Goal: Task Accomplishment & Management: Use online tool/utility

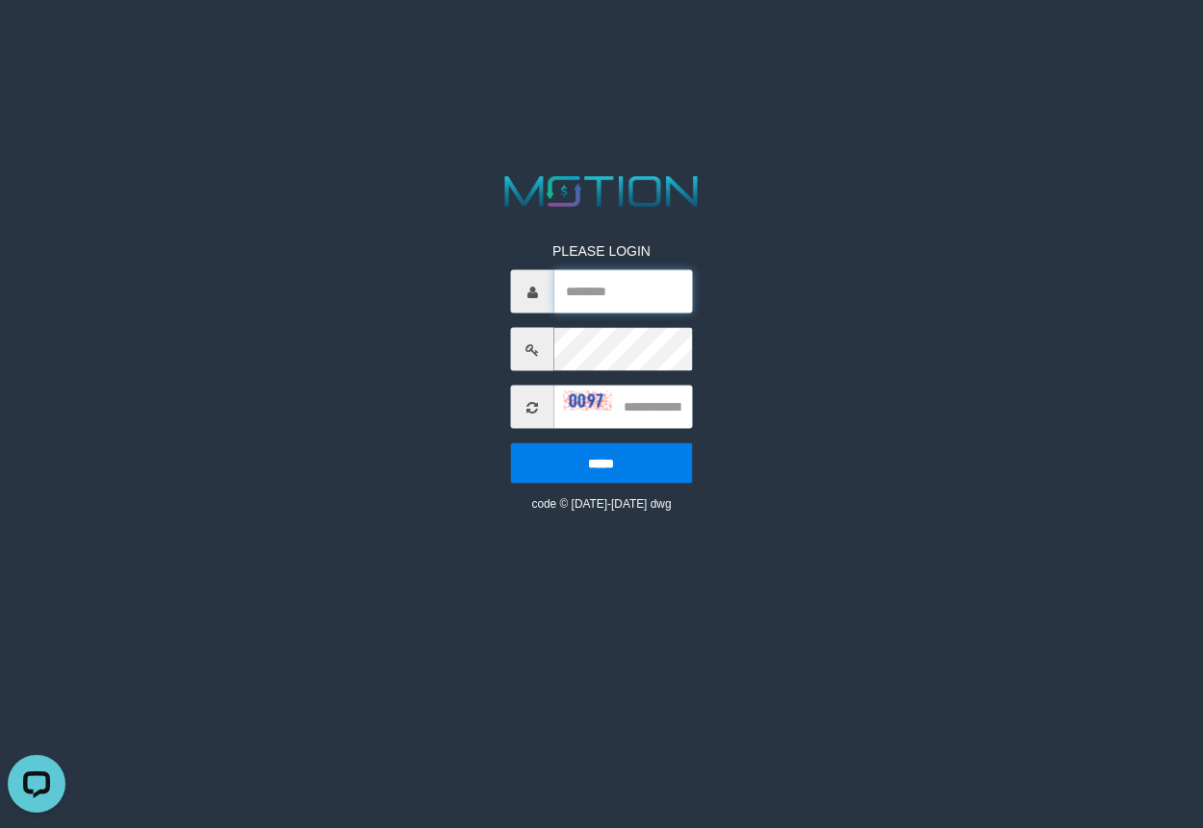
click at [614, 299] on input "text" at bounding box center [623, 291] width 138 height 43
paste input "*********"
type input "*********"
click at [640, 412] on input "text" at bounding box center [623, 407] width 138 height 43
type input "****"
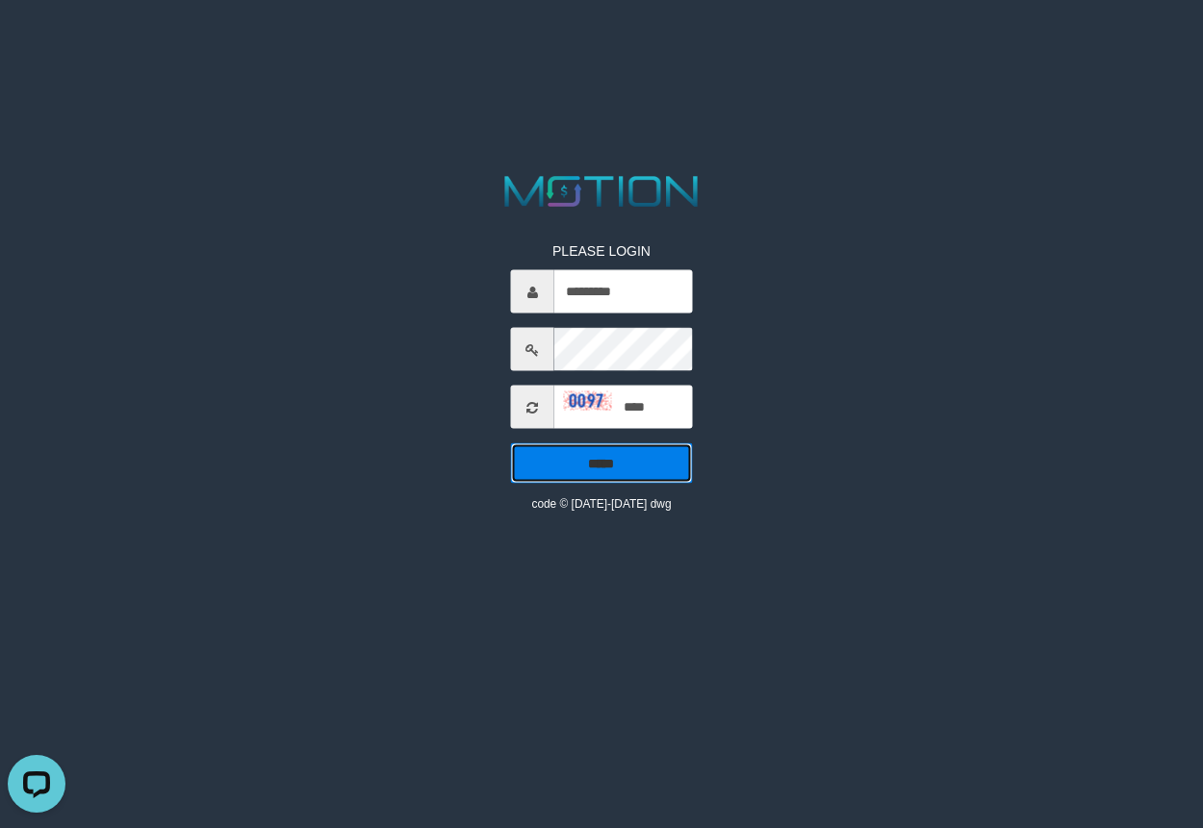
click at [614, 474] on input "*****" at bounding box center [601, 464] width 181 height 40
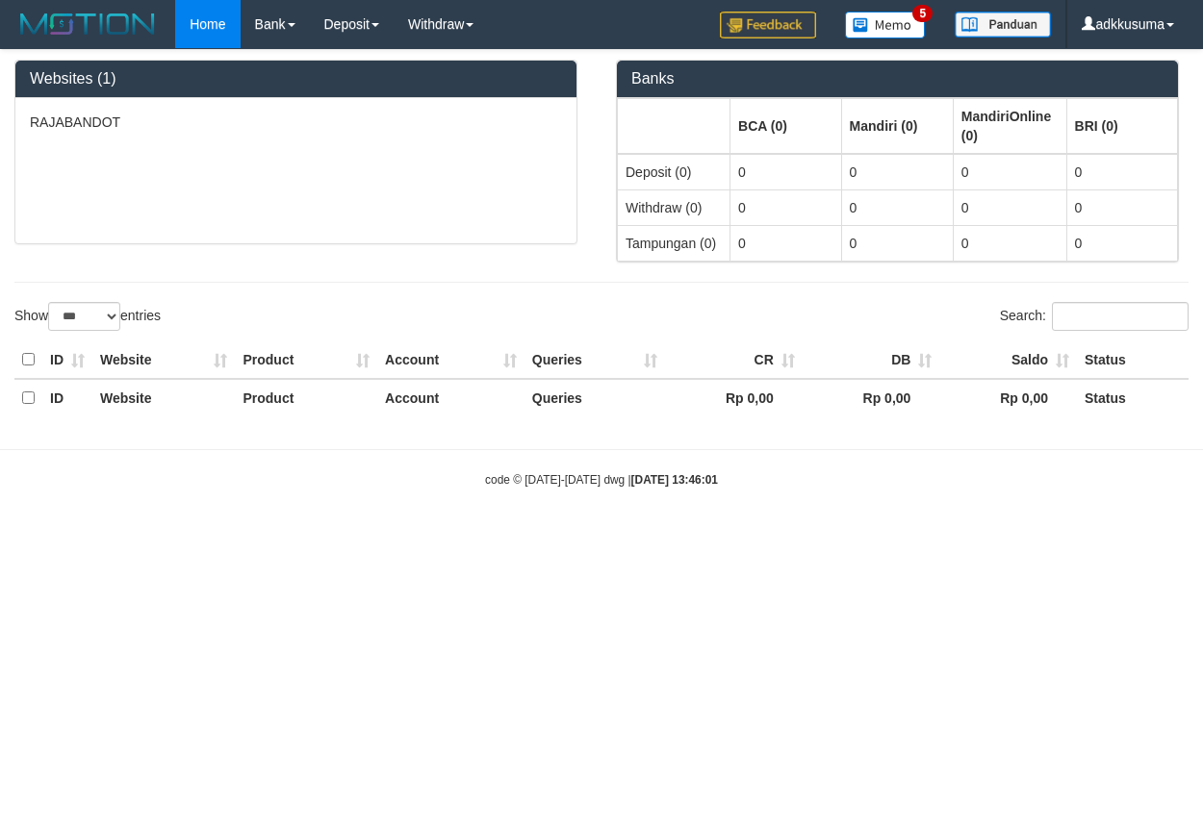
select select "***"
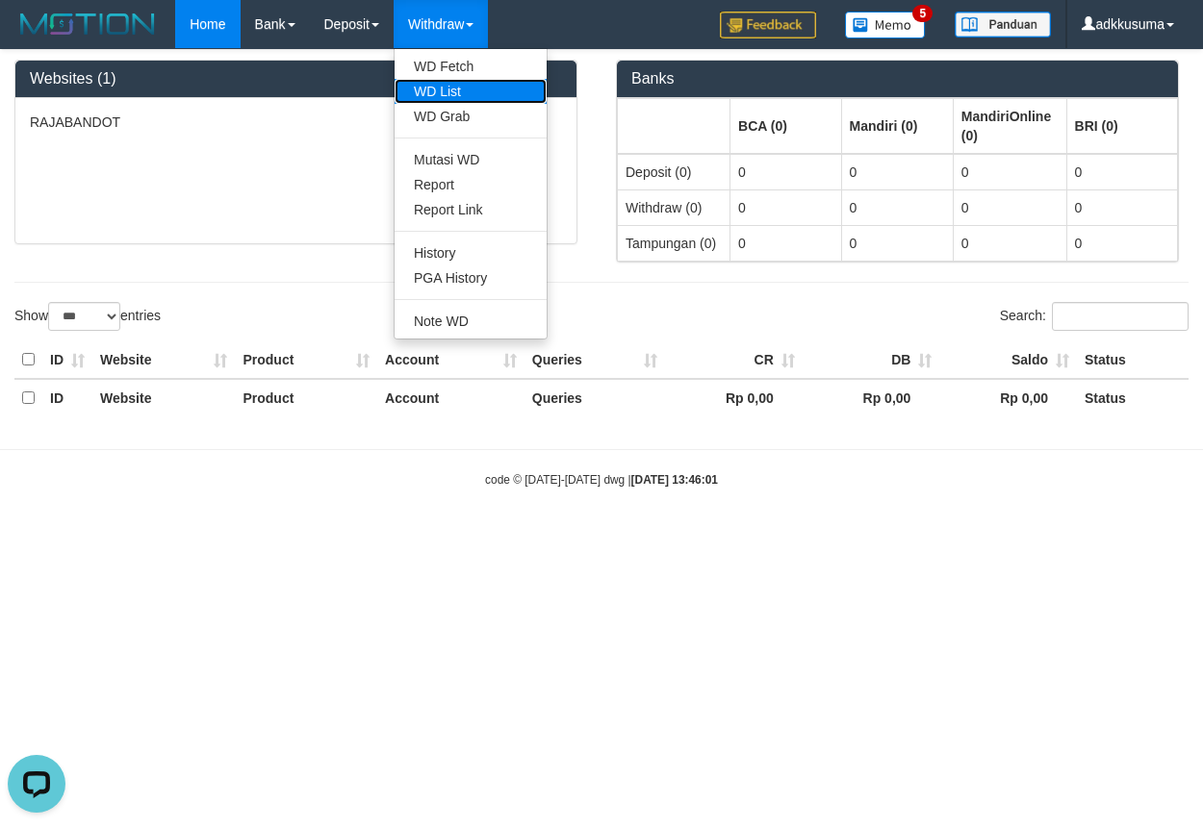
click at [469, 94] on link "WD List" at bounding box center [470, 91] width 152 height 25
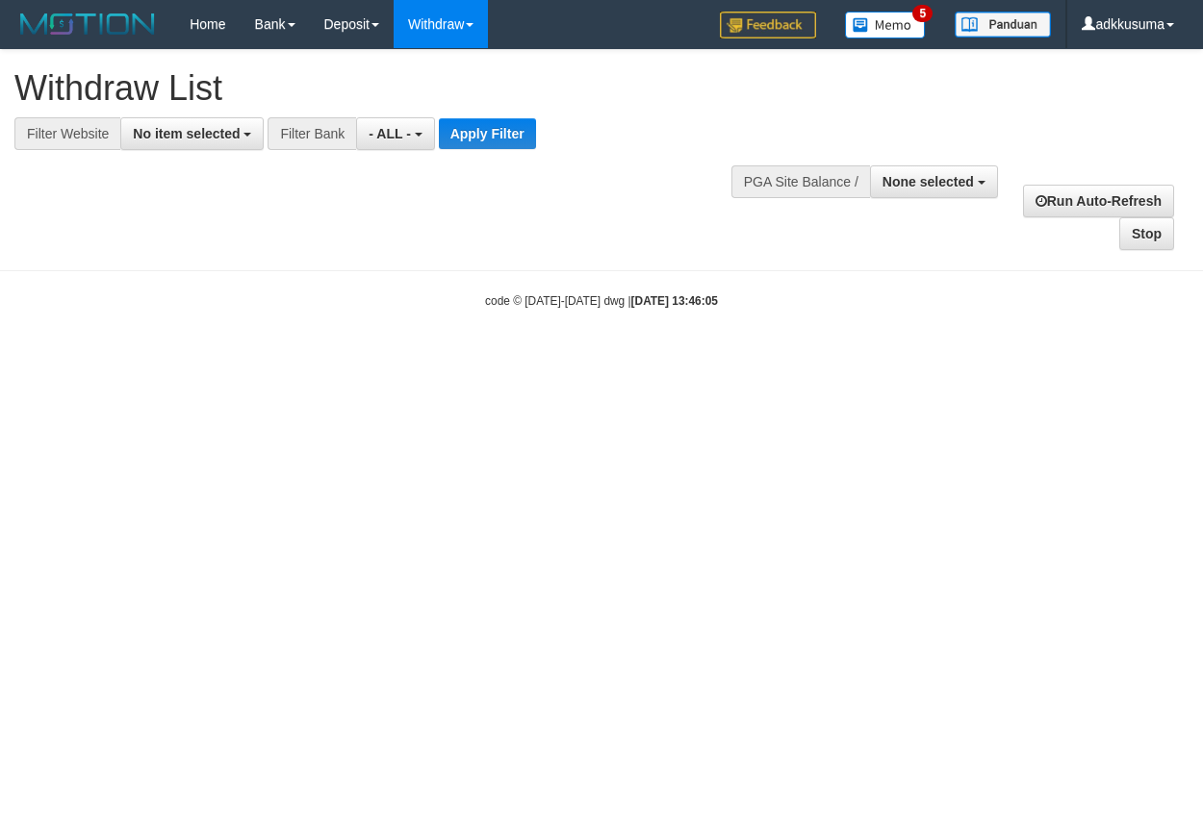
select select
click at [371, 30] on link "Deposit" at bounding box center [352, 24] width 84 height 48
click at [555, 95] on h1 "Withdraw List" at bounding box center [398, 88] width 768 height 38
click at [385, 134] on span "- ALL -" at bounding box center [389, 133] width 42 height 15
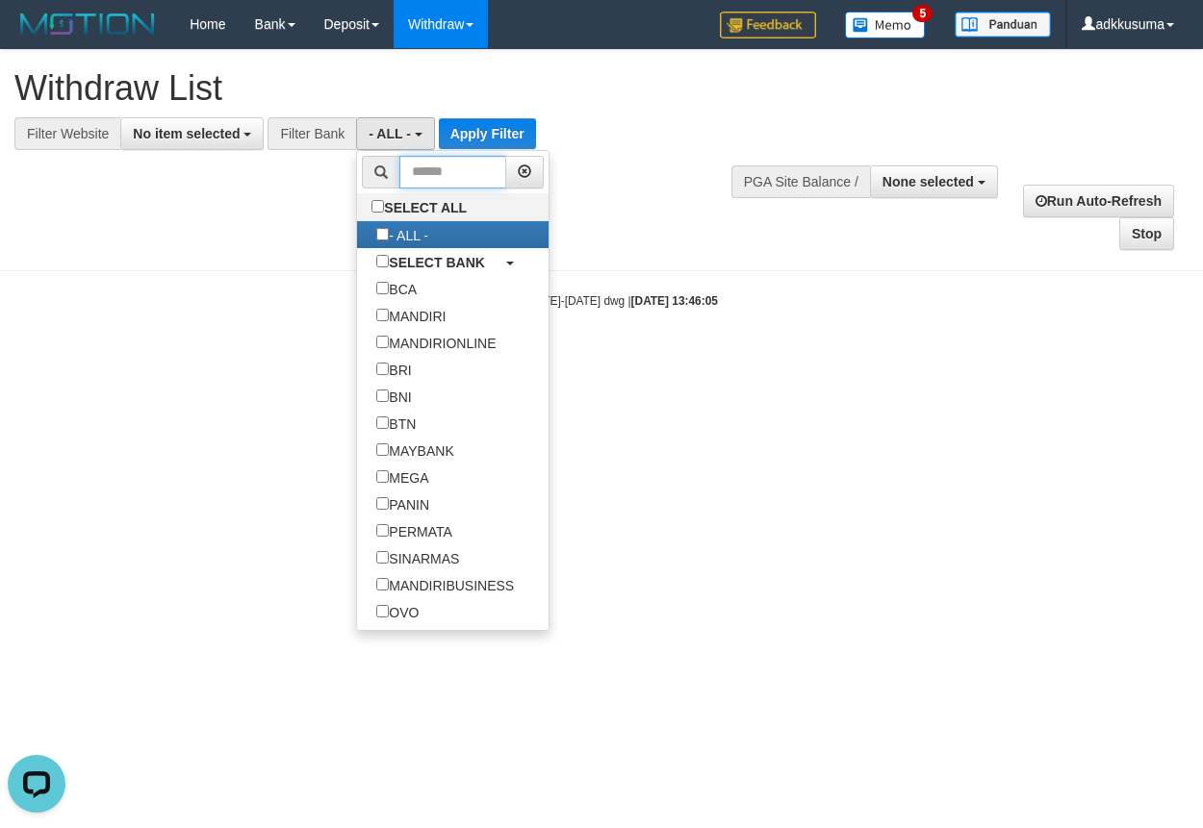
click at [422, 174] on input "text" at bounding box center [452, 172] width 107 height 33
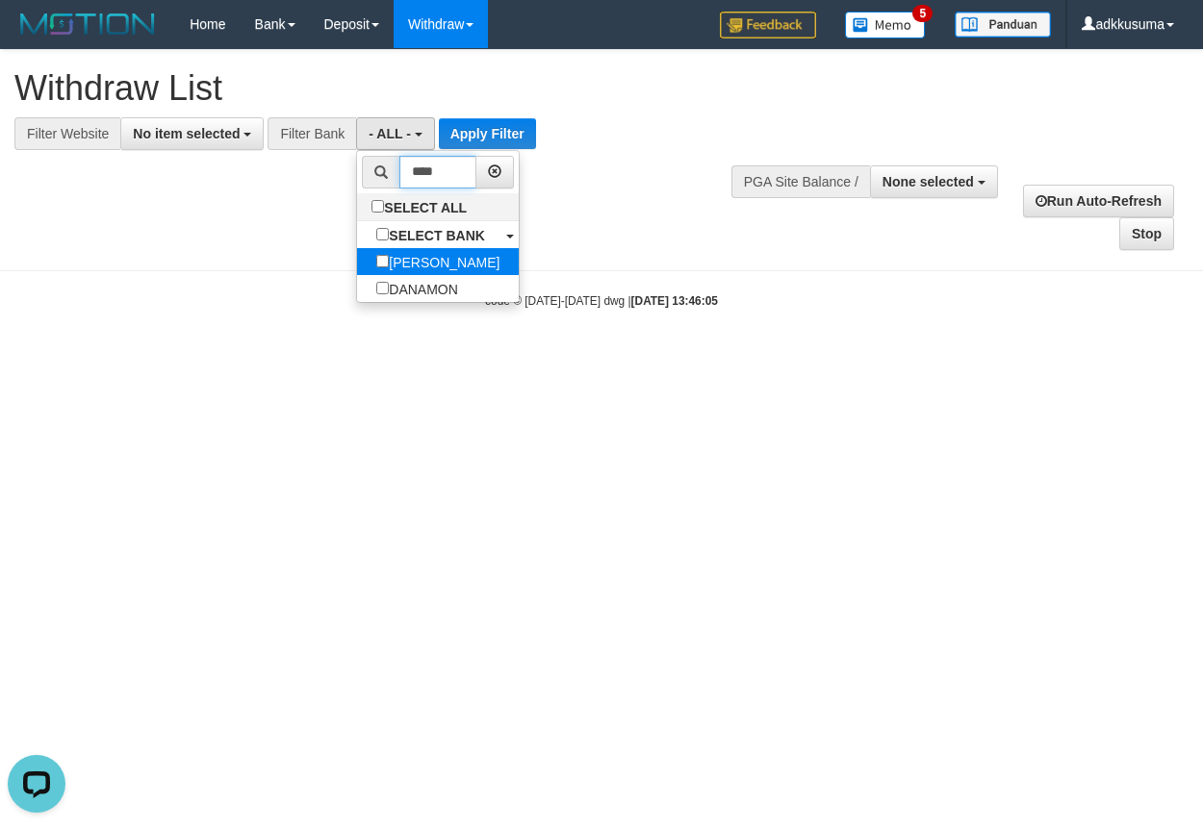
type input "****"
click at [443, 265] on label "DANA" at bounding box center [438, 261] width 162 height 27
select select "****"
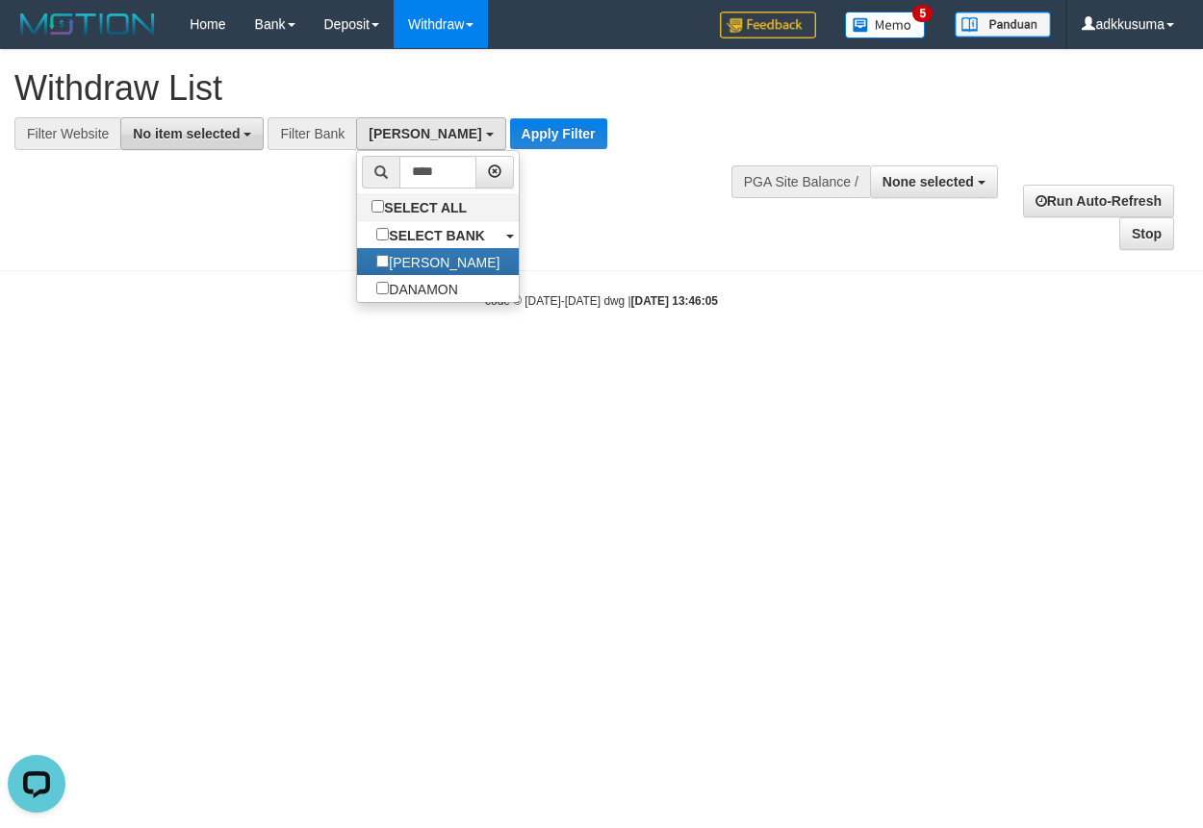
click at [222, 137] on span "No item selected" at bounding box center [186, 133] width 107 height 15
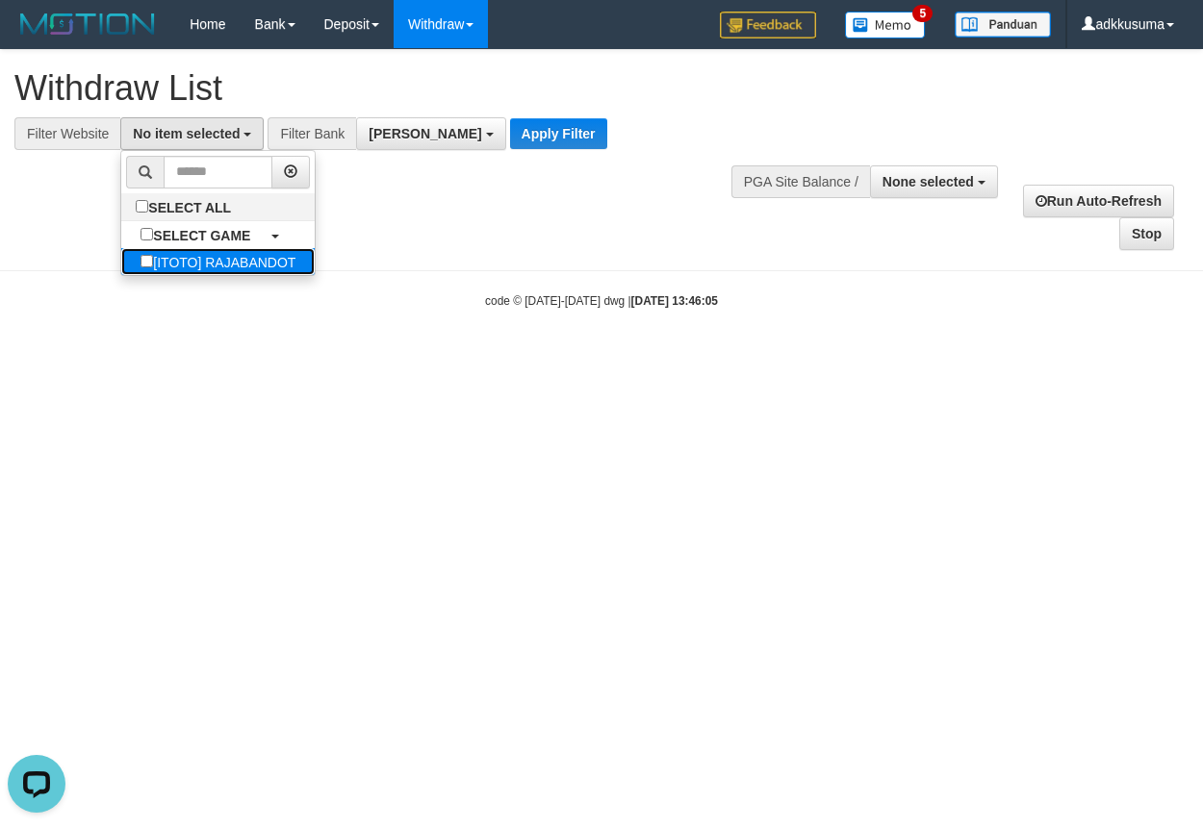
click at [180, 260] on label "[ITOTO] RAJABANDOT" at bounding box center [217, 261] width 193 height 27
select select "***"
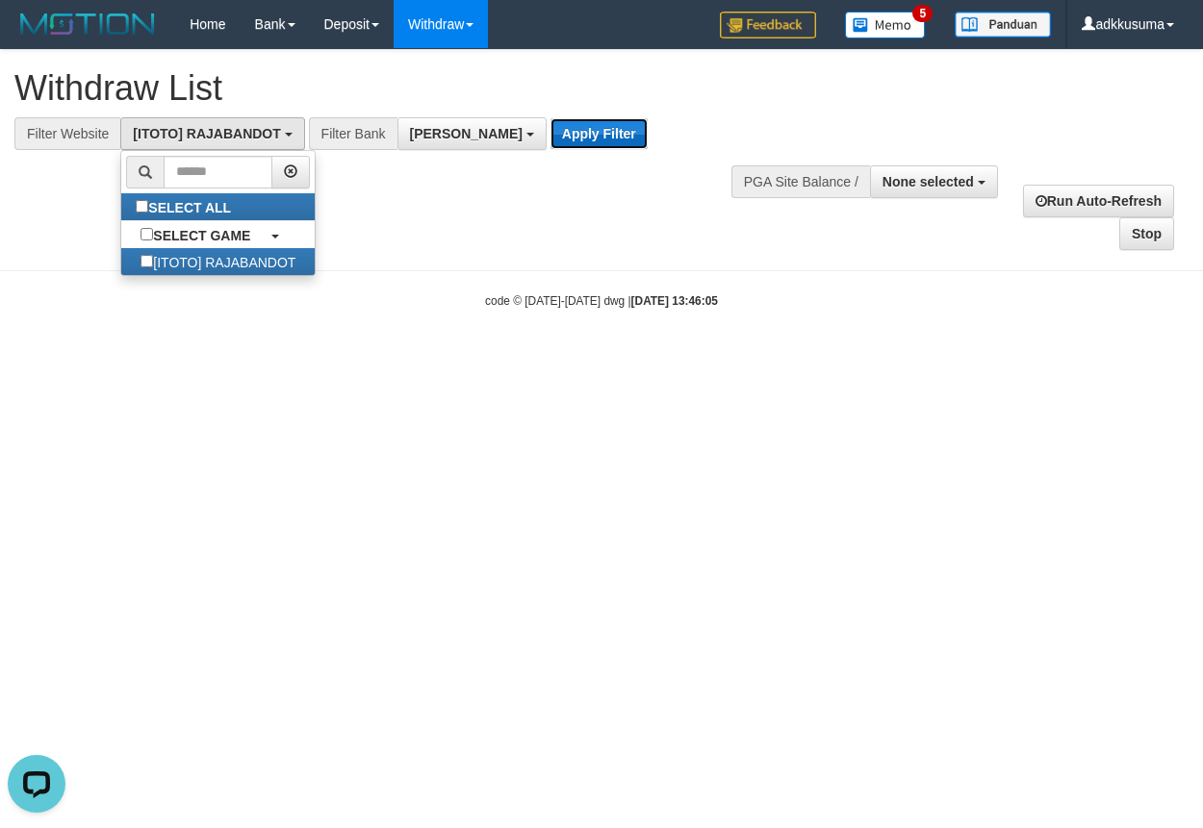
click at [565, 121] on button "Apply Filter" at bounding box center [598, 133] width 97 height 31
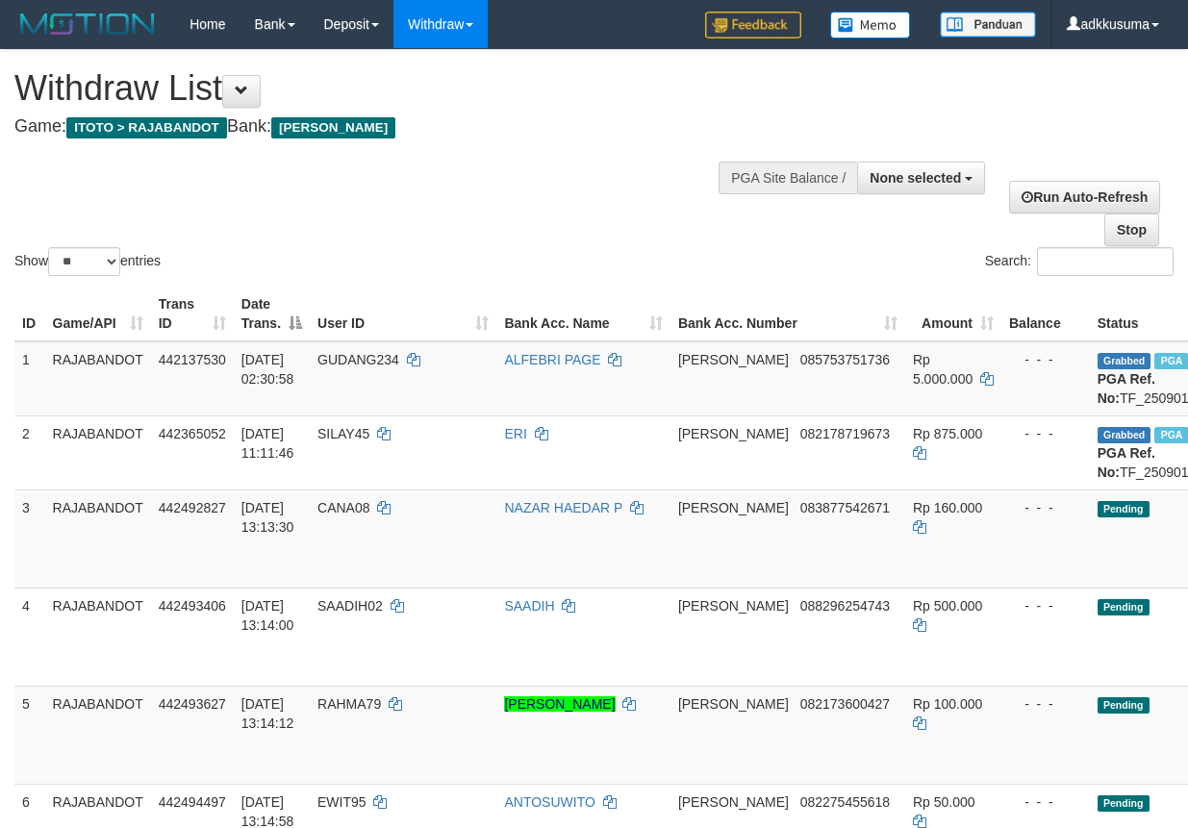
select select
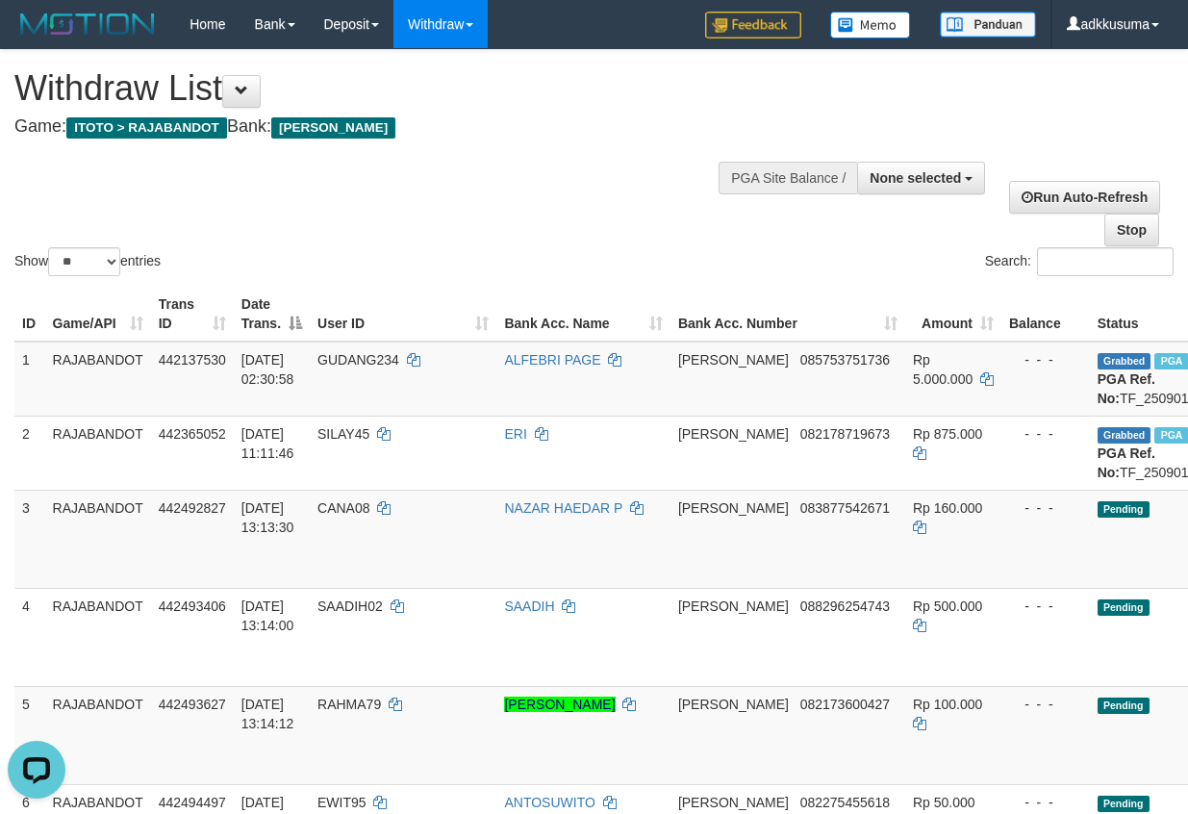
drag, startPoint x: 683, startPoint y: 197, endPoint x: 662, endPoint y: 197, distance: 21.2
click at [682, 197] on div "Show ** ** ** *** entries Search:" at bounding box center [594, 165] width 1188 height 230
drag, startPoint x: 85, startPoint y: 251, endPoint x: 85, endPoint y: 273, distance: 22.1
click at [85, 251] on select "** ** ** ***" at bounding box center [84, 261] width 72 height 29
select select "***"
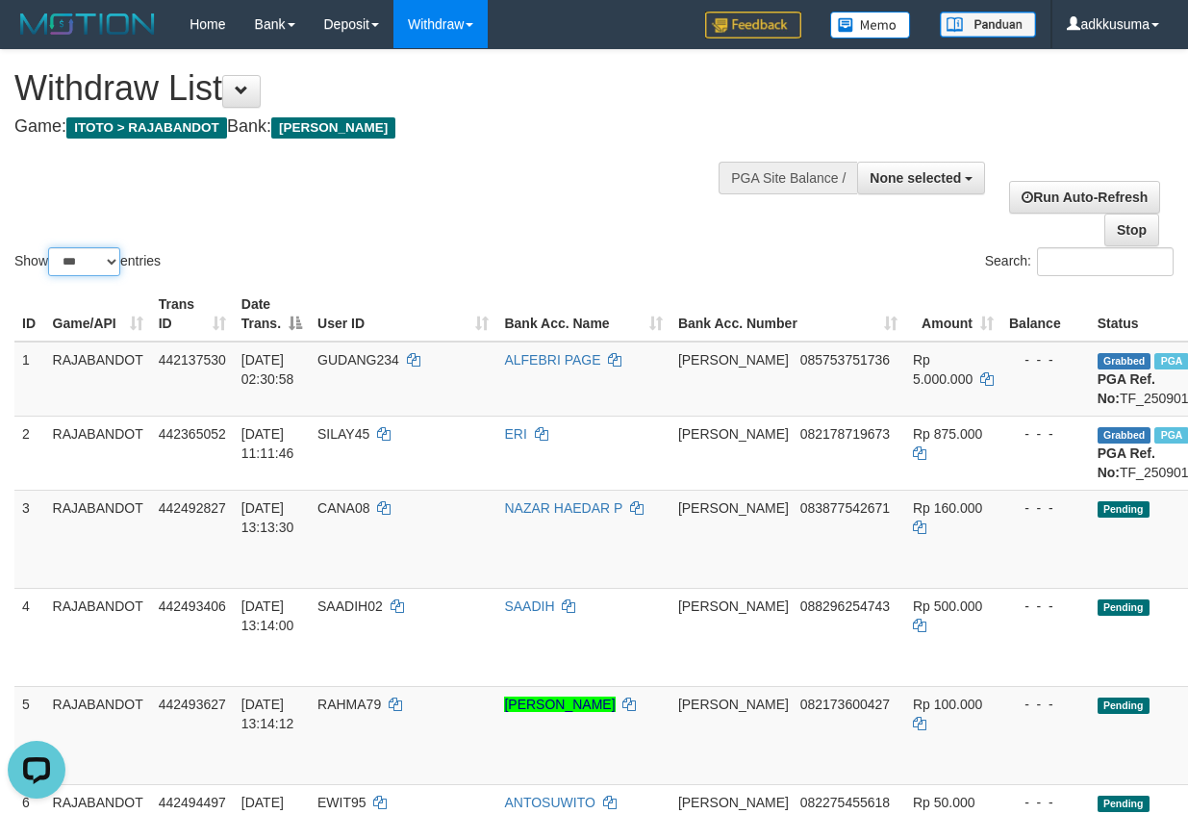
click at [51, 247] on select "** ** ** ***" at bounding box center [84, 261] width 72 height 29
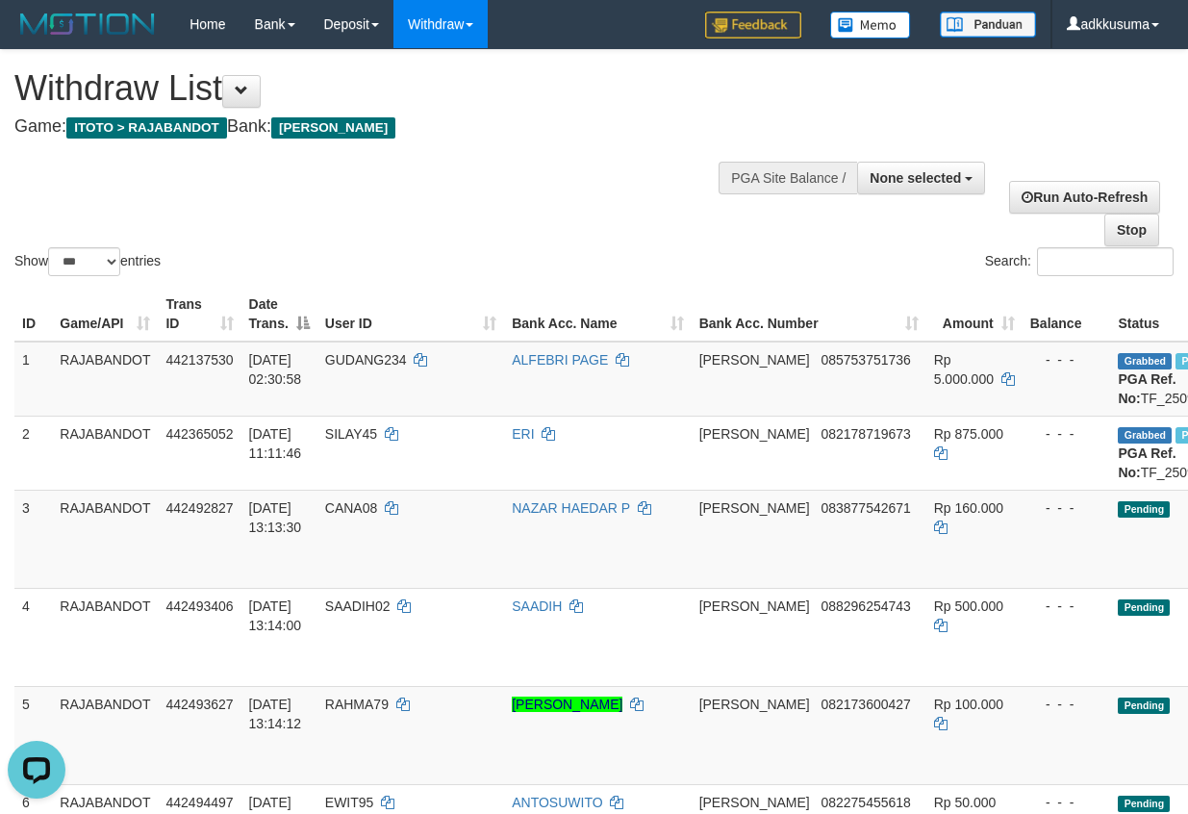
click at [356, 211] on div "Show ** ** ** *** entries Search:" at bounding box center [594, 165] width 1188 height 230
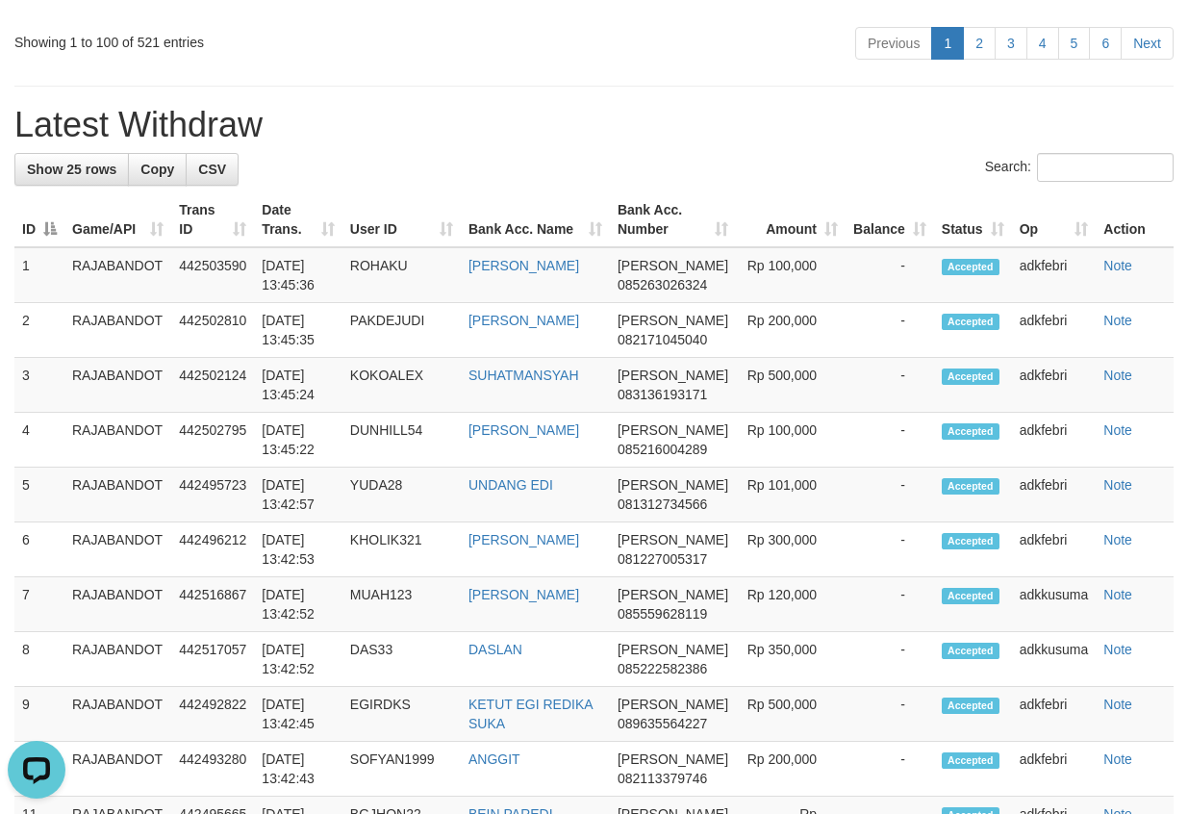
scroll to position [9813, 0]
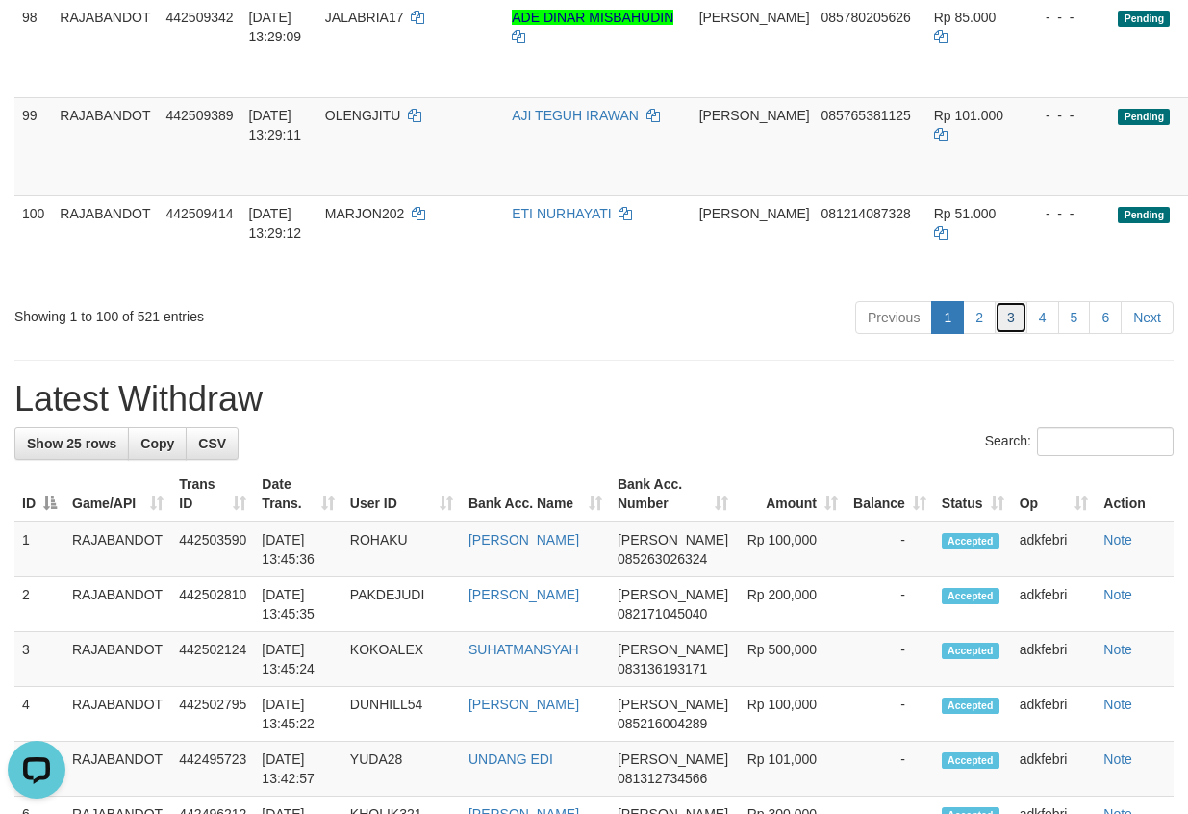
click at [999, 334] on link "3" at bounding box center [1011, 317] width 33 height 33
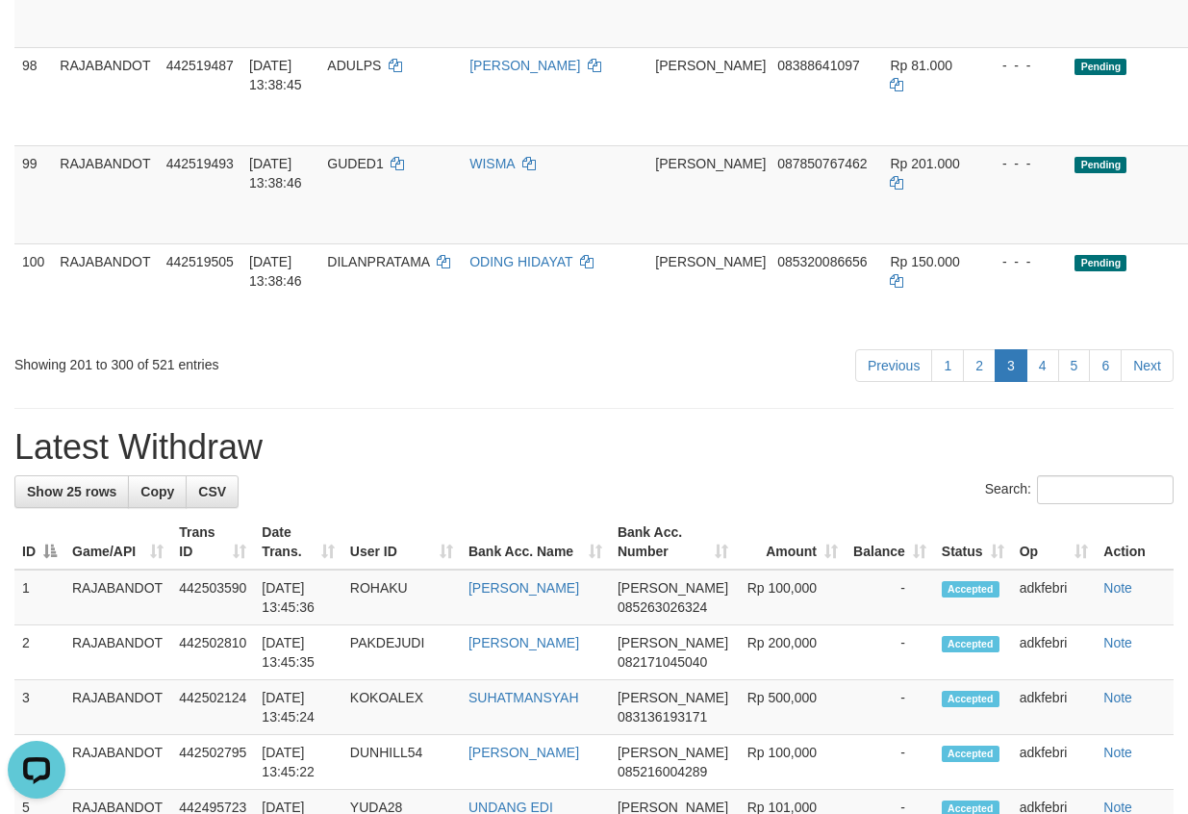
click at [719, 387] on div "Previous 1 2 3 4 5 6 Next" at bounding box center [842, 367] width 664 height 41
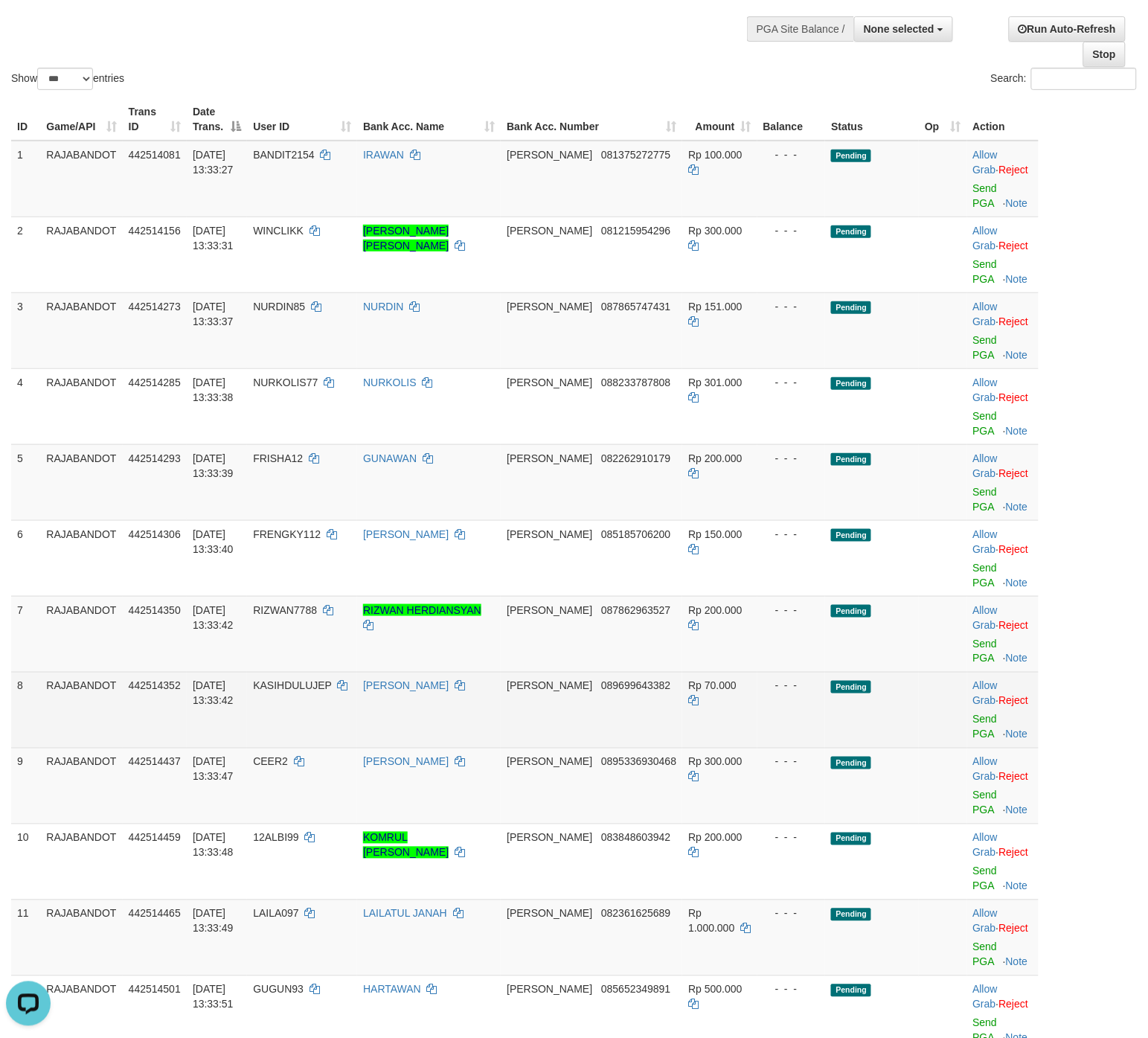
scroll to position [0, 0]
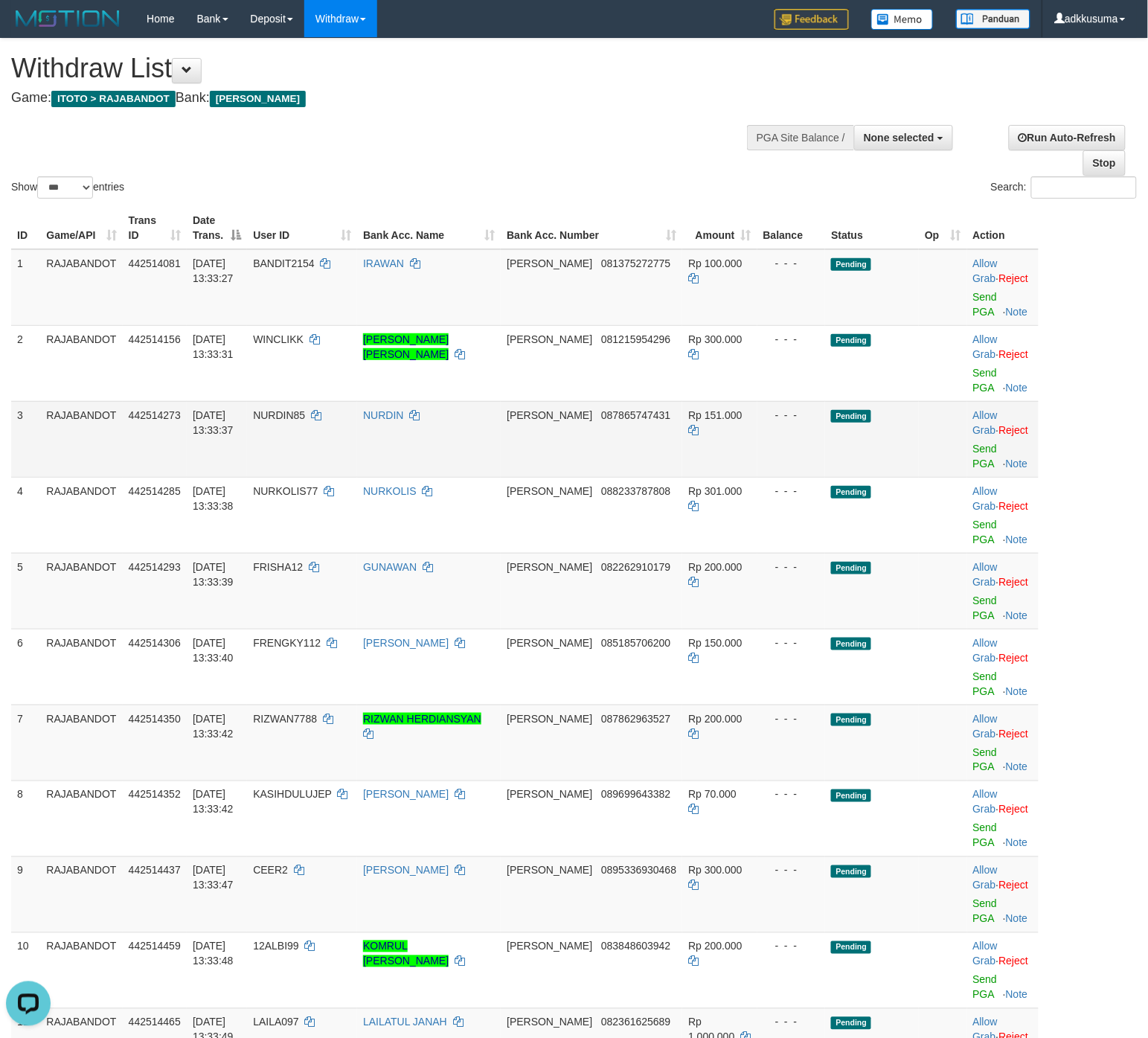
click at [918, 456] on td at bounding box center [943, 439] width 48 height 76
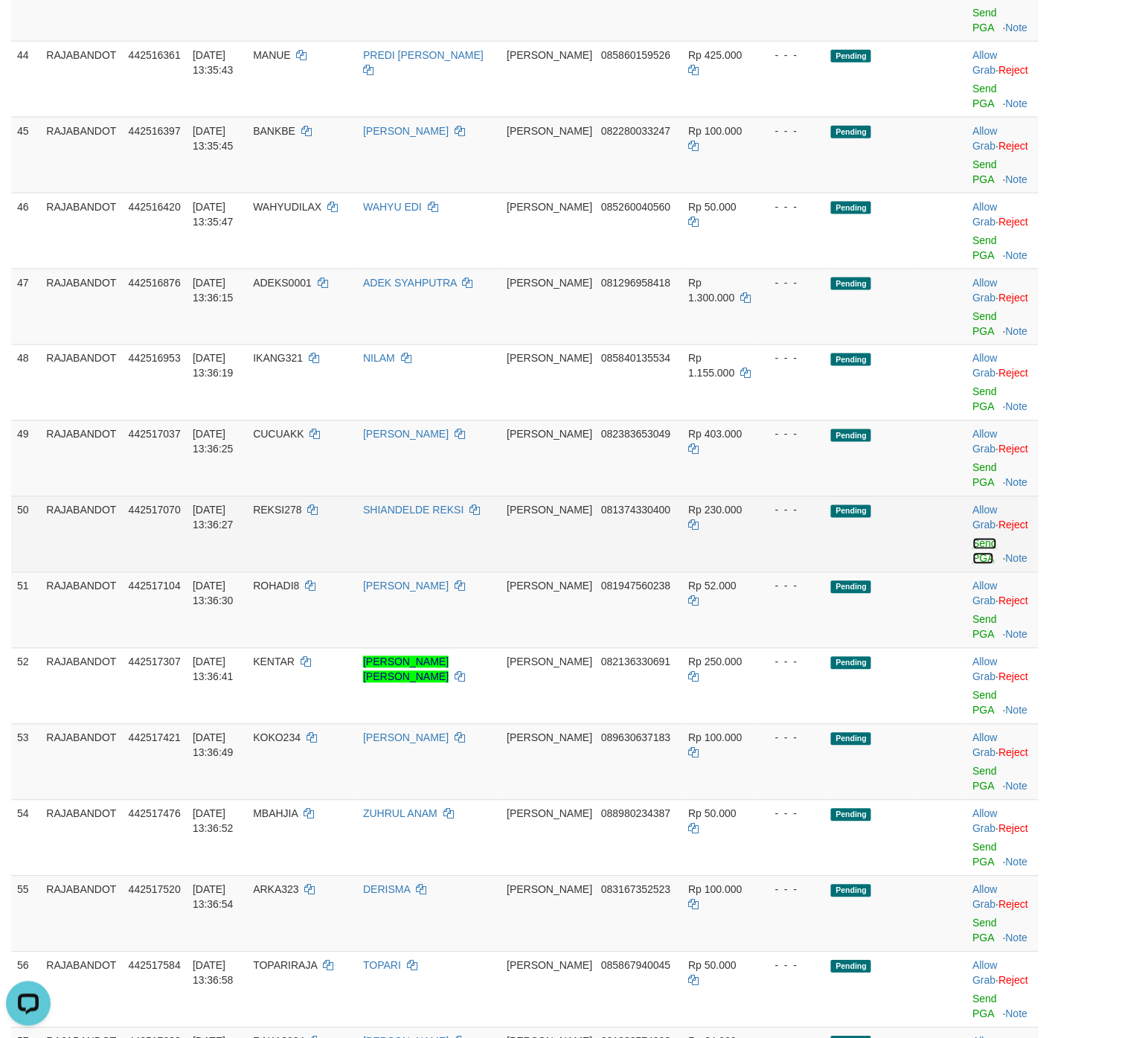
click at [918, 551] on link "Send PGA" at bounding box center [986, 551] width 25 height 27
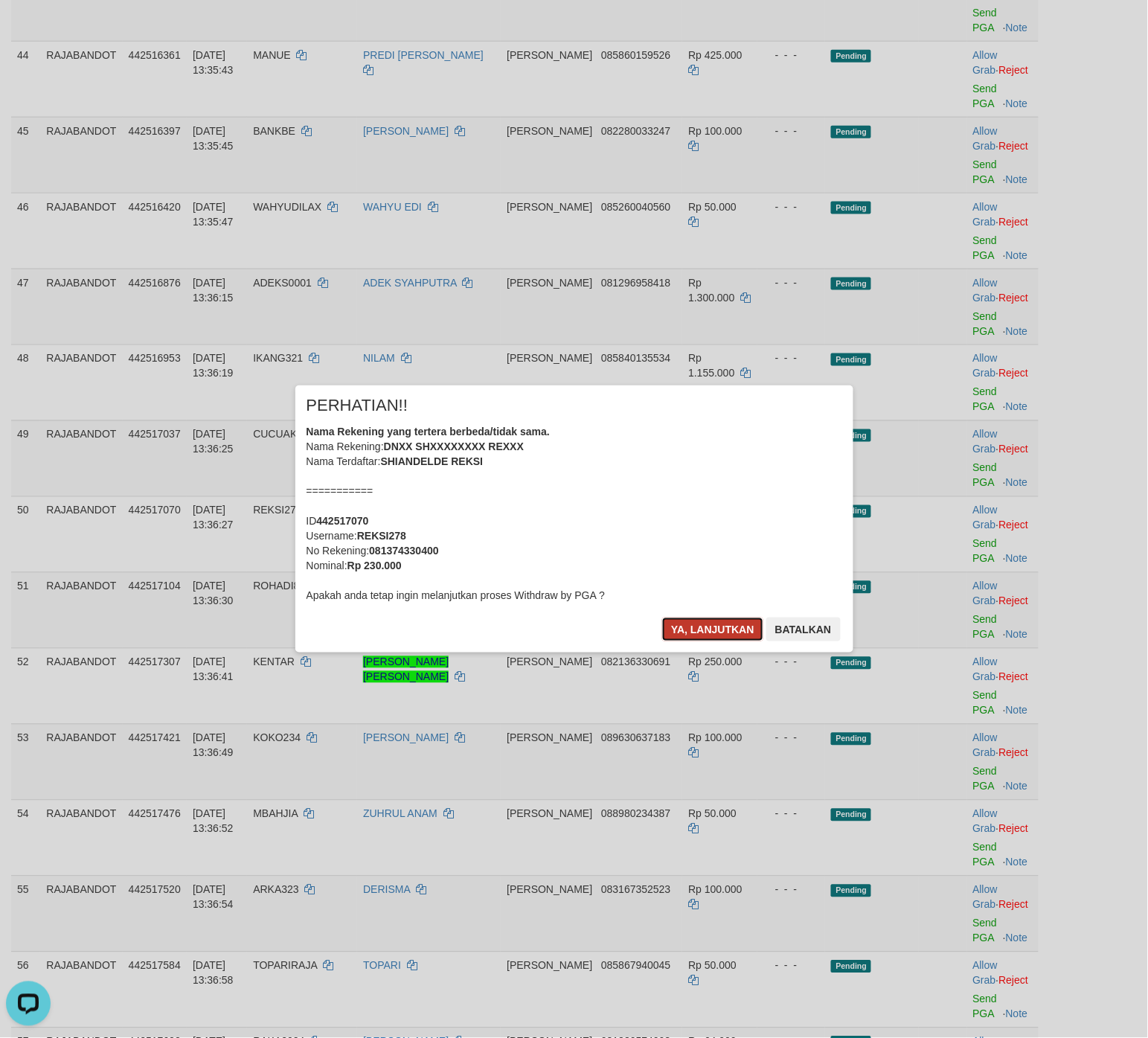
click at [716, 633] on button "Ya, lanjutkan" at bounding box center [712, 630] width 101 height 24
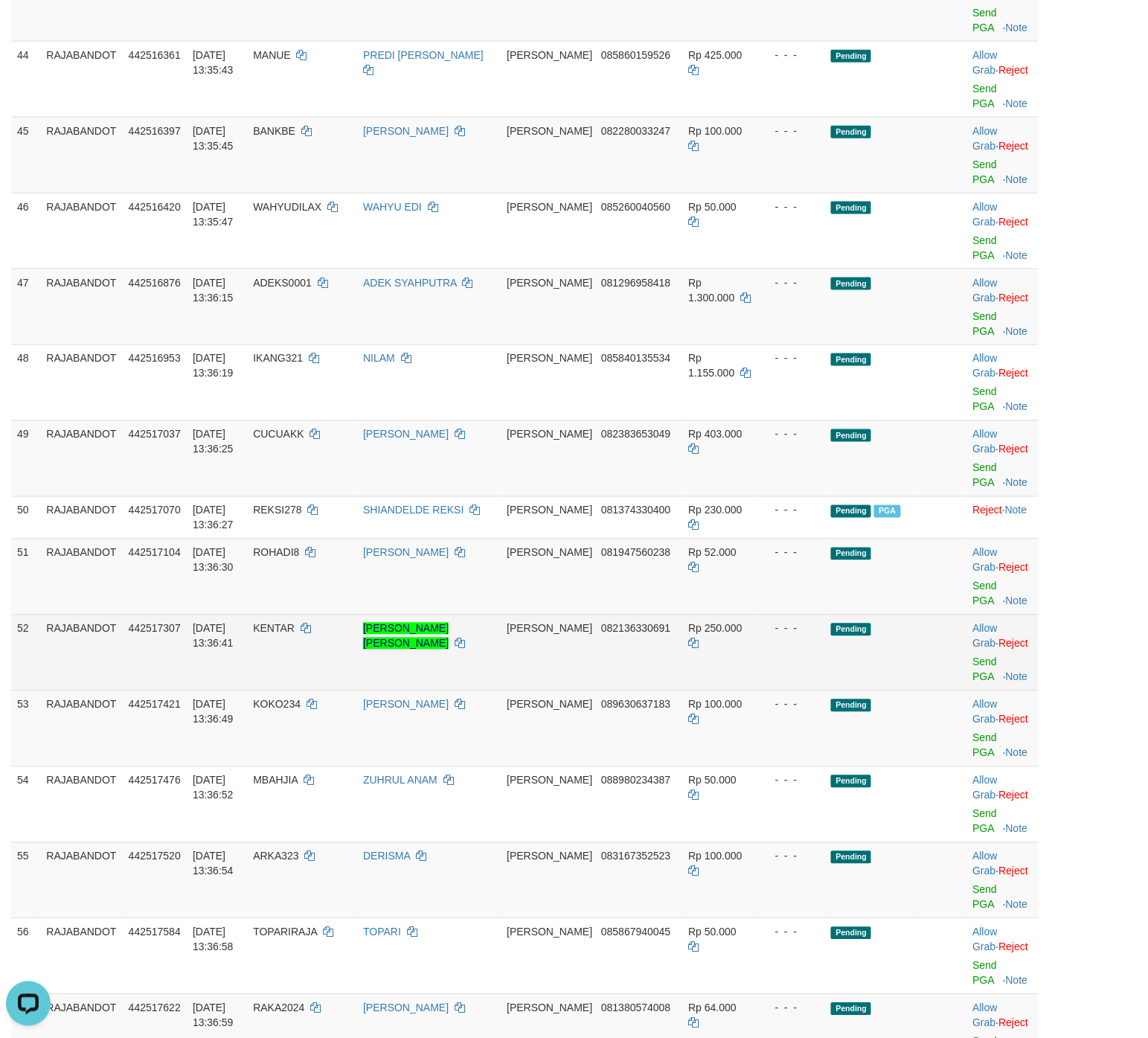
click at [757, 640] on td "- - -" at bounding box center [791, 653] width 69 height 76
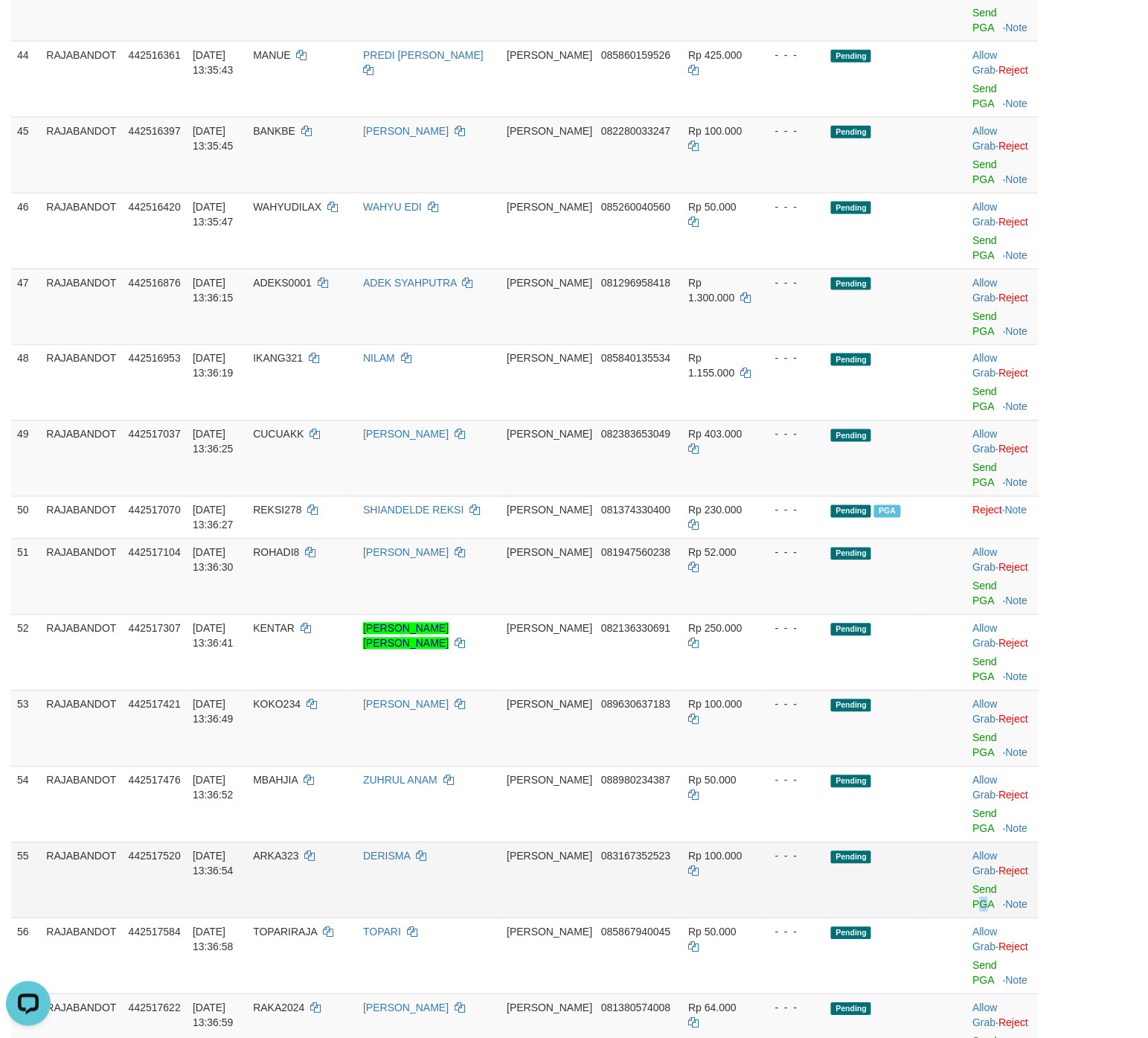
click at [918, 640] on td "Allow Grab · Reject Send PGA · Note" at bounding box center [1003, 880] width 71 height 76
click at [918, 640] on link "Send PGA" at bounding box center [986, 897] width 25 height 27
click at [918, 640] on td at bounding box center [943, 880] width 48 height 76
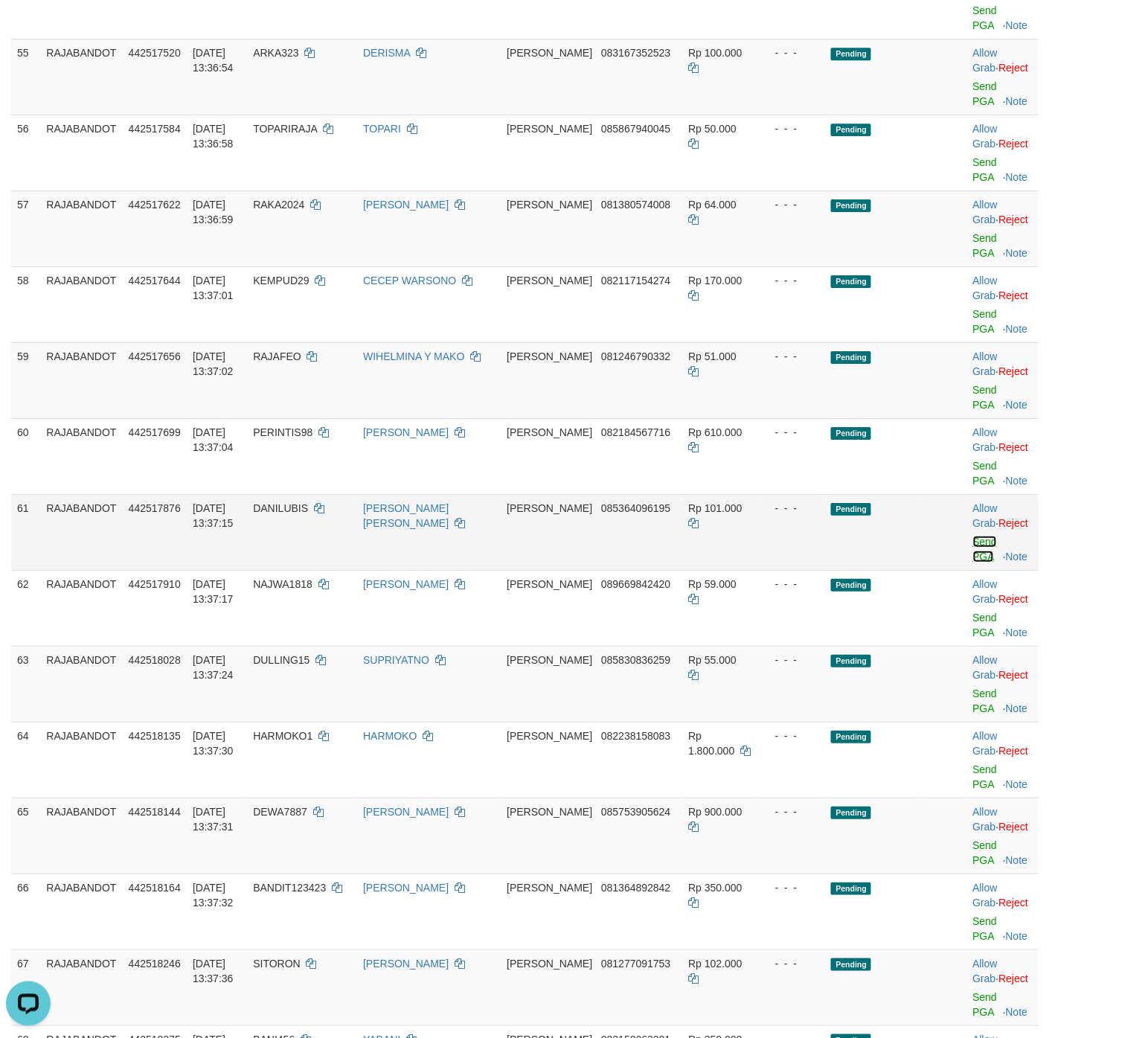
click at [918, 562] on link "Send PGA" at bounding box center [986, 549] width 25 height 27
drag, startPoint x: 854, startPoint y: 685, endPoint x: 863, endPoint y: 700, distance: 17.5
drag, startPoint x: 863, startPoint y: 700, endPoint x: 712, endPoint y: 555, distance: 209.3
click at [757, 555] on td "- - -" at bounding box center [791, 532] width 69 height 76
drag, startPoint x: 955, startPoint y: 569, endPoint x: 502, endPoint y: 421, distance: 476.6
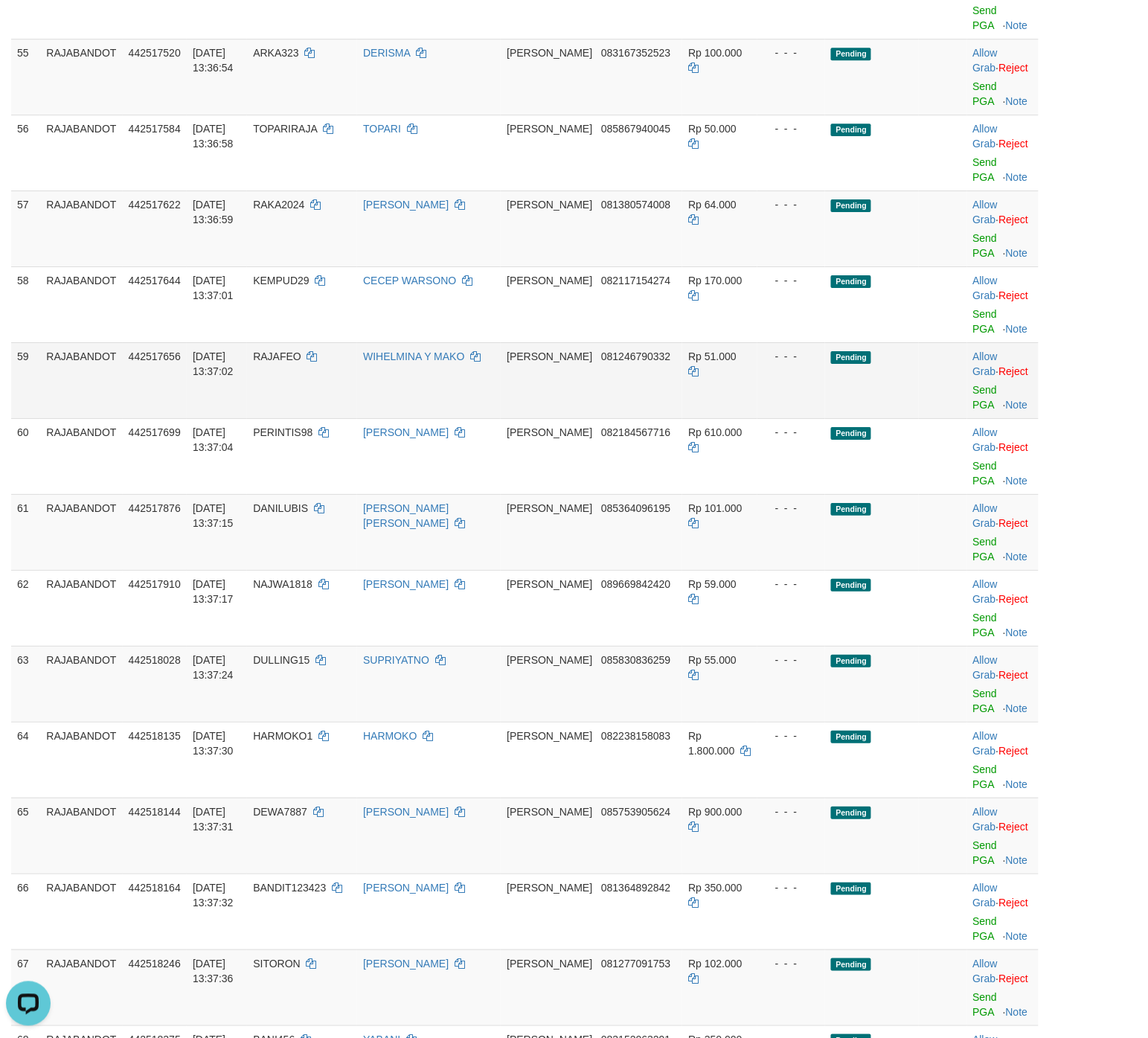
click at [501, 418] on td "WIHELMINA Y MAKO" at bounding box center [429, 381] width 144 height 76
click at [918, 553] on link "Send PGA" at bounding box center [986, 549] width 25 height 27
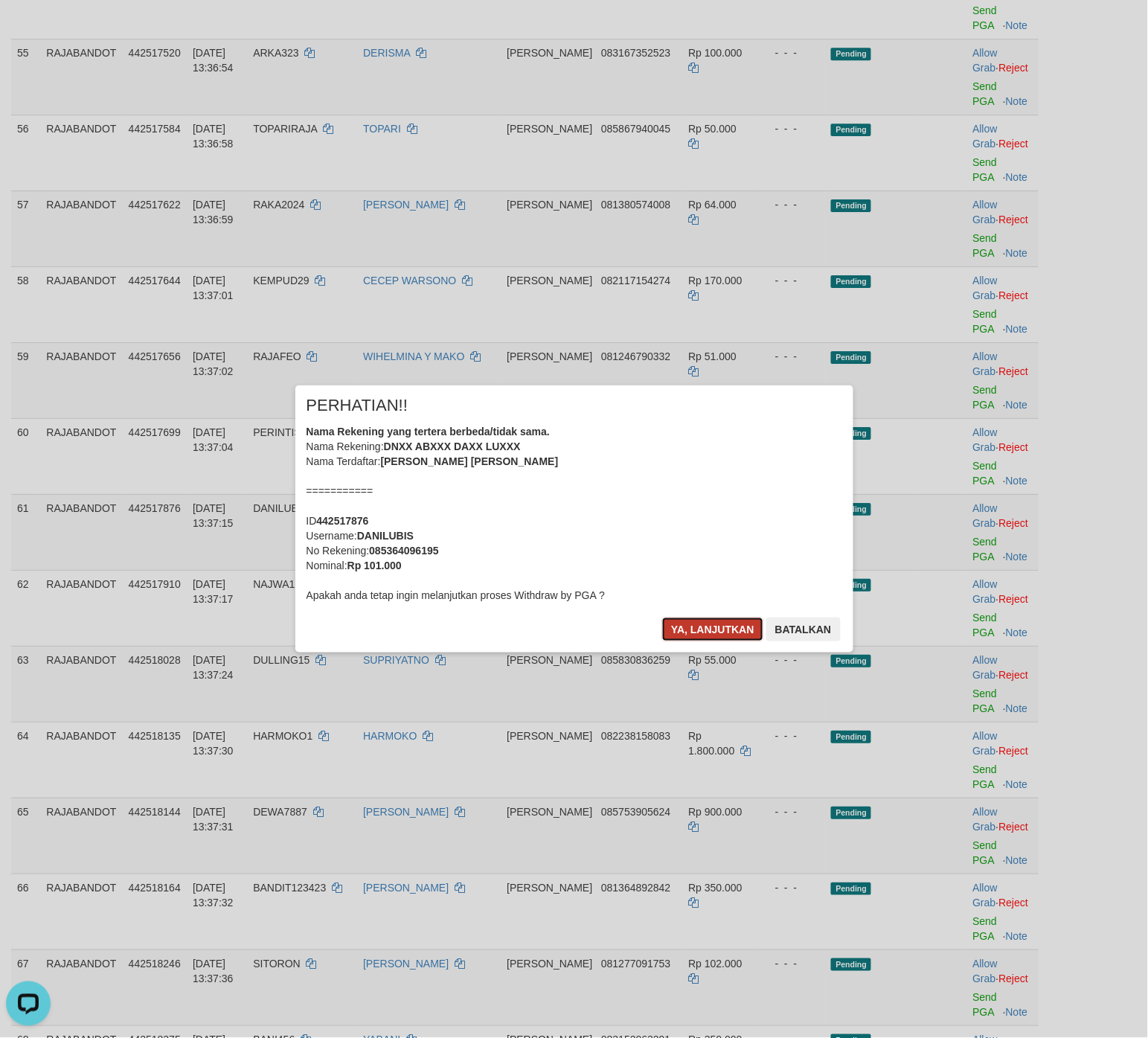
click at [712, 622] on button "Ya, lanjutkan" at bounding box center [712, 630] width 101 height 24
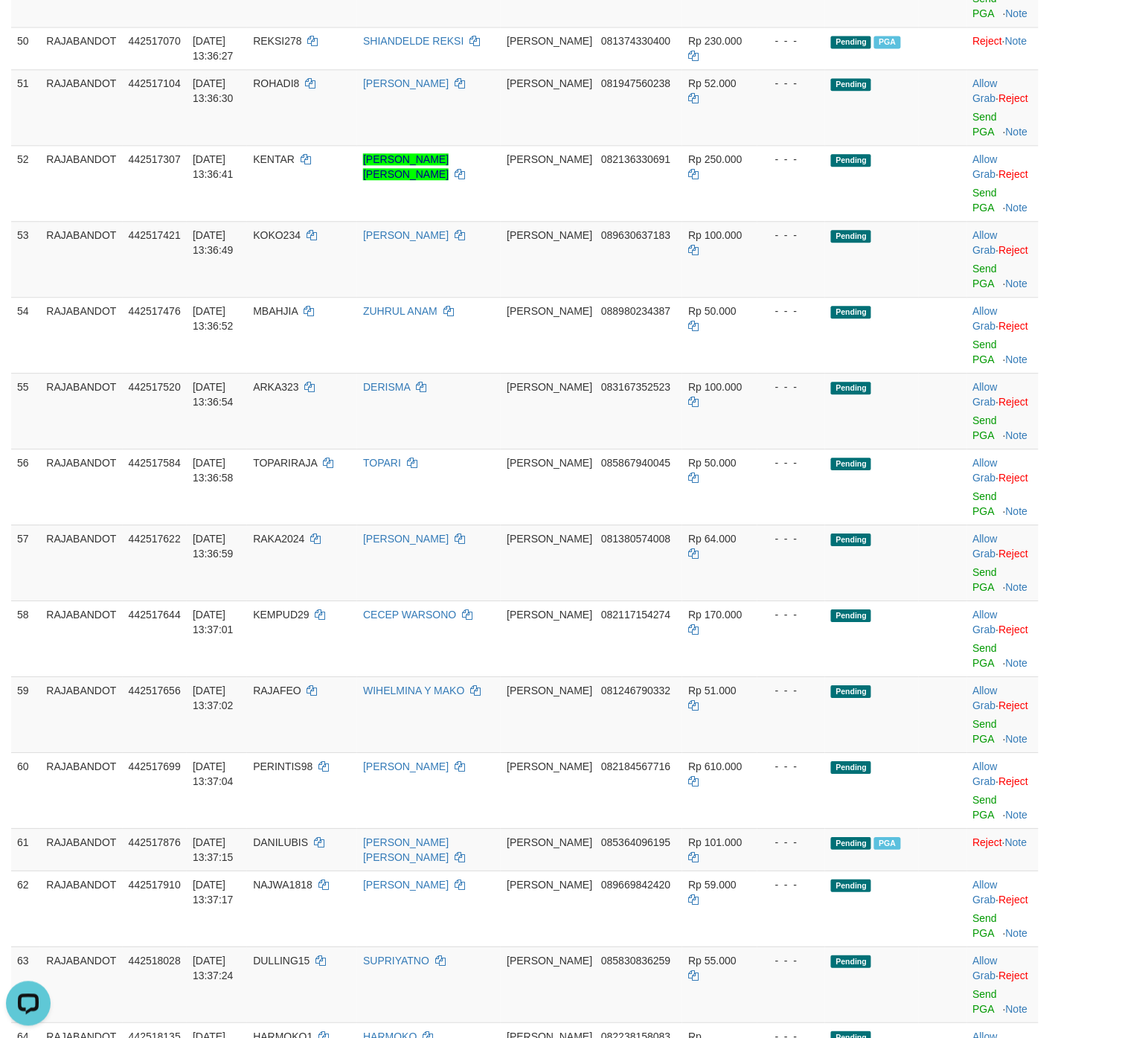
scroll to position [3930, 0]
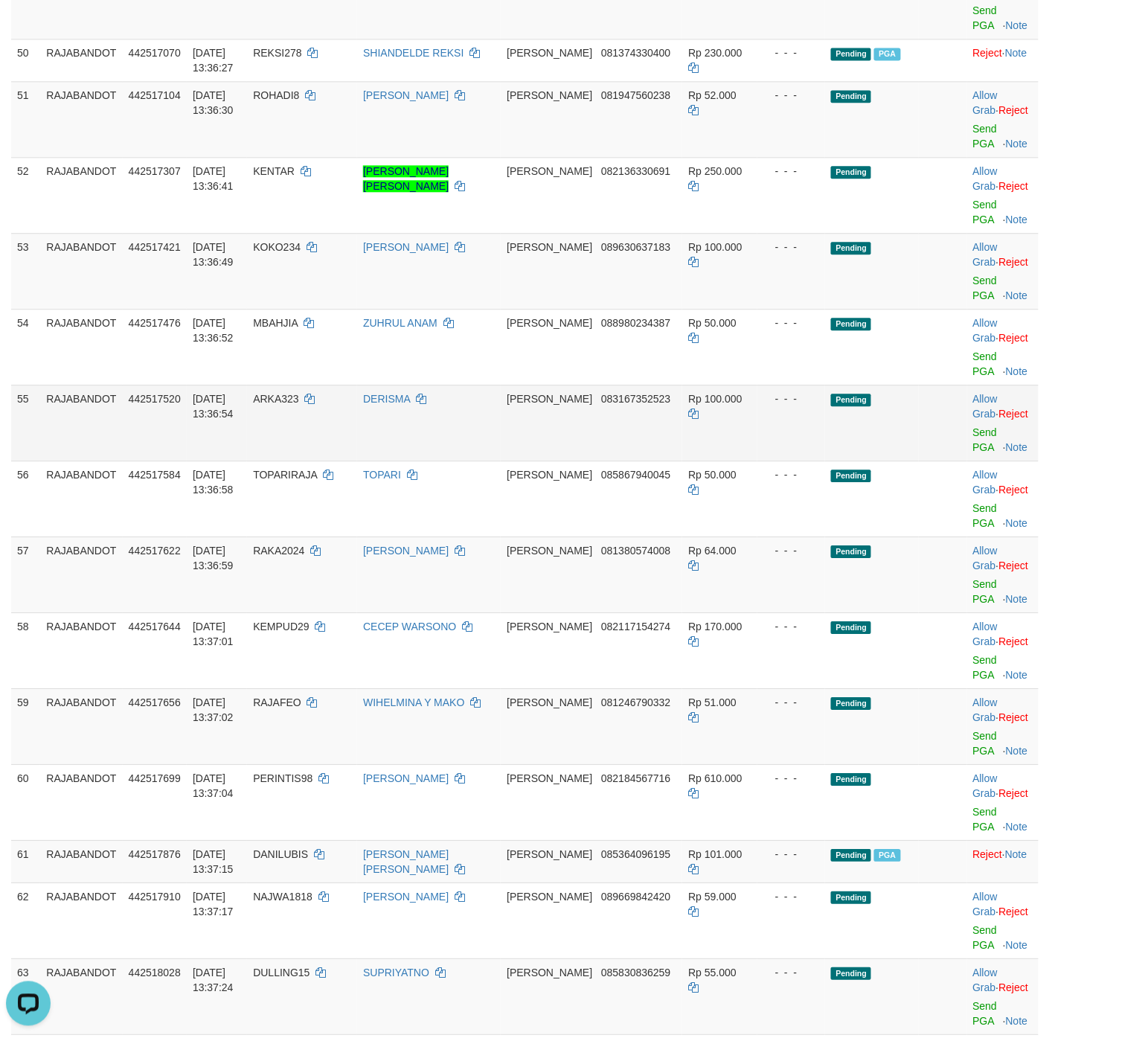
click at [849, 461] on td "Pending" at bounding box center [872, 422] width 94 height 76
click at [918, 450] on link "Send PGA" at bounding box center [986, 439] width 25 height 27
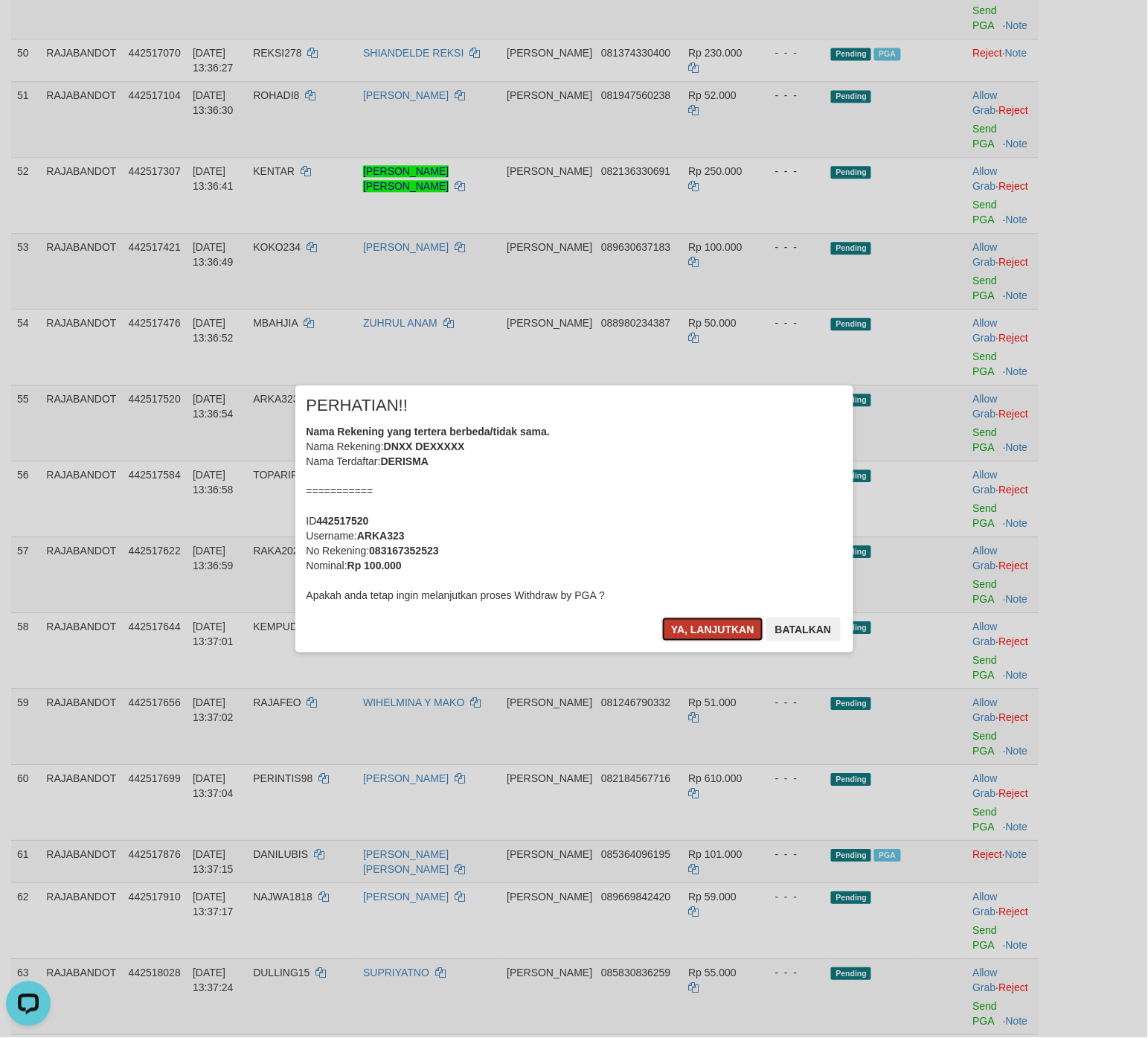
click at [730, 634] on button "Ya, lanjutkan" at bounding box center [712, 630] width 101 height 24
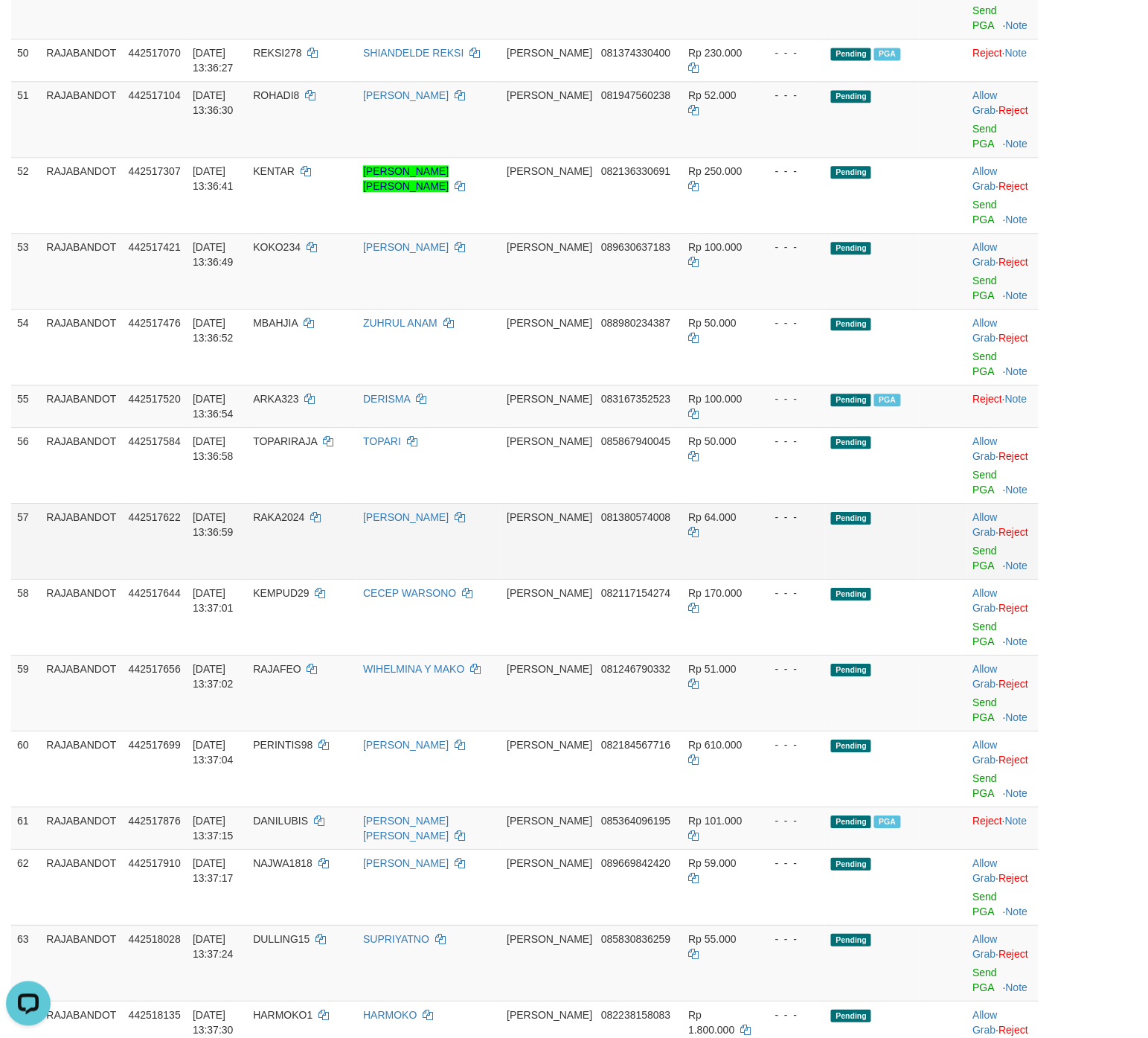
click at [825, 512] on td "Pending" at bounding box center [872, 541] width 94 height 76
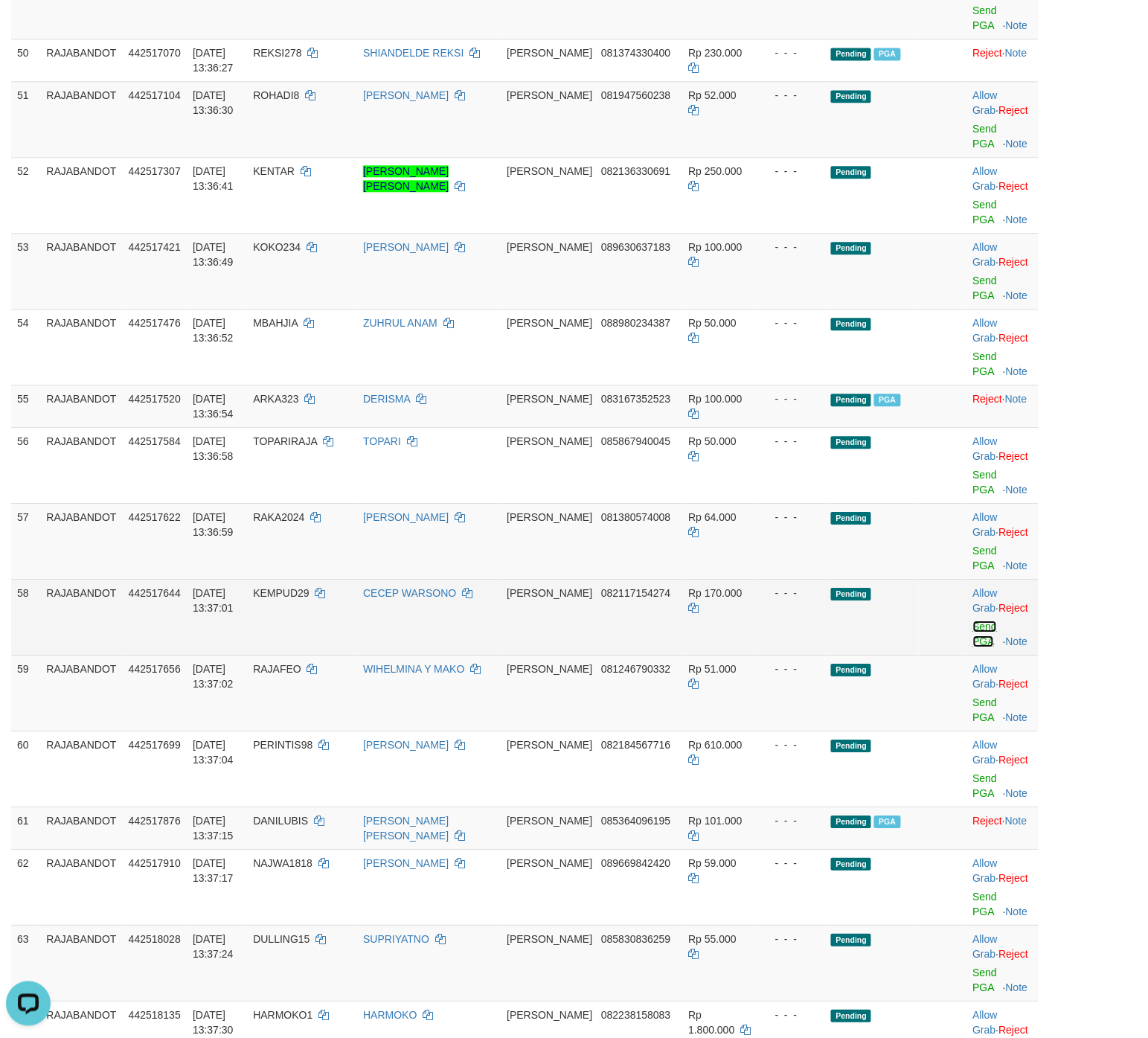
click at [918, 637] on link "Send PGA" at bounding box center [986, 633] width 25 height 27
click at [918, 640] on link "Send PGA" at bounding box center [986, 633] width 25 height 27
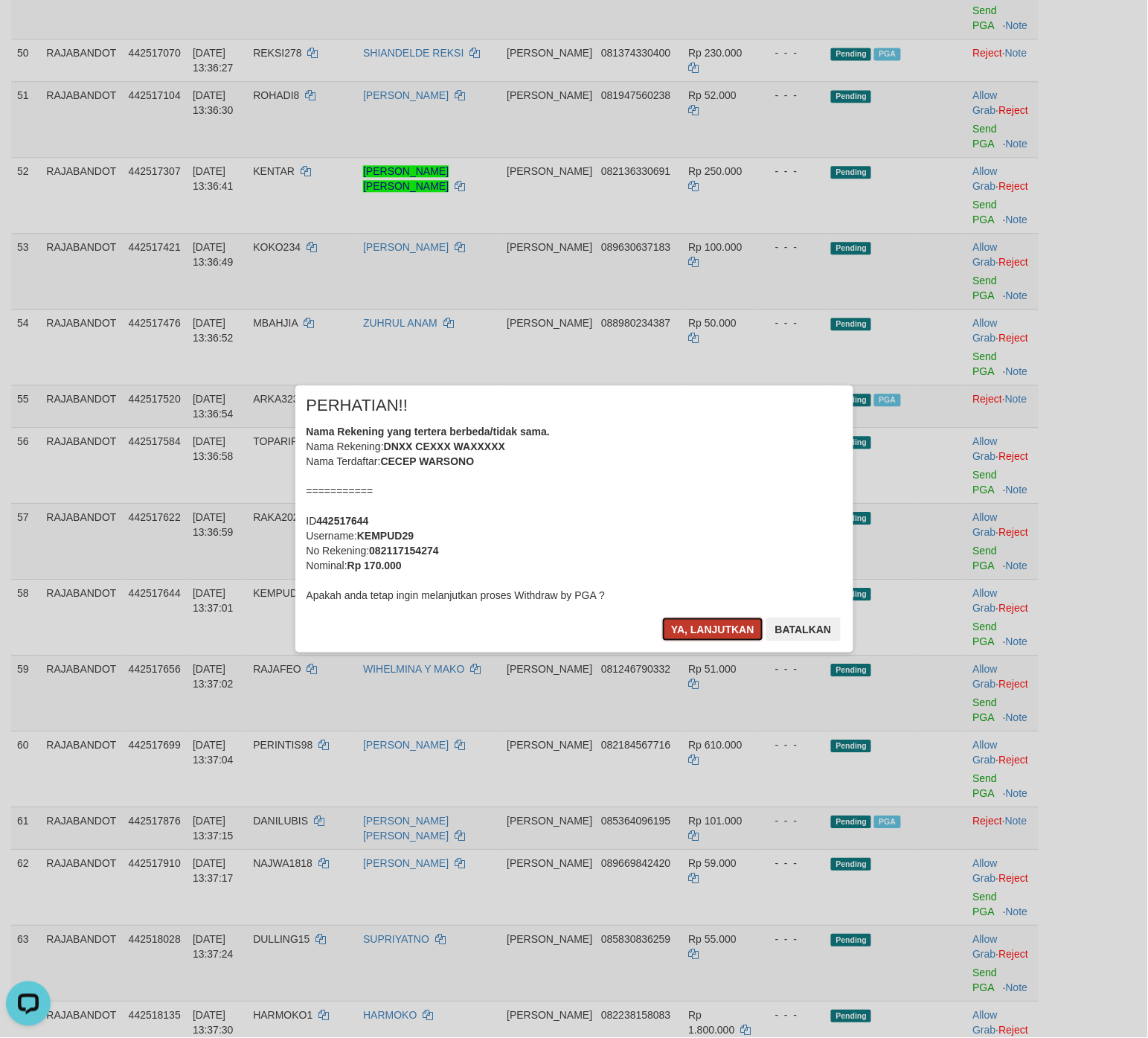
click at [704, 627] on button "Ya, lanjutkan" at bounding box center [712, 630] width 101 height 24
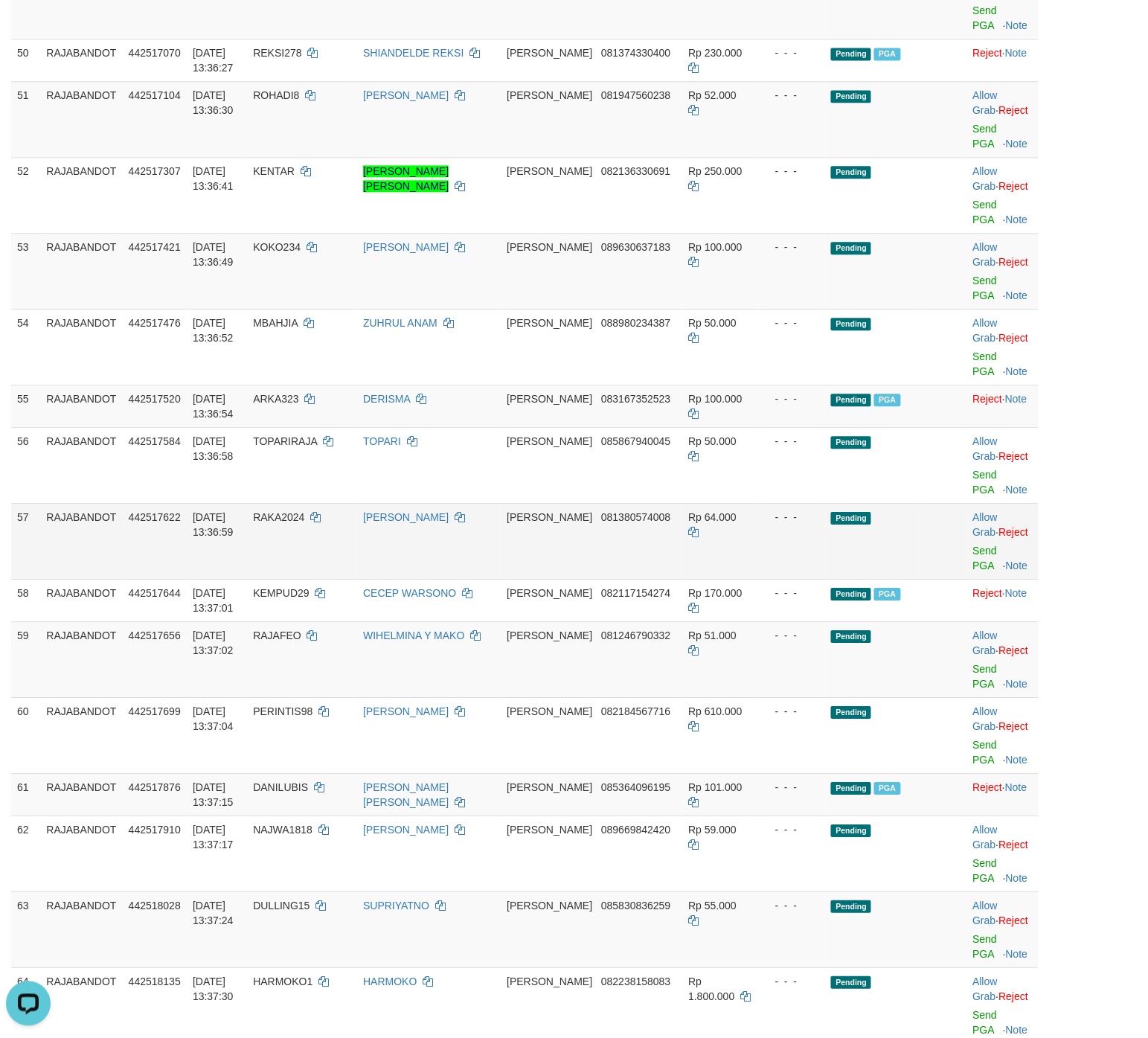
click at [859, 552] on td "Pending" at bounding box center [872, 541] width 94 height 76
click at [918, 302] on link "Send PGA" at bounding box center [986, 288] width 25 height 27
click at [918, 298] on link "Send PGA" at bounding box center [986, 288] width 25 height 27
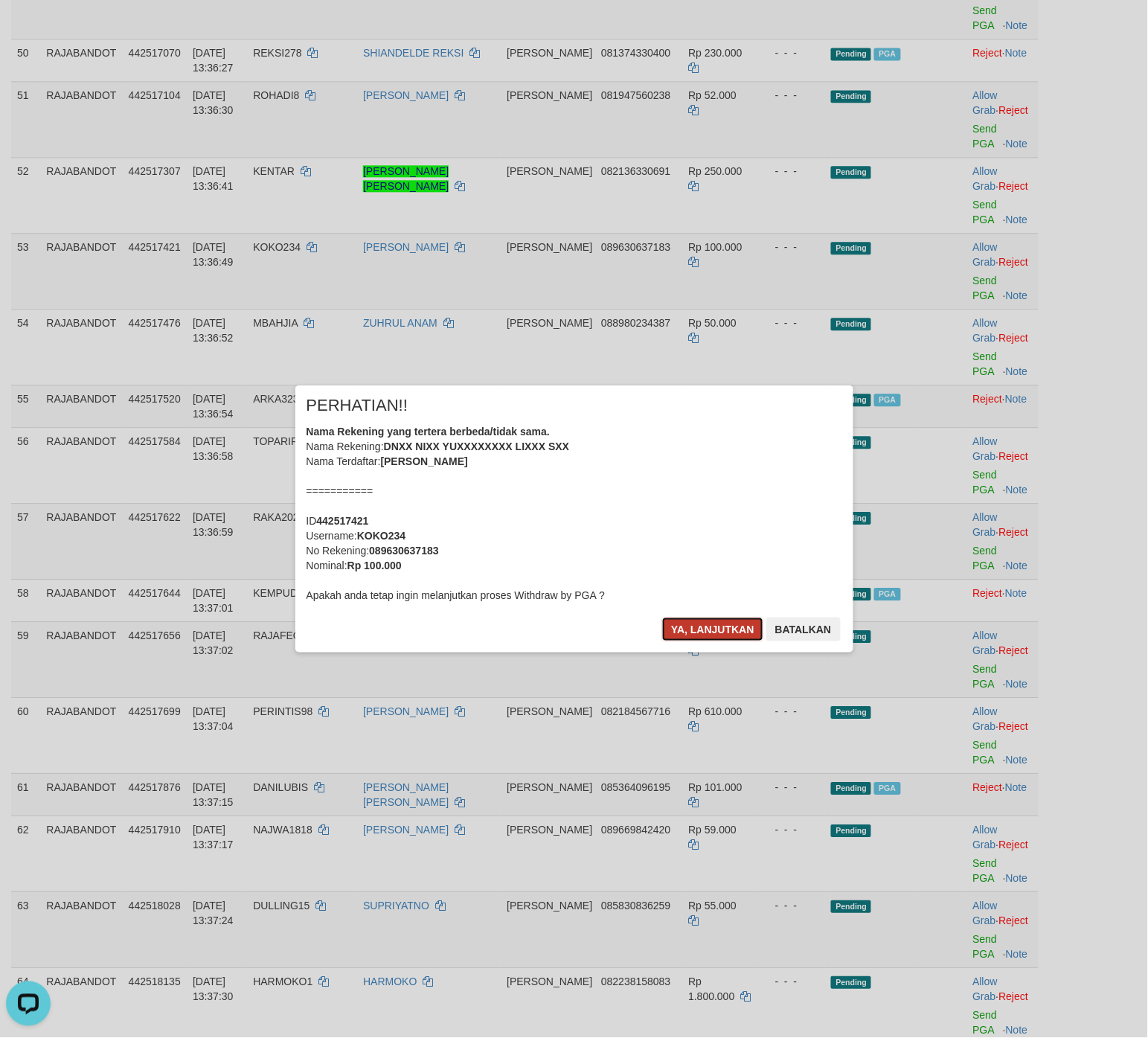
click at [679, 623] on button "Ya, lanjutkan" at bounding box center [712, 630] width 101 height 24
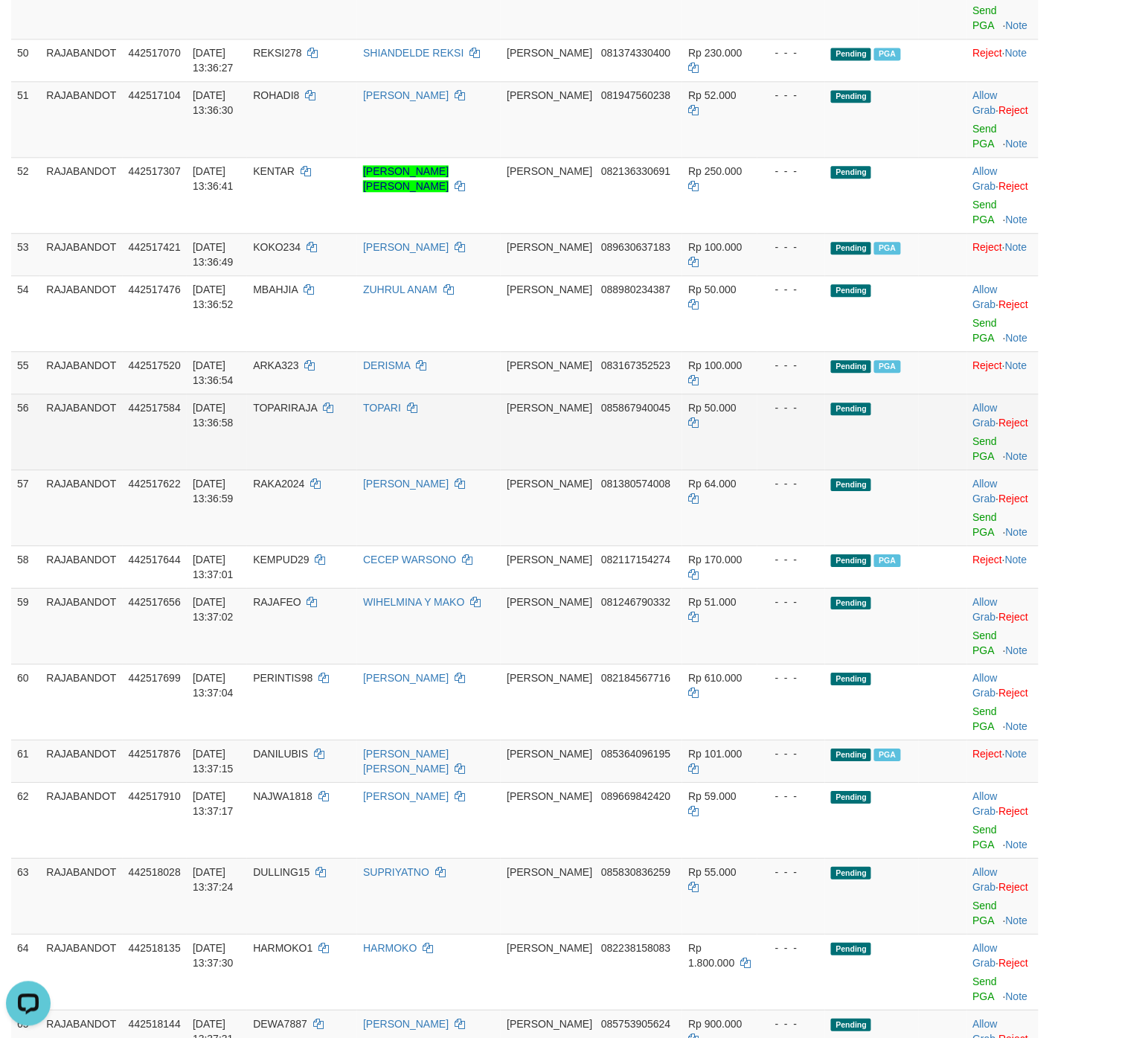
drag, startPoint x: 887, startPoint y: 473, endPoint x: 879, endPoint y: 466, distance: 10.6
click at [883, 469] on td "Pending" at bounding box center [872, 432] width 94 height 76
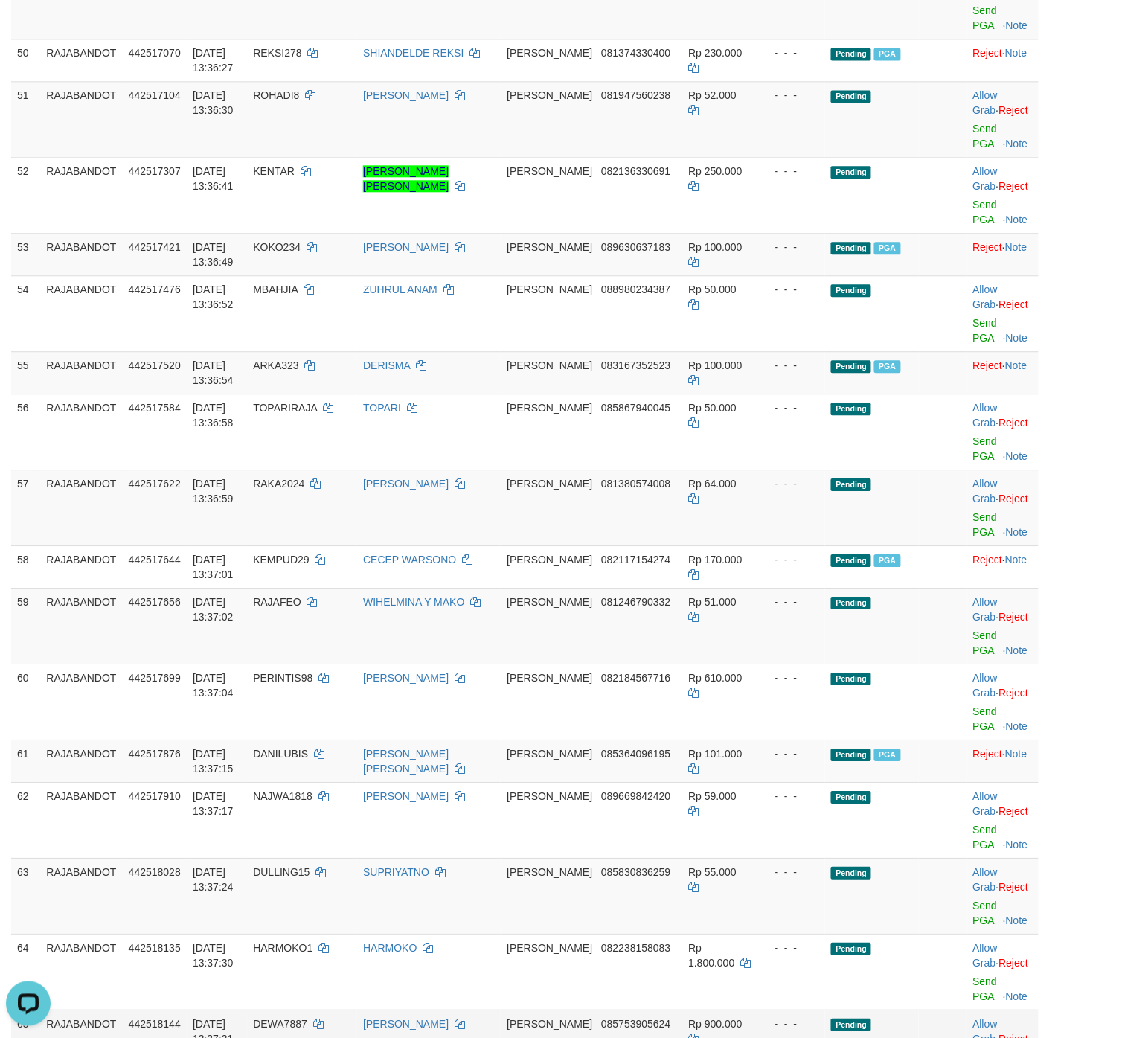
scroll to position [4522, 0]
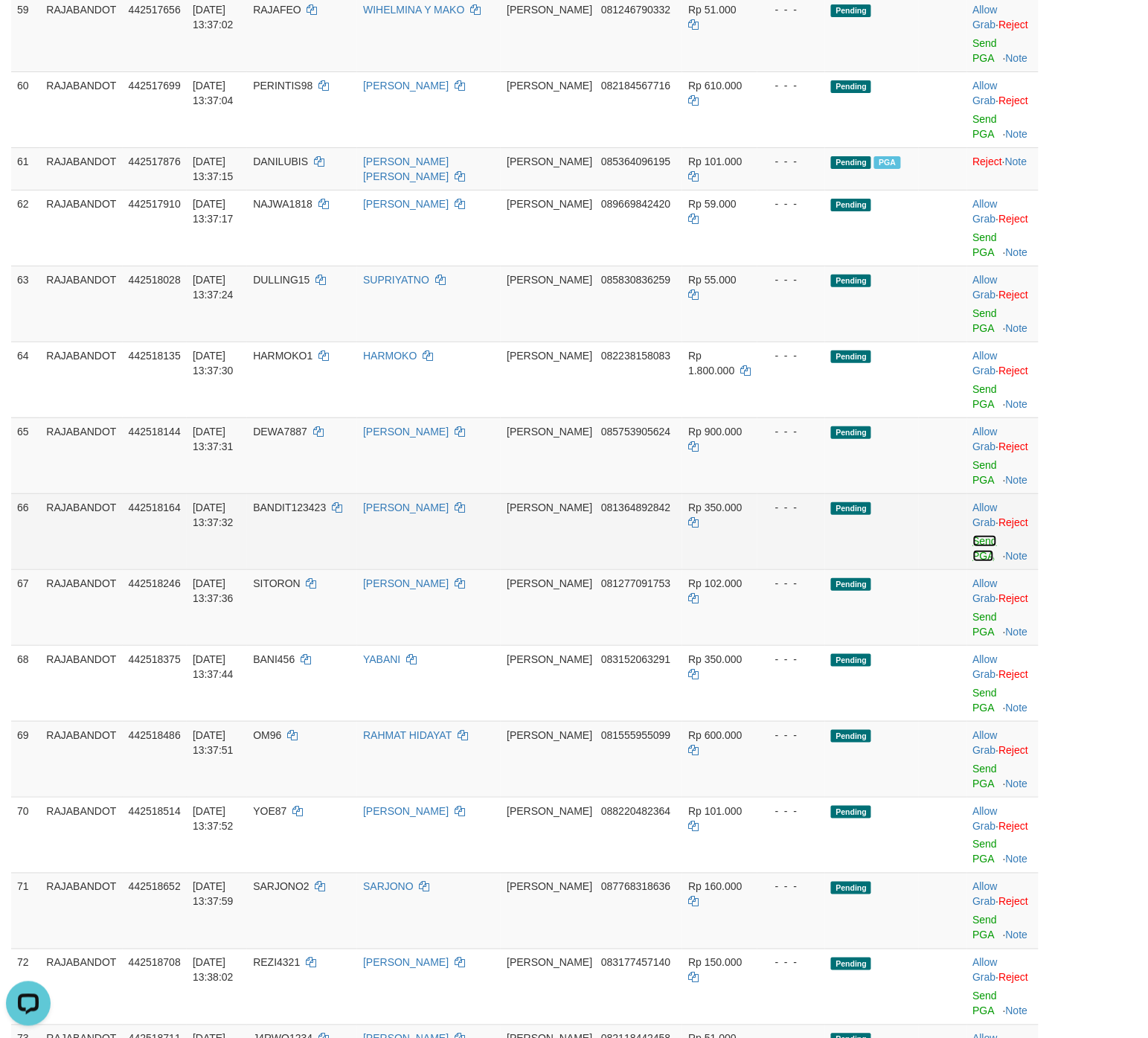
click at [918, 562] on link "Send PGA" at bounding box center [986, 548] width 25 height 27
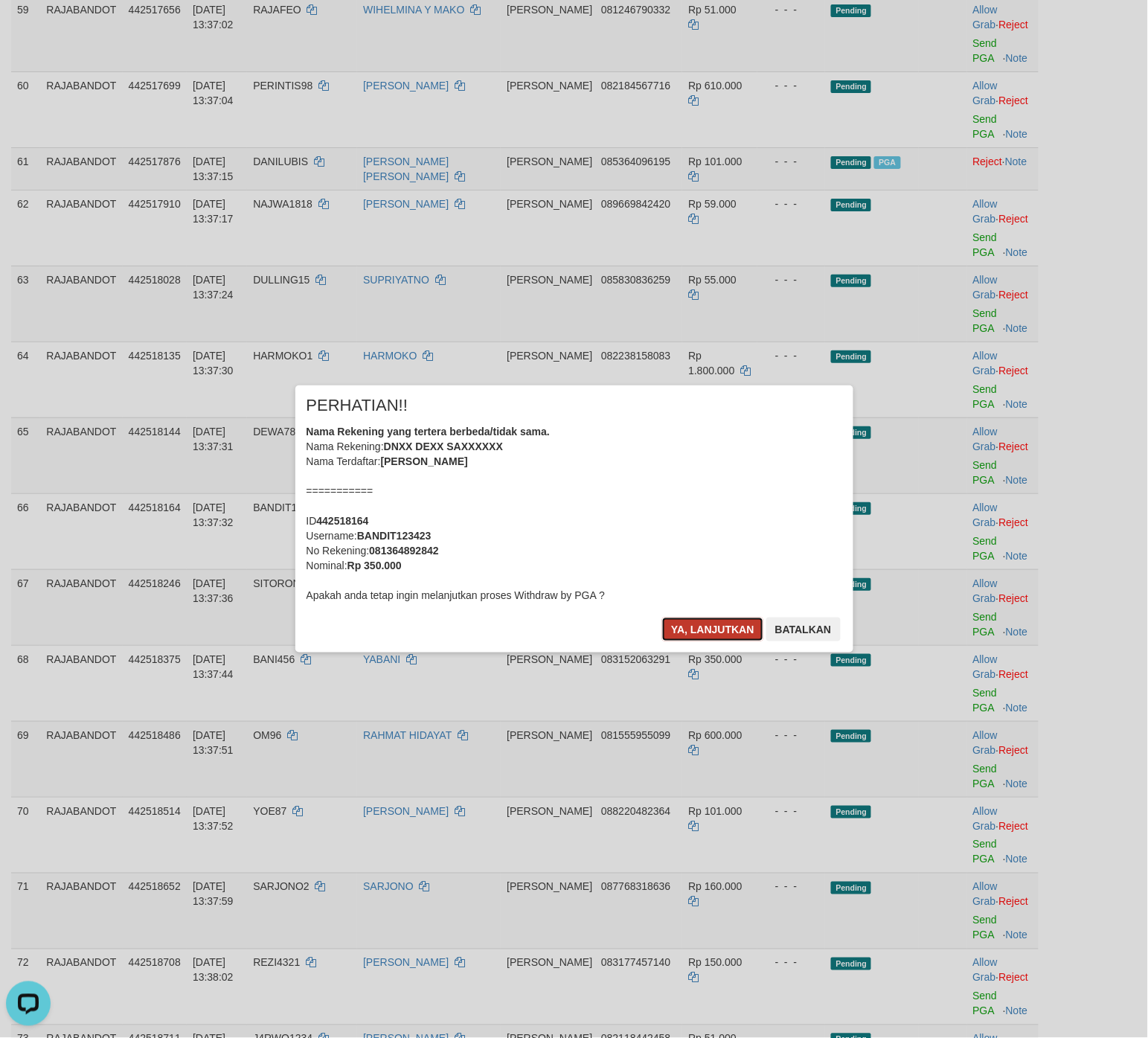
click at [732, 633] on button "Ya, lanjutkan" at bounding box center [712, 630] width 101 height 24
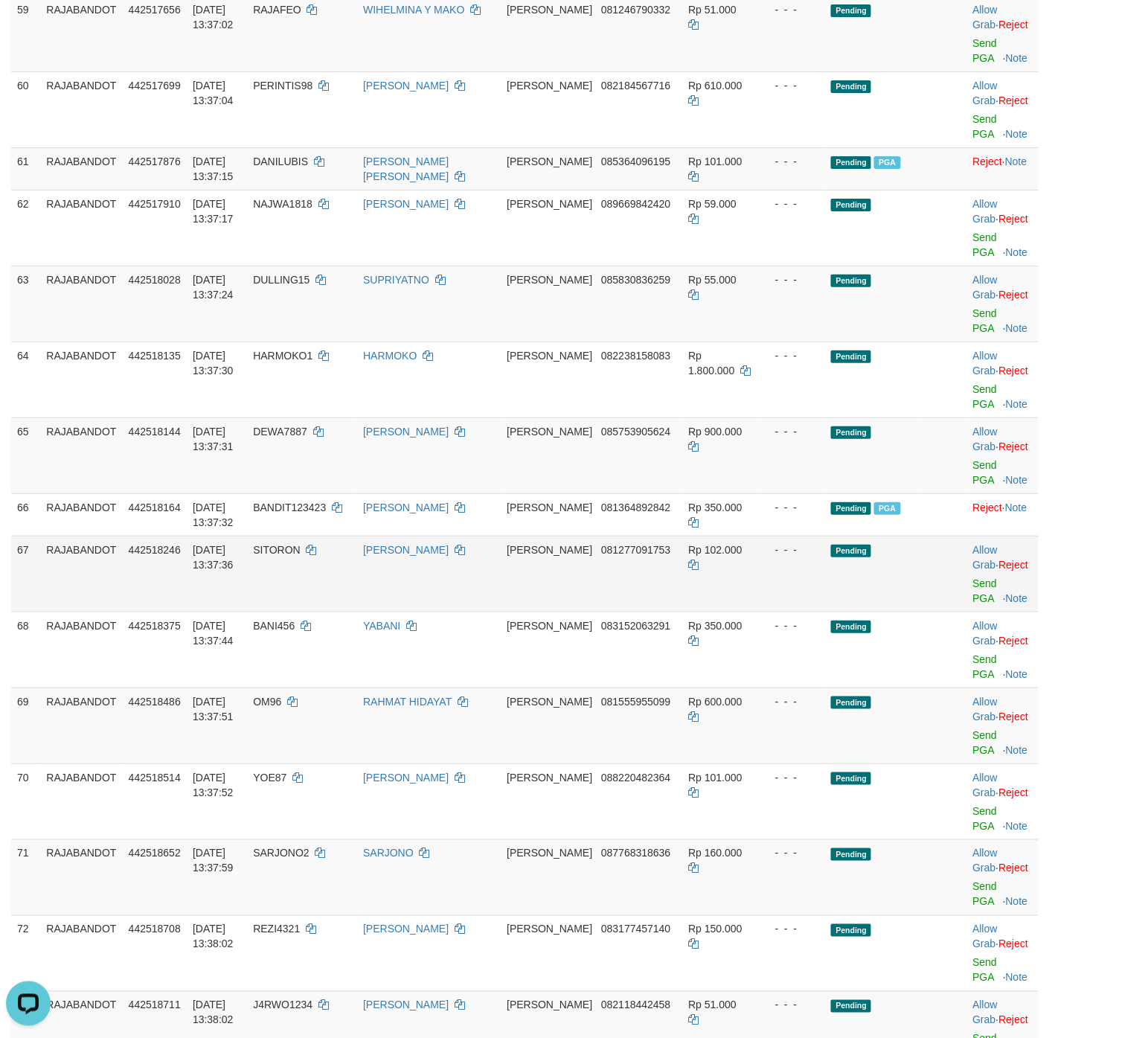
click at [854, 596] on td "Pending" at bounding box center [872, 574] width 94 height 76
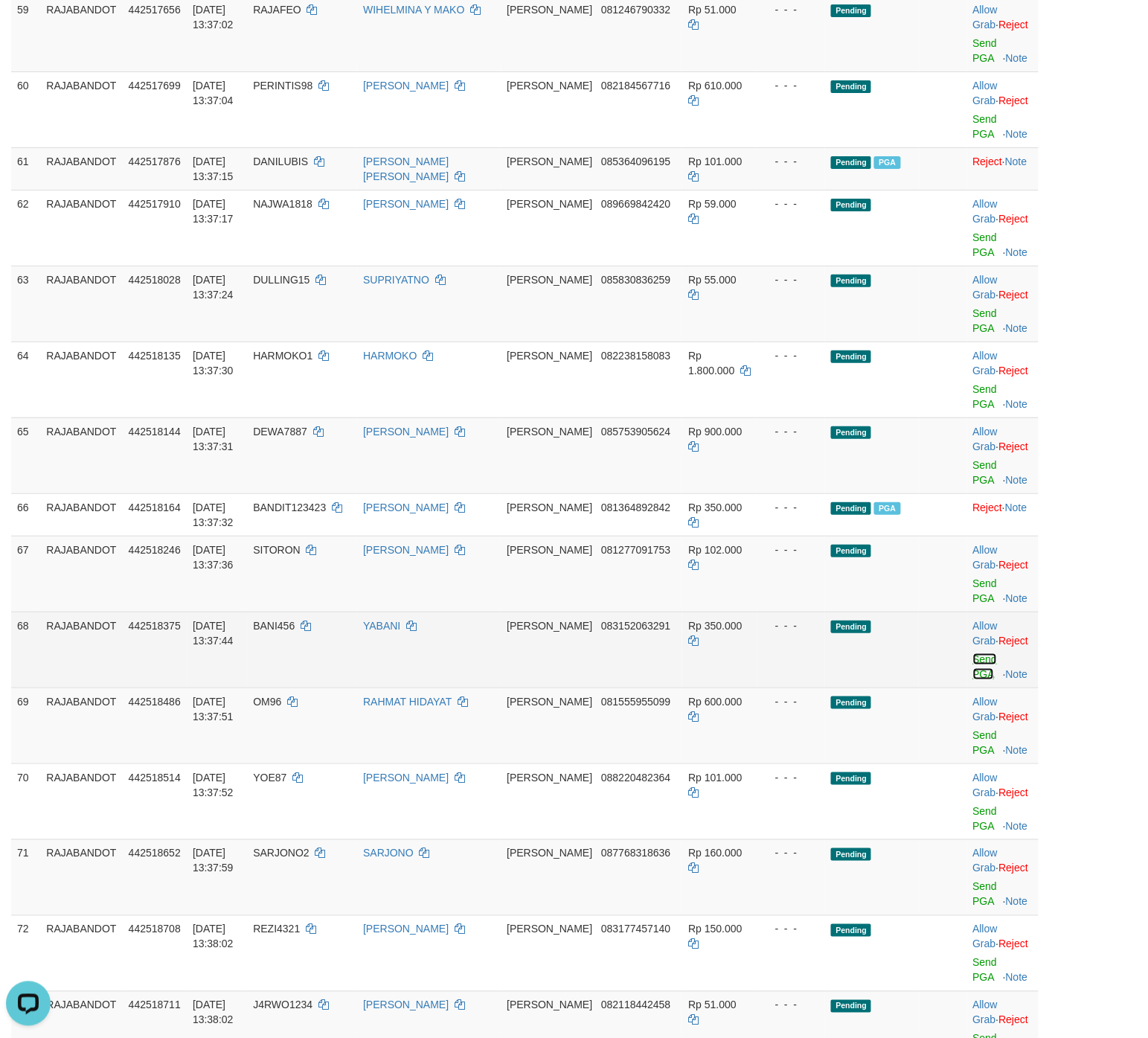
click at [918, 640] on link "Send PGA" at bounding box center [986, 667] width 25 height 27
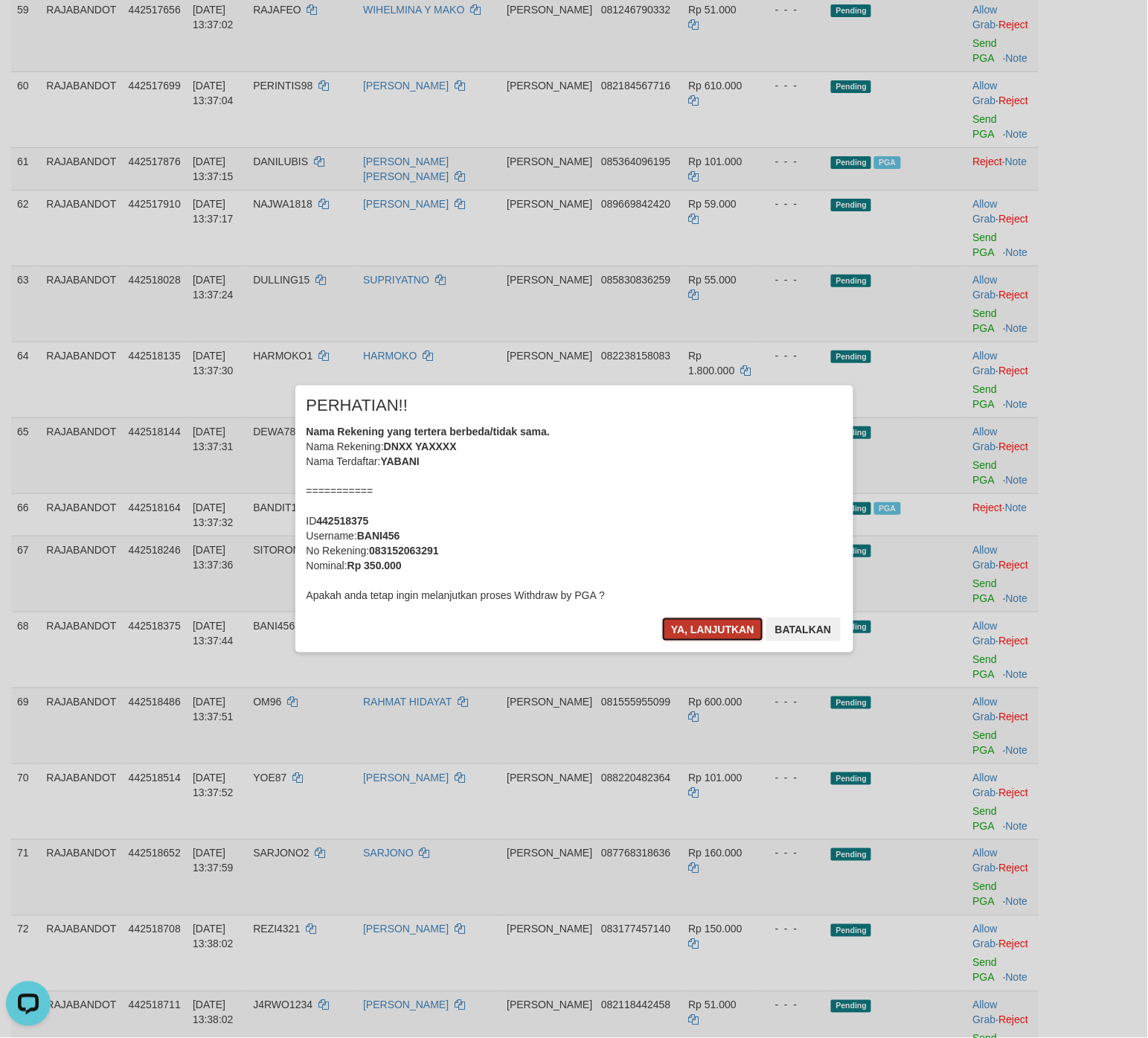
click at [706, 626] on button "Ya, lanjutkan" at bounding box center [712, 630] width 101 height 24
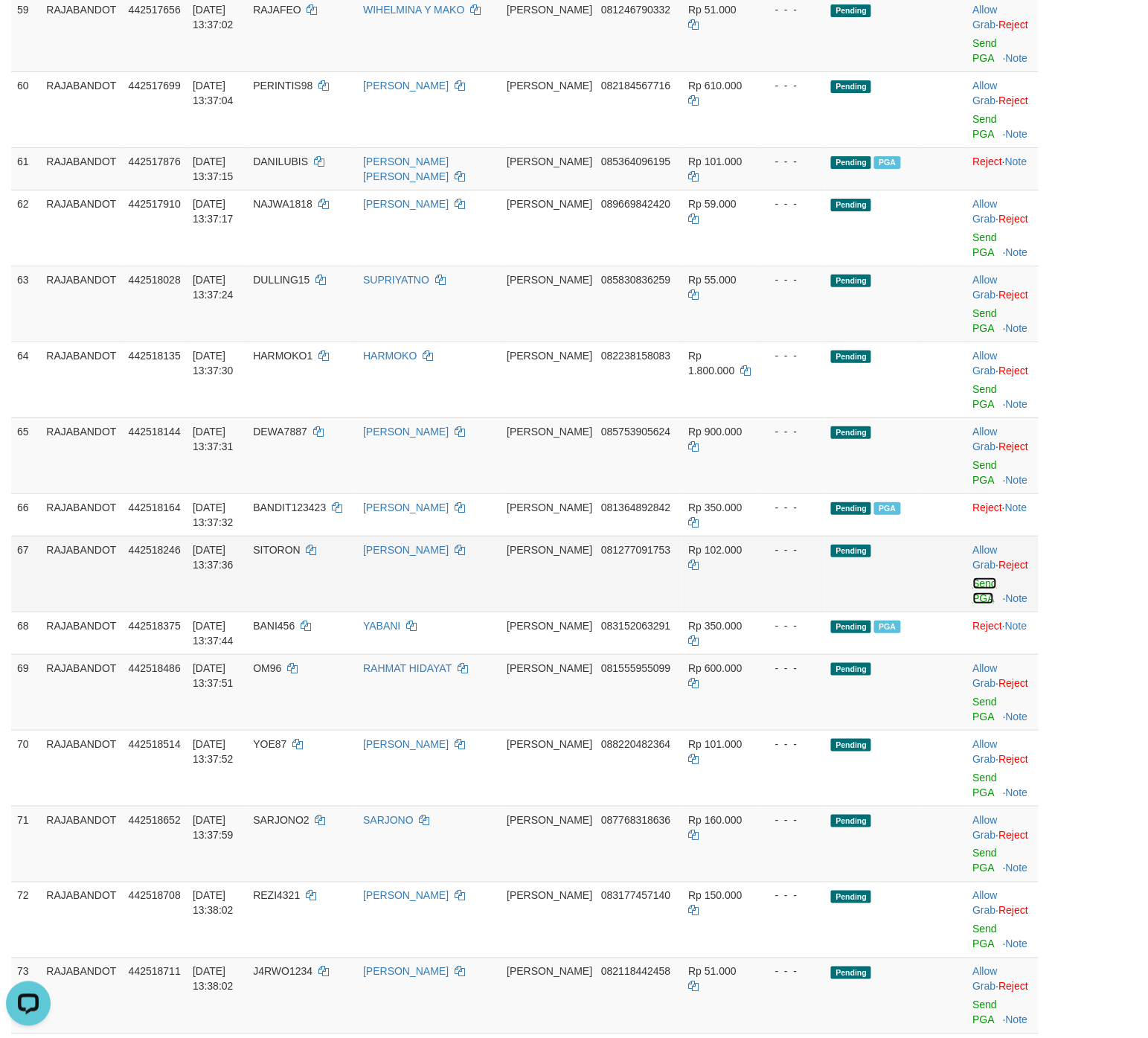
click at [918, 603] on link "Send PGA" at bounding box center [986, 591] width 25 height 27
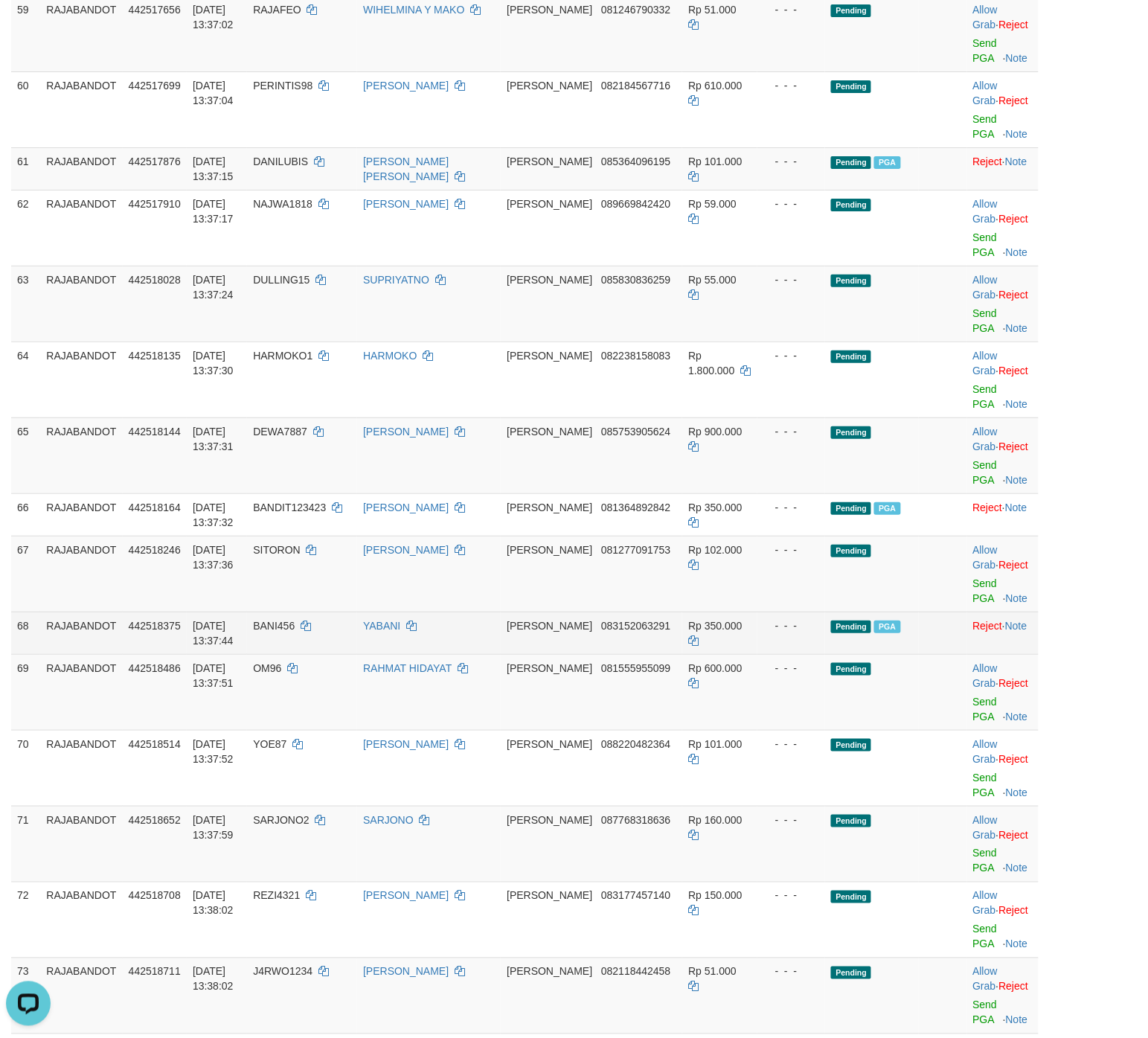
click at [918, 640] on td at bounding box center [943, 633] width 48 height 43
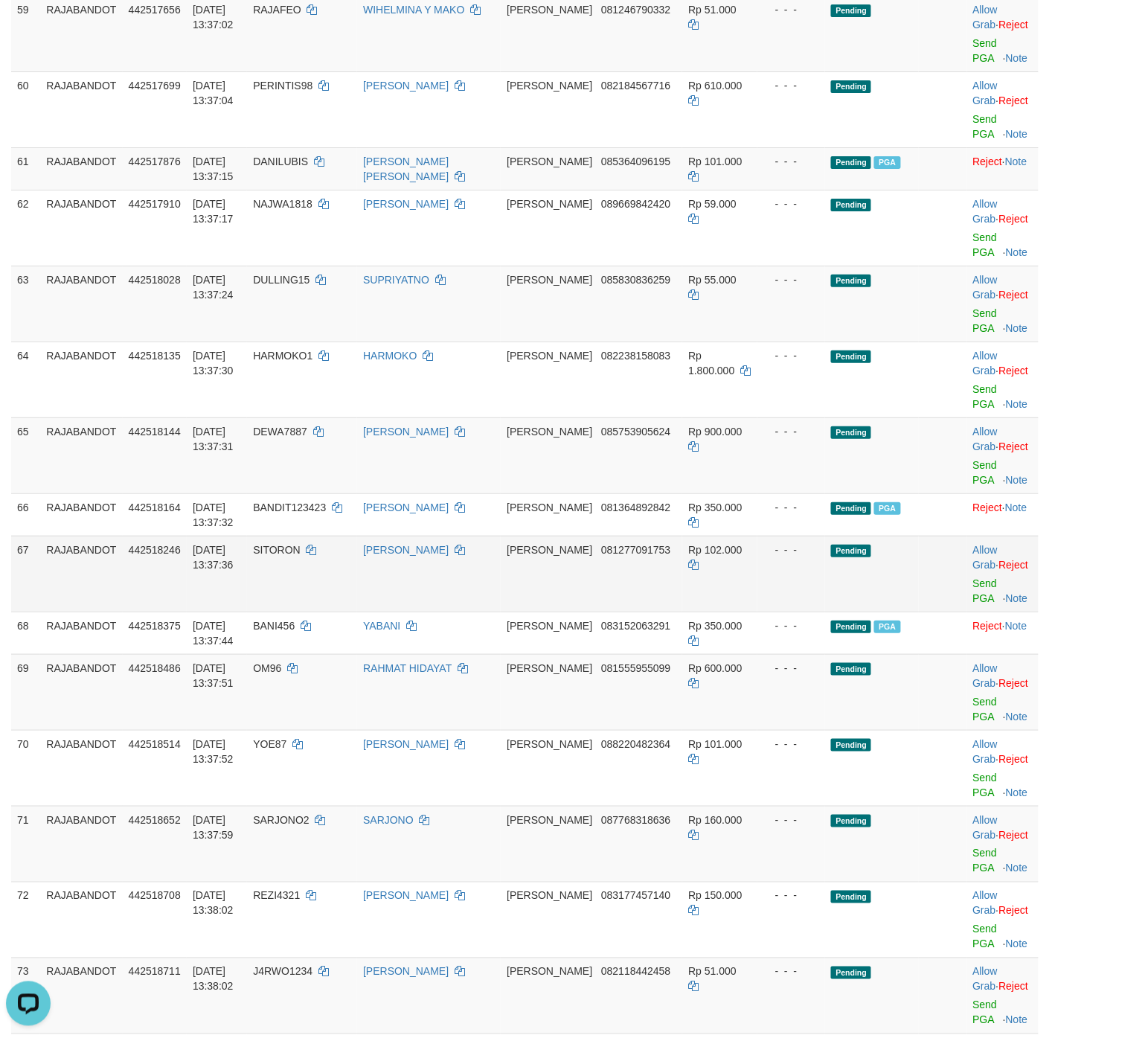
click at [918, 601] on td "Allow Grab · Reject Send PGA · Note" at bounding box center [1003, 574] width 71 height 76
click at [918, 593] on link "Send PGA" at bounding box center [986, 591] width 25 height 27
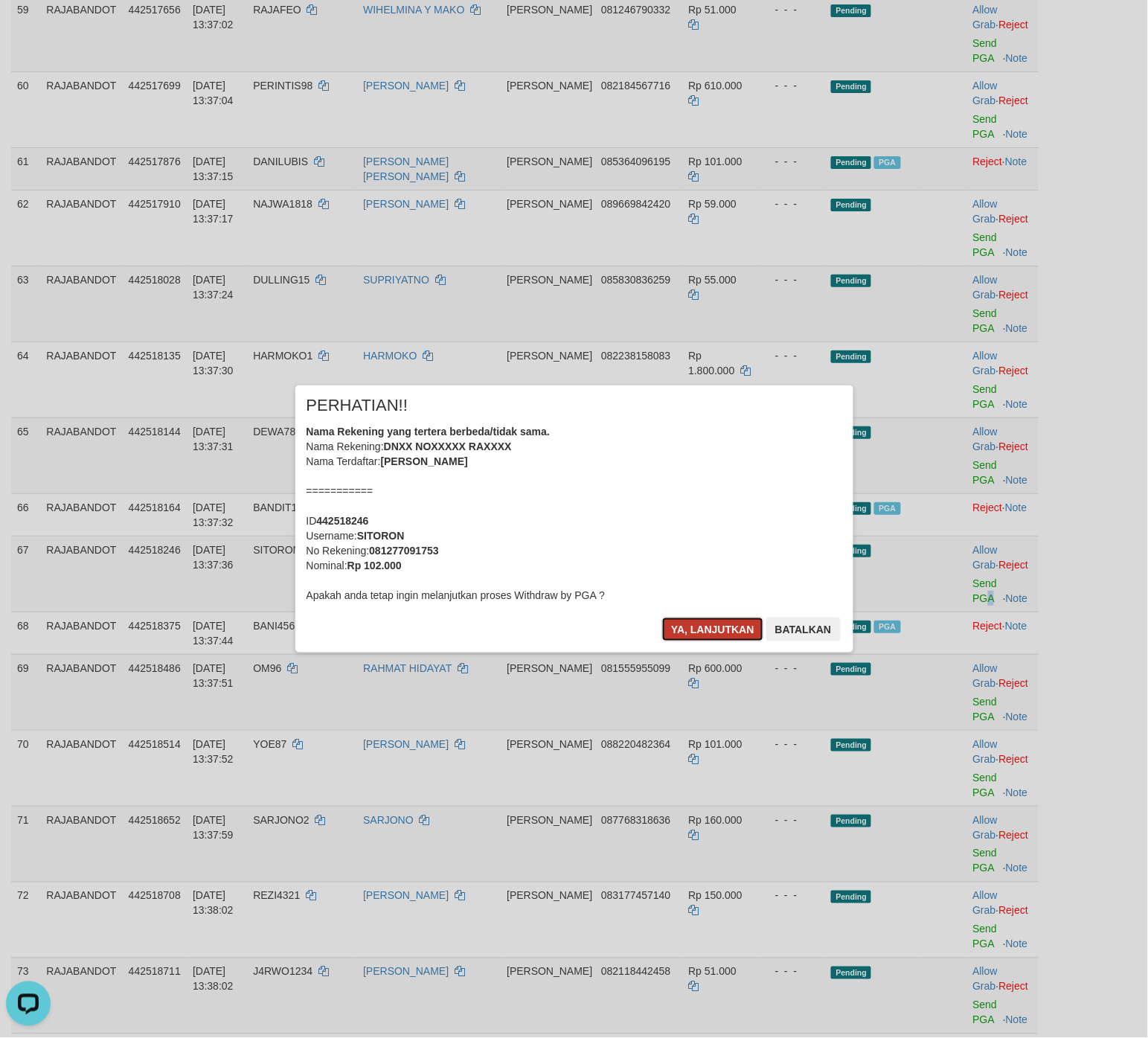
click at [697, 633] on button "Ya, lanjutkan" at bounding box center [712, 630] width 101 height 24
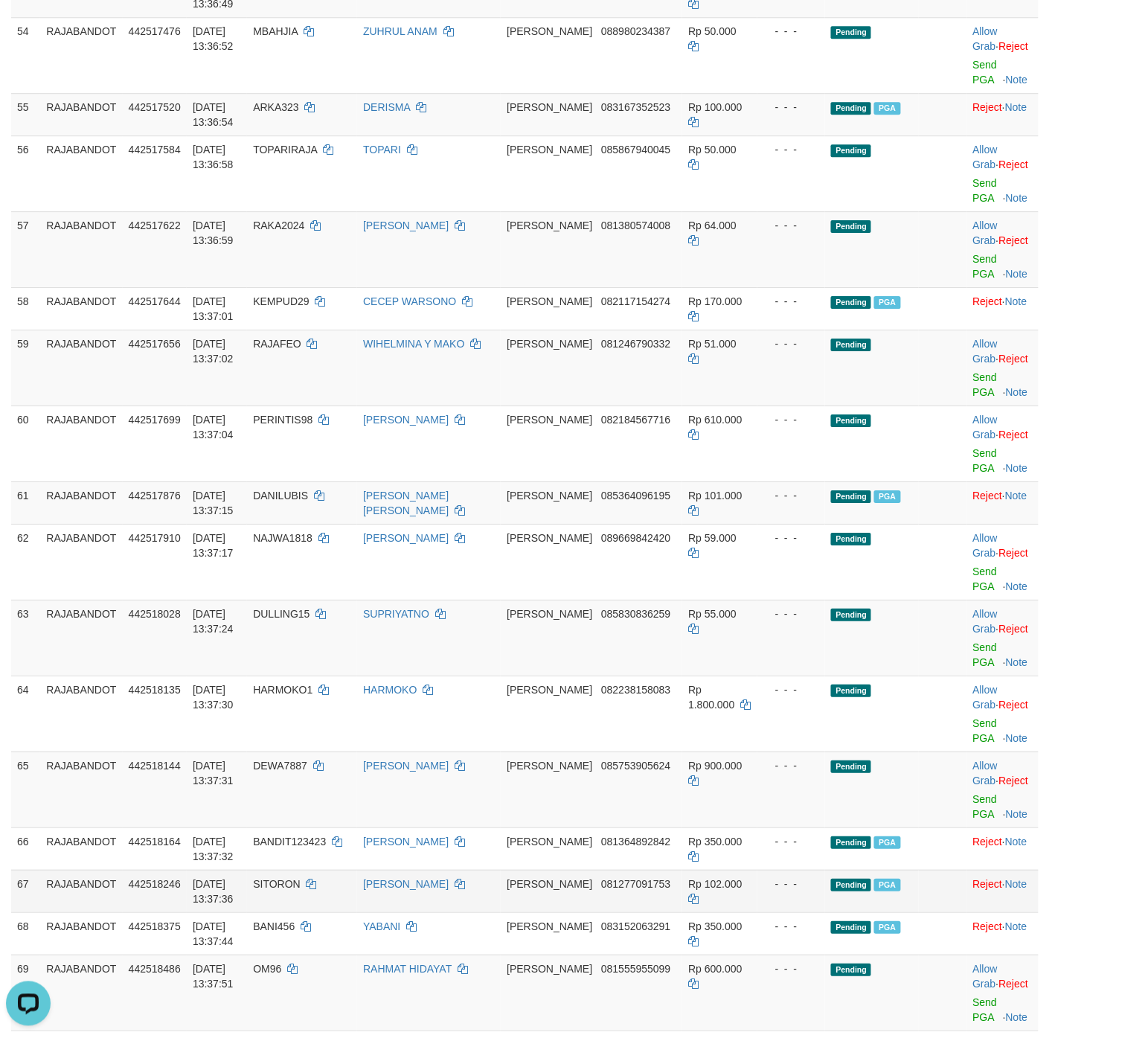
scroll to position [4176, 0]
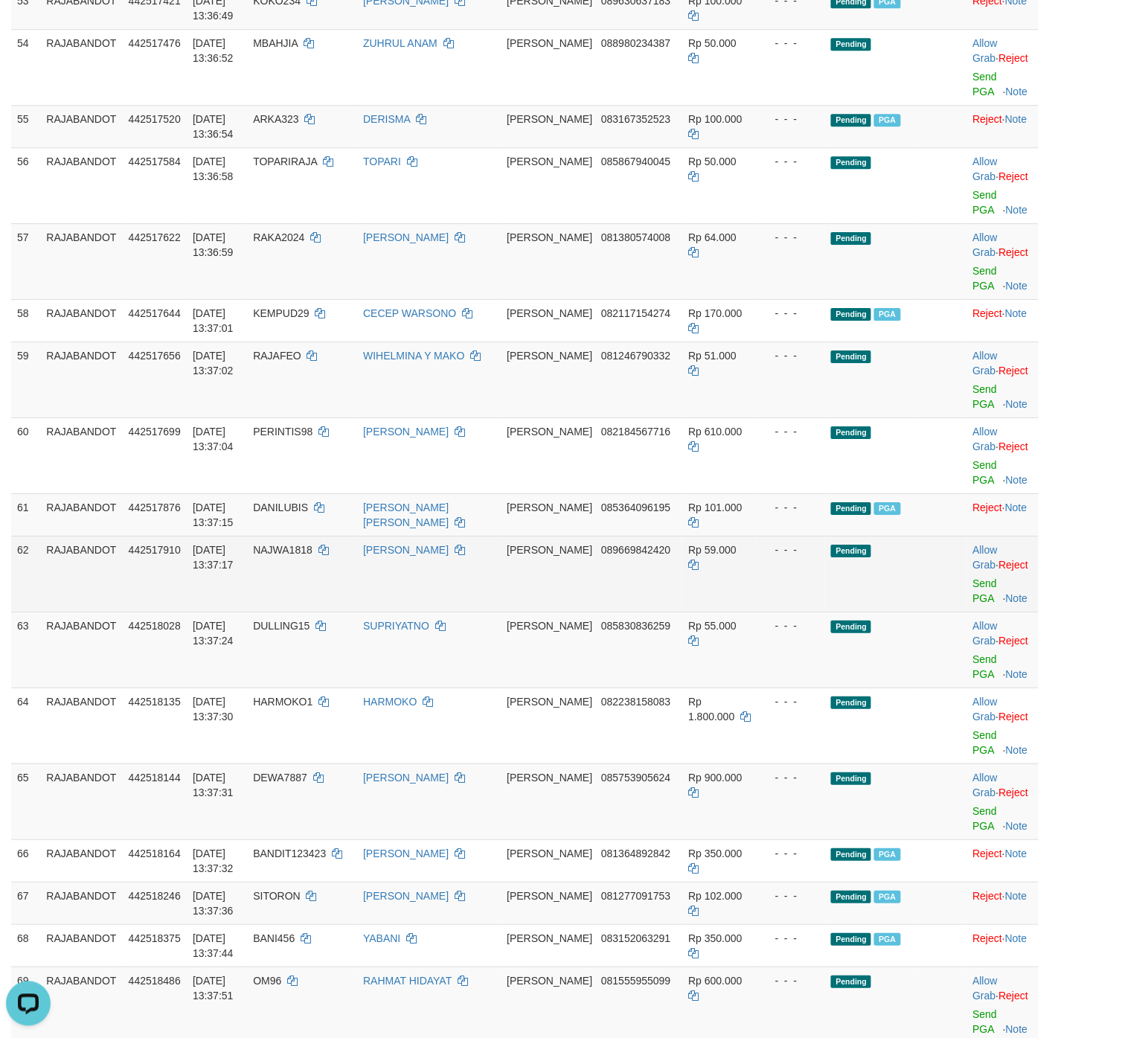
click at [867, 604] on td "Pending" at bounding box center [872, 574] width 94 height 76
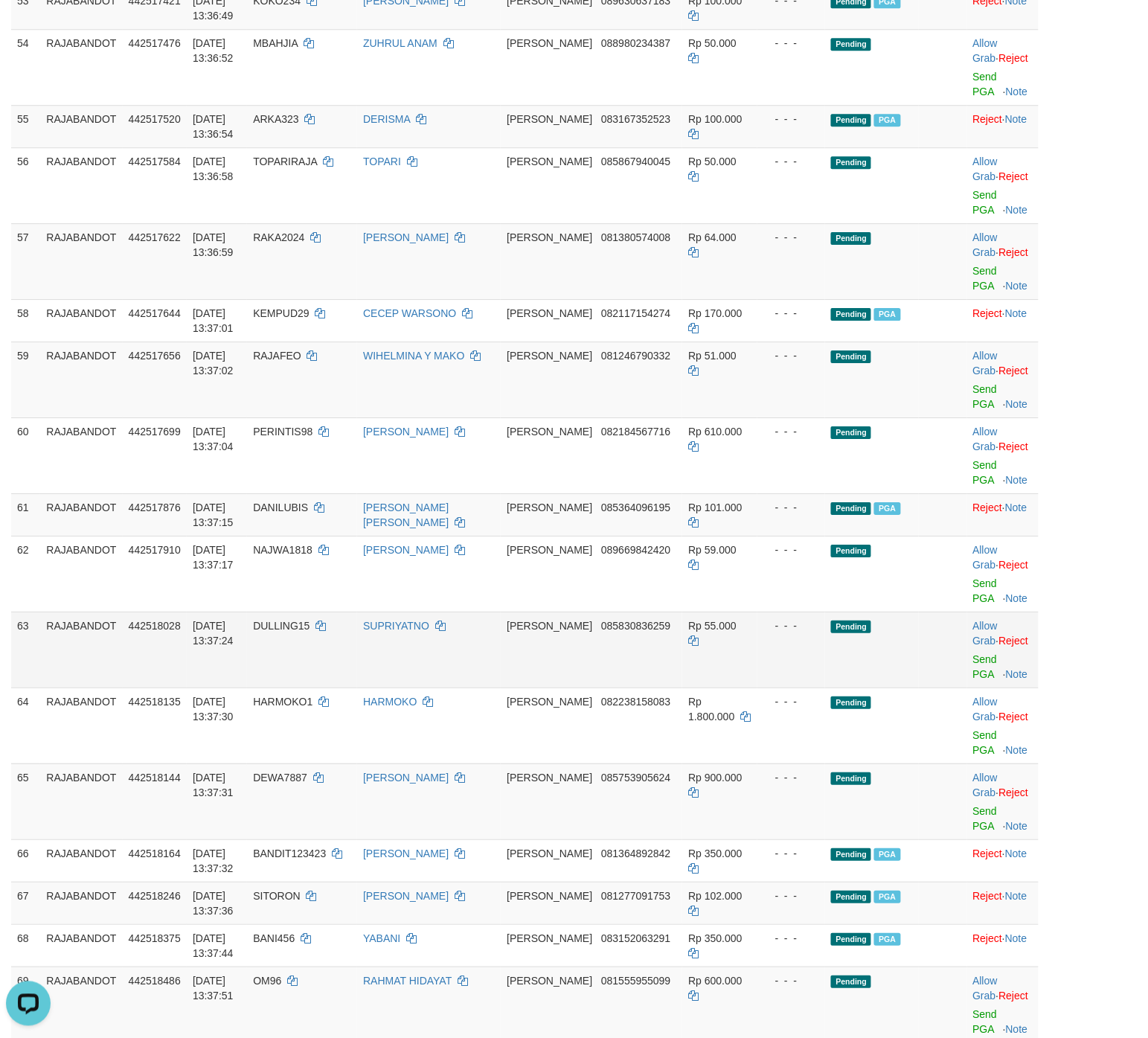
click at [876, 640] on td "Pending" at bounding box center [872, 650] width 94 height 76
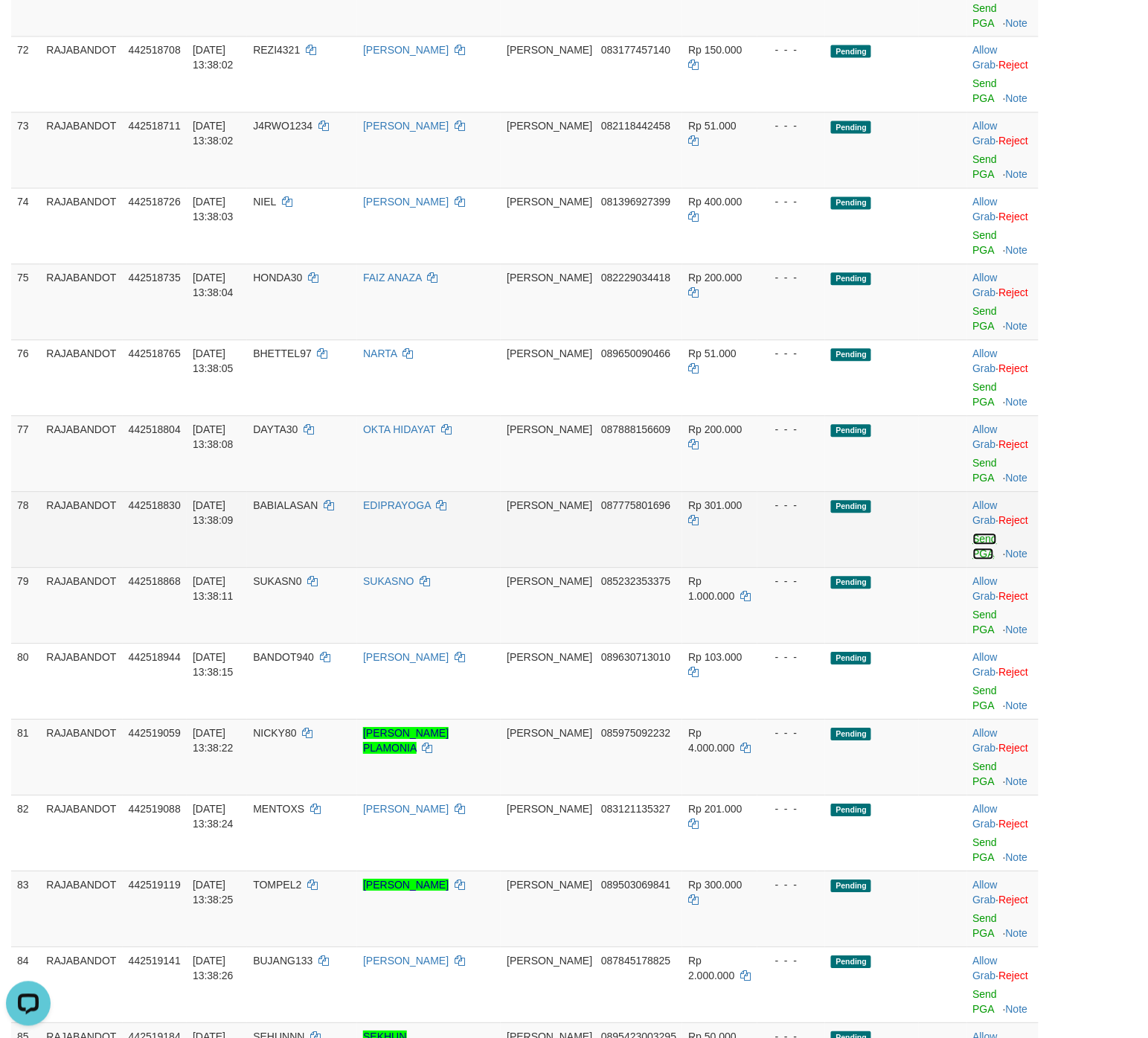
click at [918, 534] on link "Send PGA" at bounding box center [986, 547] width 25 height 27
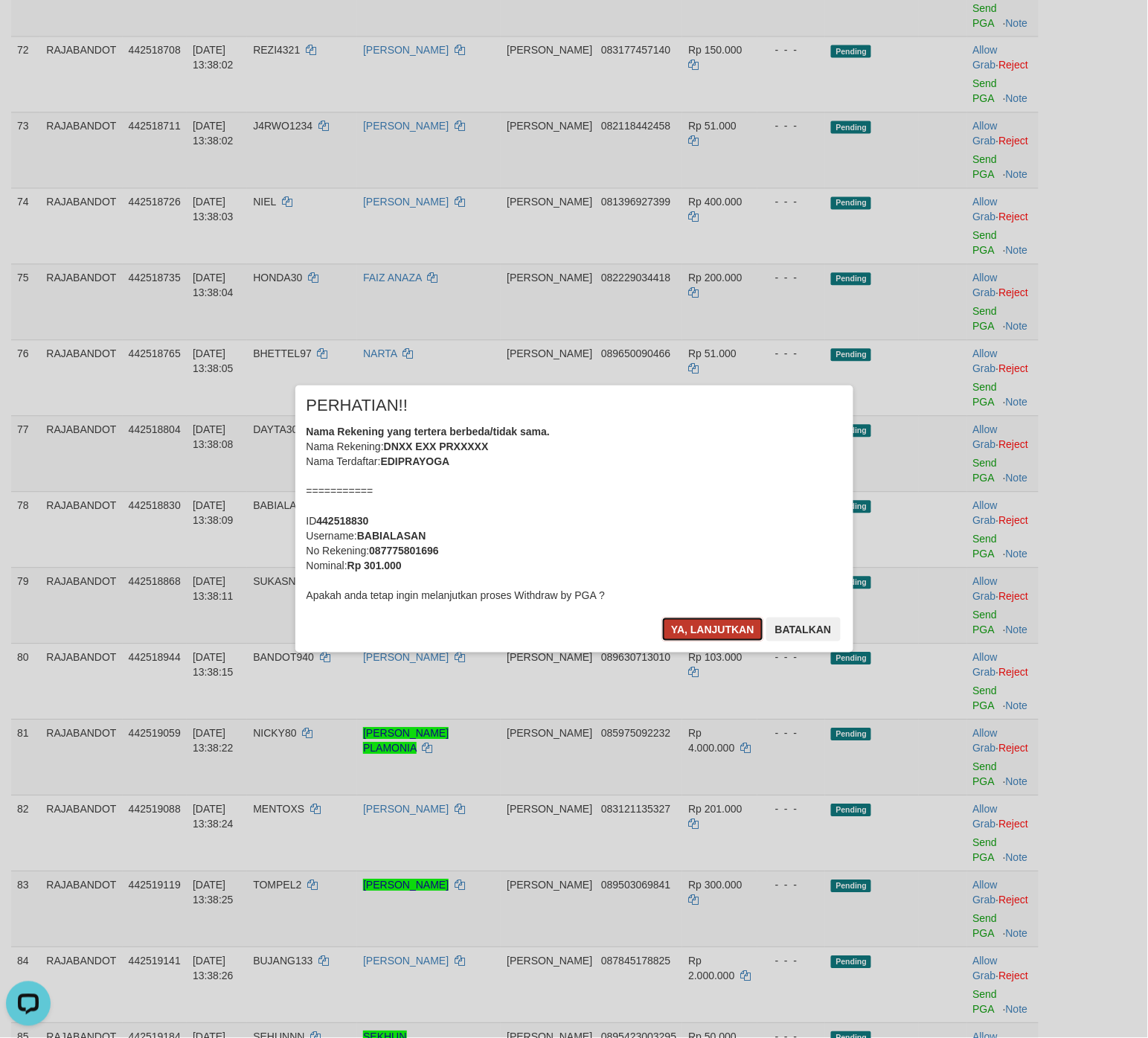
click at [707, 626] on button "Ya, lanjutkan" at bounding box center [712, 630] width 101 height 24
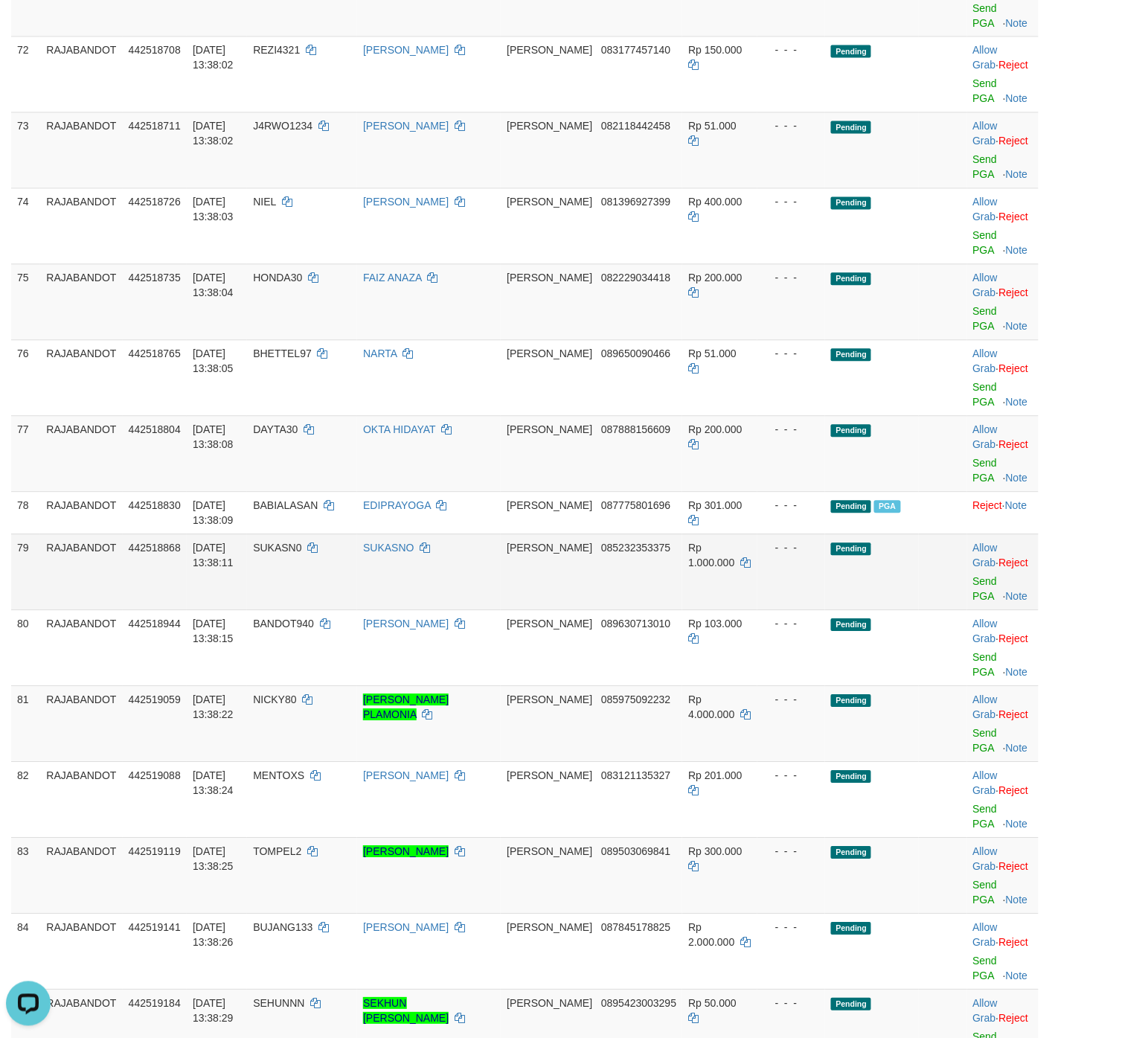
click at [856, 569] on td "Pending" at bounding box center [872, 572] width 94 height 76
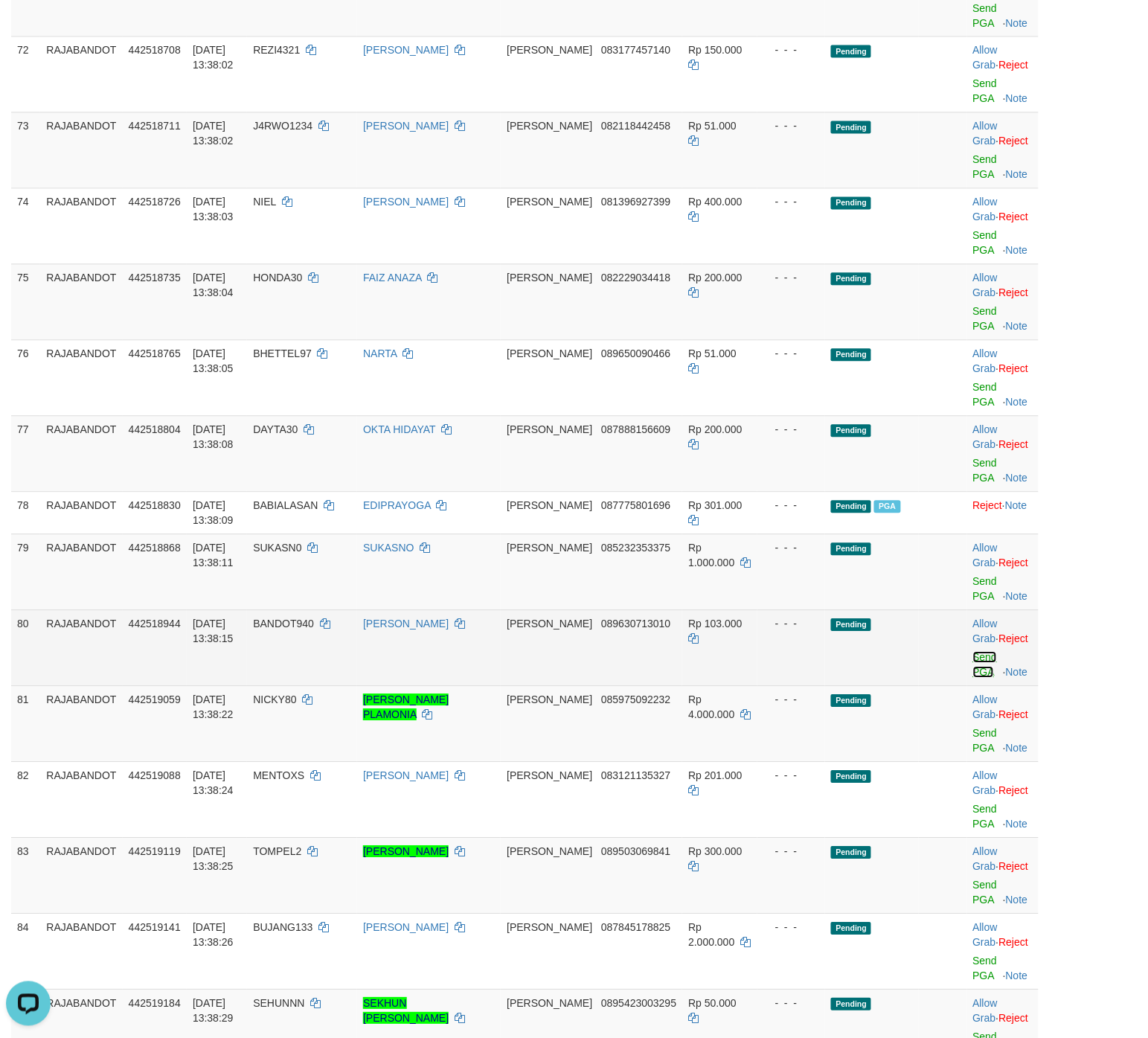
click at [918, 640] on link "Send PGA" at bounding box center [986, 665] width 25 height 27
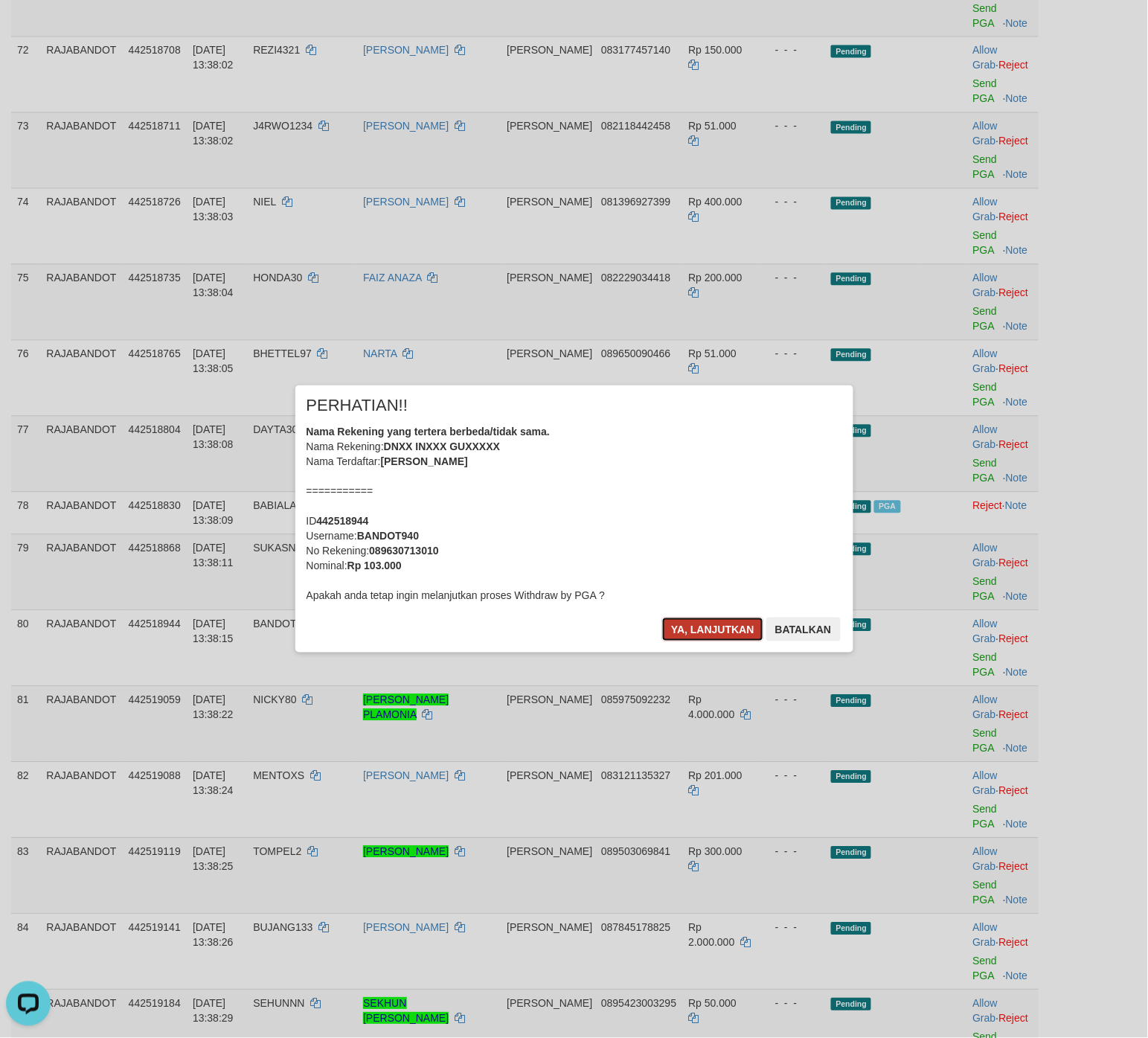
click at [670, 630] on button "Ya, lanjutkan" at bounding box center [712, 630] width 101 height 24
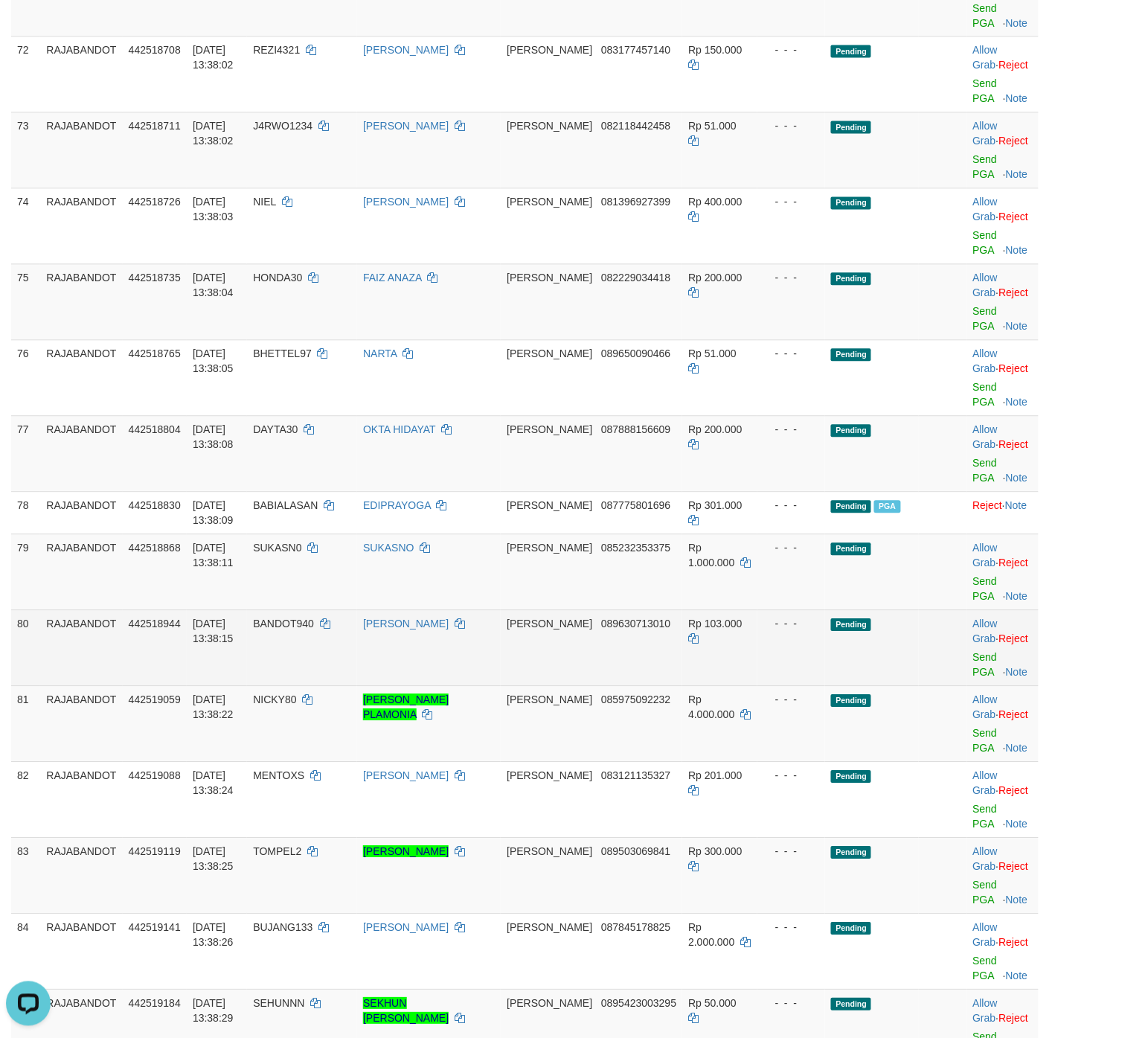
click at [880, 640] on td "Pending" at bounding box center [872, 648] width 94 height 76
drag, startPoint x: 980, startPoint y: 682, endPoint x: 652, endPoint y: 213, distance: 572.3
click at [918, 640] on link "Send PGA" at bounding box center [986, 665] width 25 height 27
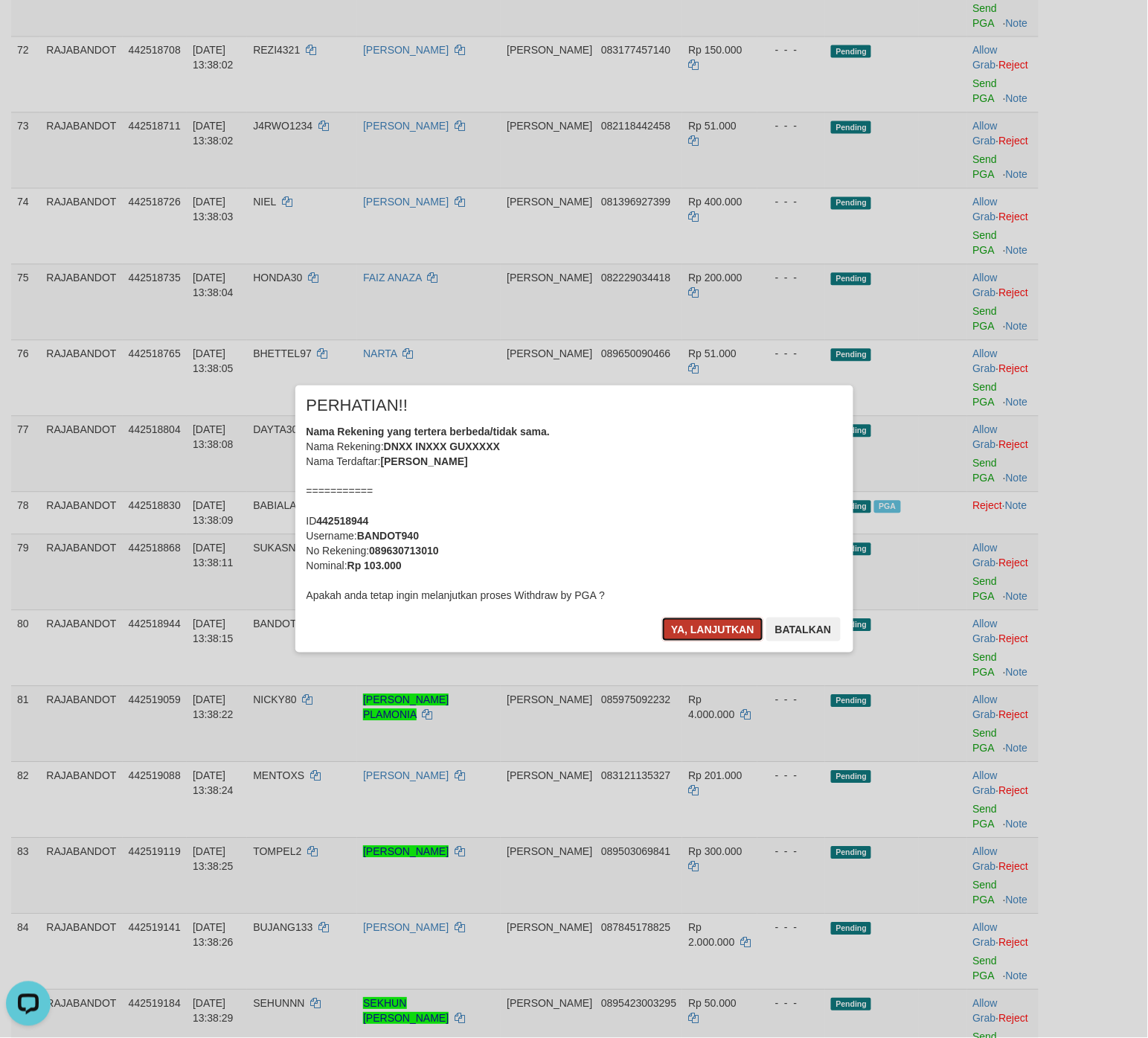
click at [688, 637] on button "Ya, lanjutkan" at bounding box center [712, 630] width 101 height 24
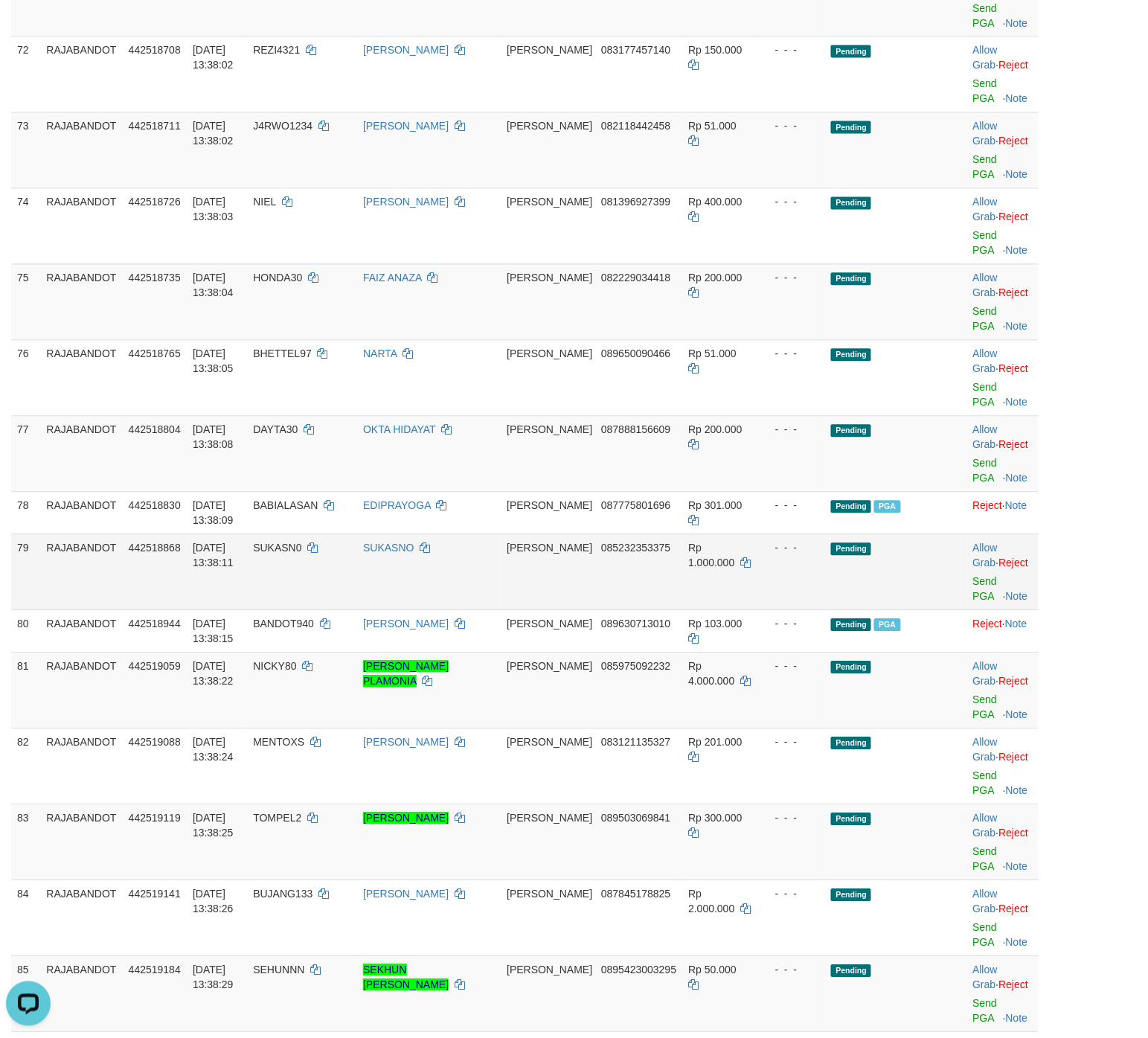
click at [884, 582] on td "Pending" at bounding box center [872, 572] width 94 height 76
click at [918, 479] on link "Send PGA" at bounding box center [986, 471] width 25 height 27
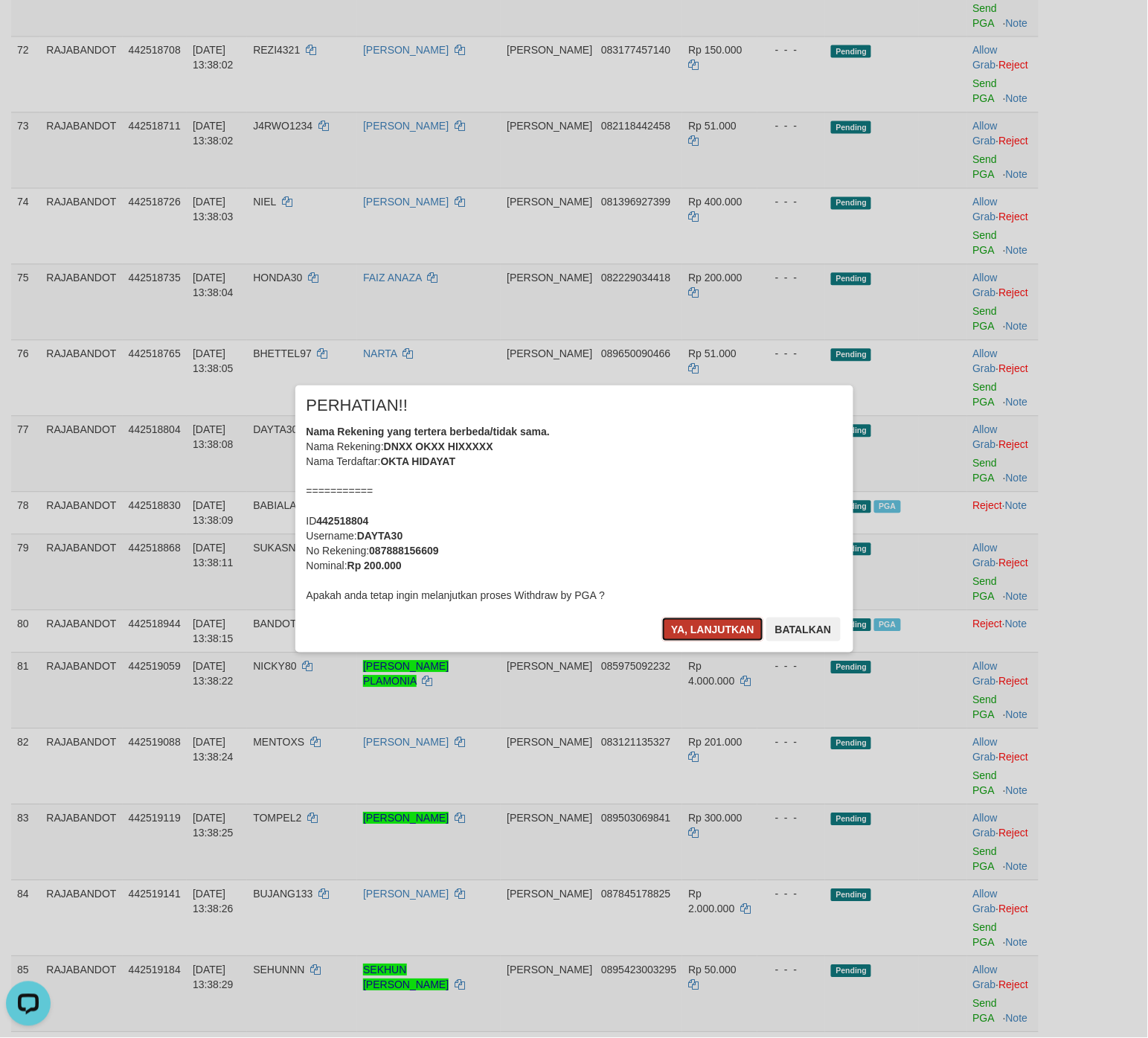
click at [741, 630] on button "Ya, lanjutkan" at bounding box center [712, 630] width 101 height 24
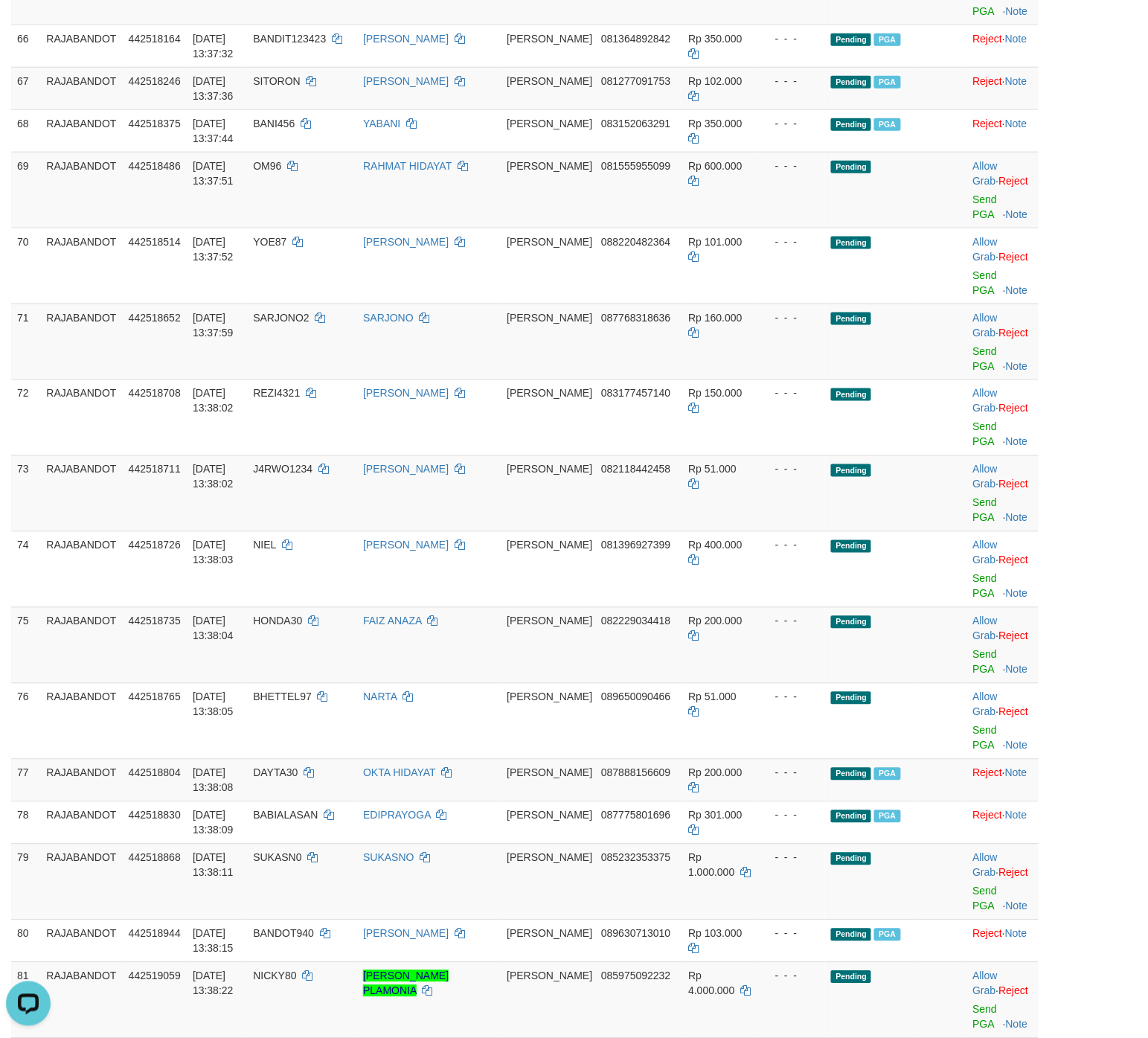
scroll to position [4988, 0]
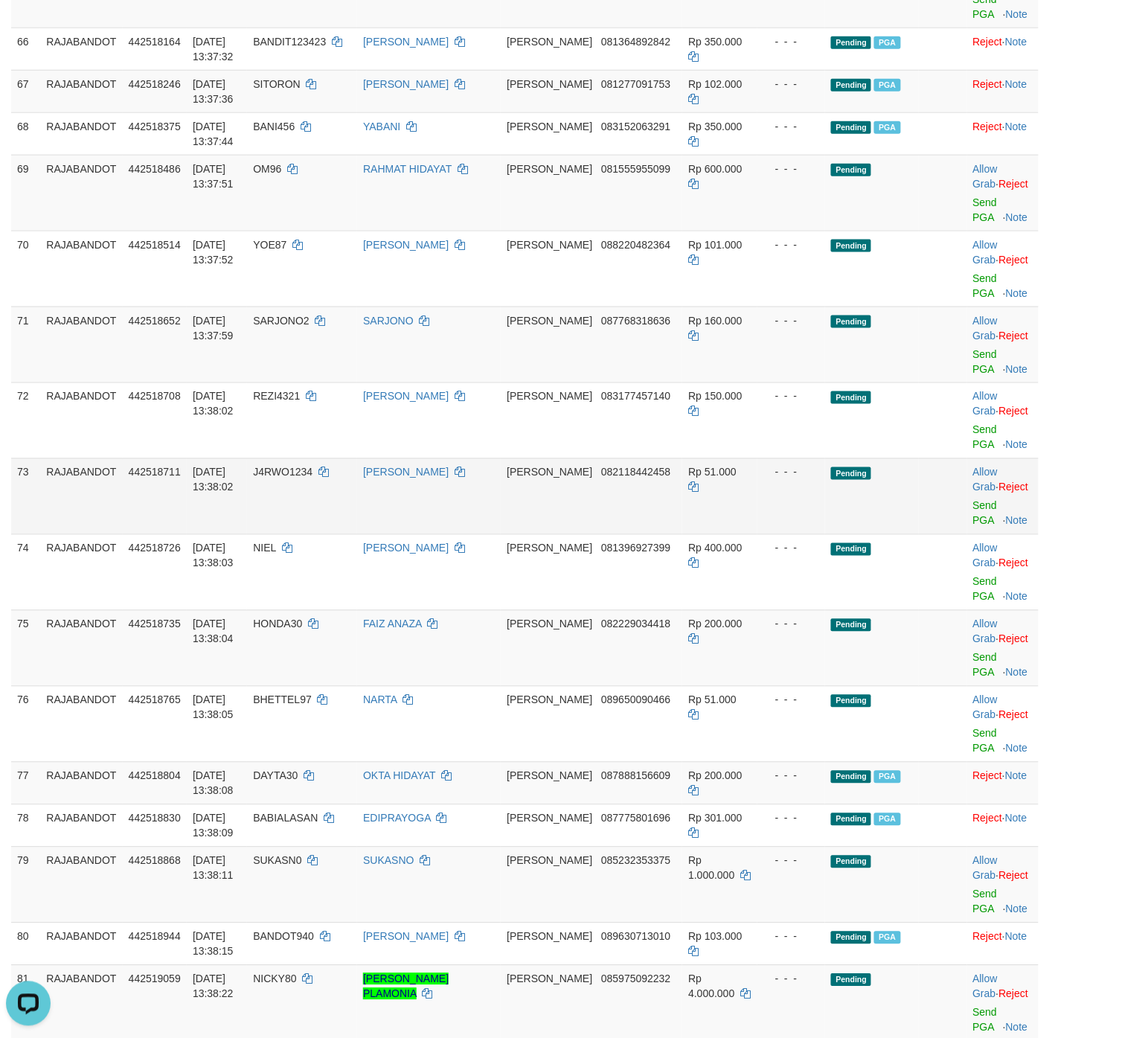
click at [862, 534] on td "Pending" at bounding box center [872, 497] width 94 height 76
click at [858, 518] on td "Pending" at bounding box center [872, 497] width 94 height 76
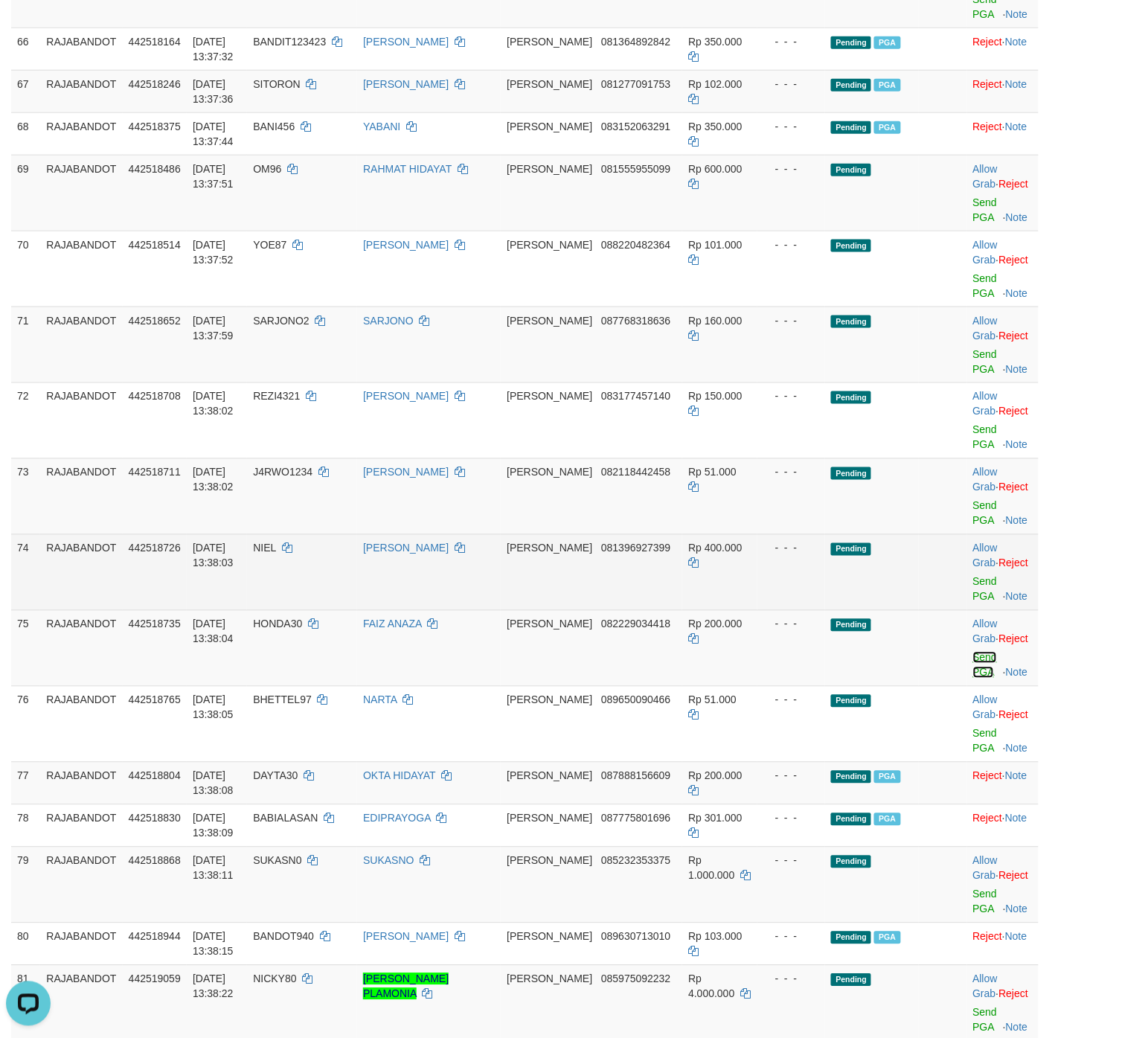
click at [918, 640] on link "Send PGA" at bounding box center [986, 665] width 25 height 27
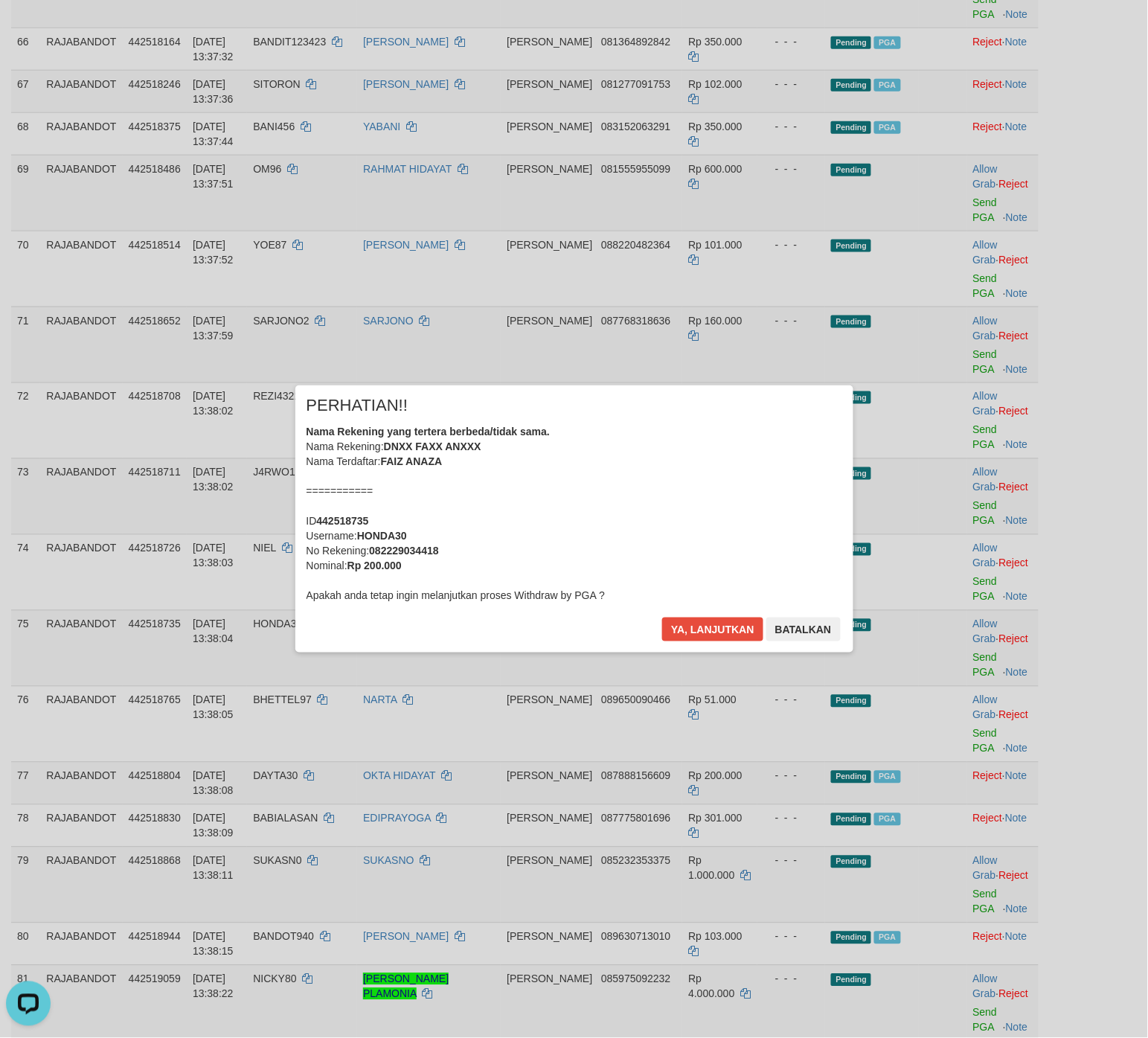
click at [705, 608] on div "× PERHATIAN!! Nama Rekening yang tertera berbeda/tidak sama. Nama Rekening: DNX…" at bounding box center [575, 518] width 559 height 266
click at [707, 618] on button "Ya, lanjutkan" at bounding box center [712, 630] width 101 height 24
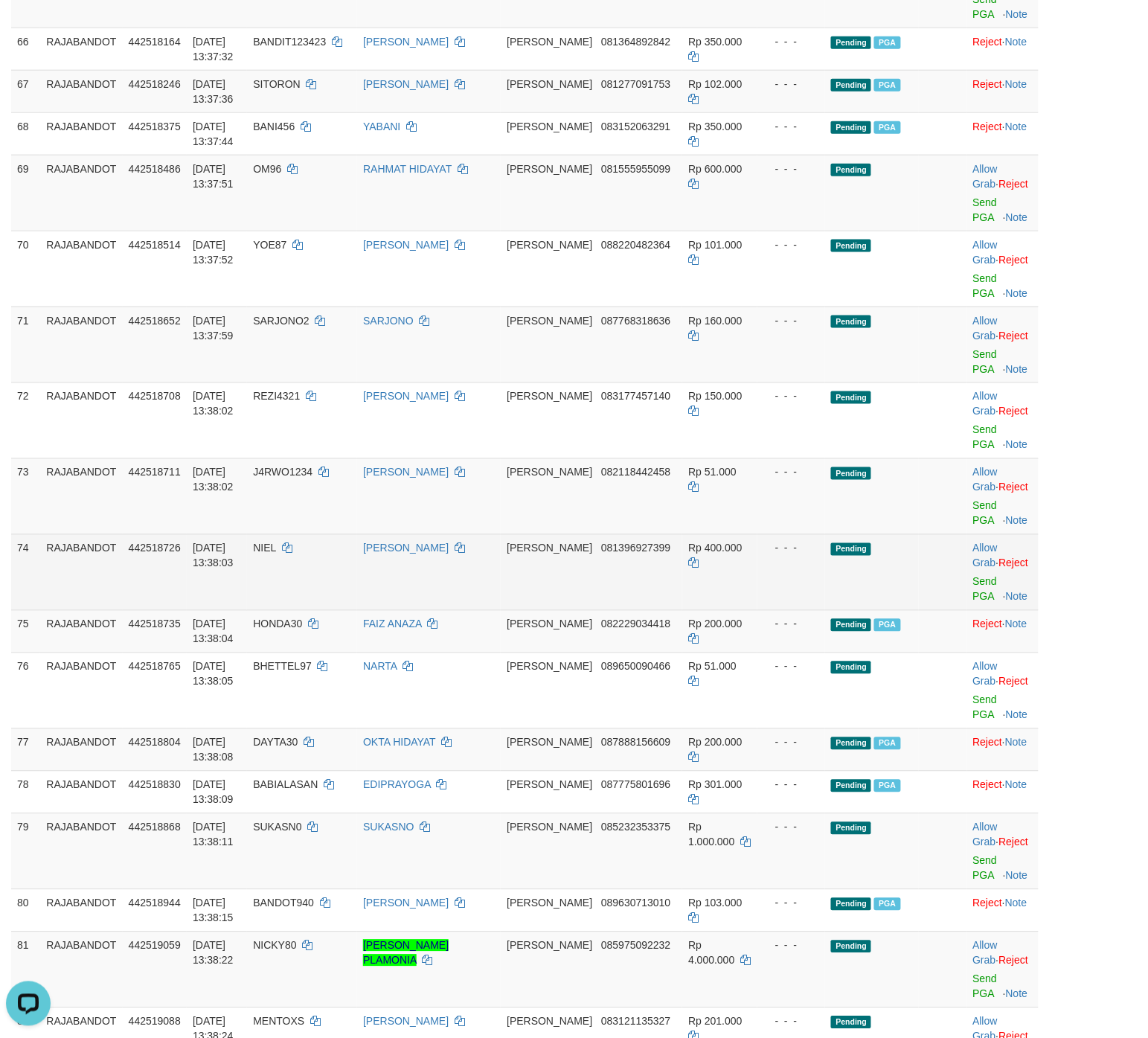
click at [757, 592] on td "- - -" at bounding box center [791, 572] width 69 height 76
click at [918, 592] on td "Allow Grab · Reject Send PGA · Note" at bounding box center [1003, 572] width 71 height 76
click at [918, 596] on link "Send PGA" at bounding box center [986, 589] width 25 height 27
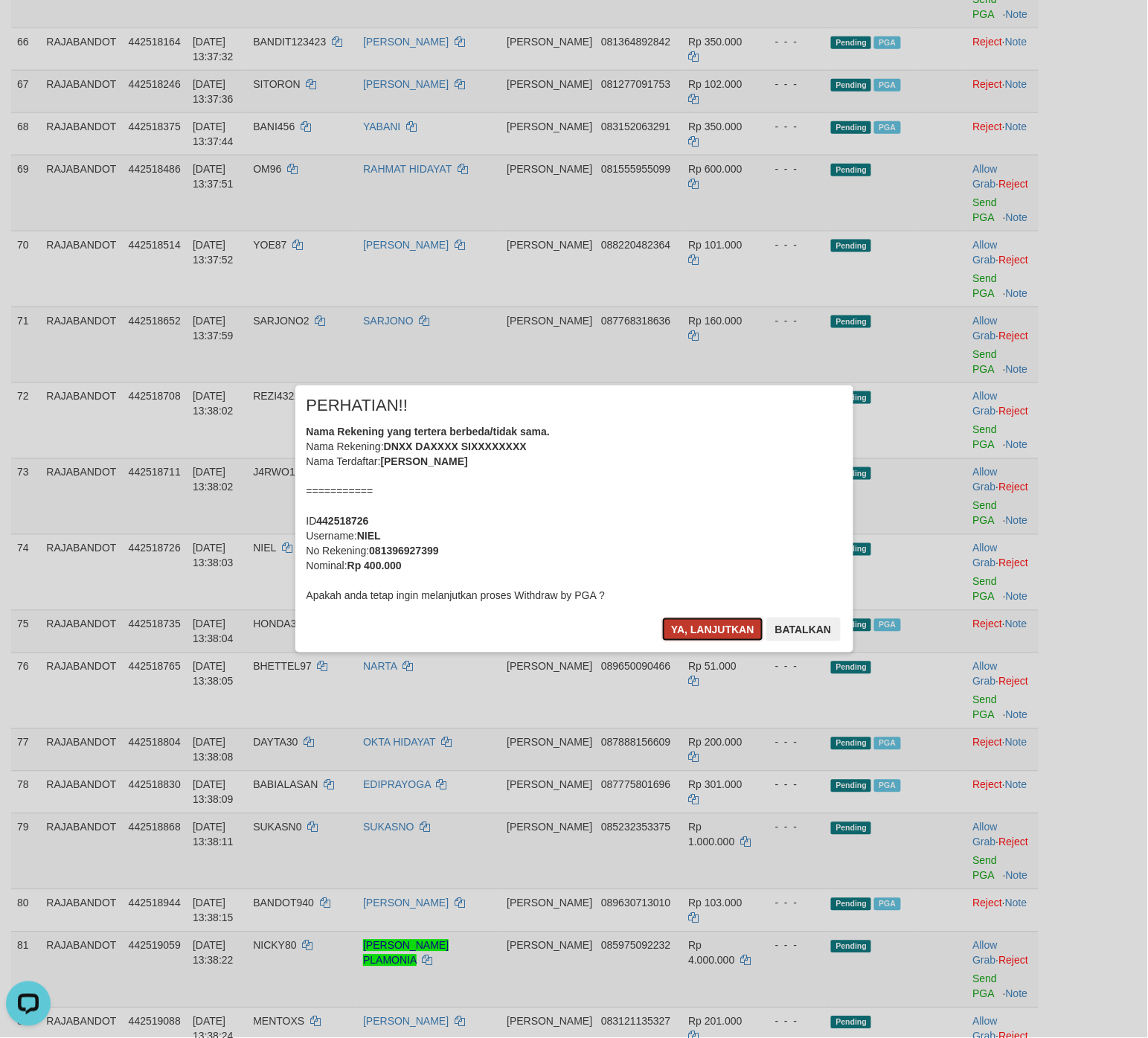
click at [712, 633] on button "Ya, lanjutkan" at bounding box center [712, 630] width 101 height 24
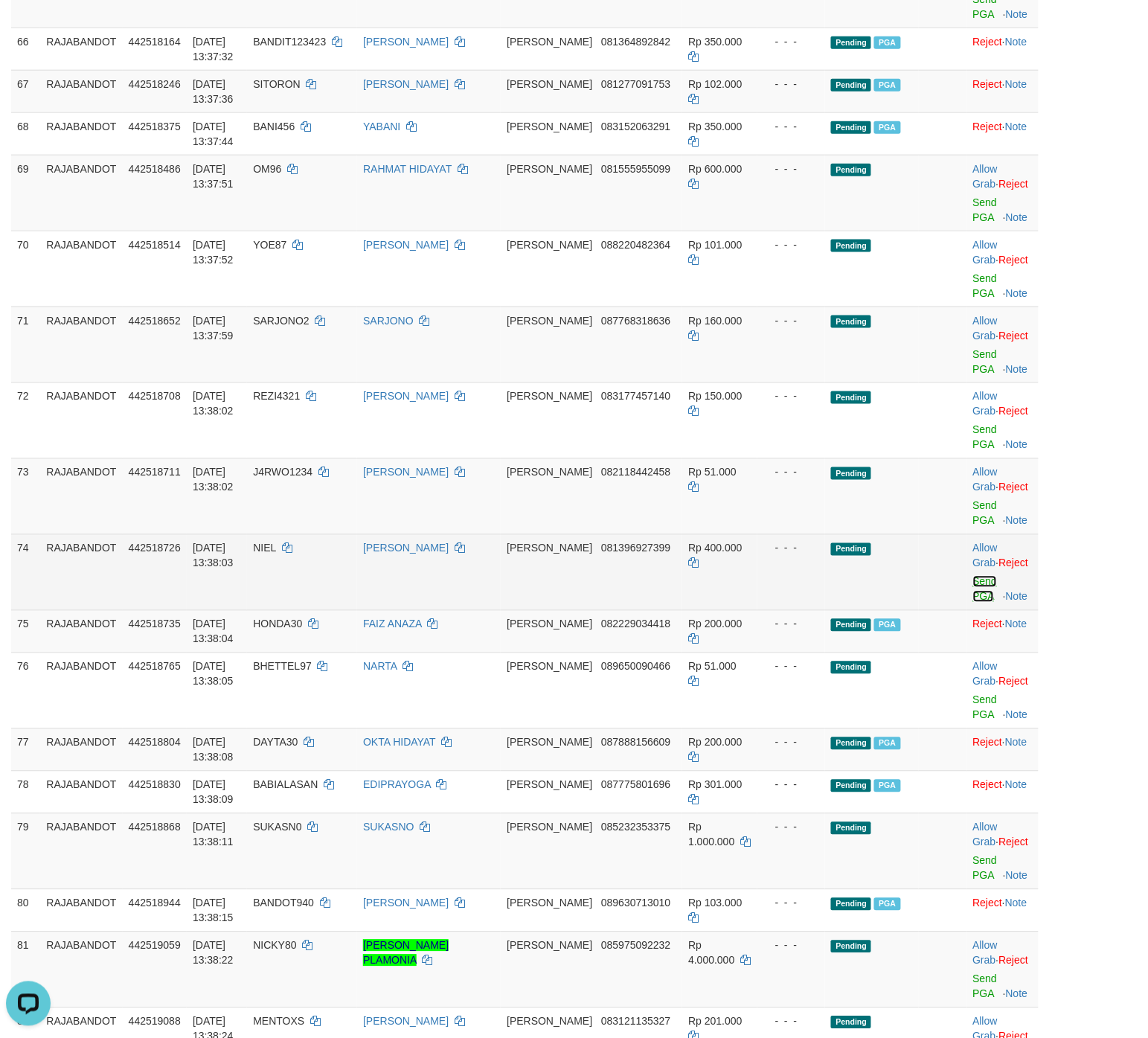
click at [918, 596] on link "Send PGA" at bounding box center [986, 589] width 25 height 27
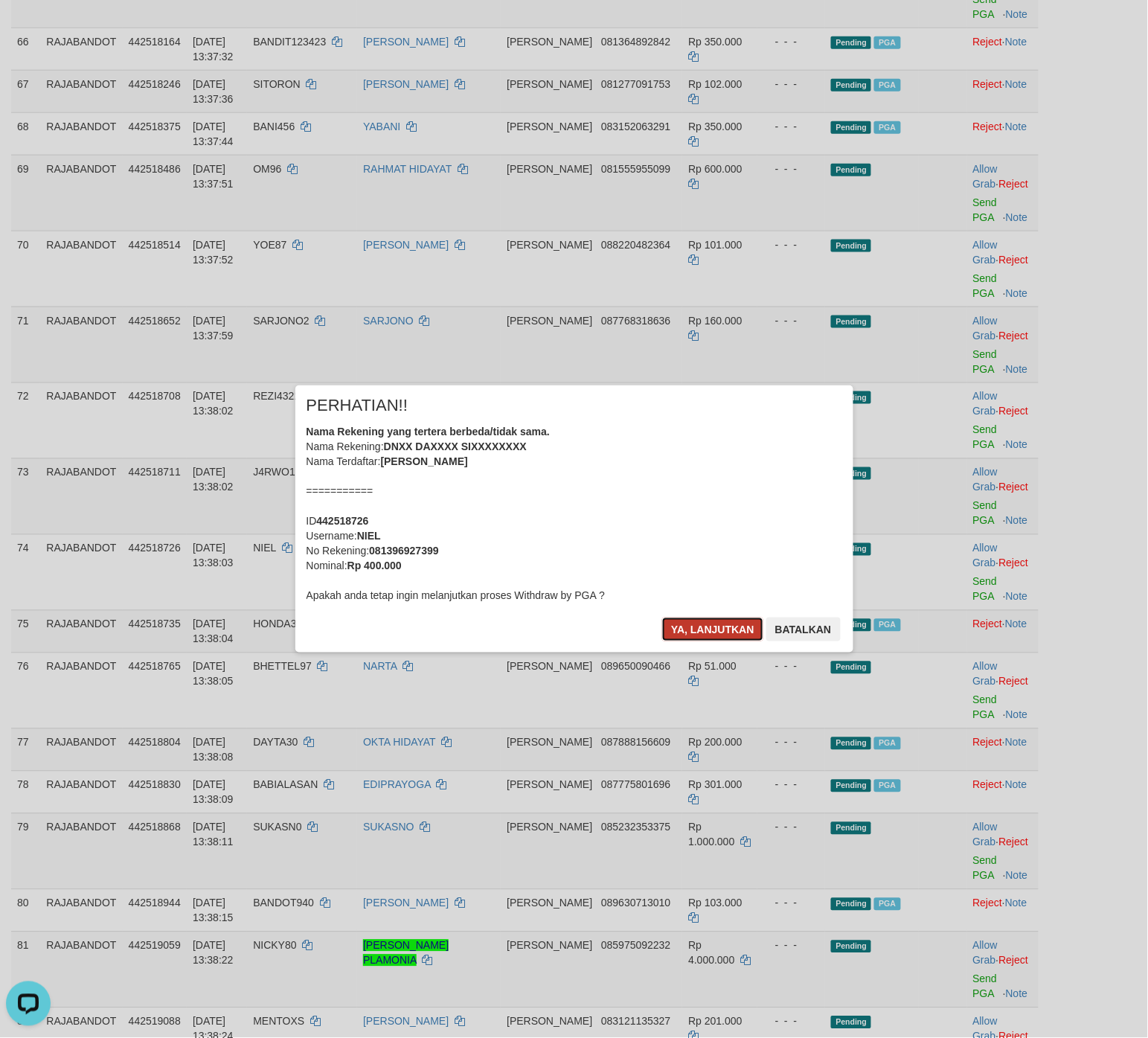
click at [702, 634] on button "Ya, lanjutkan" at bounding box center [712, 630] width 101 height 24
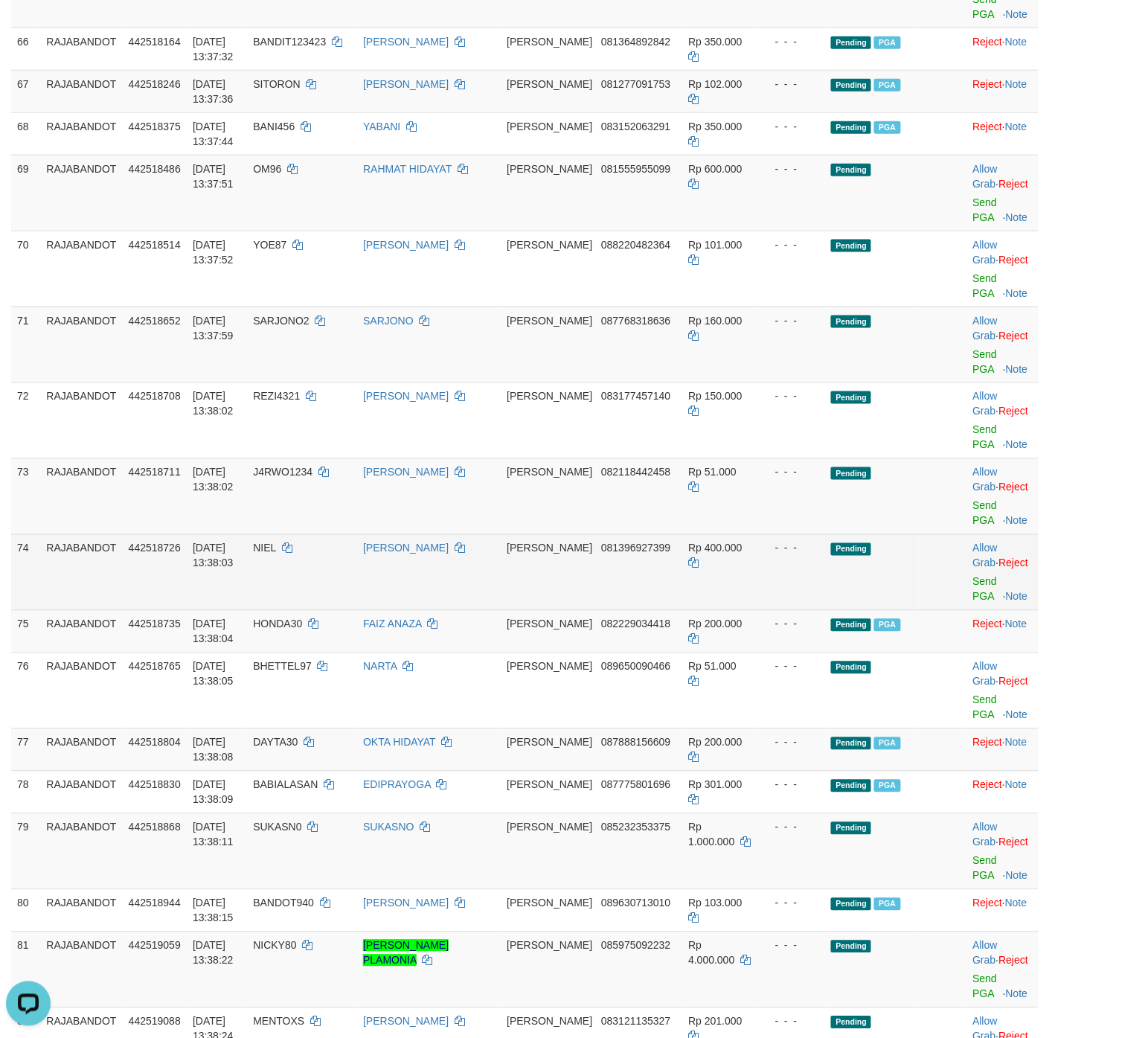
click at [838, 573] on td "Pending" at bounding box center [872, 572] width 94 height 76
click at [918, 600] on td "Allow Grab · Reject Send PGA · Note" at bounding box center [1003, 572] width 71 height 76
click at [918, 603] on link "Send PGA" at bounding box center [986, 589] width 25 height 27
click at [878, 566] on td "Pending" at bounding box center [872, 572] width 94 height 76
click at [918, 596] on link "Send PGA" at bounding box center [986, 589] width 25 height 27
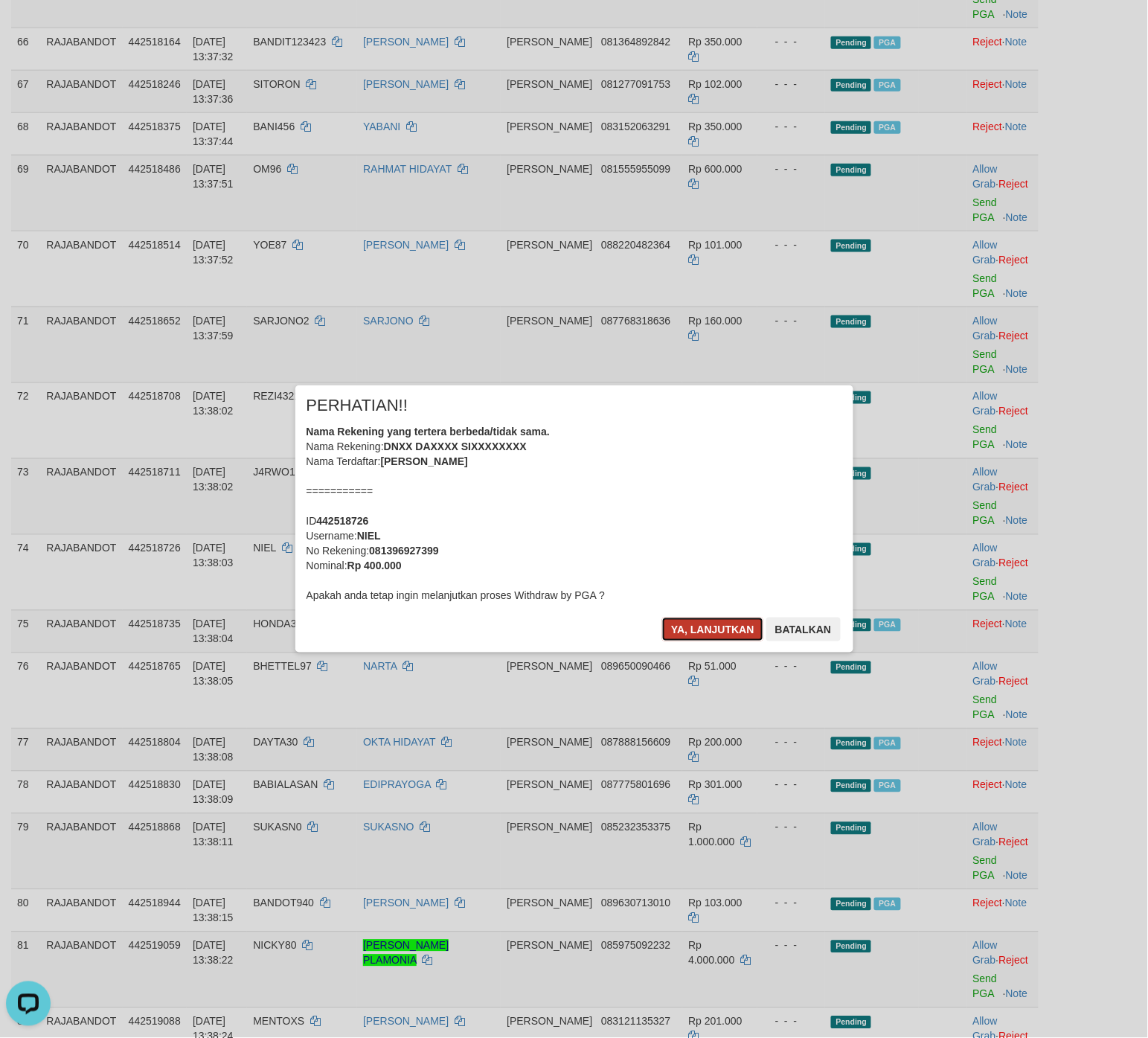
click at [701, 638] on button "Ya, lanjutkan" at bounding box center [712, 630] width 101 height 24
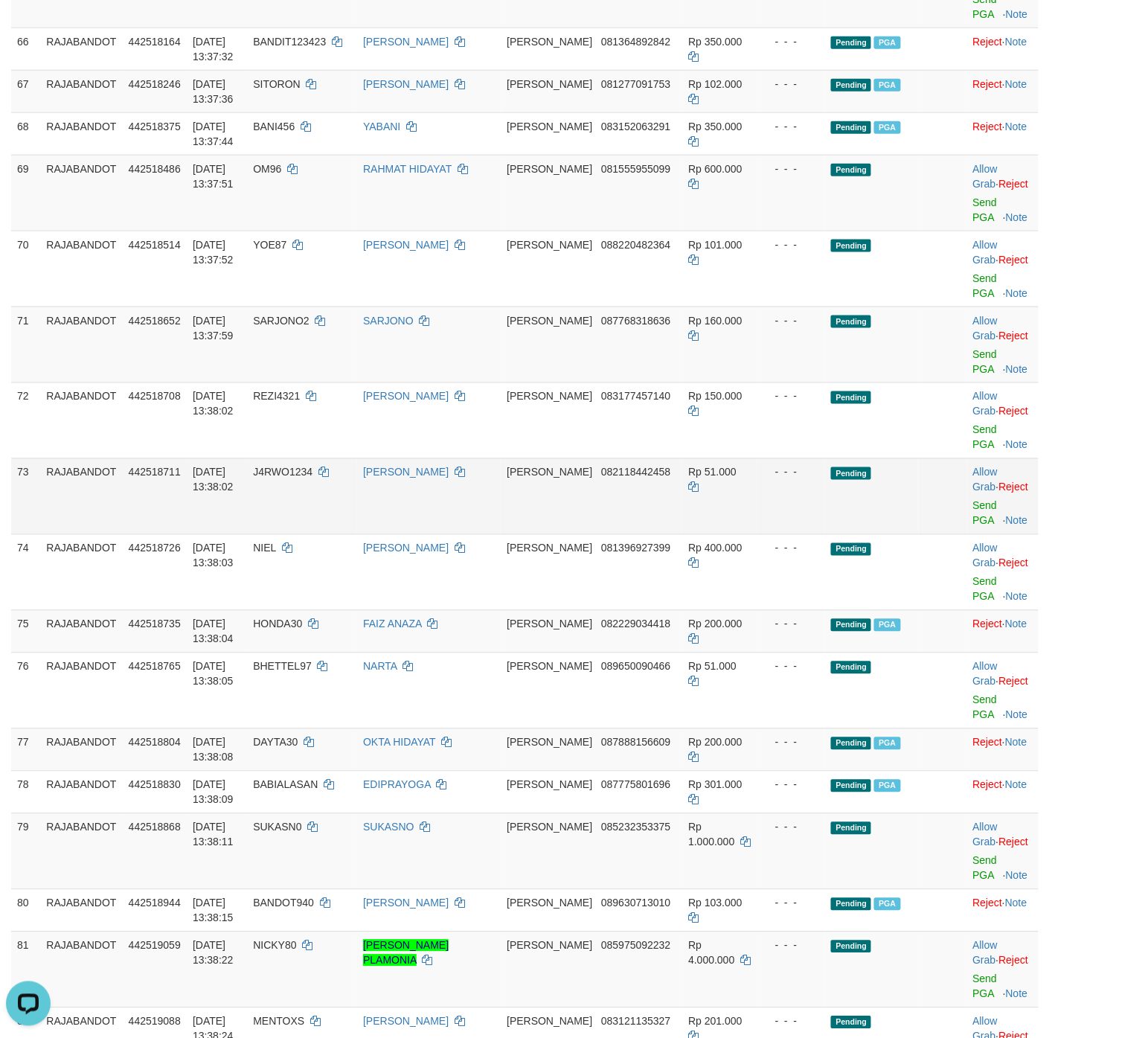
click at [887, 480] on td "Pending" at bounding box center [872, 497] width 94 height 76
click at [918, 504] on td at bounding box center [943, 497] width 48 height 76
click at [825, 364] on td "Pending" at bounding box center [872, 344] width 94 height 76
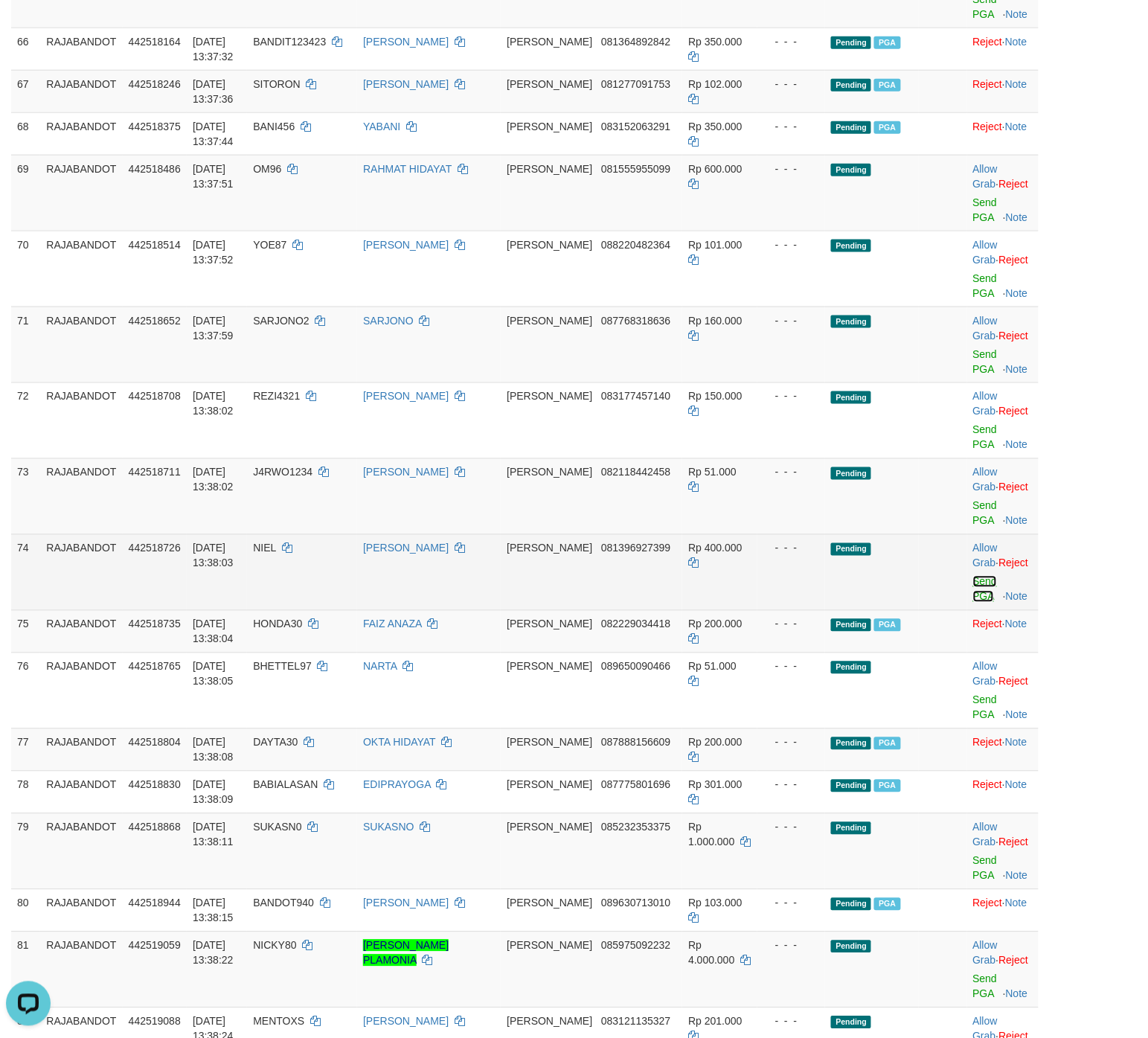
click at [918, 598] on link "Send PGA" at bounding box center [986, 589] width 25 height 27
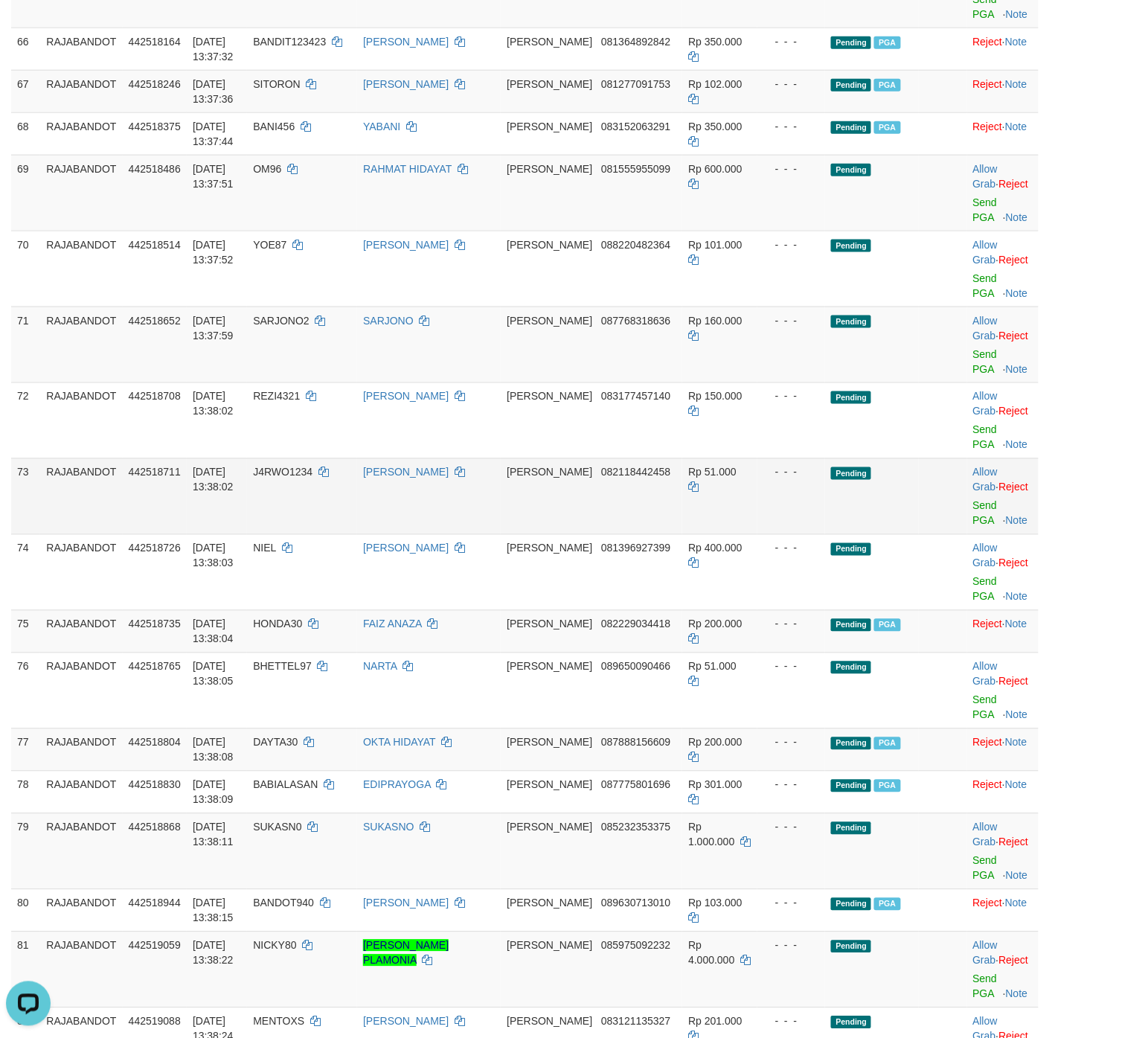
click at [682, 524] on td "Rp 51.000" at bounding box center [719, 497] width 74 height 76
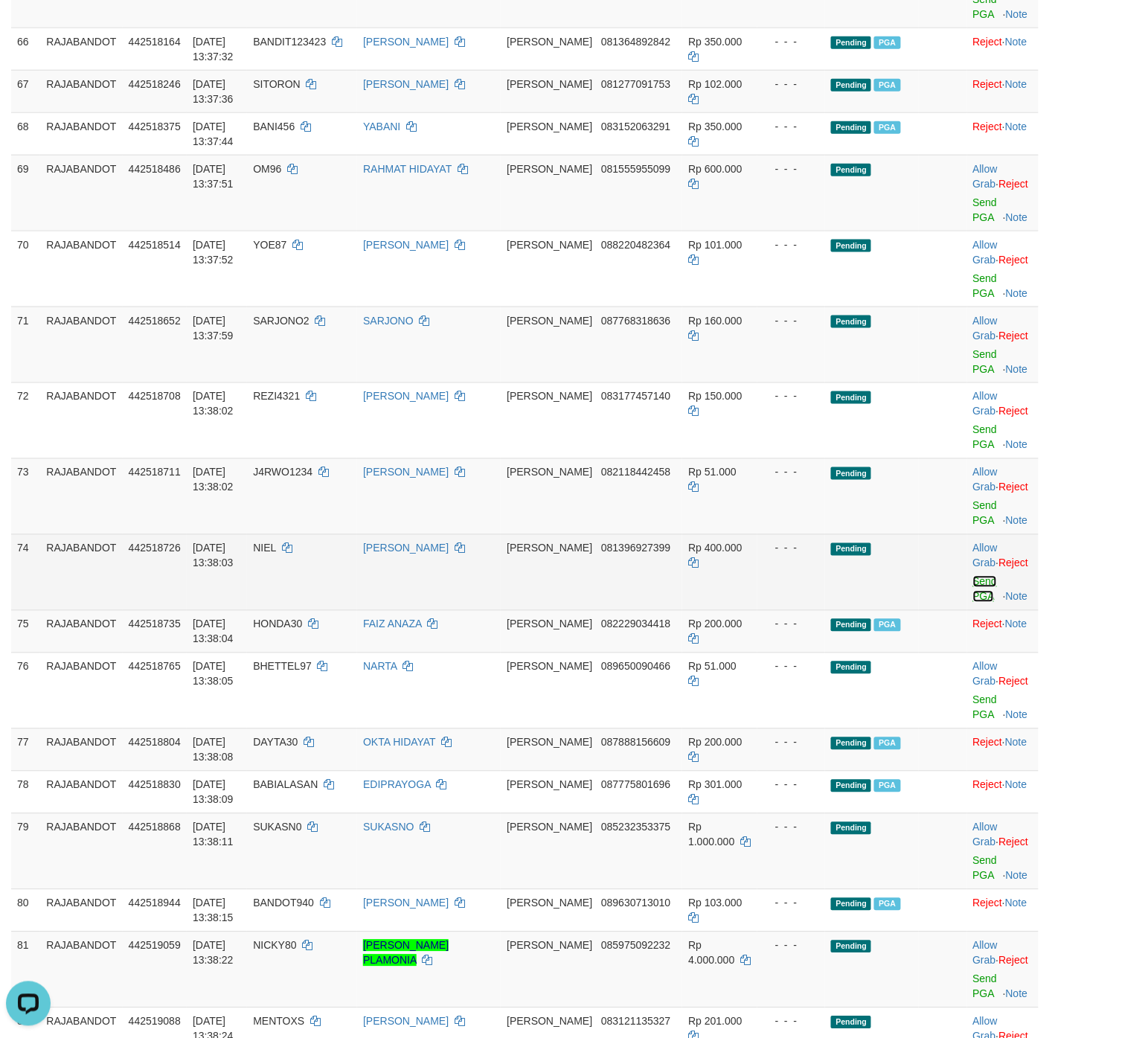
click at [918, 598] on link "Send PGA" at bounding box center [986, 589] width 25 height 27
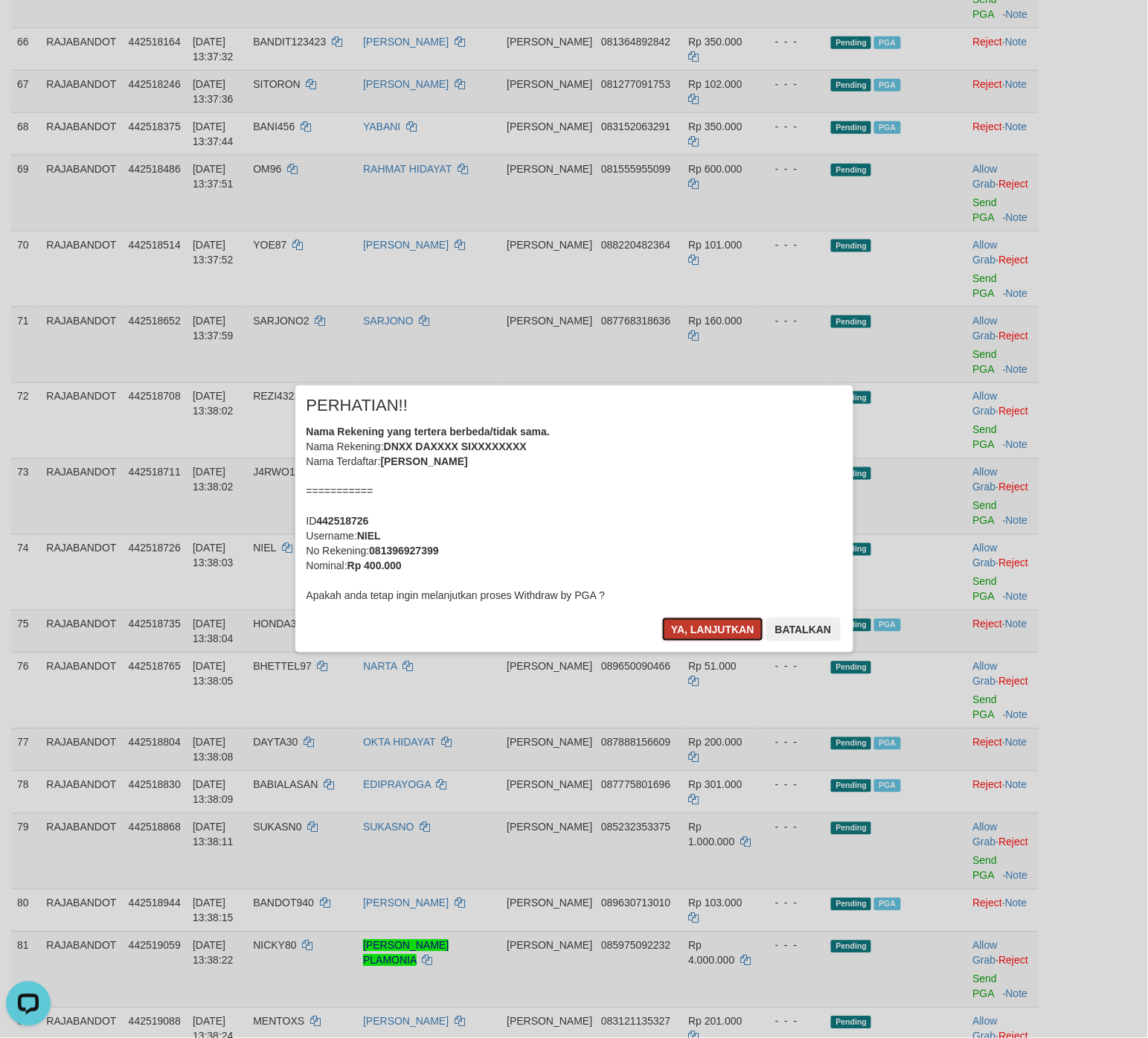
click at [691, 630] on button "Ya, lanjutkan" at bounding box center [712, 630] width 101 height 24
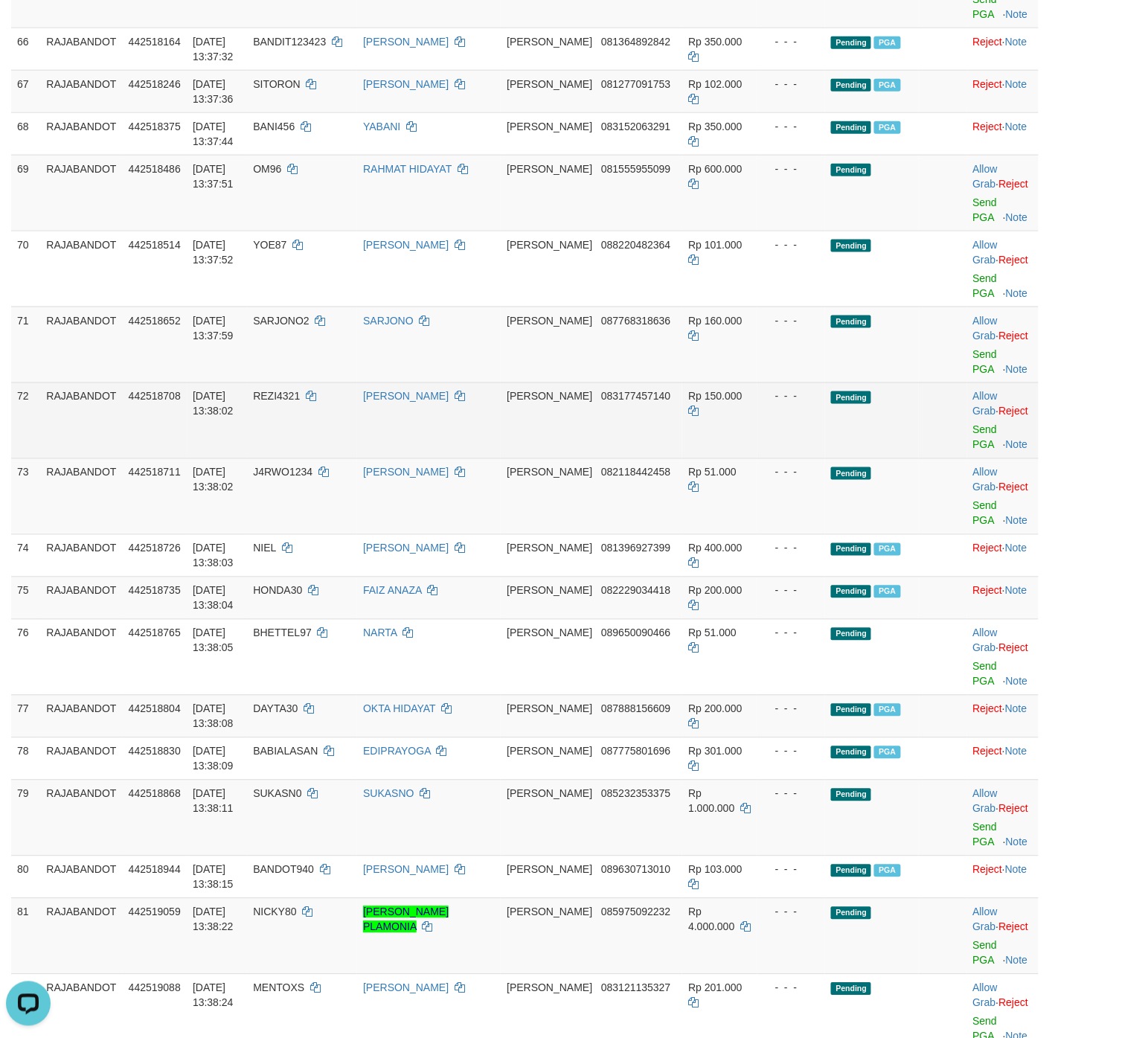
click at [873, 436] on td "Pending" at bounding box center [872, 421] width 94 height 76
click at [918, 451] on link "Send PGA" at bounding box center [986, 437] width 25 height 27
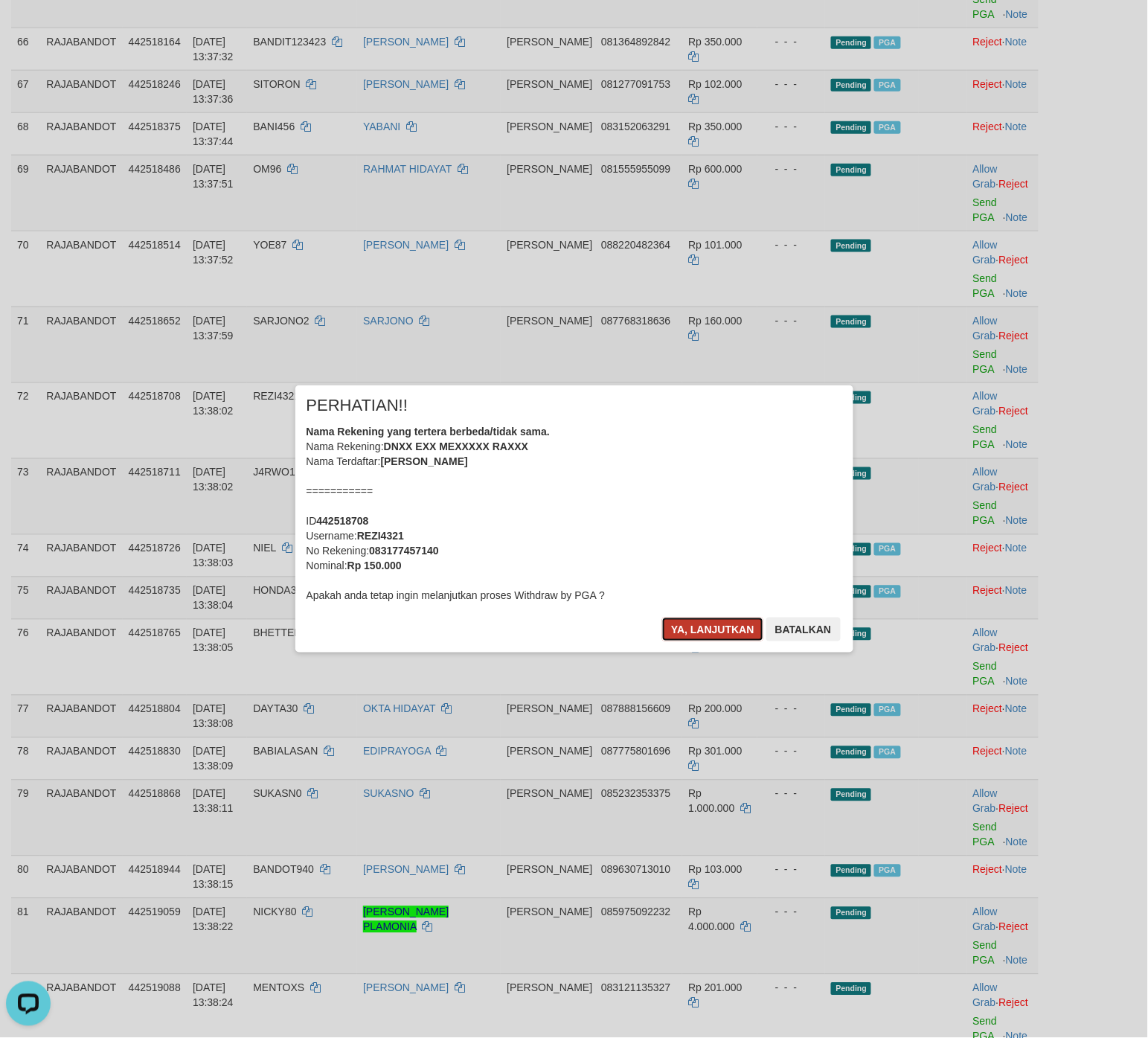
click at [685, 640] on button "Ya, lanjutkan" at bounding box center [712, 630] width 101 height 24
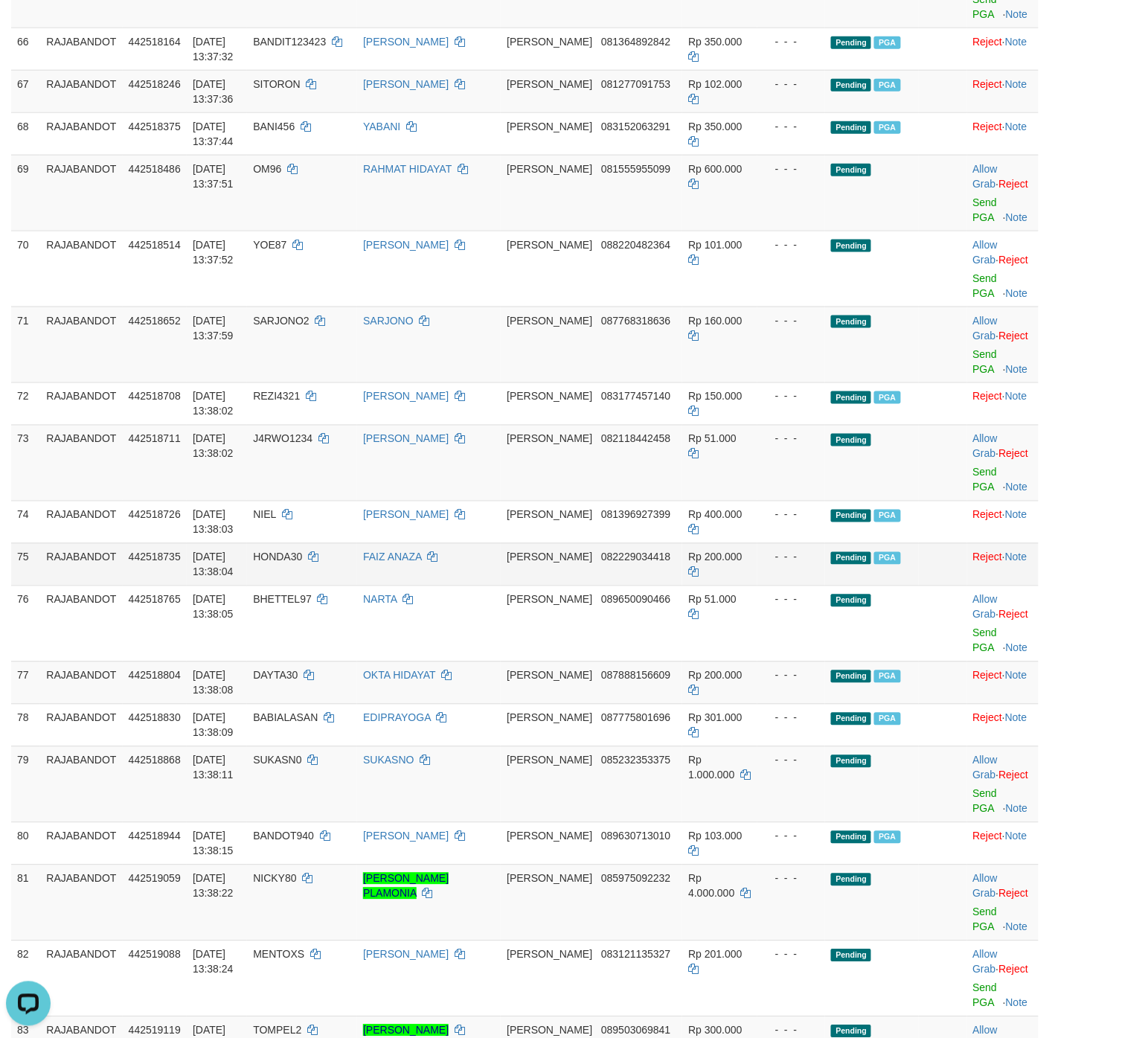
click at [902, 558] on td "Pending PGA" at bounding box center [872, 564] width 94 height 43
click at [918, 363] on link "Send PGA" at bounding box center [986, 361] width 25 height 27
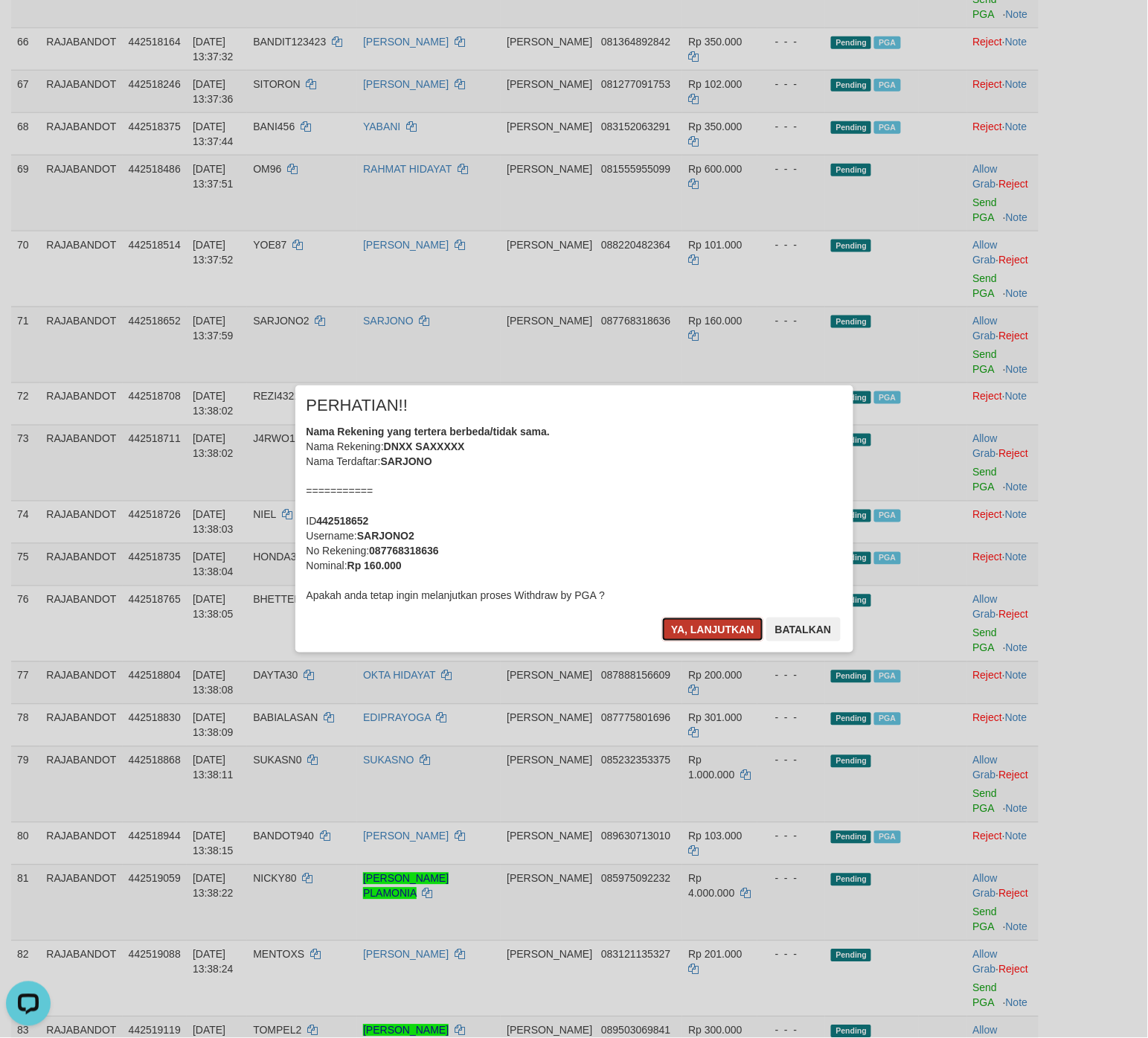
click at [706, 638] on button "Ya, lanjutkan" at bounding box center [712, 630] width 101 height 24
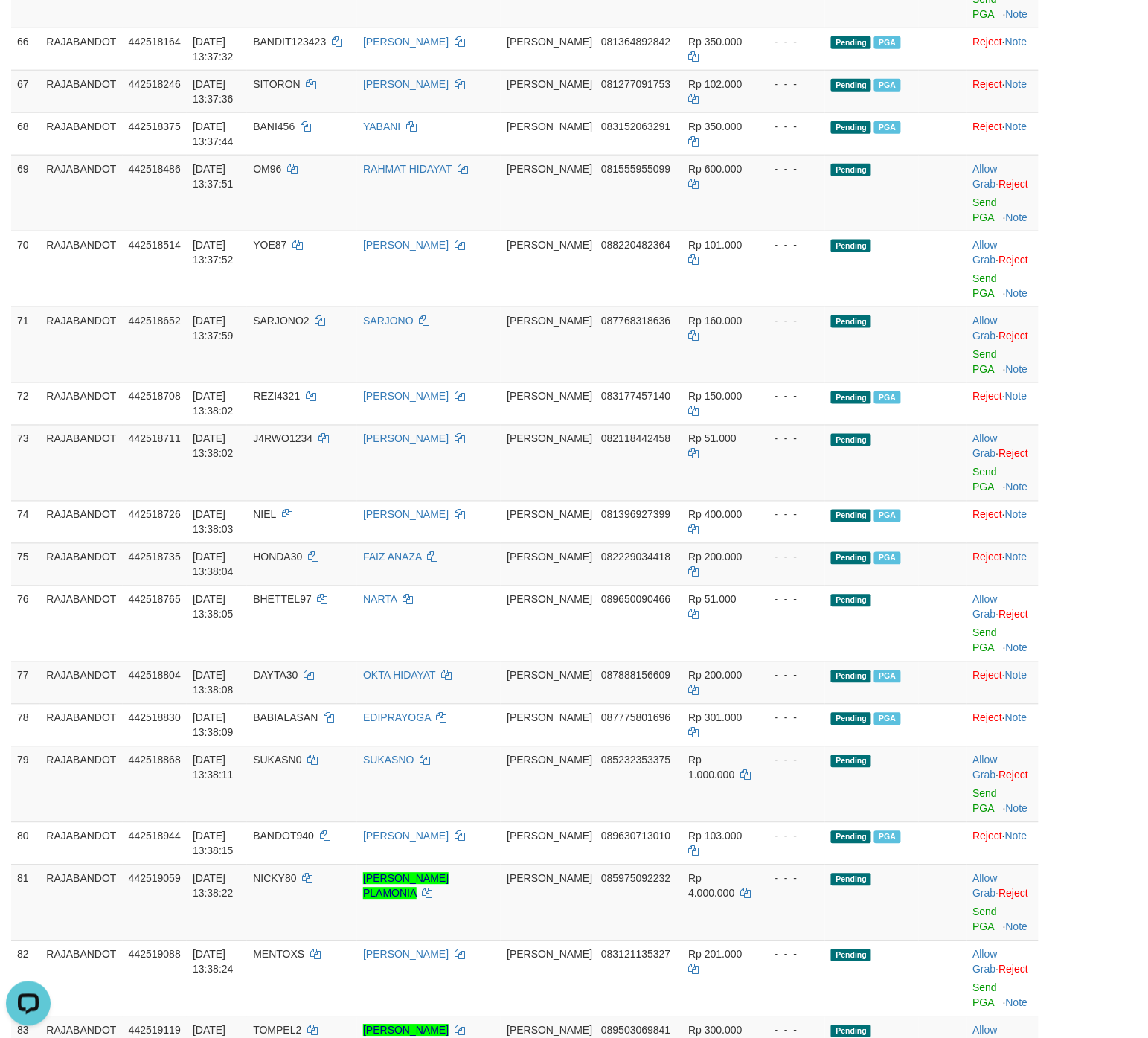
click at [772, 640] on td "- - -" at bounding box center [791, 623] width 69 height 76
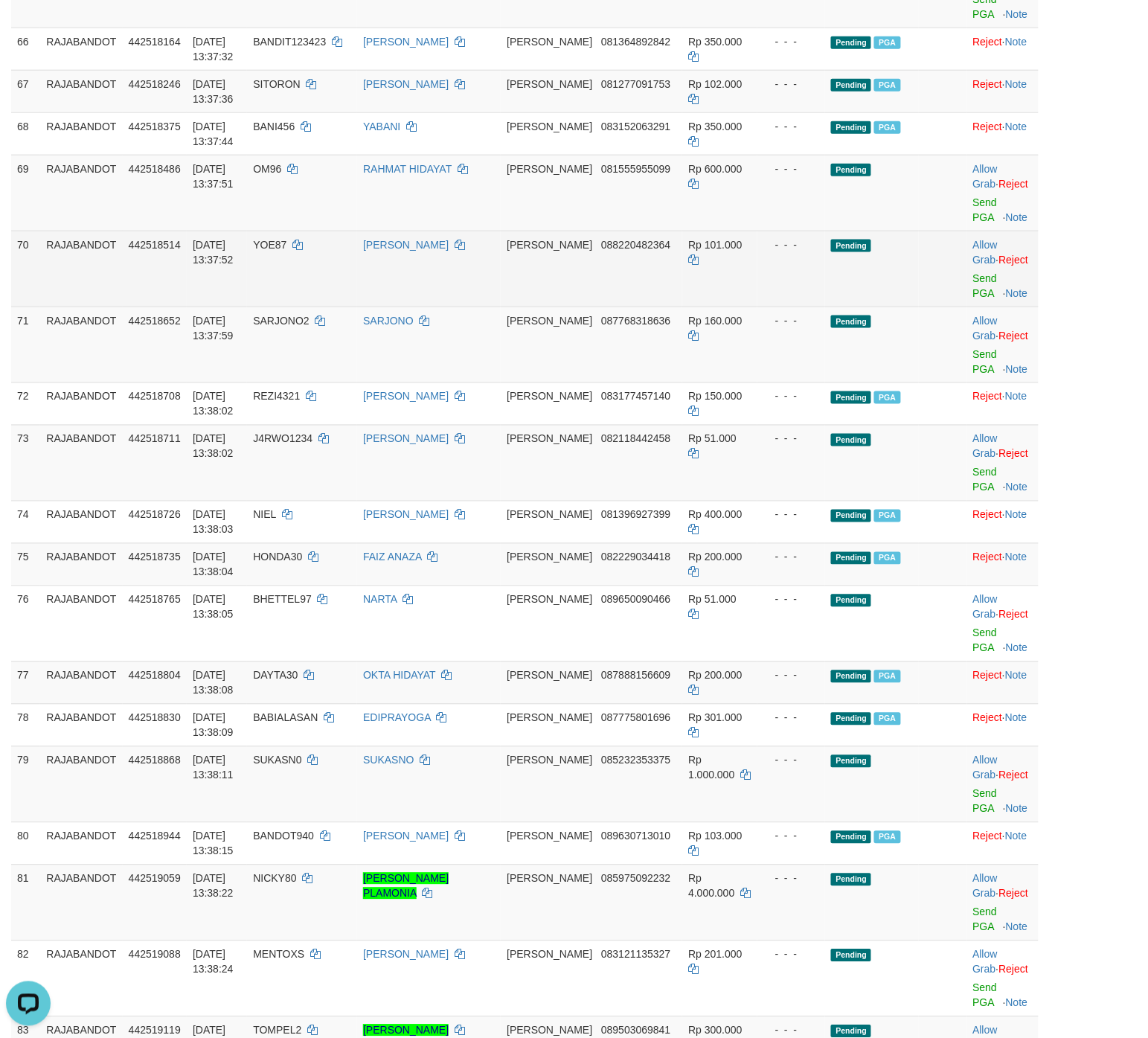
click at [918, 296] on td "Allow Grab · Reject Send PGA · Note" at bounding box center [1003, 268] width 71 height 76
click at [918, 292] on link "Send PGA" at bounding box center [986, 285] width 25 height 27
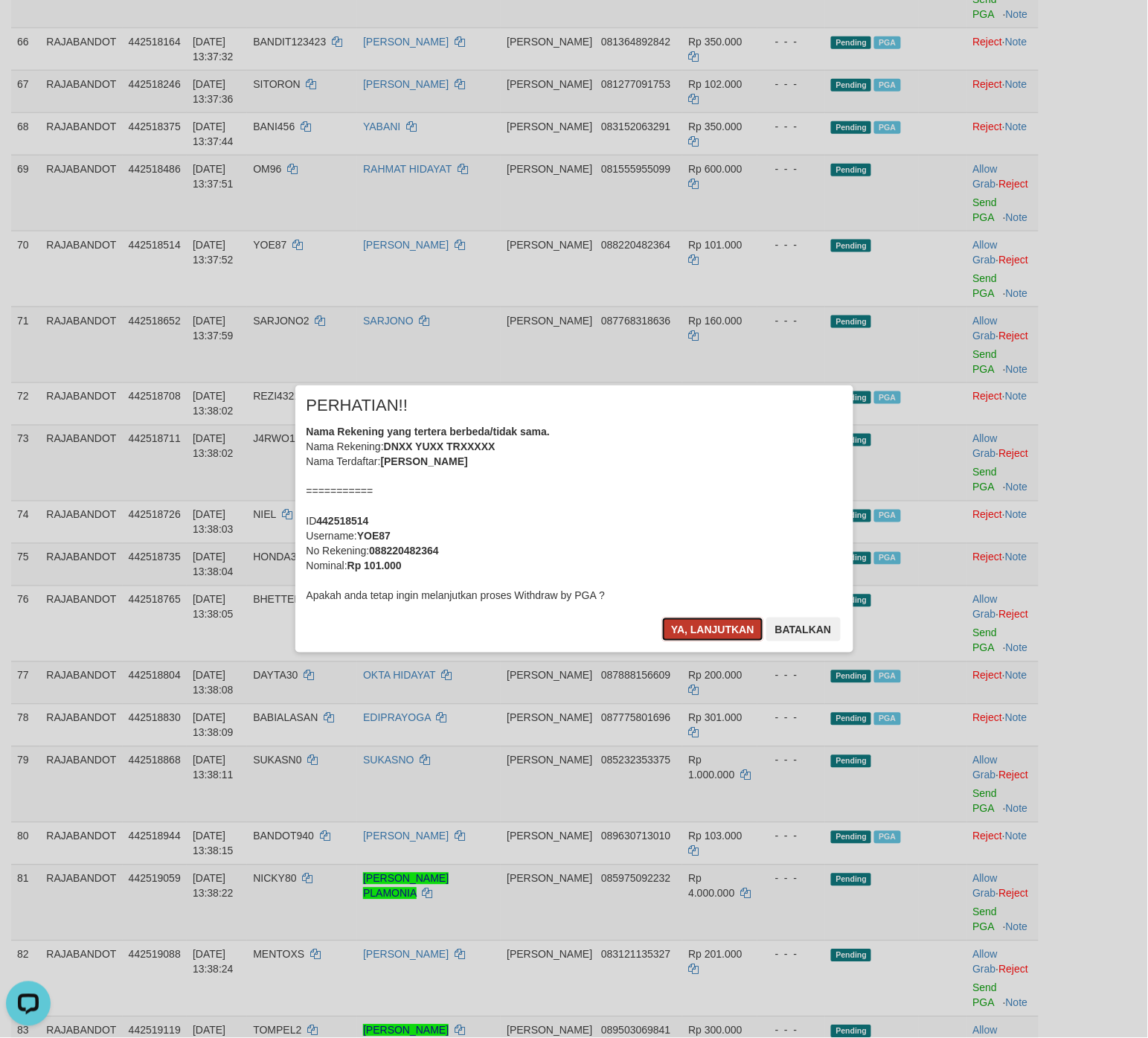
click at [712, 630] on button "Ya, lanjutkan" at bounding box center [712, 630] width 101 height 24
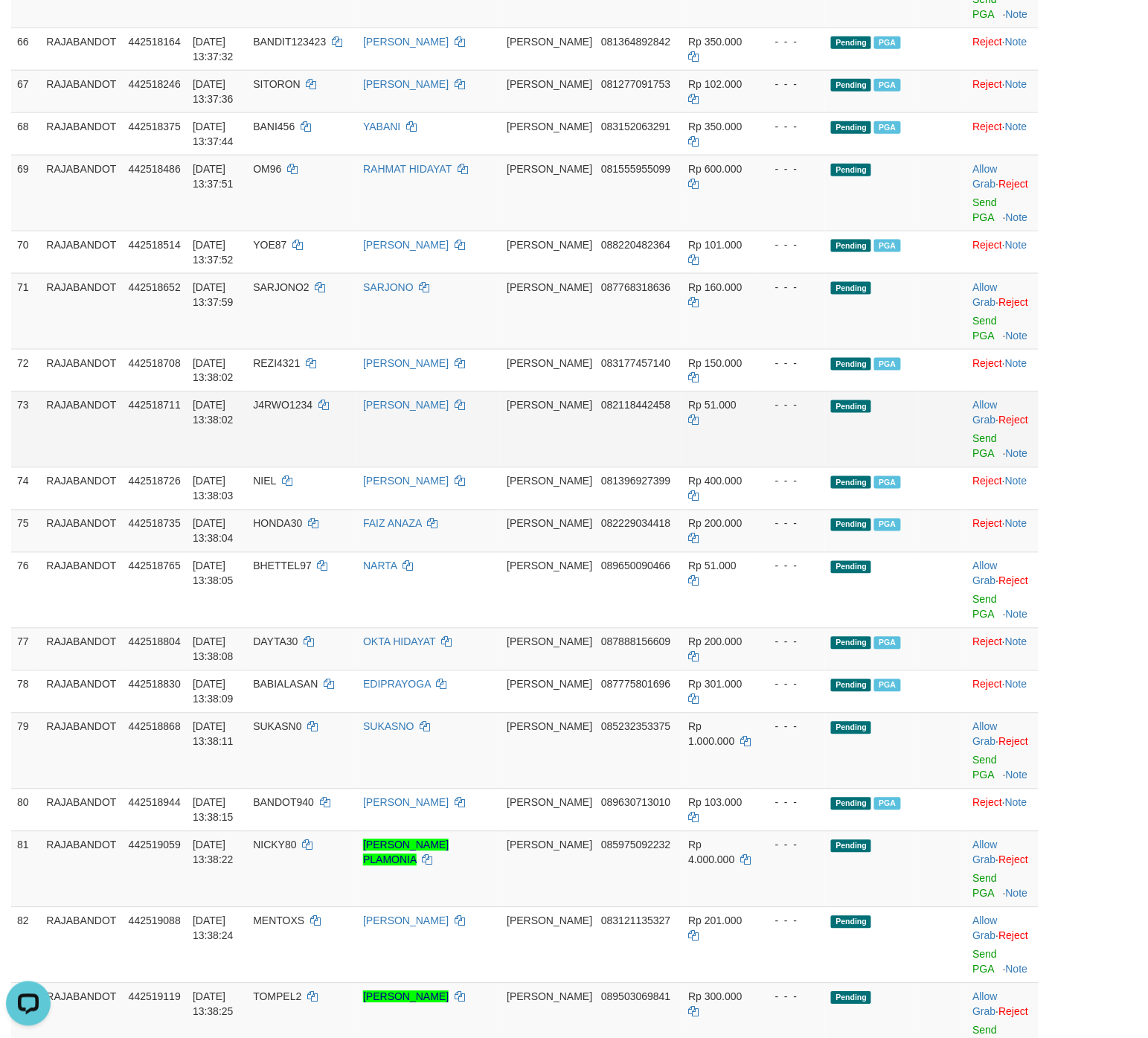
click at [852, 455] on td "Pending" at bounding box center [872, 429] width 94 height 76
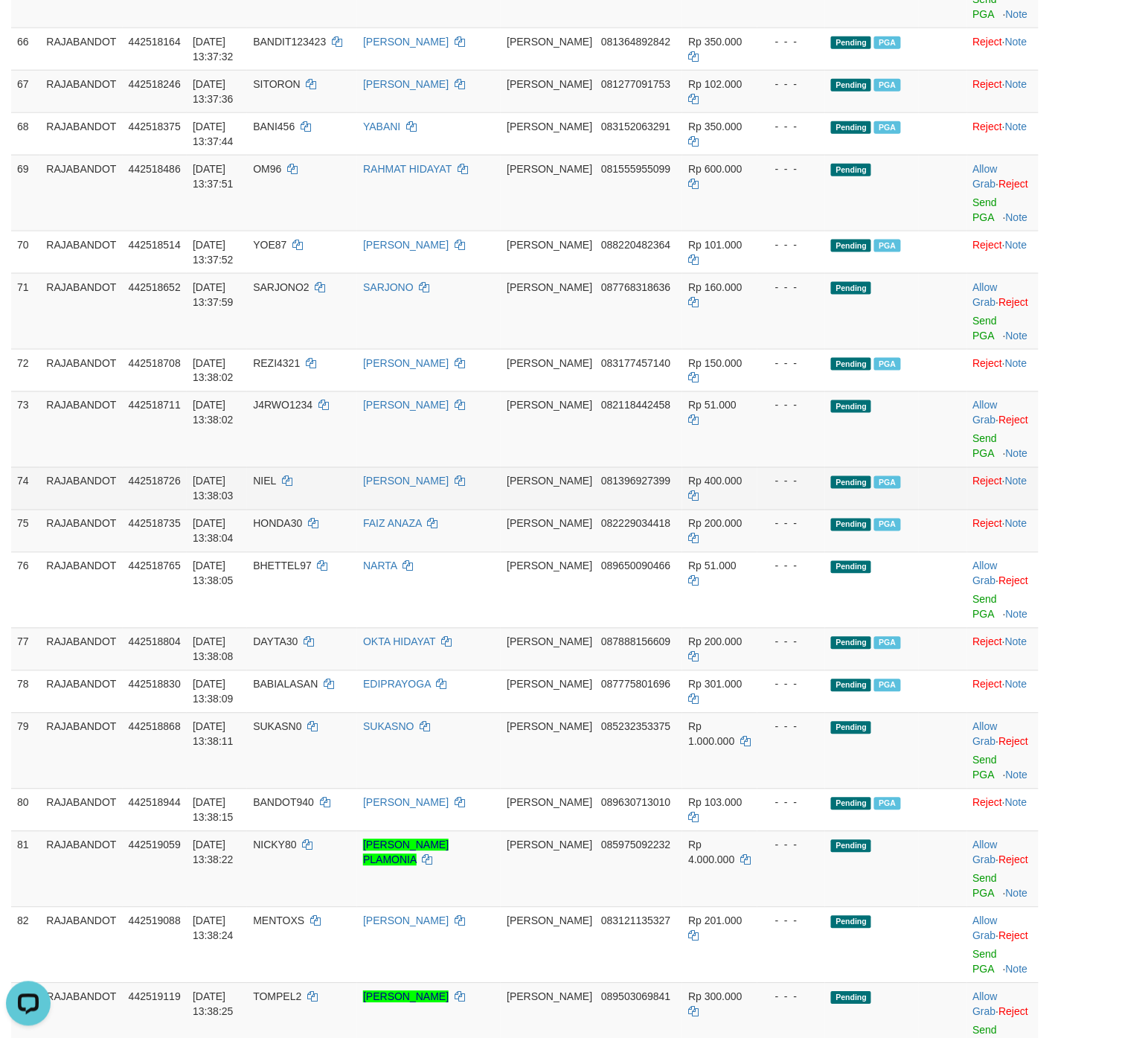
click at [883, 491] on td "Pending PGA" at bounding box center [872, 488] width 94 height 43
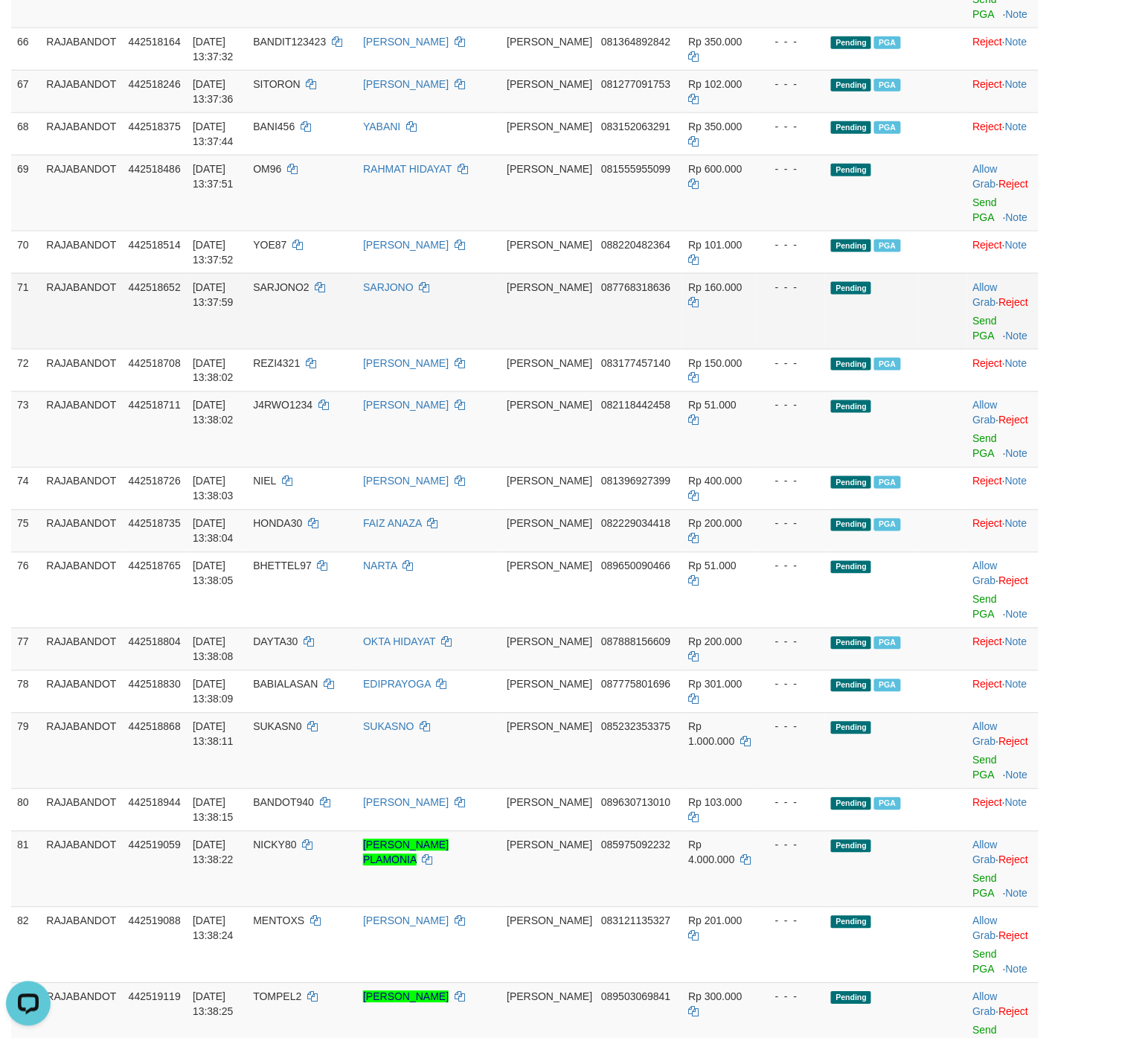
click at [918, 340] on td "Allow Grab · Reject Send PGA · Note" at bounding box center [1003, 311] width 71 height 76
click at [918, 341] on link "Send PGA" at bounding box center [986, 328] width 25 height 27
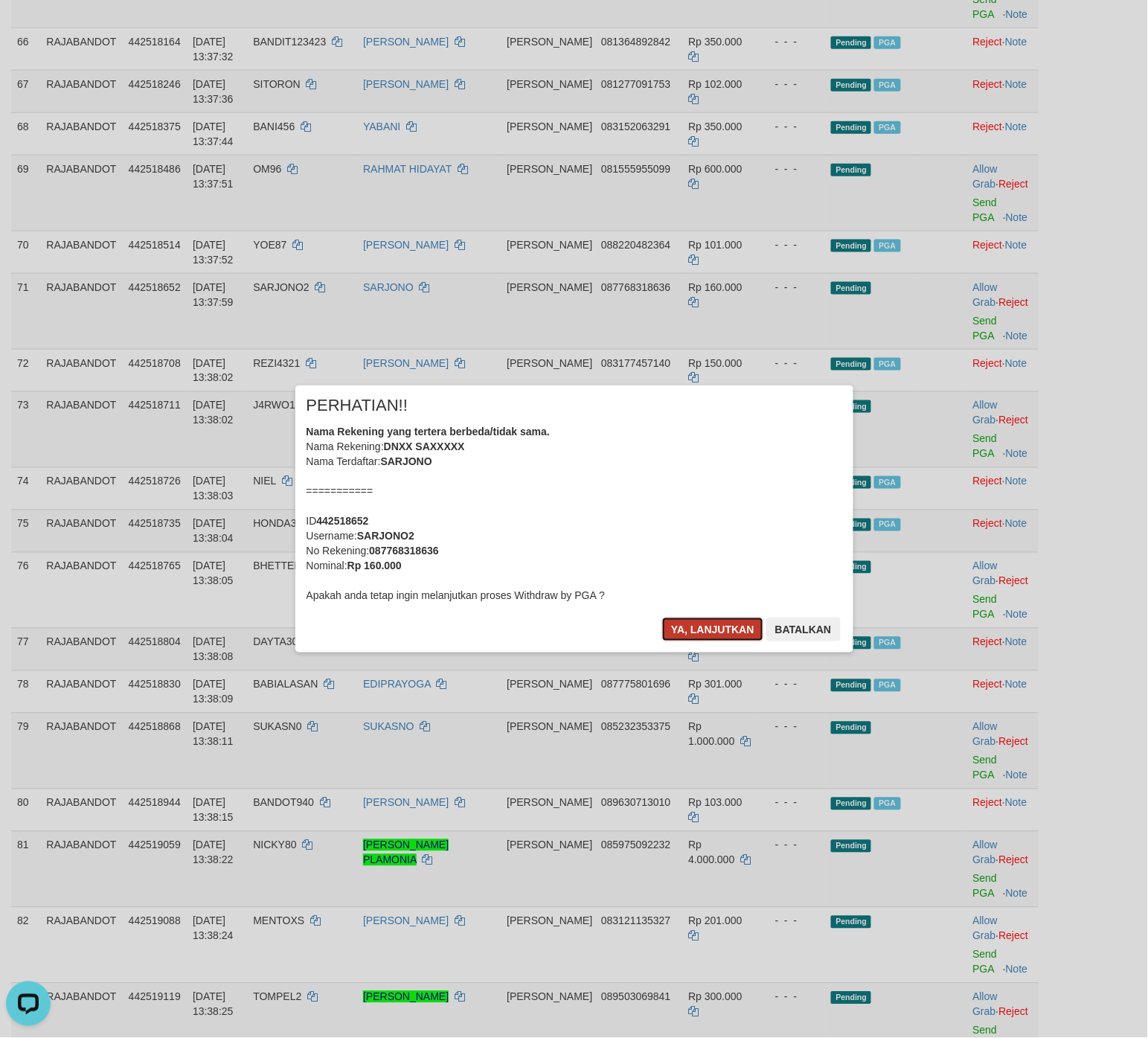
click at [672, 630] on button "Ya, lanjutkan" at bounding box center [712, 630] width 101 height 24
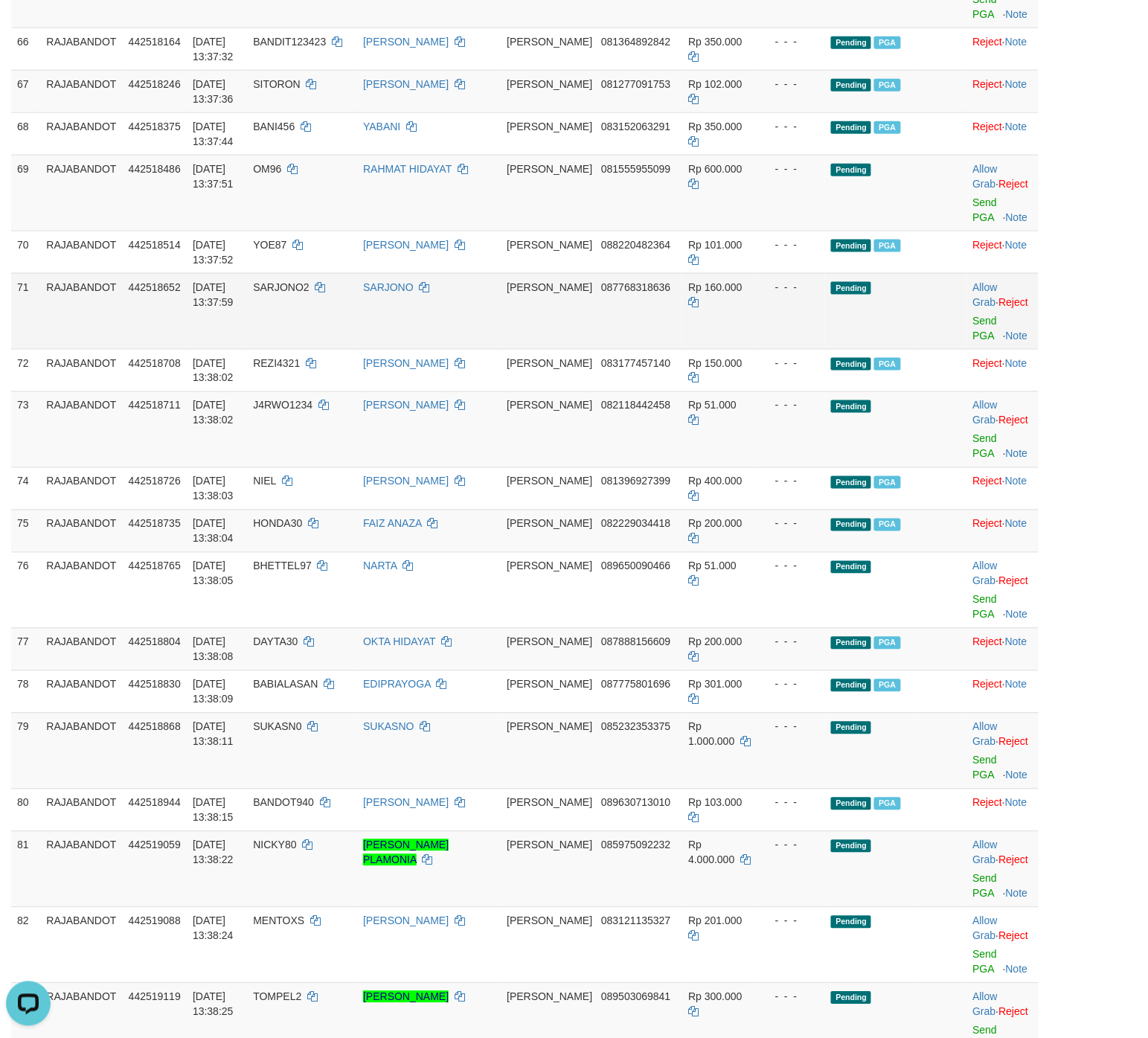
click at [918, 336] on td at bounding box center [943, 311] width 48 height 76
click at [918, 333] on link "Send PGA" at bounding box center [986, 328] width 25 height 27
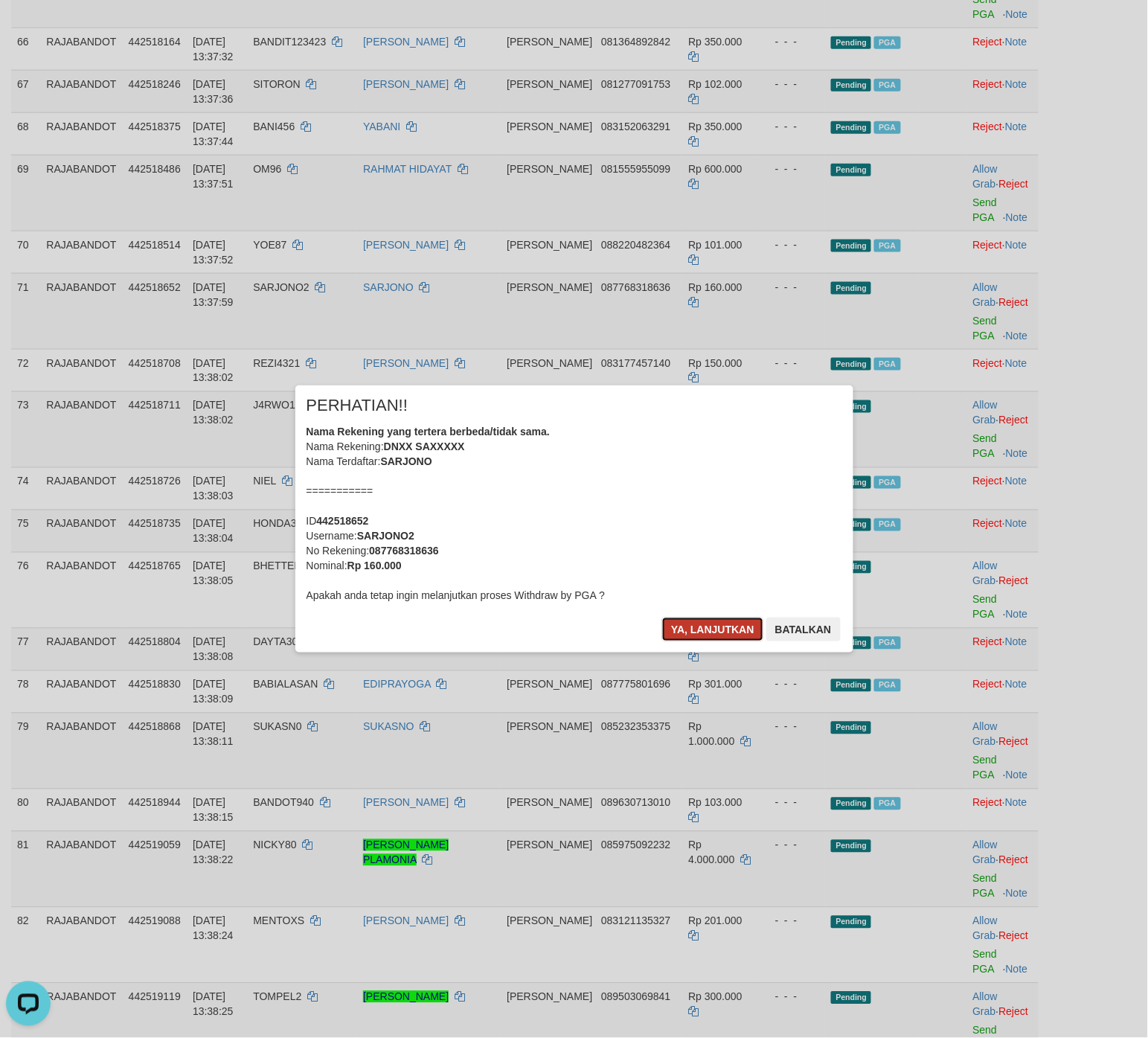
click at [702, 618] on button "Ya, lanjutkan" at bounding box center [712, 630] width 101 height 24
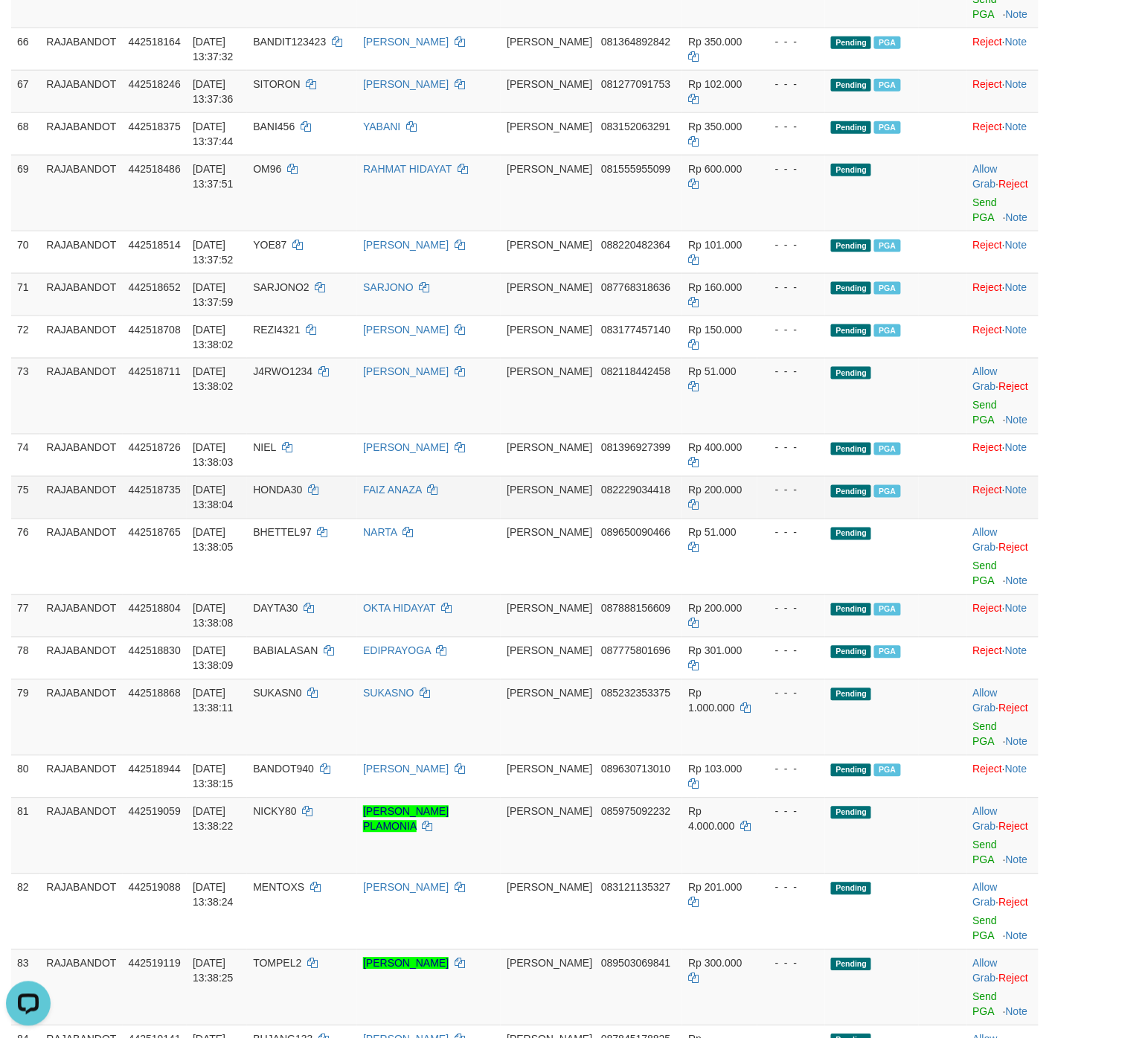
click at [874, 498] on span "PGA" at bounding box center [887, 491] width 26 height 12
click at [757, 217] on td "- - -" at bounding box center [791, 193] width 69 height 76
click at [891, 422] on td "Pending" at bounding box center [872, 396] width 94 height 76
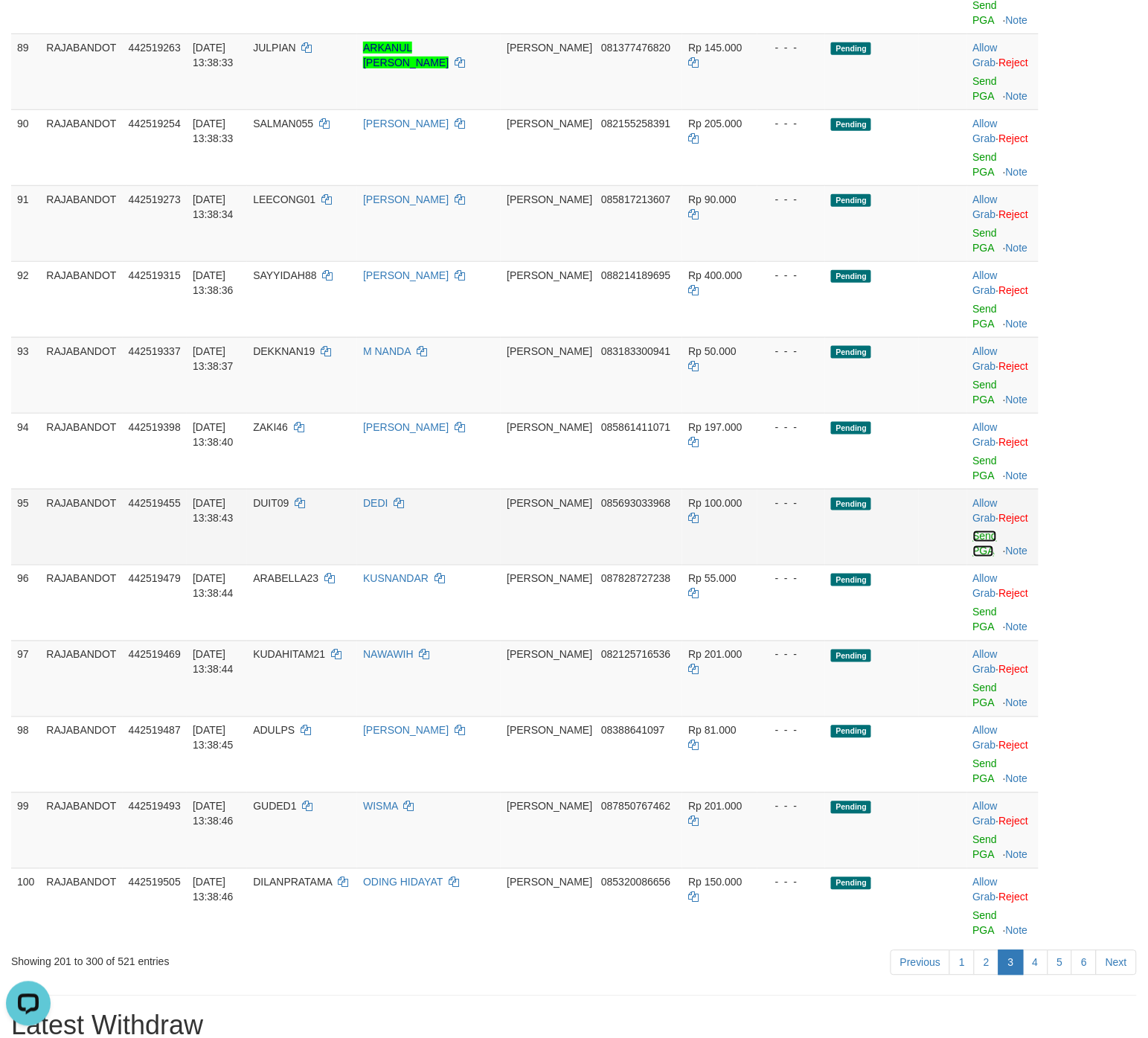
click at [918, 552] on link "Send PGA" at bounding box center [986, 544] width 25 height 27
click at [918, 515] on td at bounding box center [943, 527] width 48 height 76
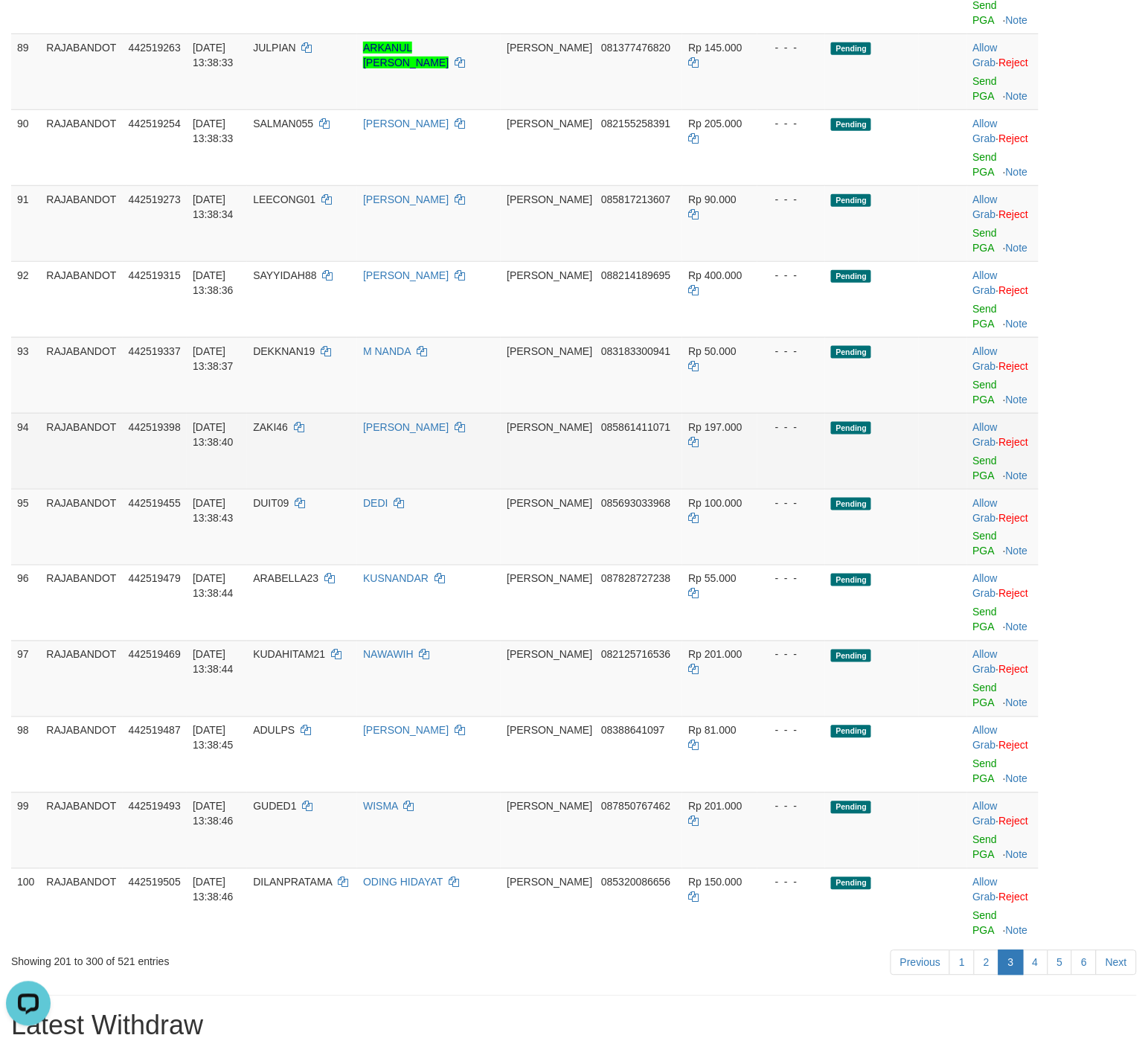
click at [918, 473] on td at bounding box center [943, 451] width 48 height 76
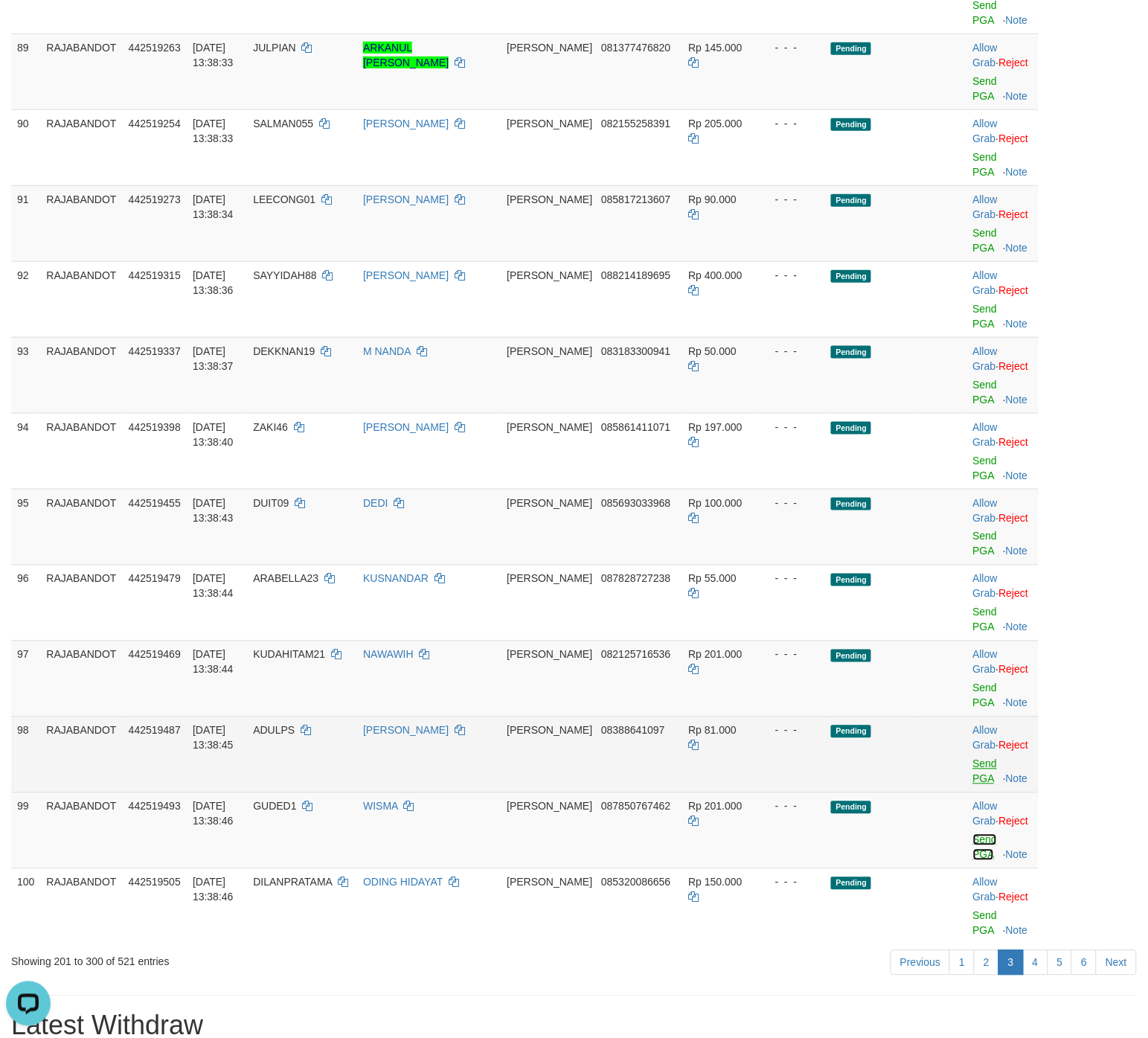
drag, startPoint x: 965, startPoint y: 853, endPoint x: 982, endPoint y: 796, distance: 59.5
click at [918, 640] on link "Send PGA" at bounding box center [986, 847] width 25 height 27
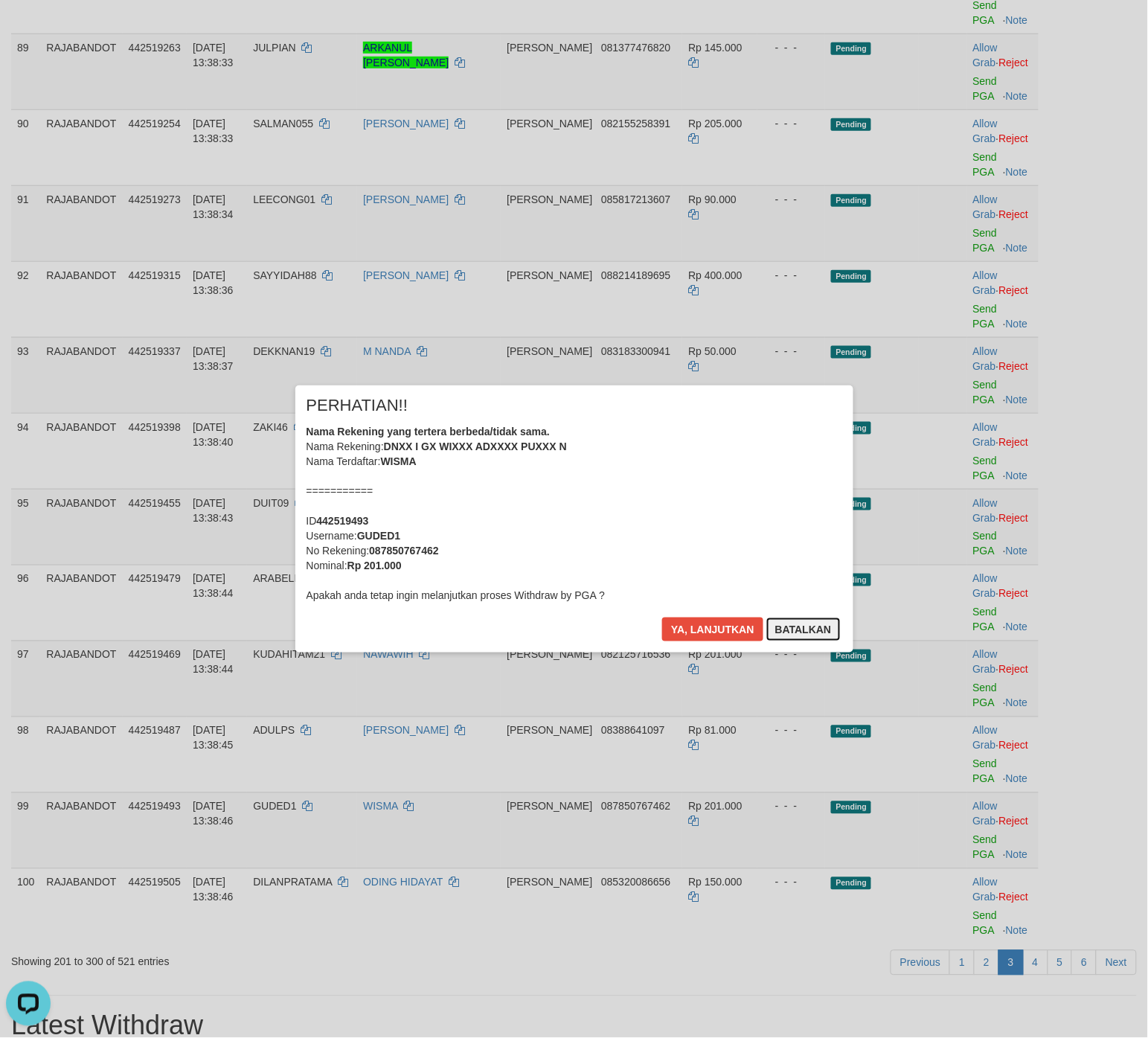
drag, startPoint x: 786, startPoint y: 630, endPoint x: 822, endPoint y: 623, distance: 36.7
click at [786, 630] on button "Batalkan" at bounding box center [804, 630] width 74 height 24
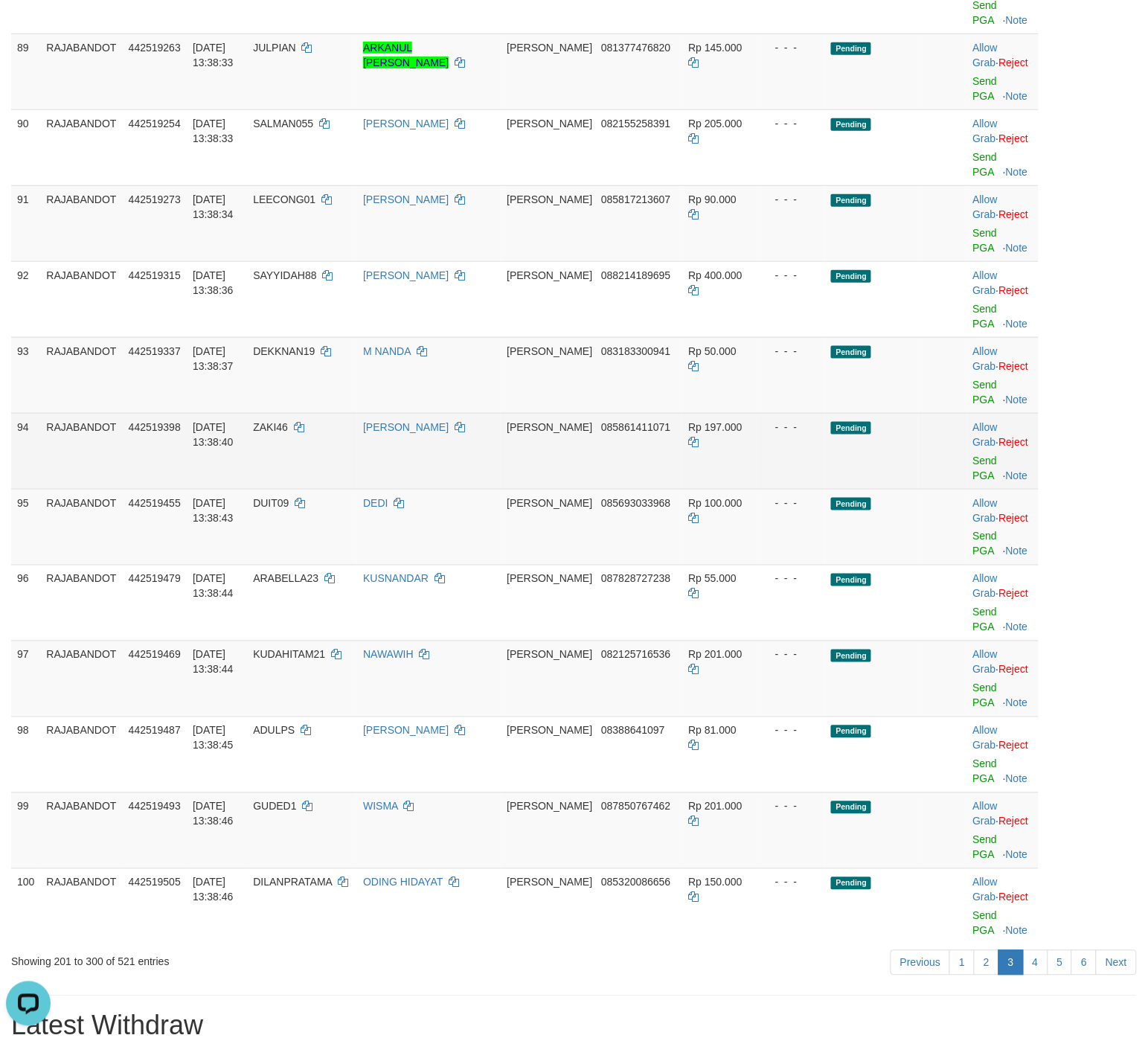
click at [858, 489] on td "Pending" at bounding box center [872, 451] width 94 height 76
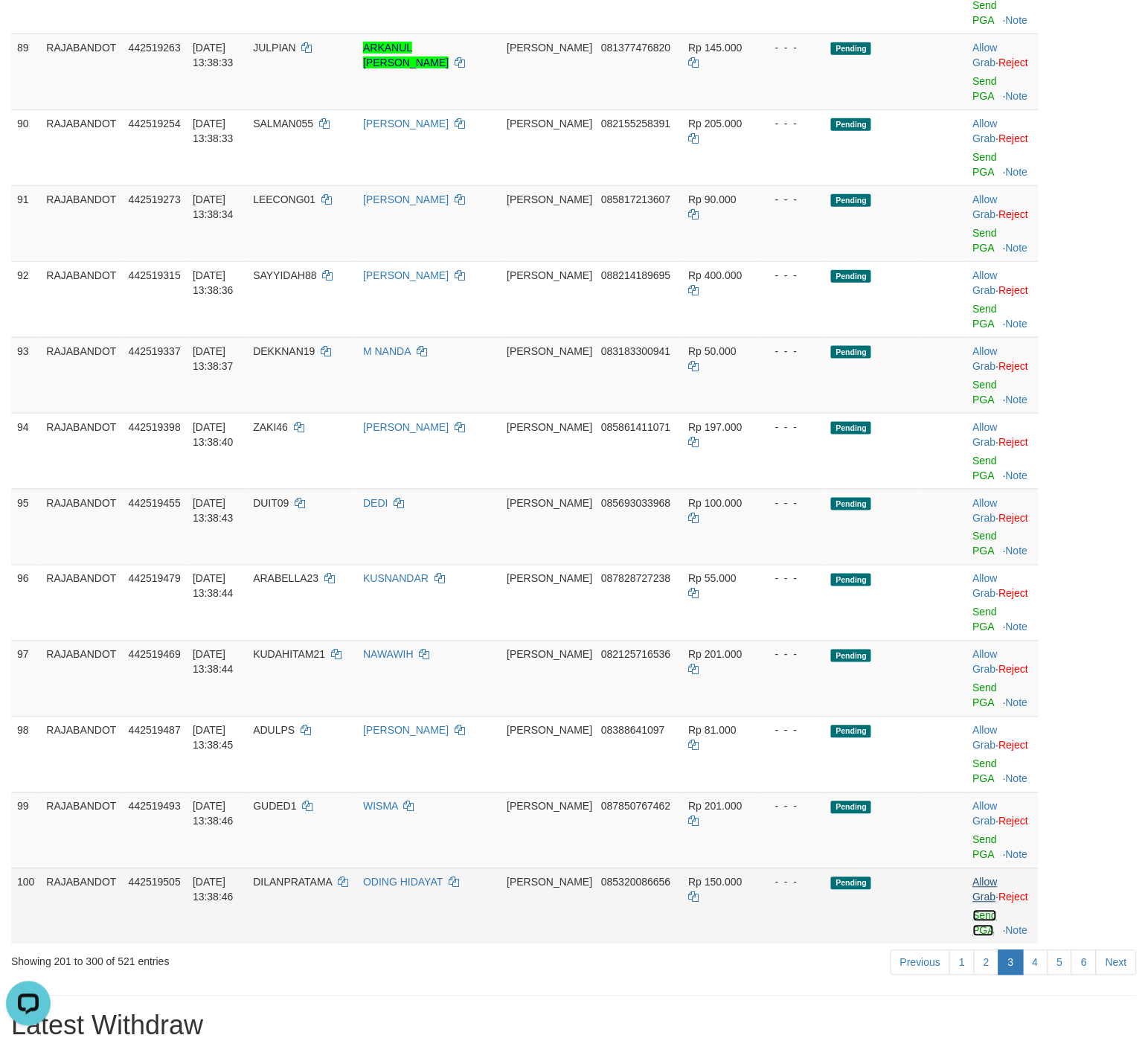
click at [918, 640] on link "Send PGA" at bounding box center [986, 924] width 25 height 27
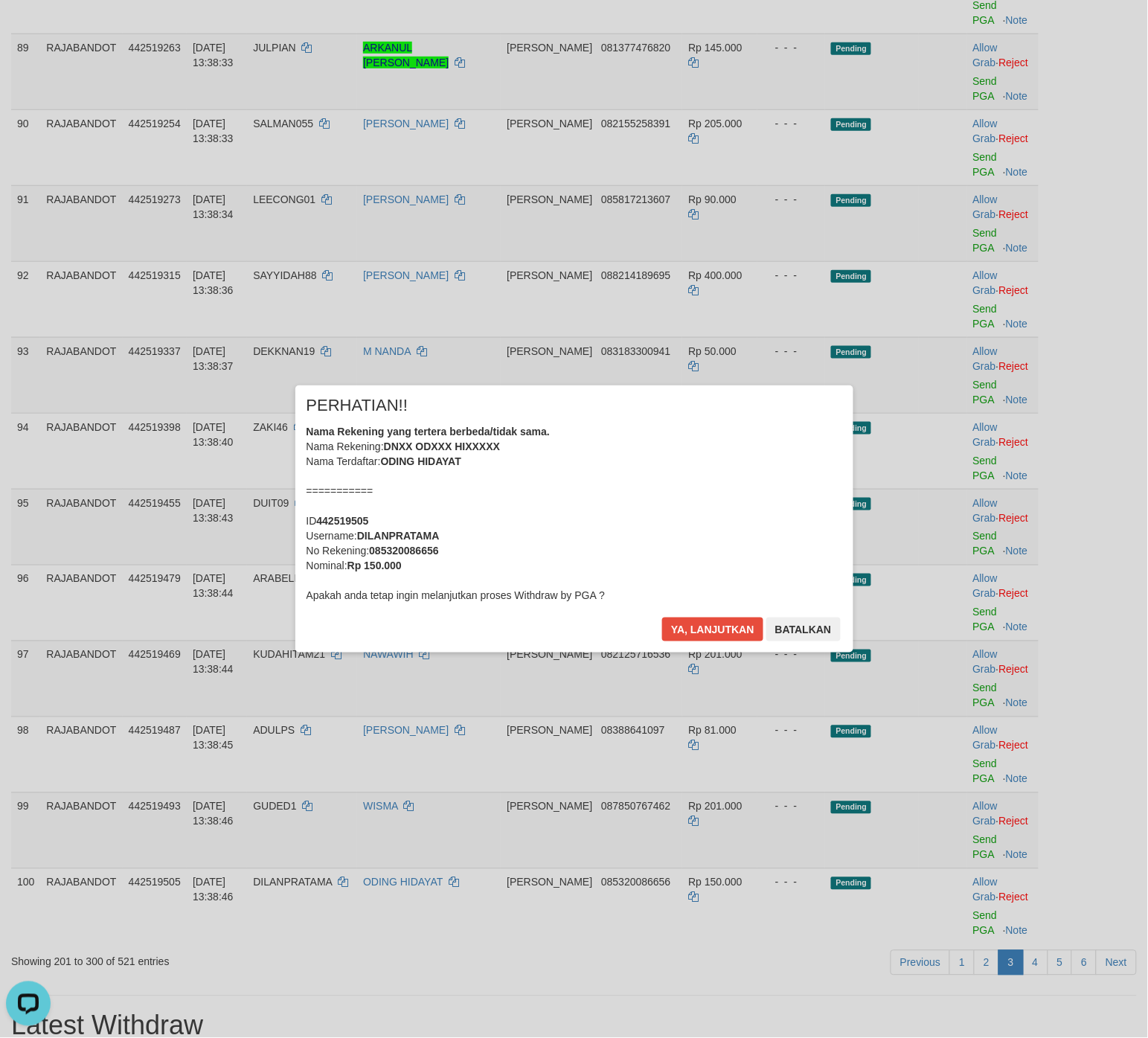
scroll to position [6545, 0]
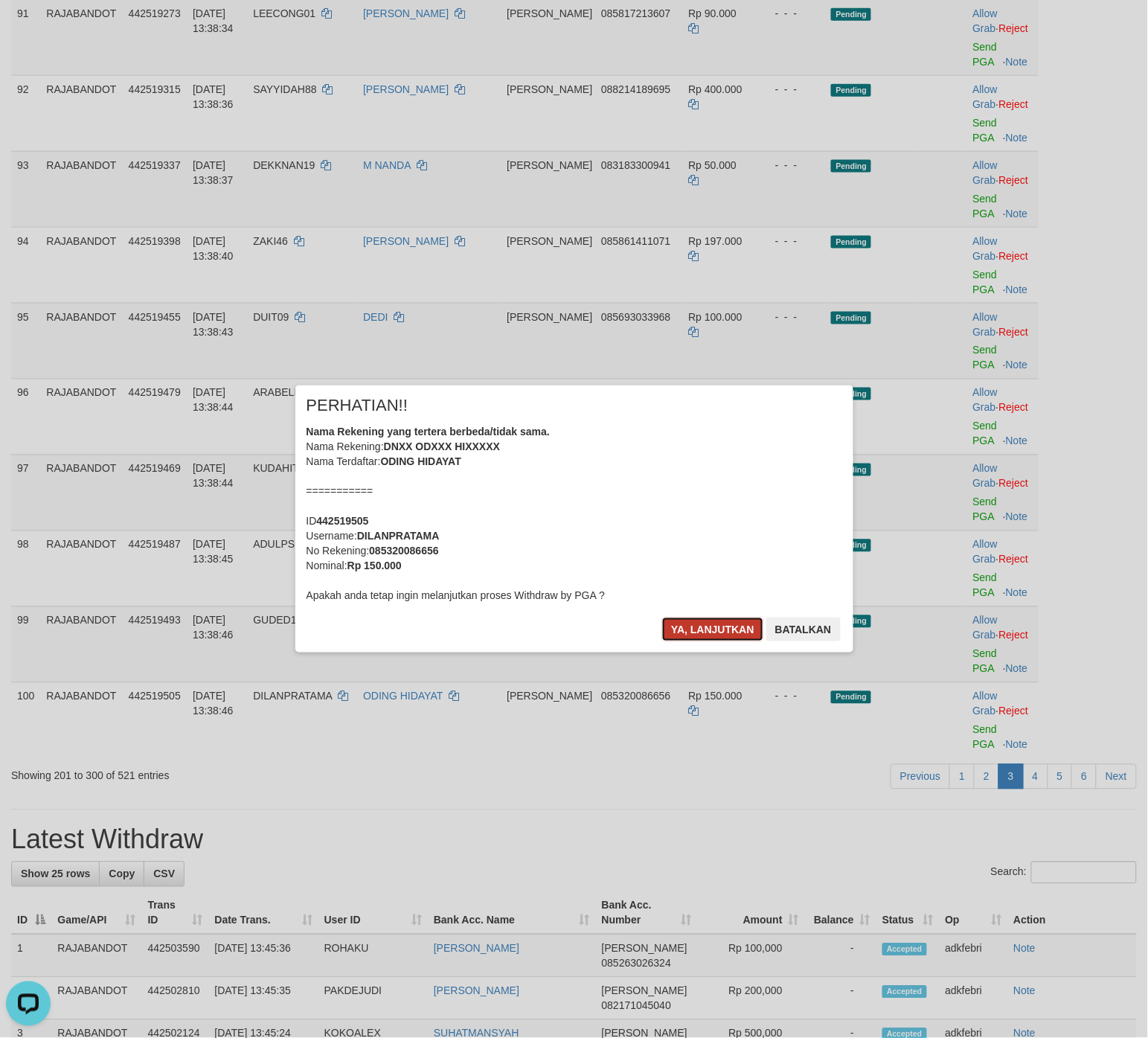
click at [730, 627] on button "Ya, lanjutkan" at bounding box center [712, 630] width 101 height 24
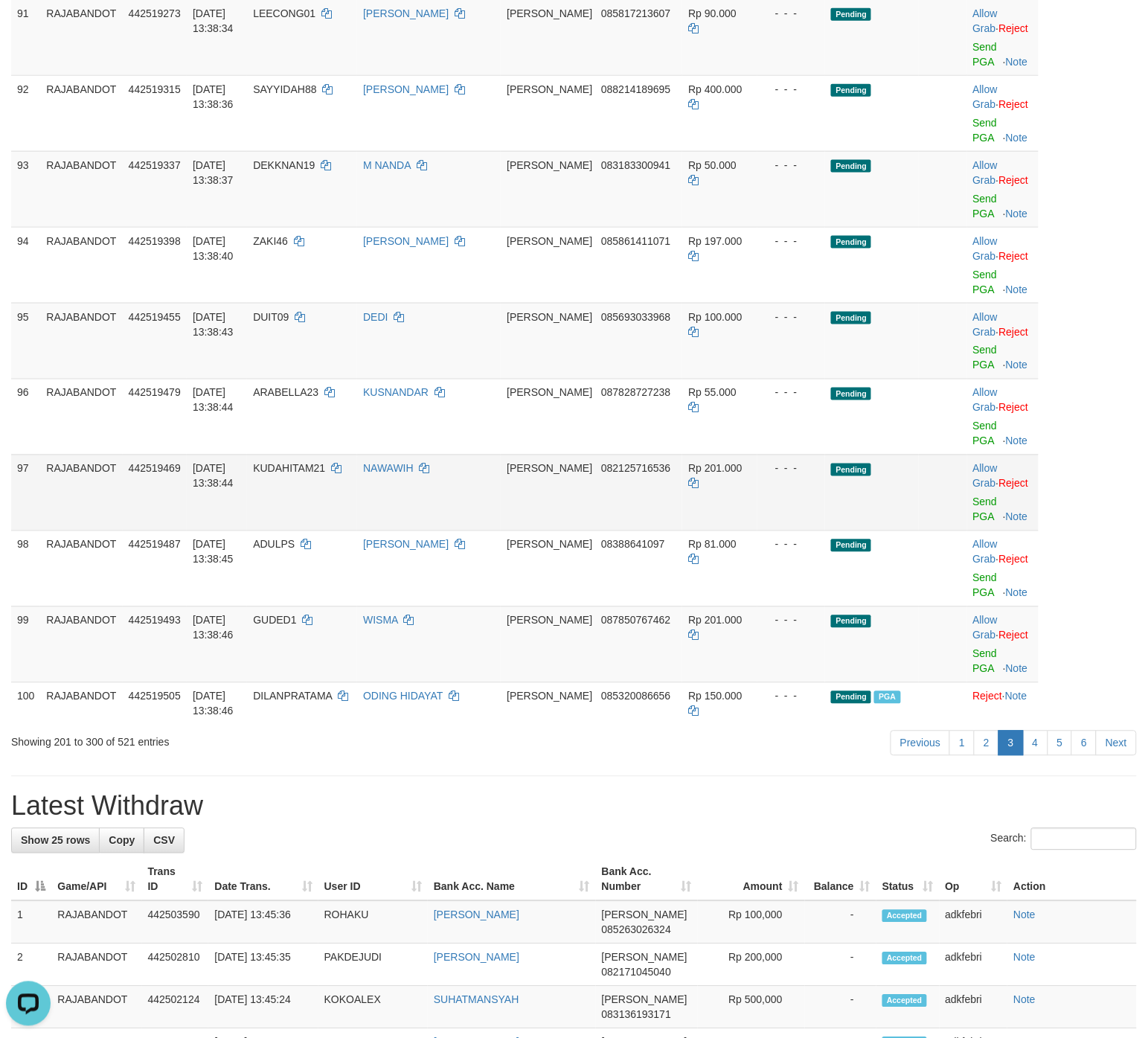
click at [851, 531] on td "Pending" at bounding box center [872, 493] width 94 height 76
click at [918, 371] on link "Send PGA" at bounding box center [986, 357] width 25 height 27
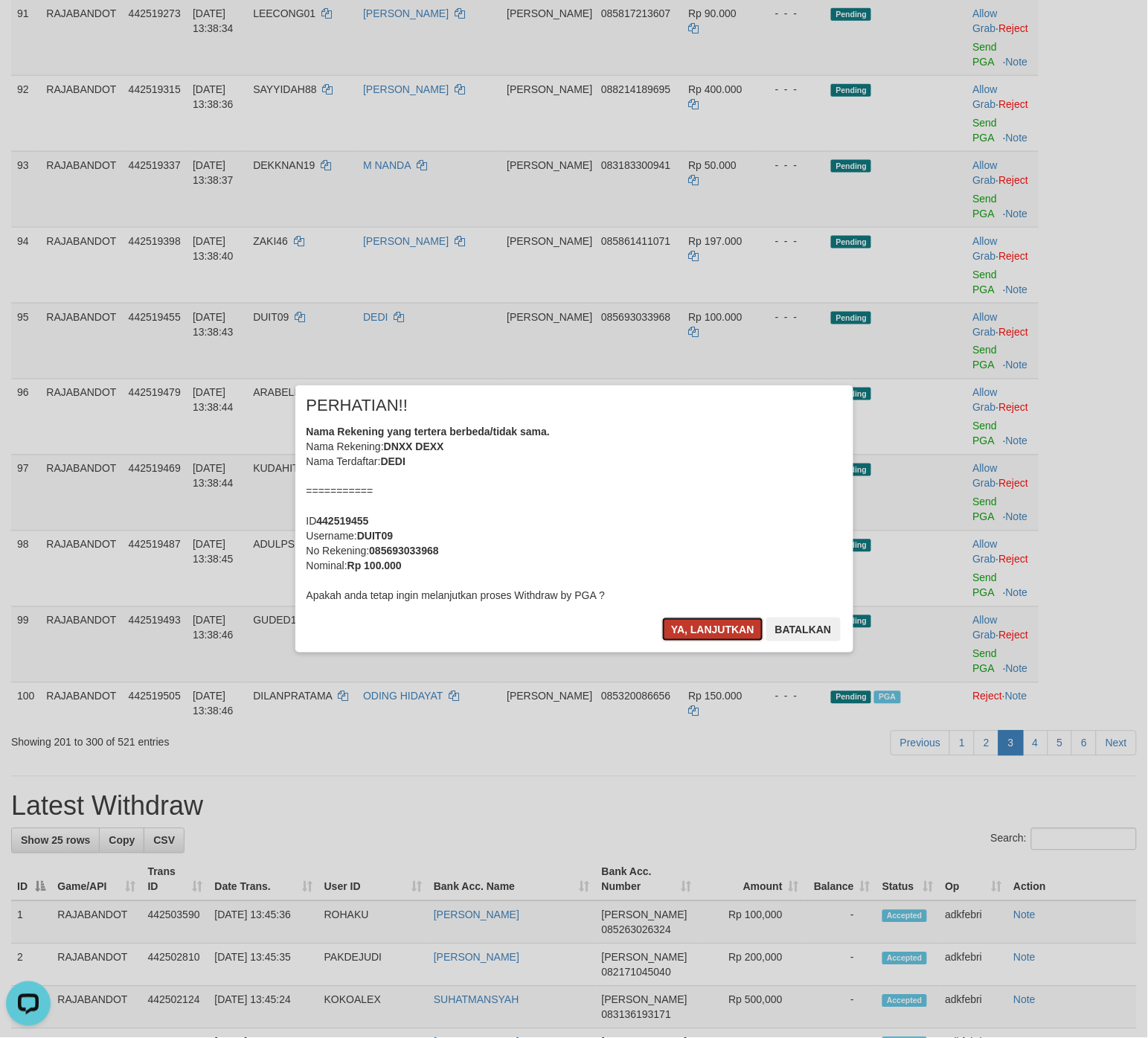
click at [716, 625] on button "Ya, lanjutkan" at bounding box center [712, 630] width 101 height 24
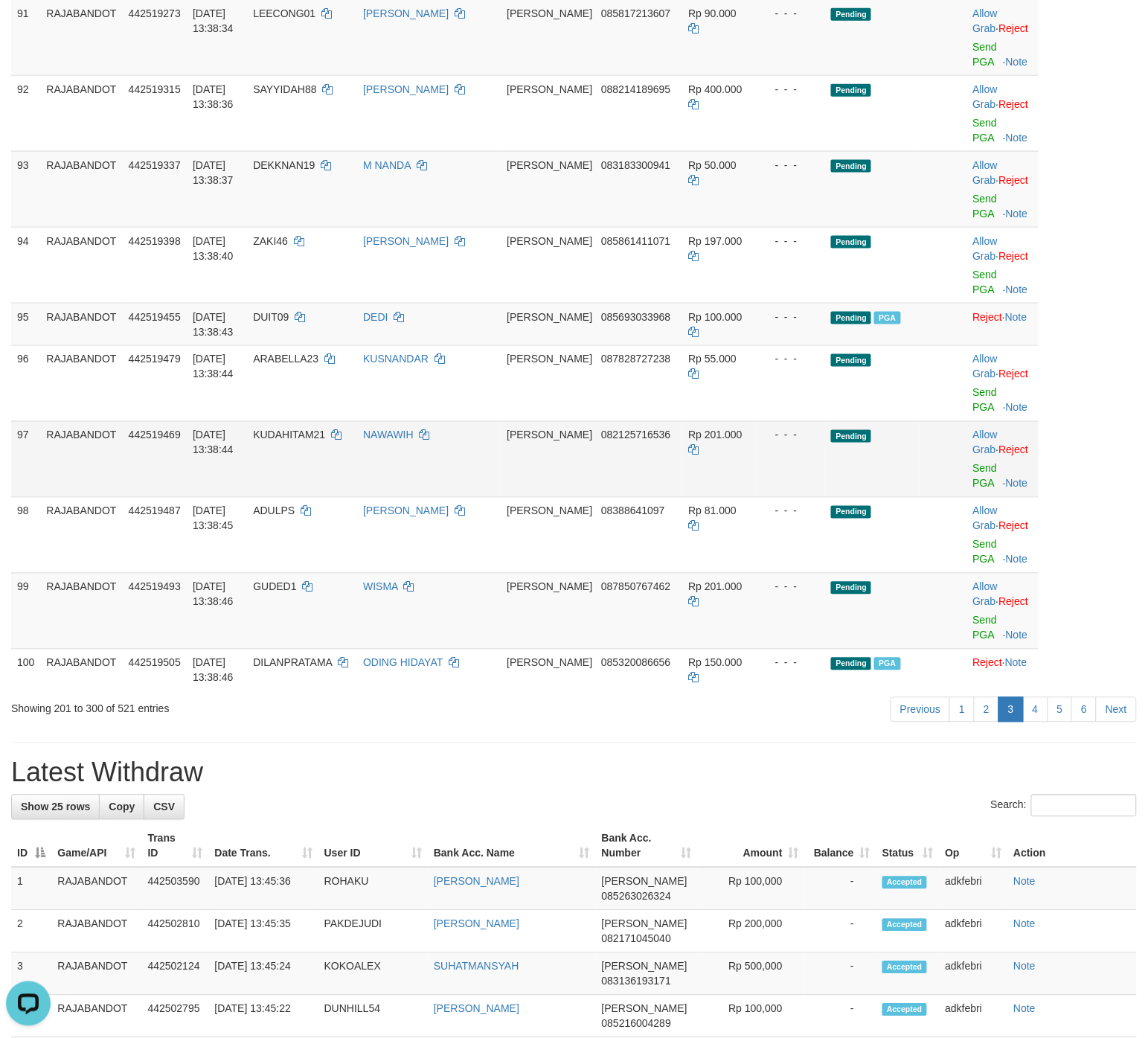
click at [918, 481] on td at bounding box center [943, 459] width 48 height 76
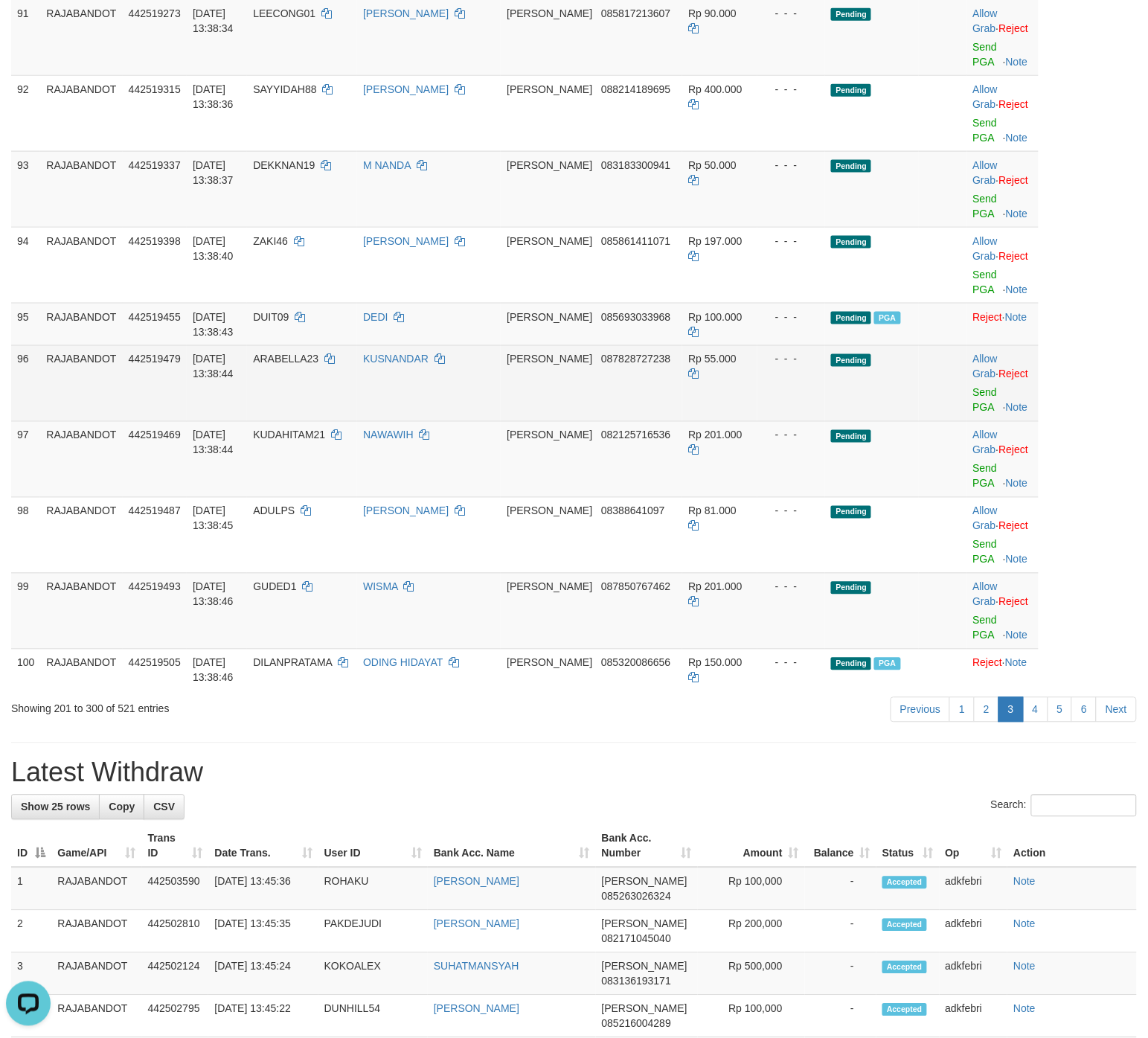
click at [887, 422] on td "Pending" at bounding box center [872, 383] width 94 height 76
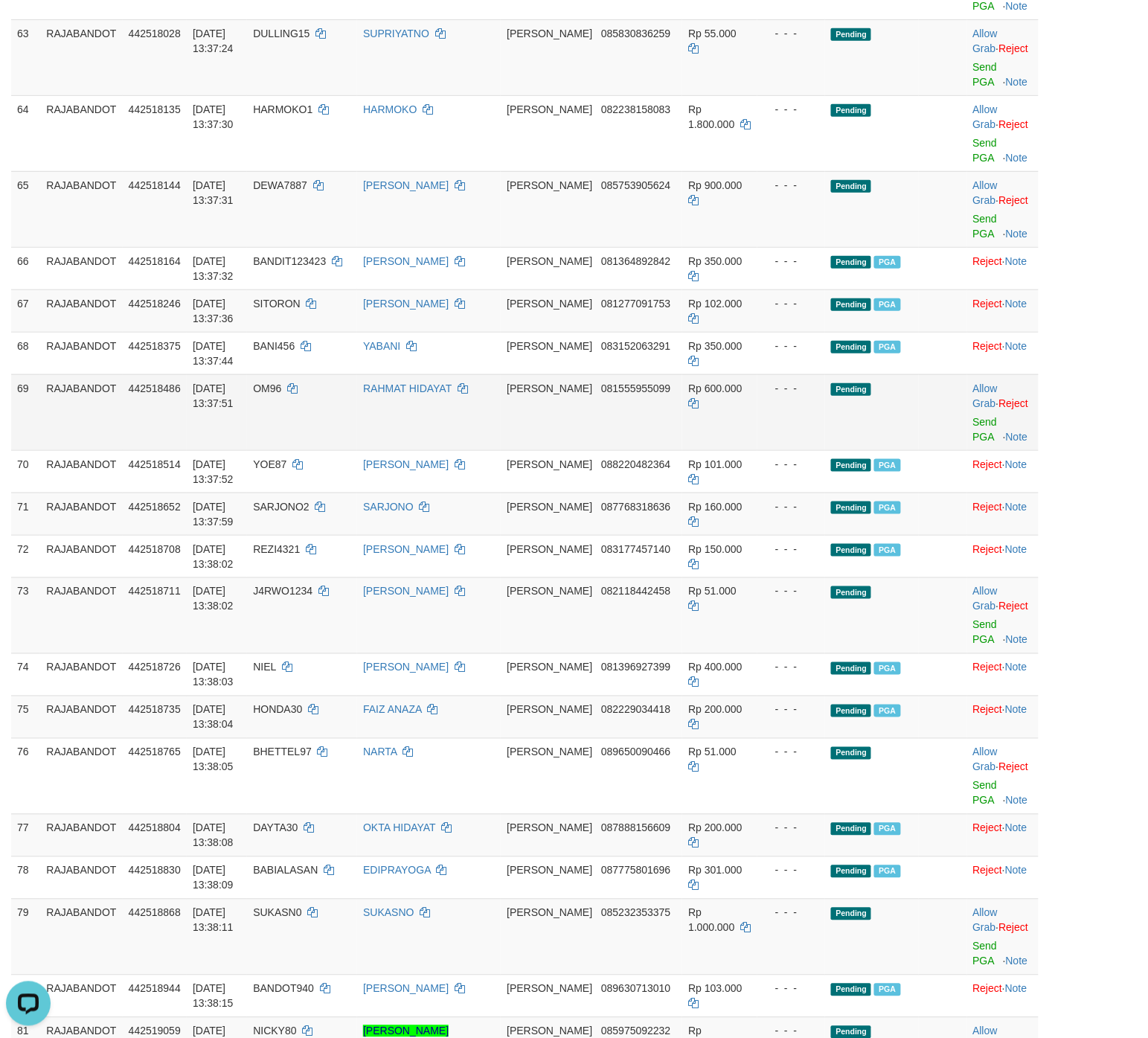
click at [918, 448] on td at bounding box center [943, 412] width 48 height 76
click at [918, 429] on td at bounding box center [943, 412] width 48 height 76
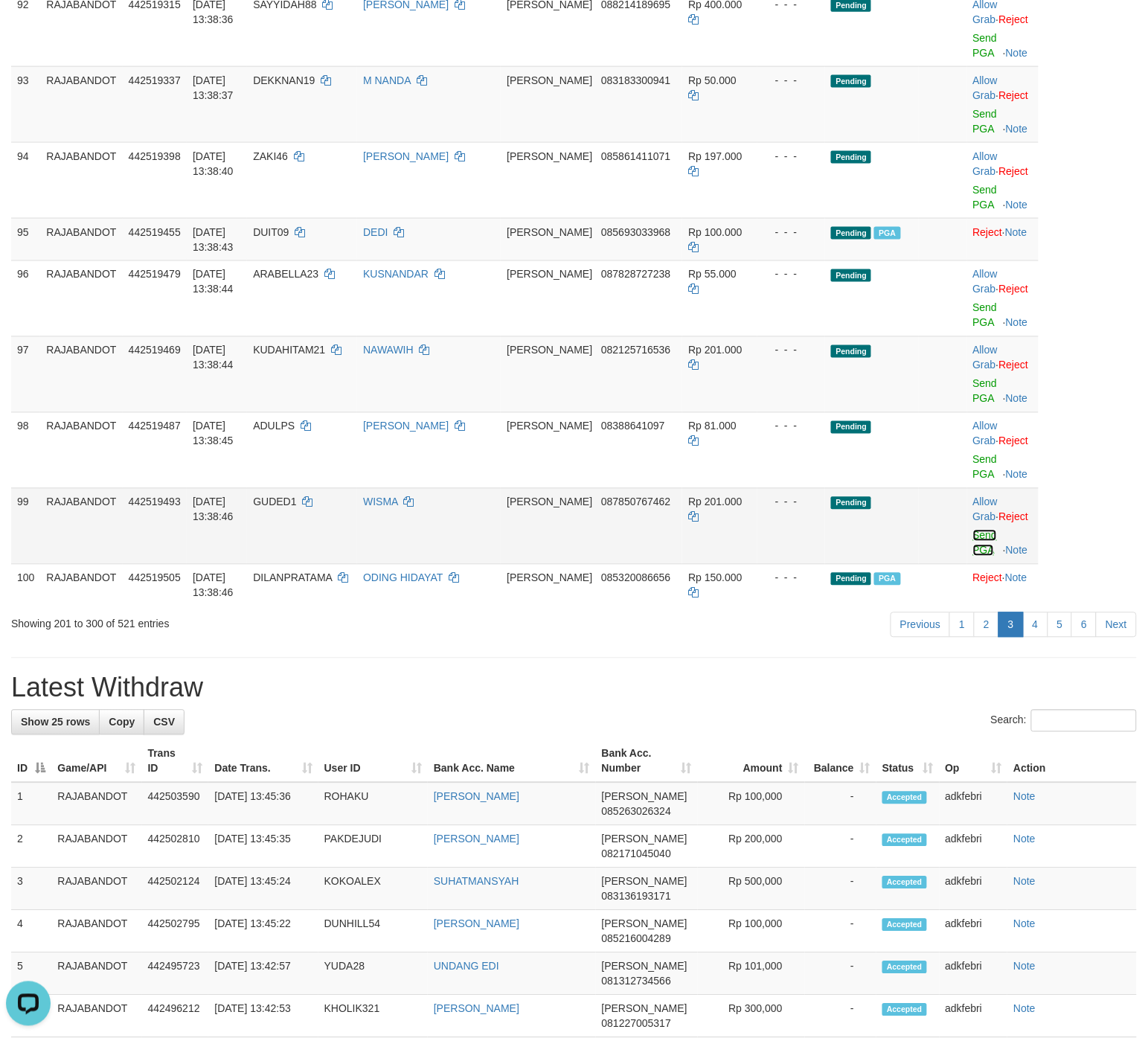
click at [918, 557] on link "Send PGA" at bounding box center [986, 543] width 25 height 27
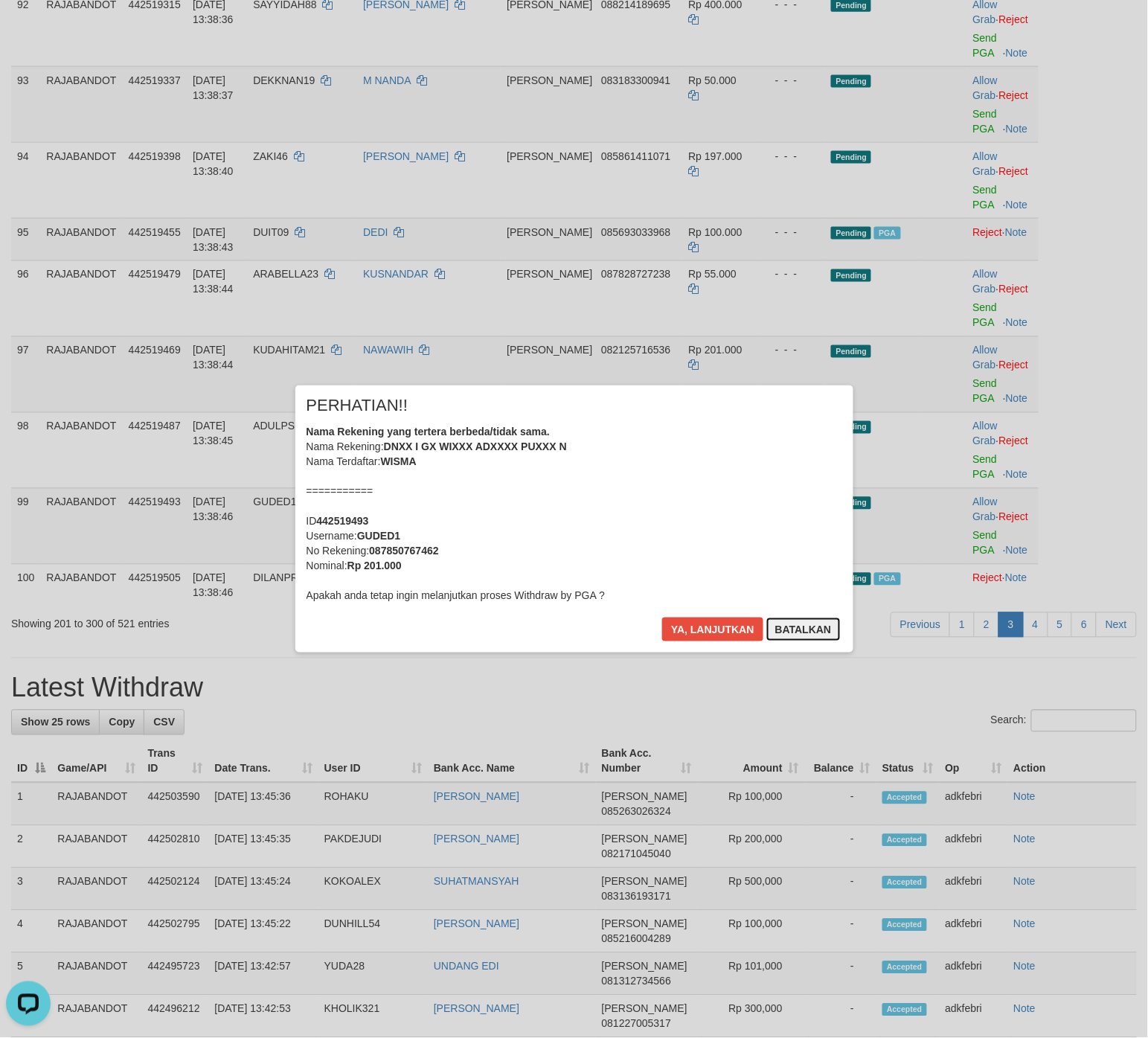
click at [796, 619] on button "Batalkan" at bounding box center [804, 630] width 74 height 24
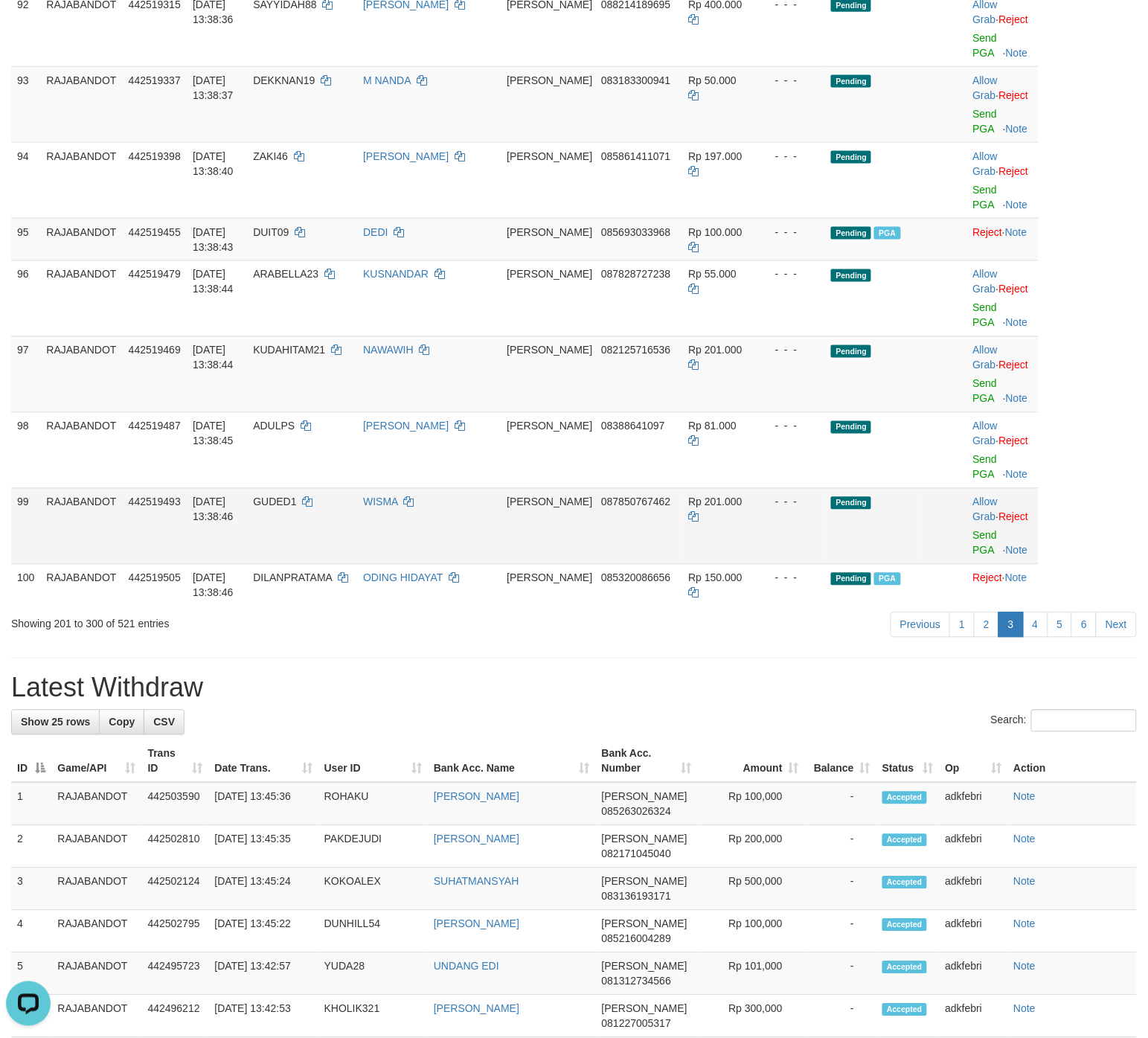
click at [898, 519] on td "Pending" at bounding box center [872, 526] width 94 height 76
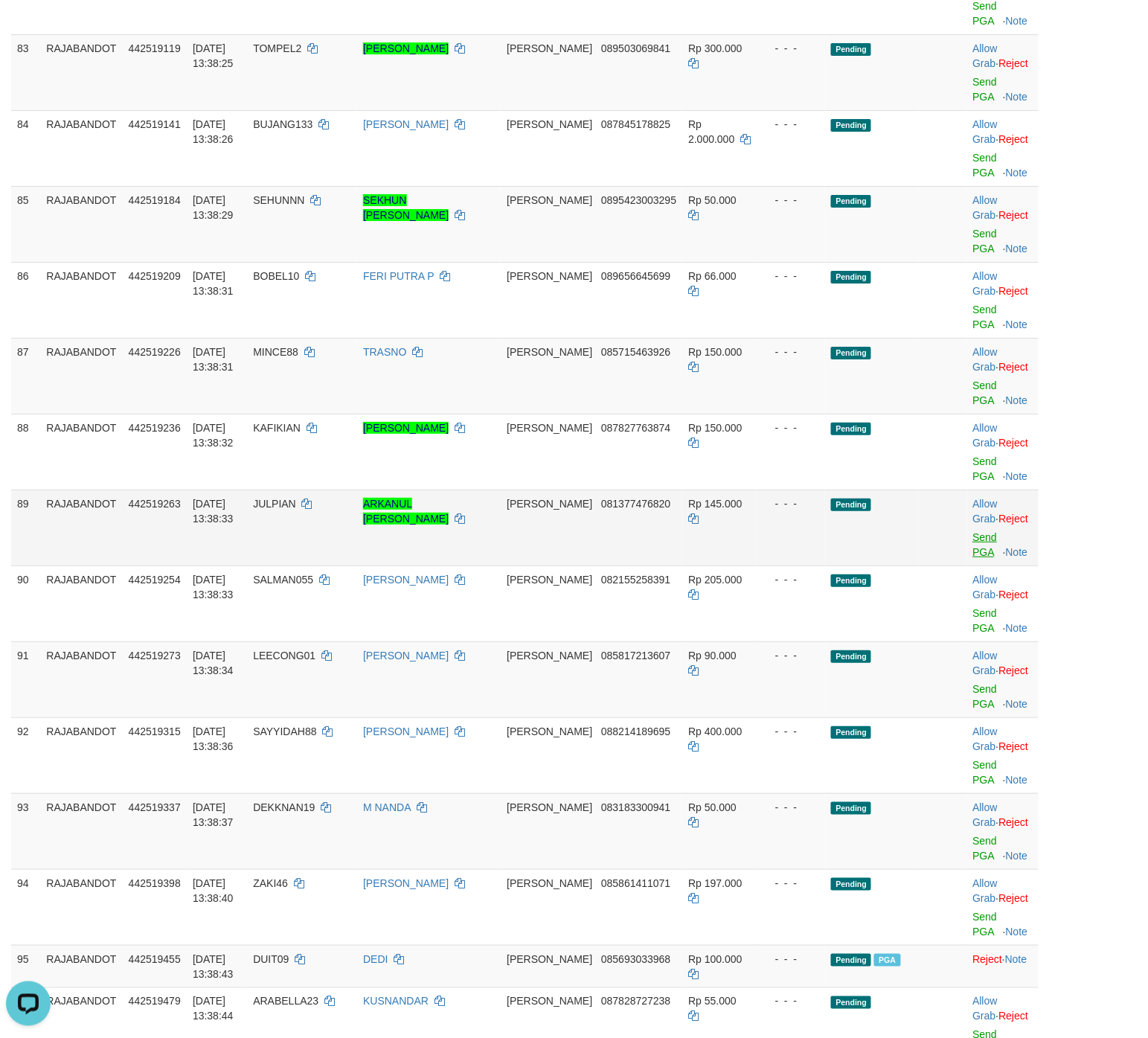
drag, startPoint x: 972, startPoint y: 559, endPoint x: 970, endPoint y: 548, distance: 11.2
click at [918, 559] on td "Allow Grab · Reject Send PGA · Note" at bounding box center [1003, 528] width 71 height 76
click at [918, 548] on link "Send PGA" at bounding box center [986, 545] width 25 height 27
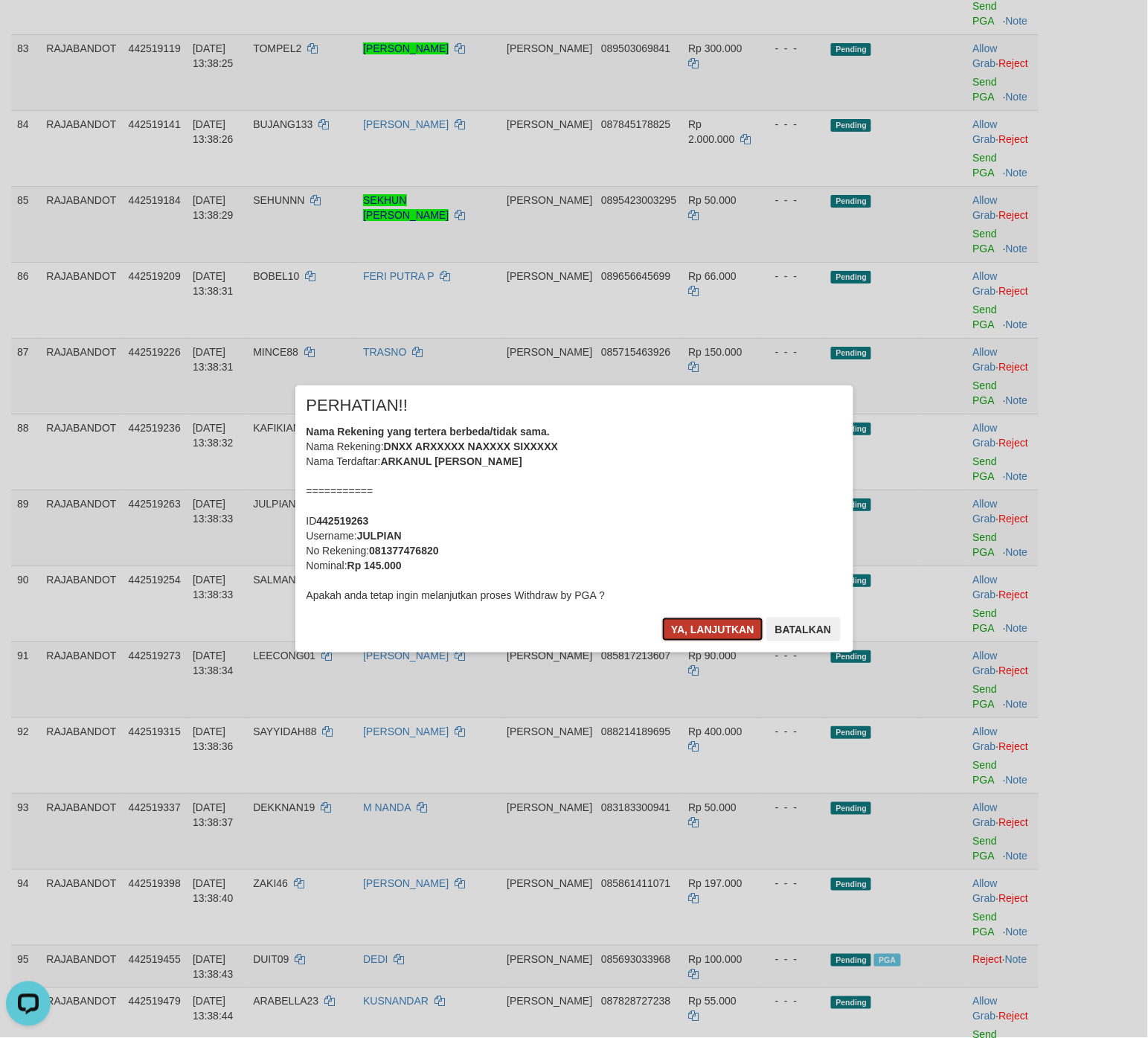
click at [715, 621] on button "Ya, lanjutkan" at bounding box center [712, 630] width 101 height 24
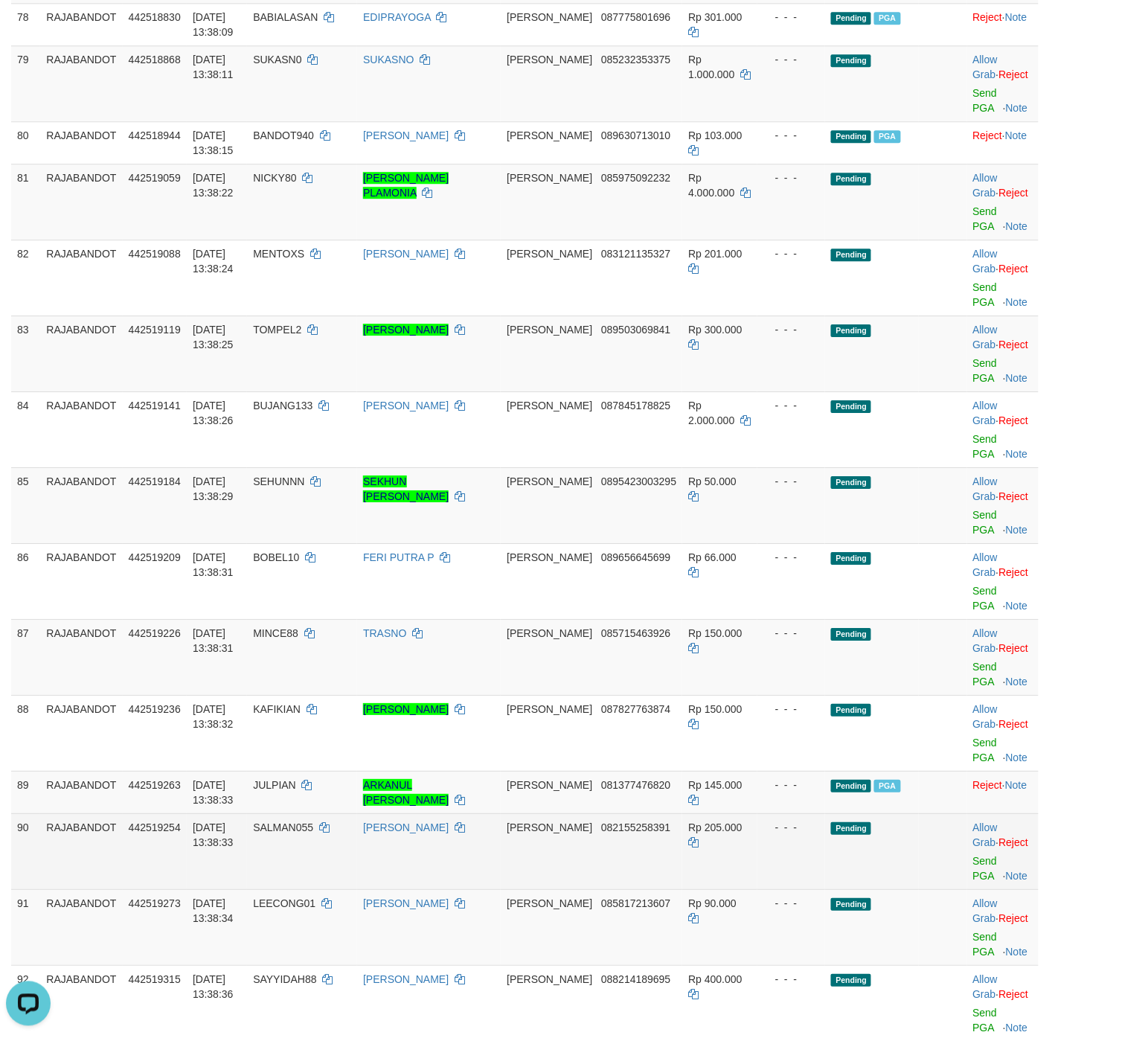
scroll to position [5557, 0]
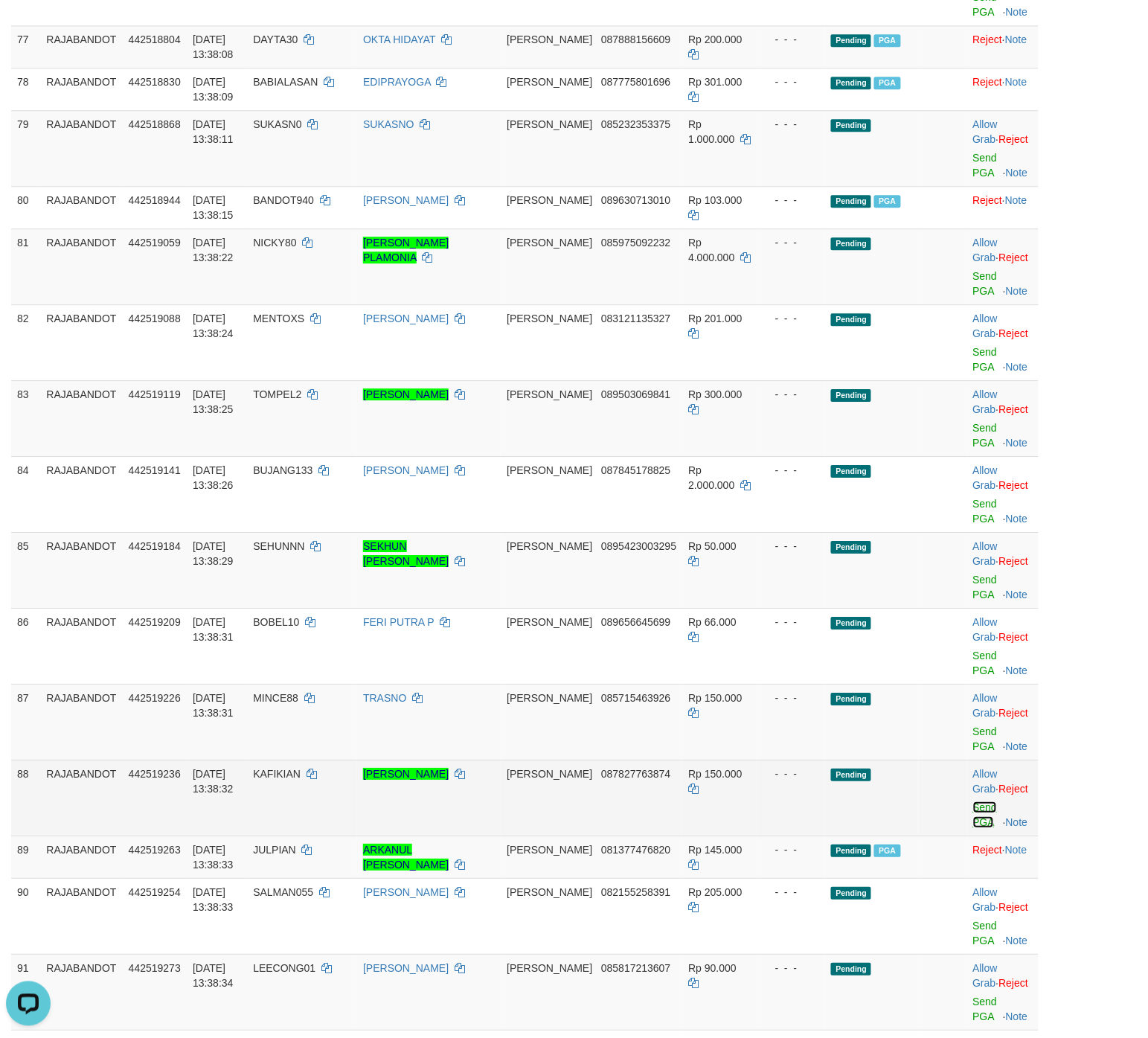
click at [918, 640] on link "Send PGA" at bounding box center [986, 814] width 25 height 27
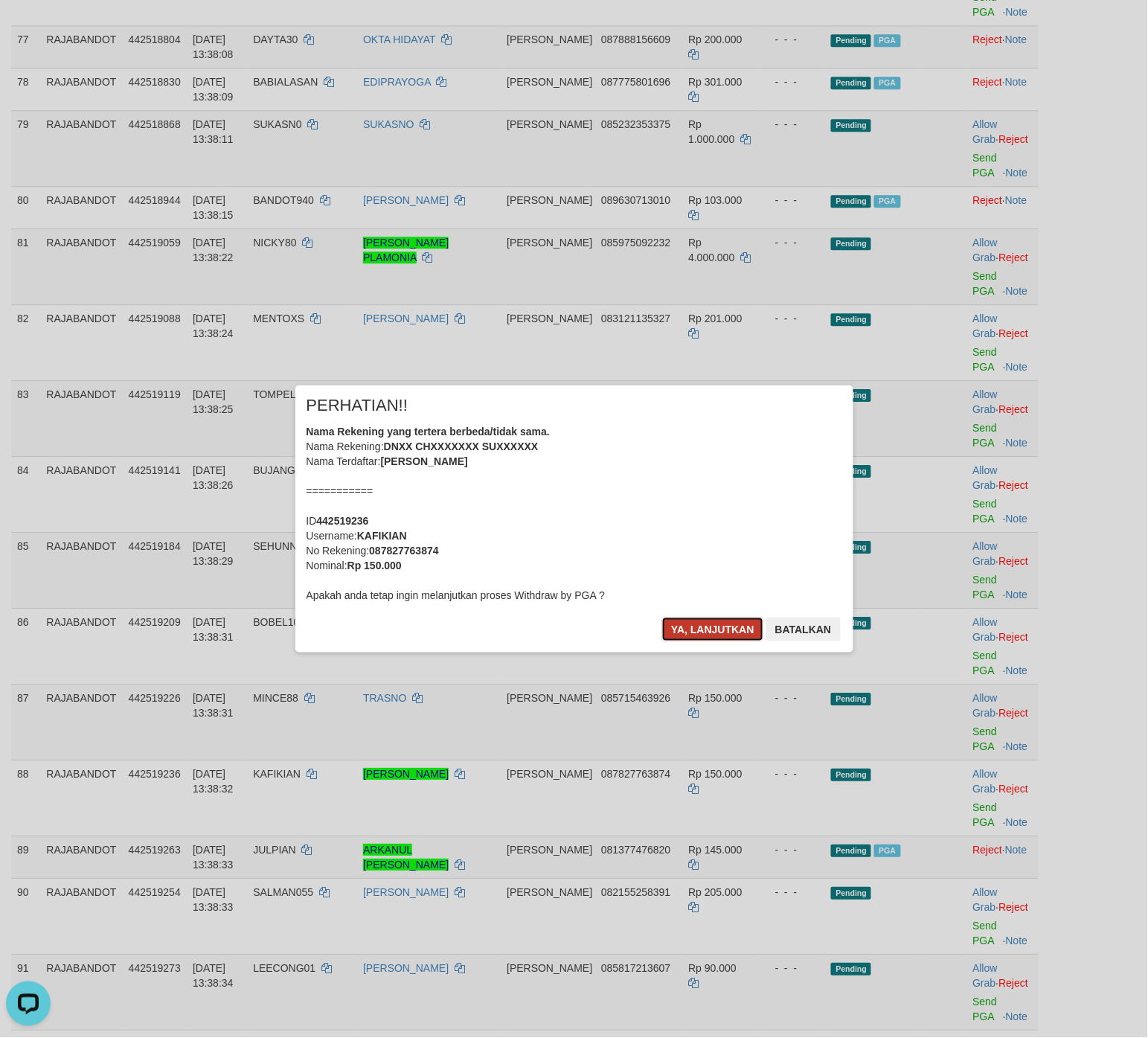
click at [708, 631] on button "Ya, lanjutkan" at bounding box center [712, 630] width 101 height 24
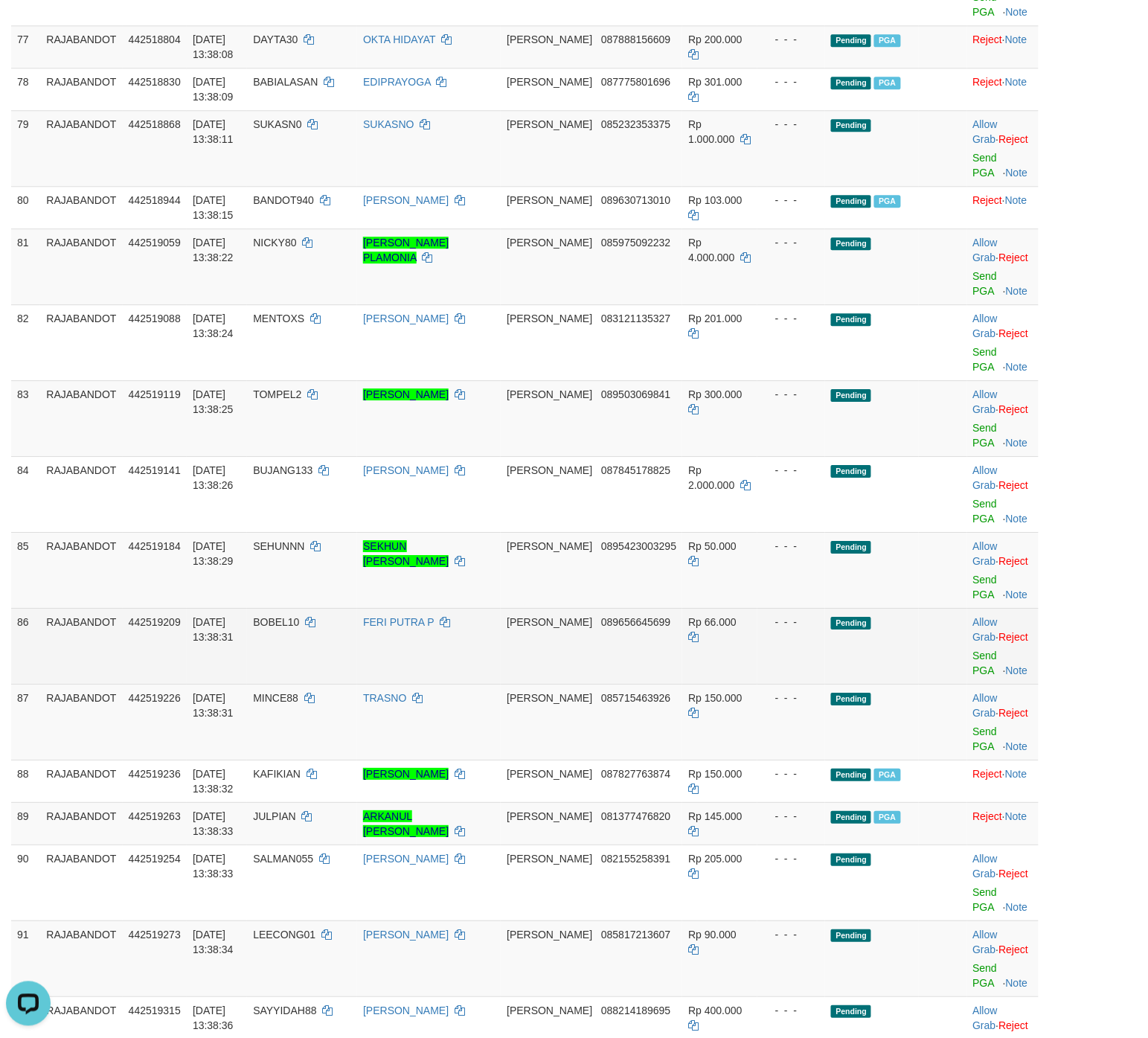
click at [860, 640] on td "Pending" at bounding box center [872, 646] width 94 height 76
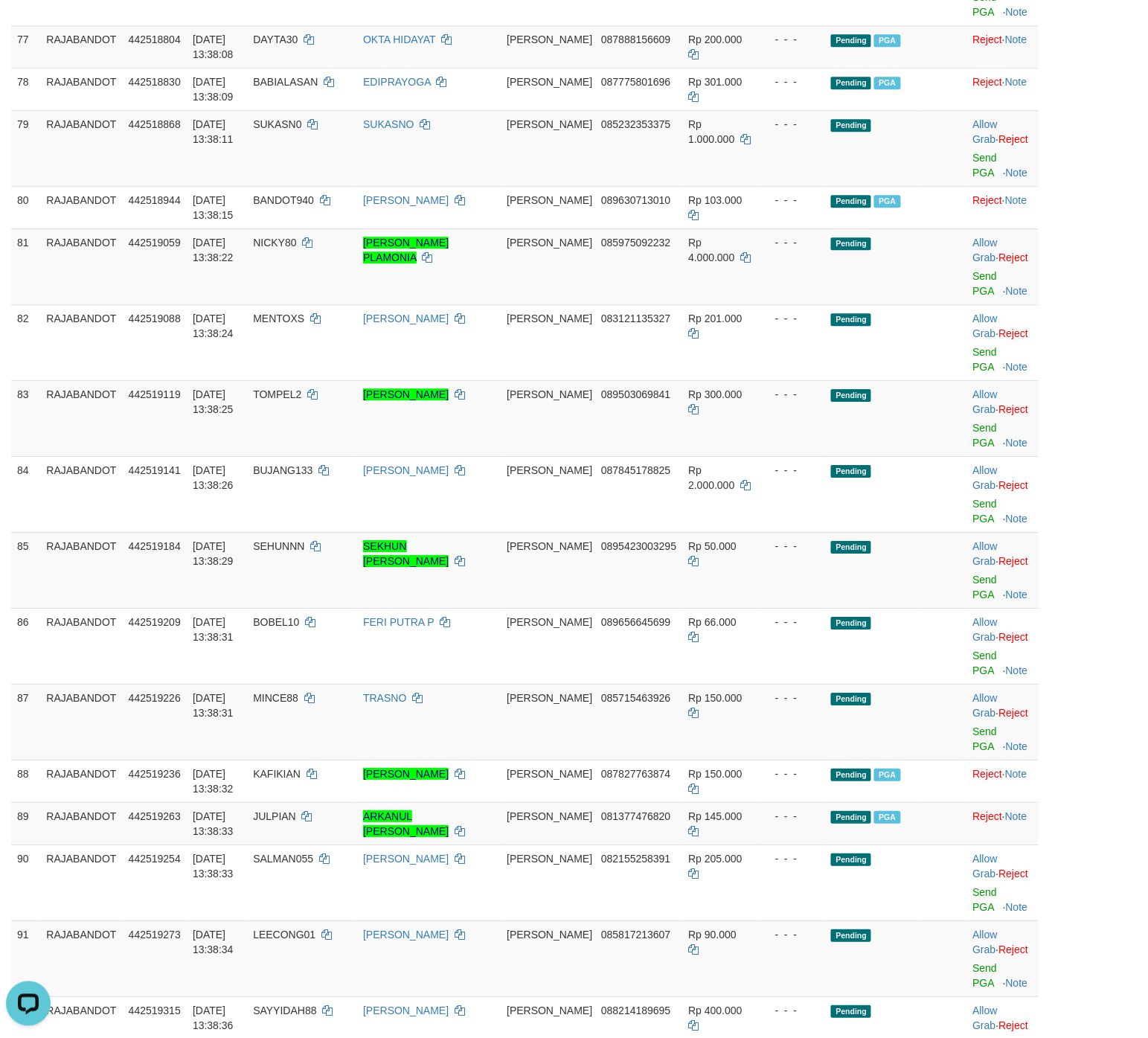
scroll to position [6411, 0]
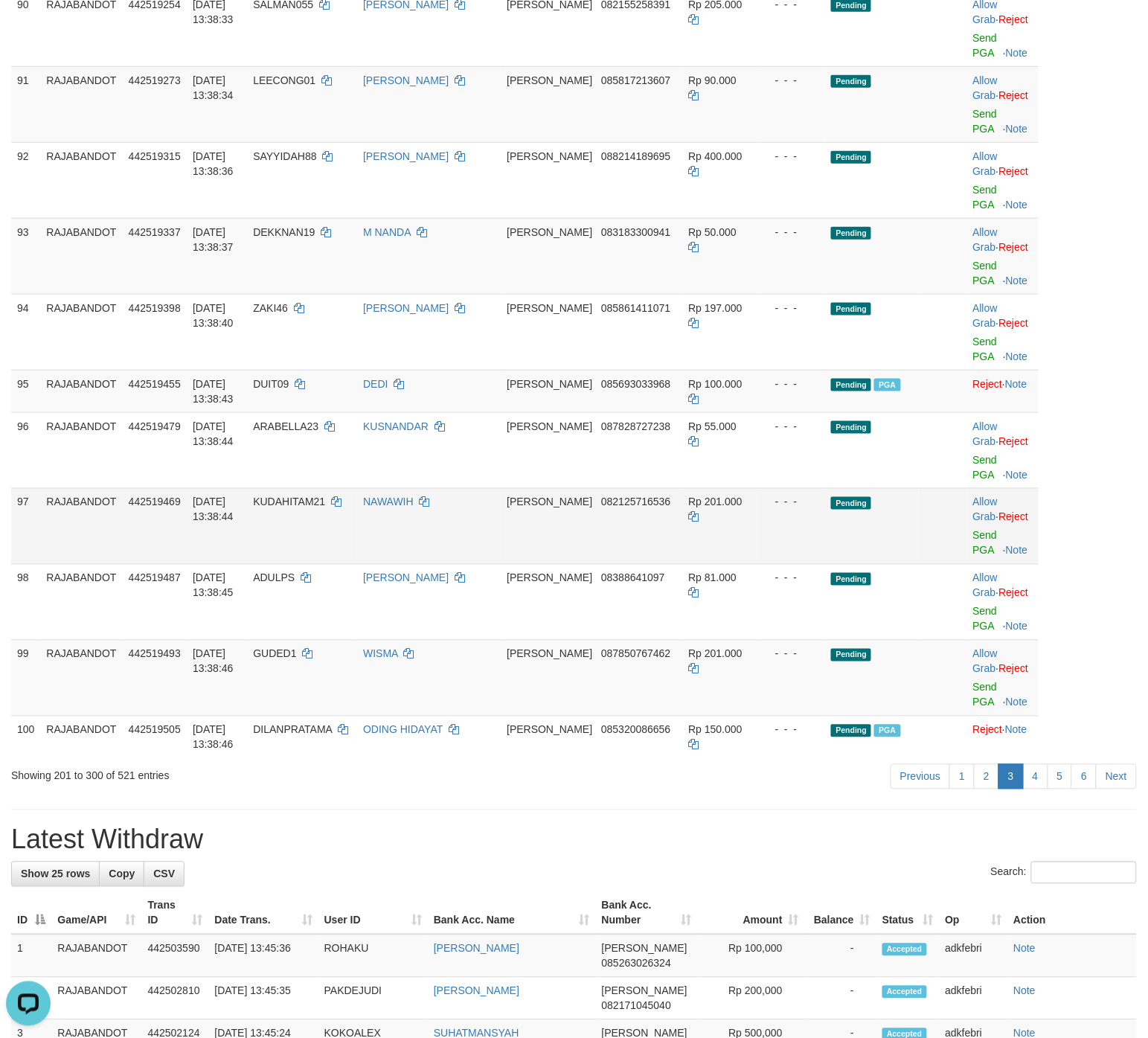
click at [918, 558] on td "Allow Grab · Reject Send PGA · Note" at bounding box center [1003, 526] width 71 height 76
click at [918, 557] on link "Send PGA" at bounding box center [986, 543] width 25 height 27
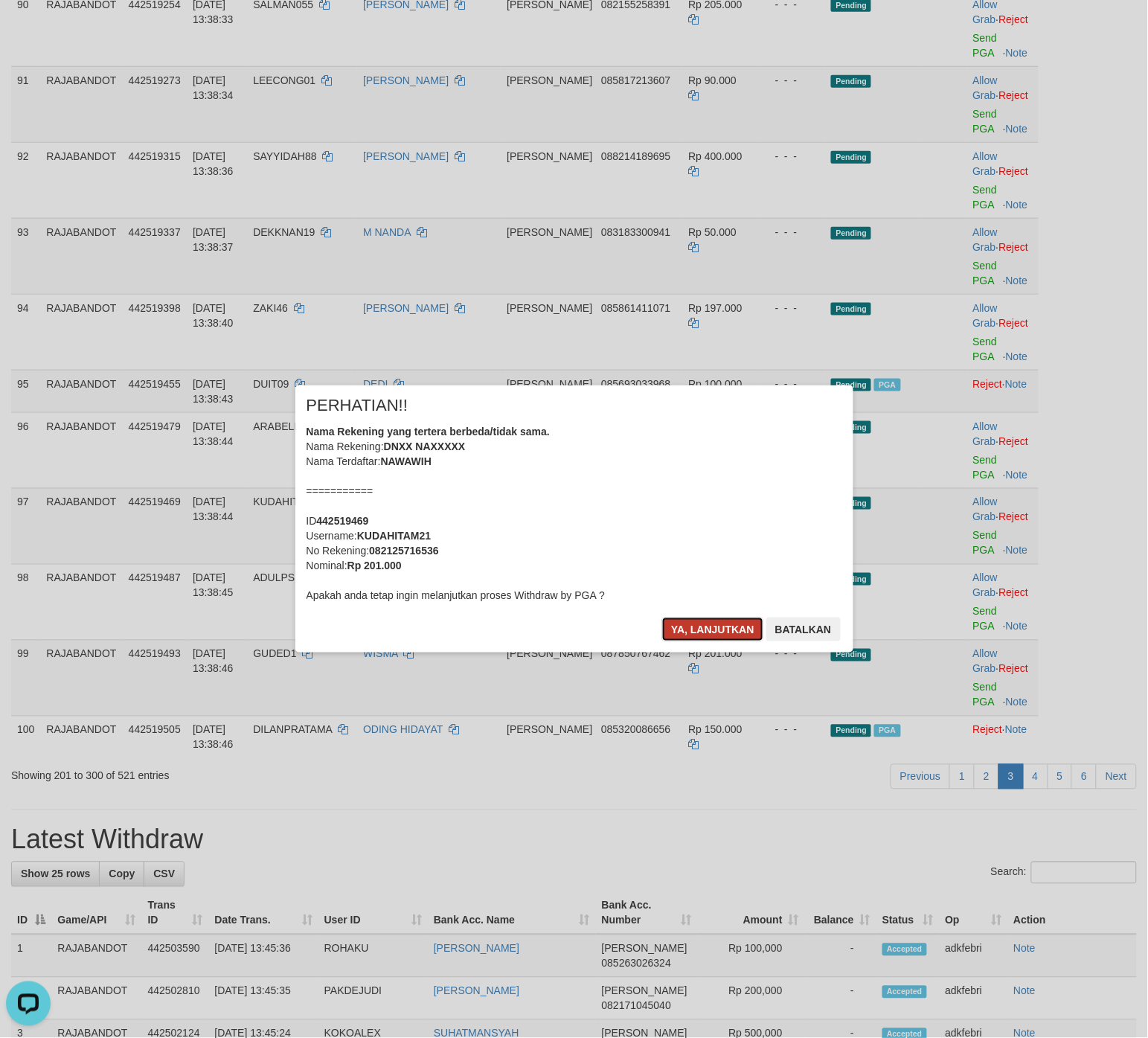
click at [695, 623] on button "Ya, lanjutkan" at bounding box center [712, 630] width 101 height 24
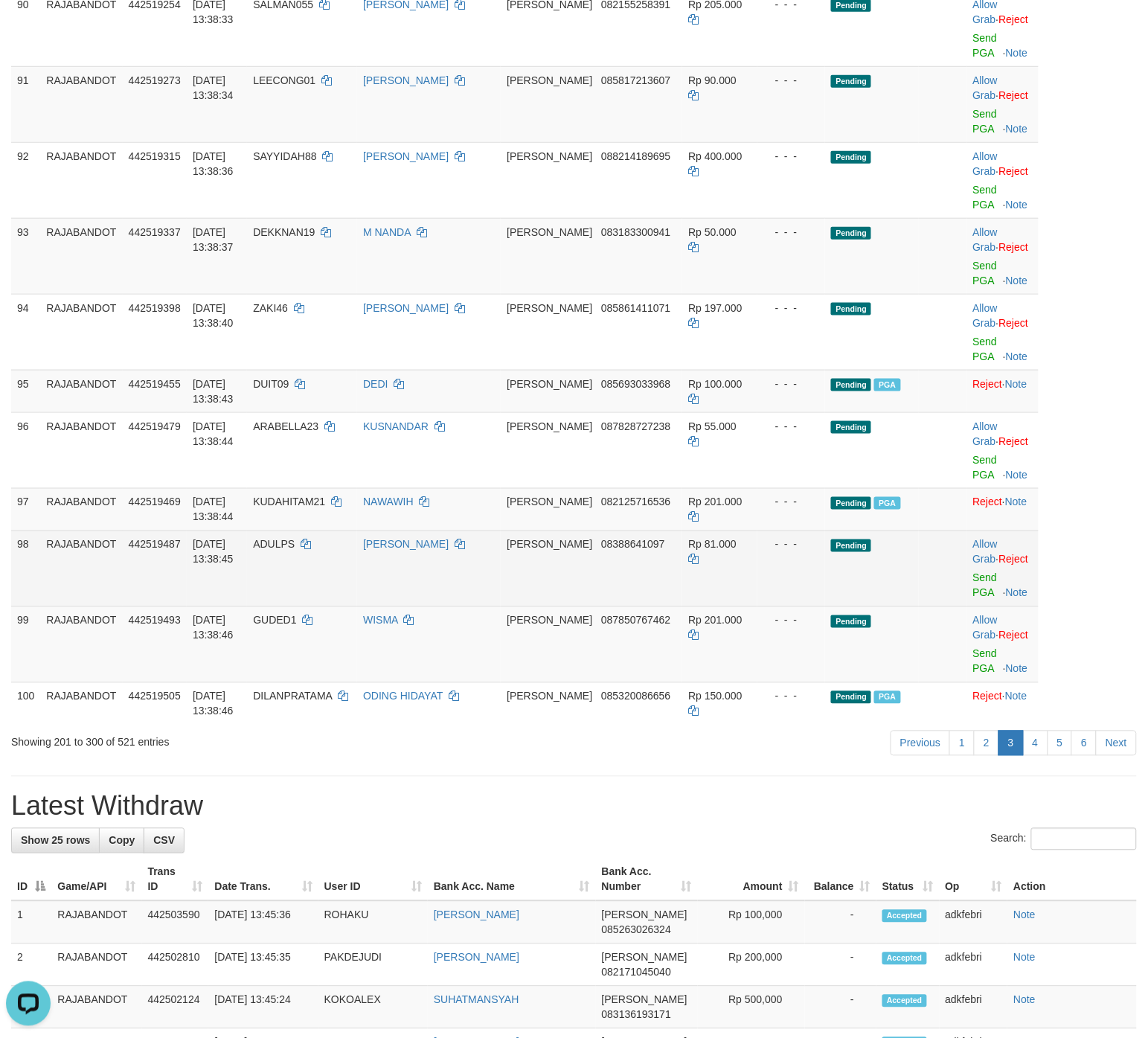
click at [918, 556] on td at bounding box center [943, 569] width 48 height 76
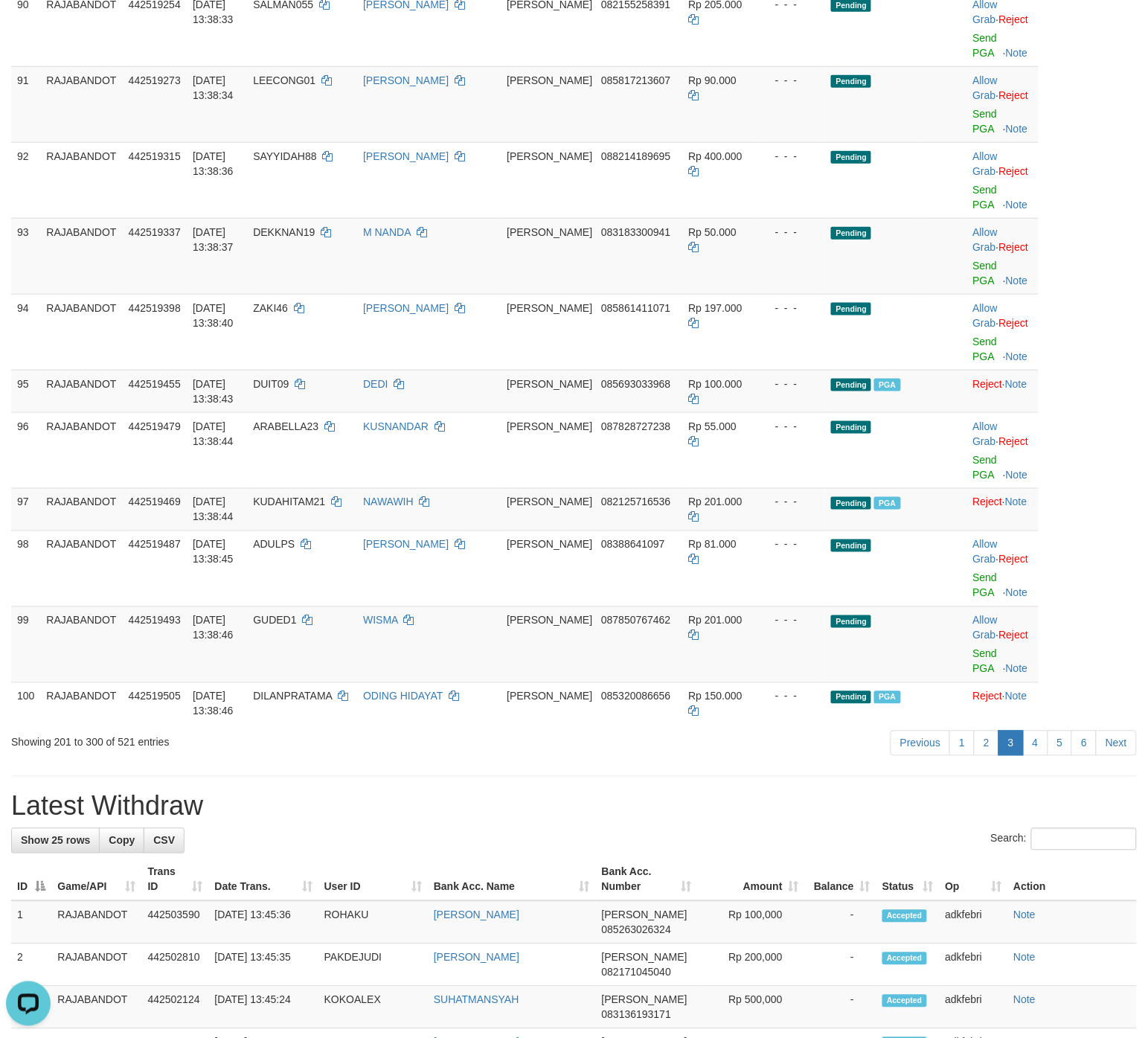
scroll to position [5370, 0]
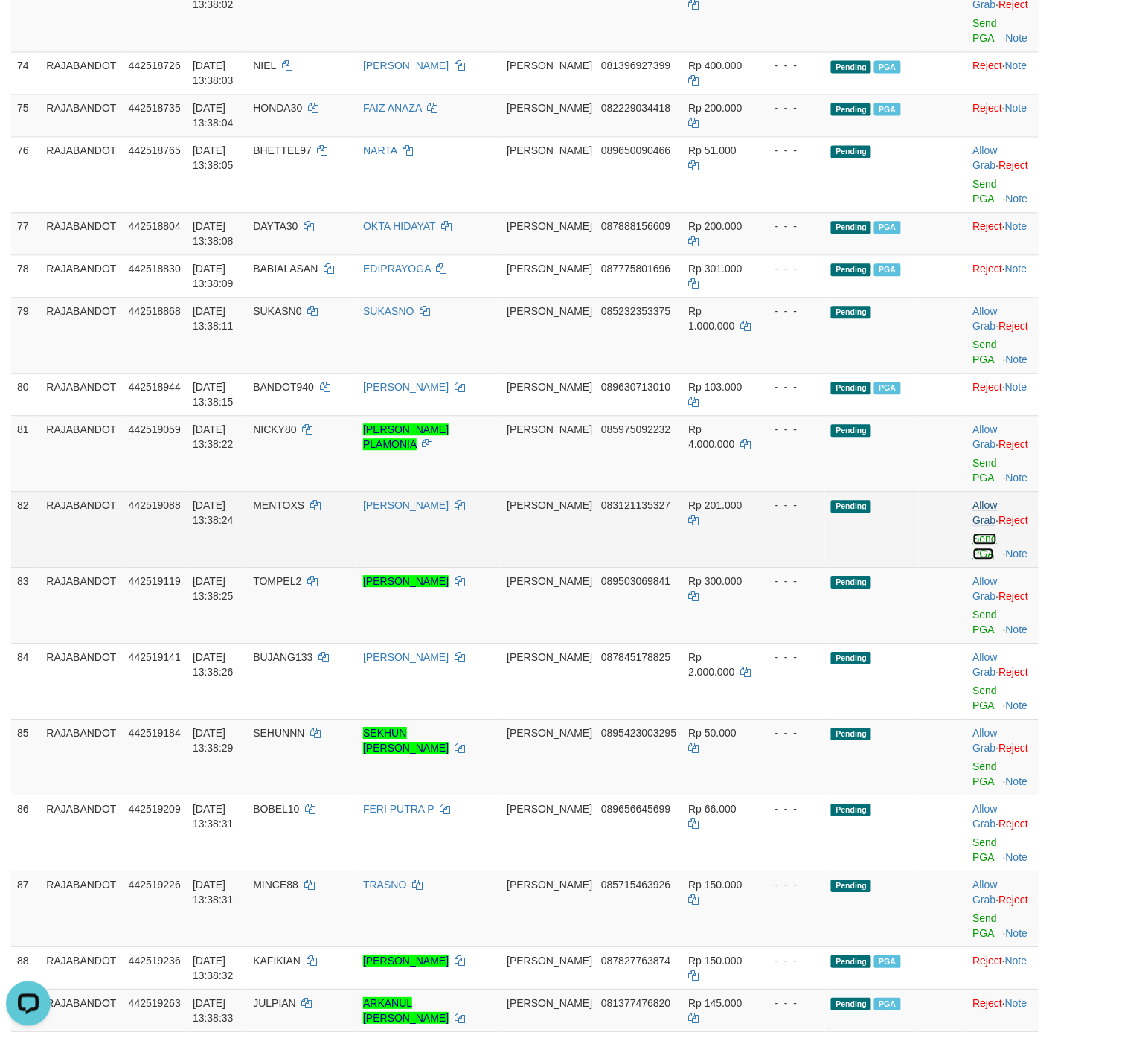
click at [918, 533] on link "Send PGA" at bounding box center [986, 546] width 25 height 27
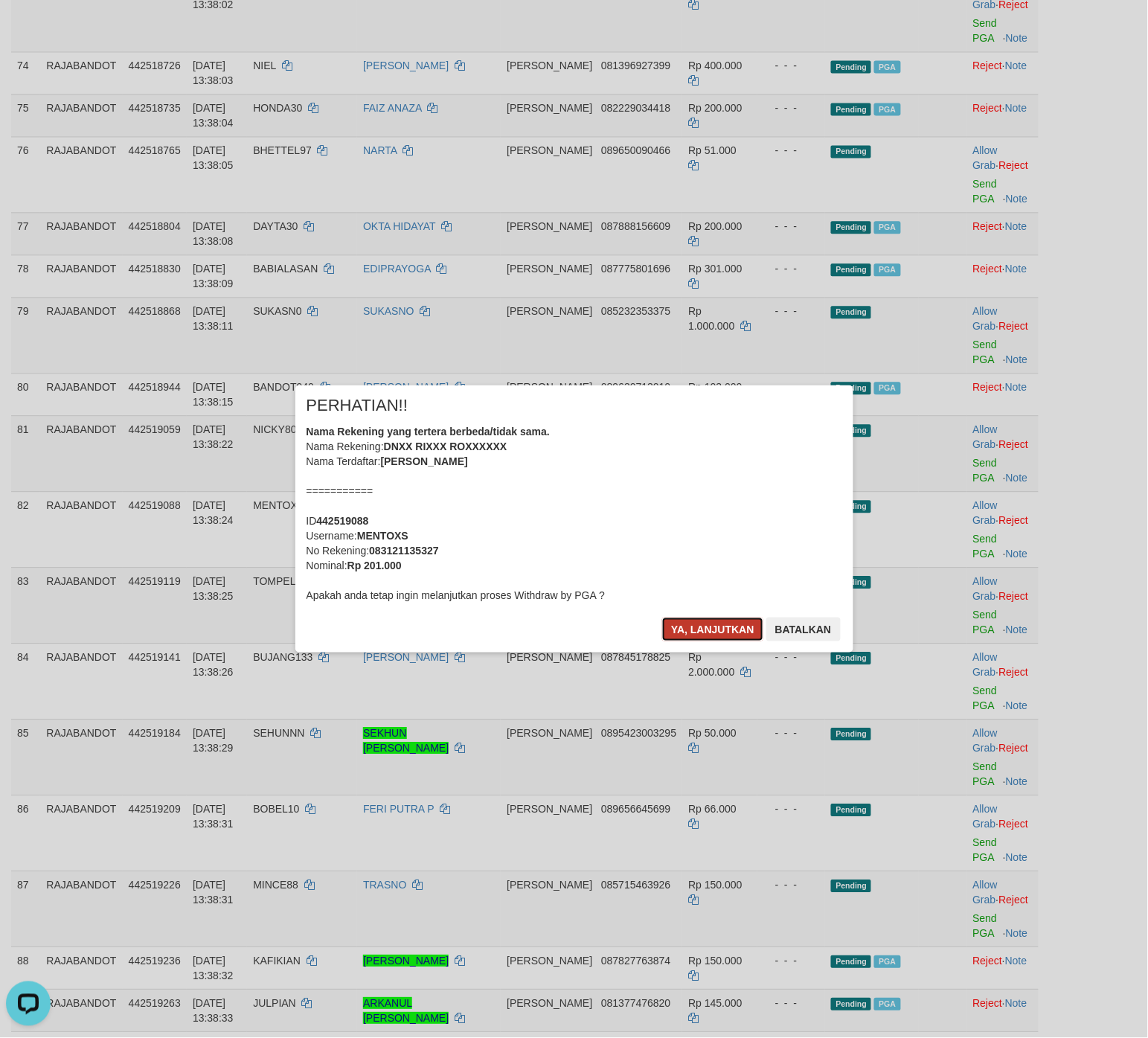
click at [703, 623] on button "Ya, lanjutkan" at bounding box center [712, 630] width 101 height 24
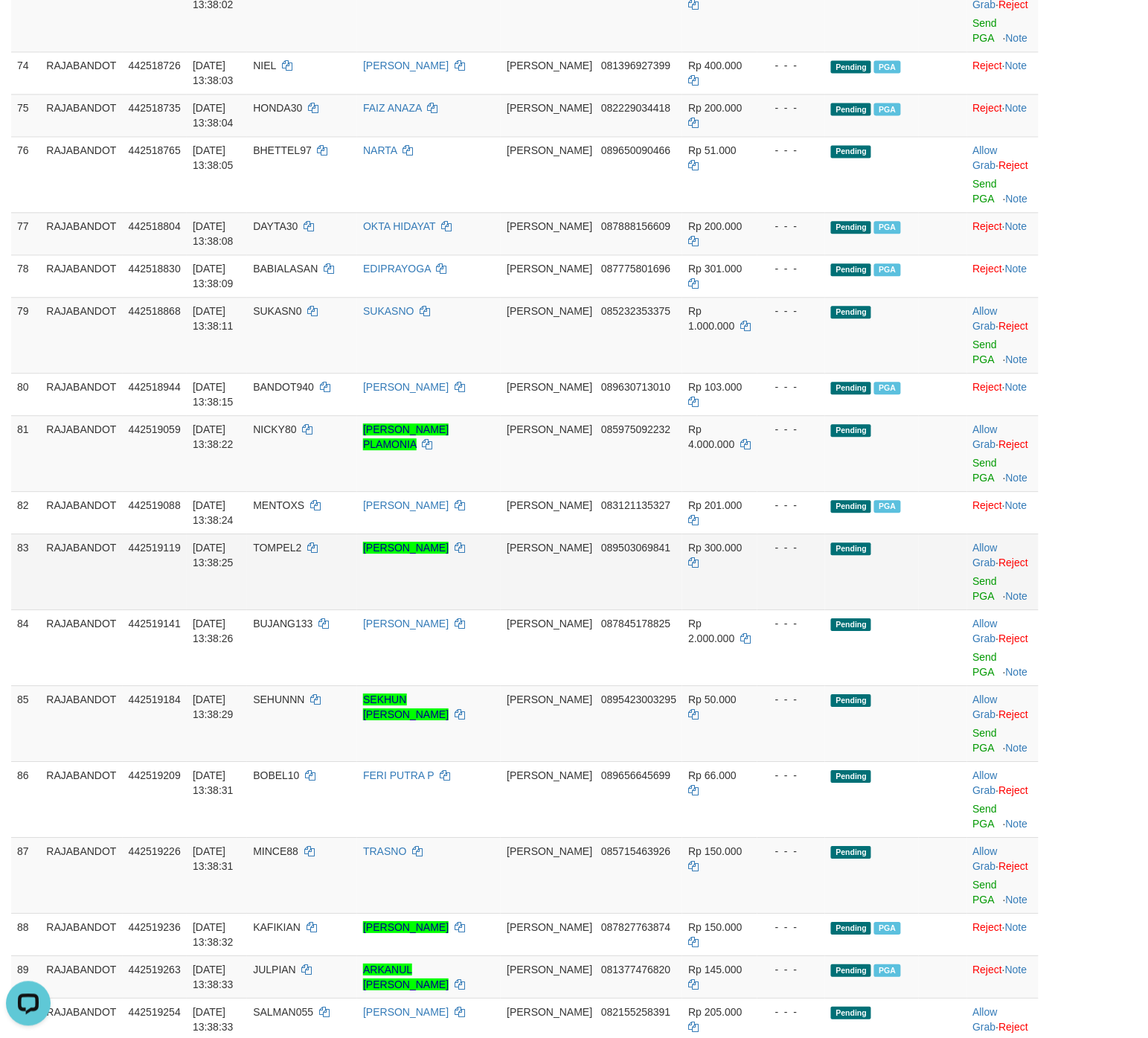
click at [825, 586] on td "Pending" at bounding box center [872, 572] width 94 height 76
click at [918, 640] on link "Send PGA" at bounding box center [986, 892] width 25 height 27
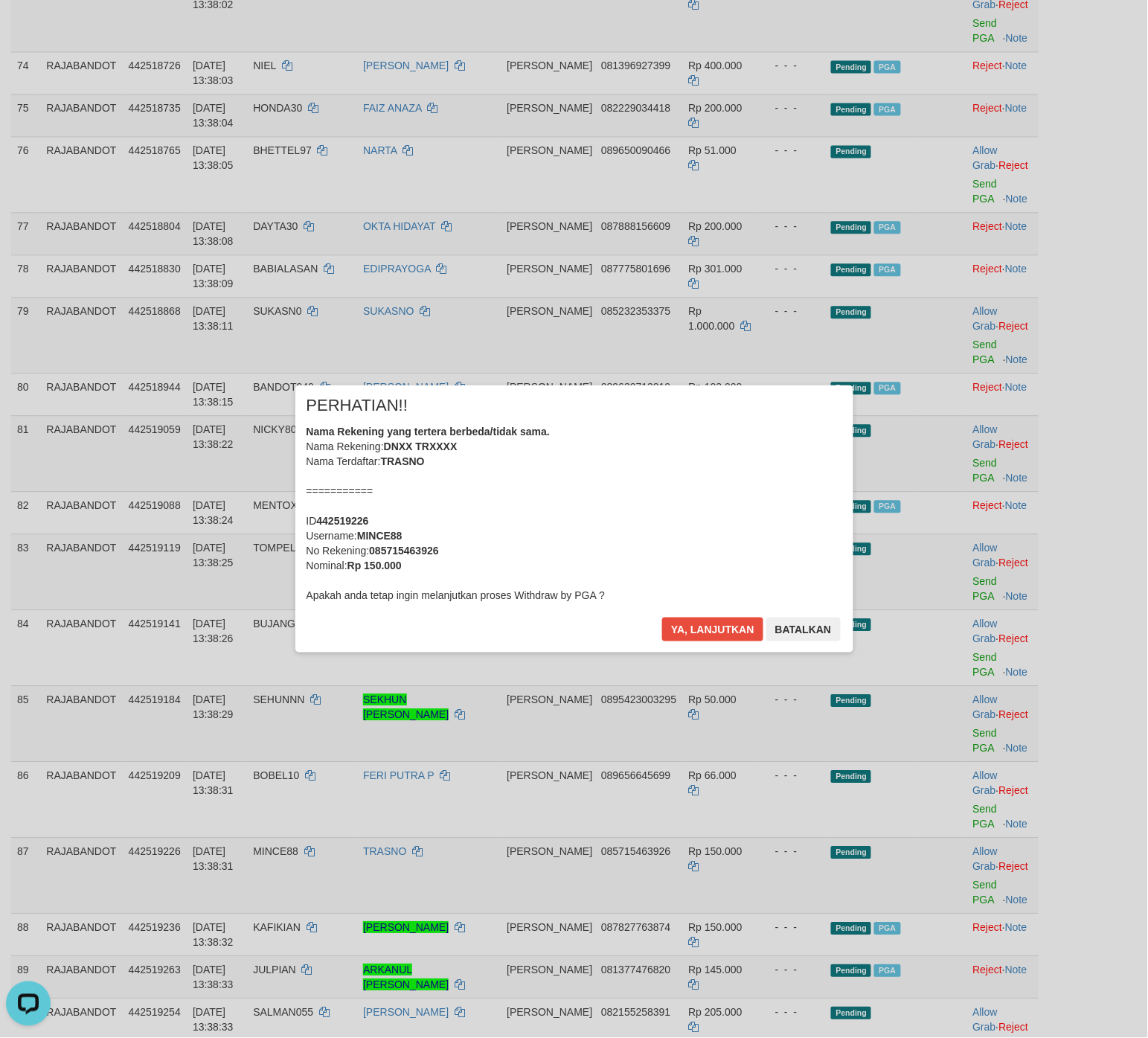
click at [699, 613] on div "× PERHATIAN!! Nama Rekening yang tertera berbeda/tidak sama. Nama Rekening: DNX…" at bounding box center [575, 518] width 559 height 266
click at [700, 633] on button "Ya, lanjutkan" at bounding box center [712, 630] width 101 height 24
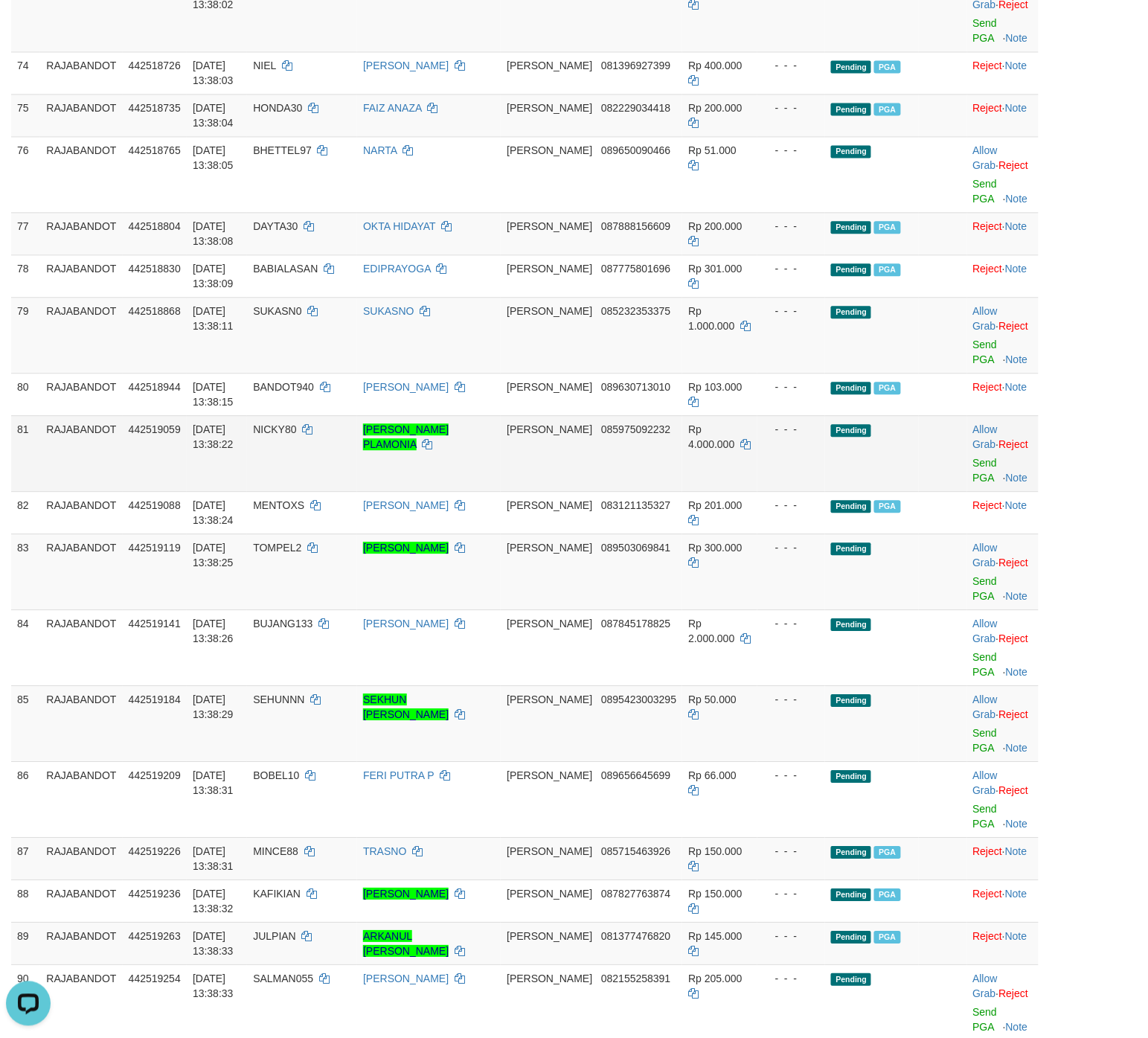
click at [918, 491] on td at bounding box center [943, 453] width 48 height 76
click at [891, 555] on td "Pending" at bounding box center [872, 572] width 94 height 76
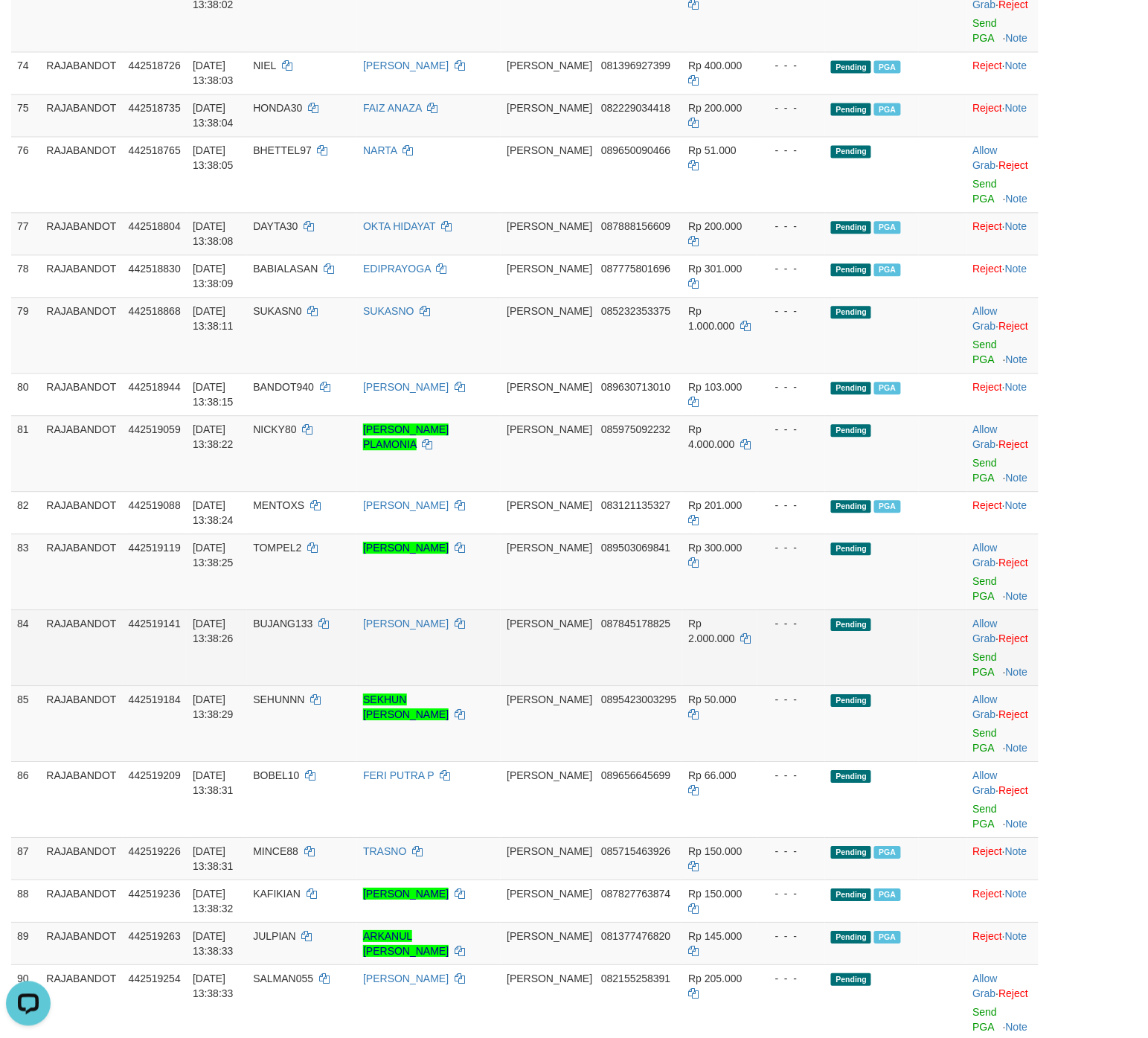
click at [825, 640] on td "Pending" at bounding box center [872, 647] width 94 height 76
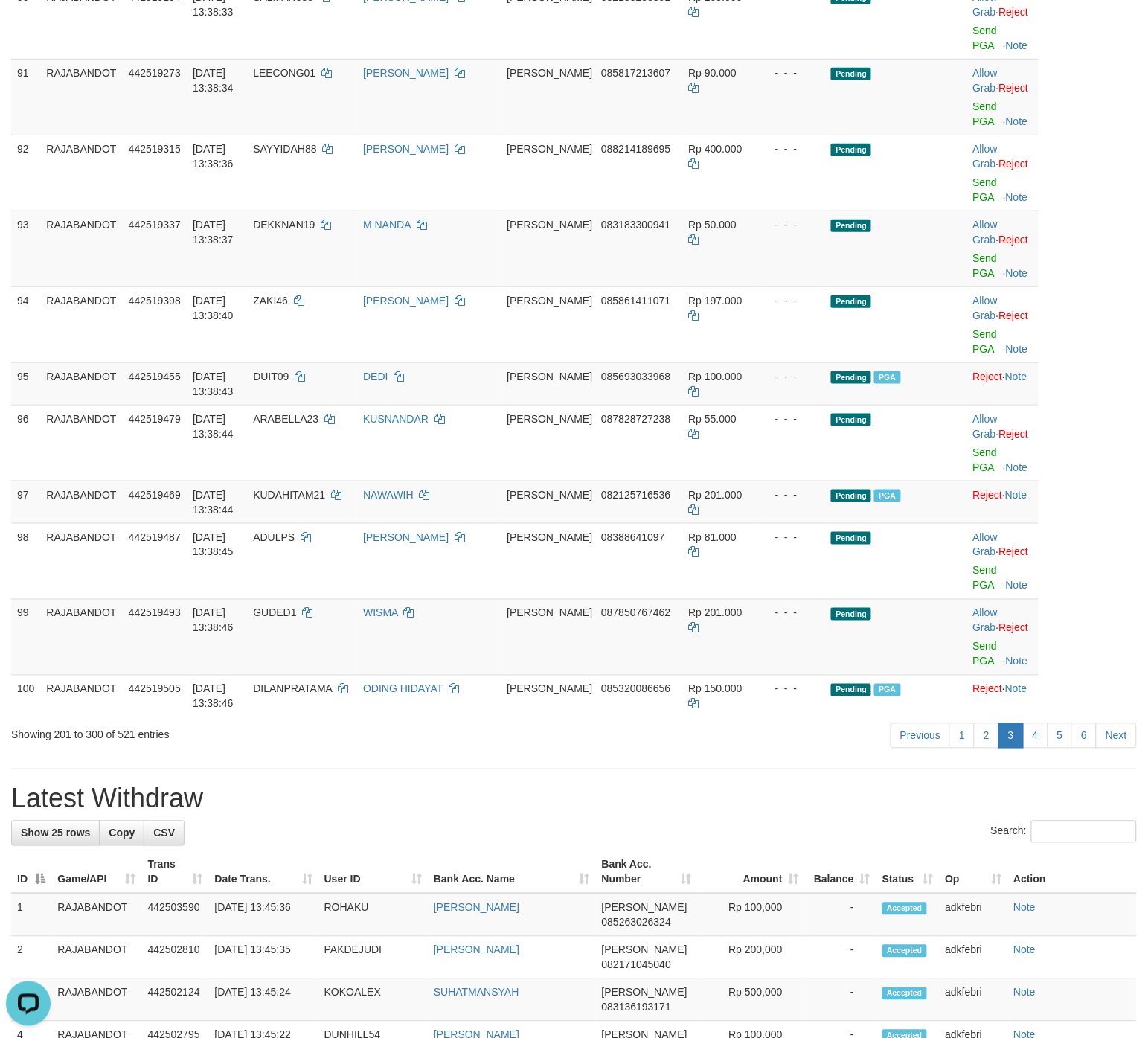
scroll to position [6301, 0]
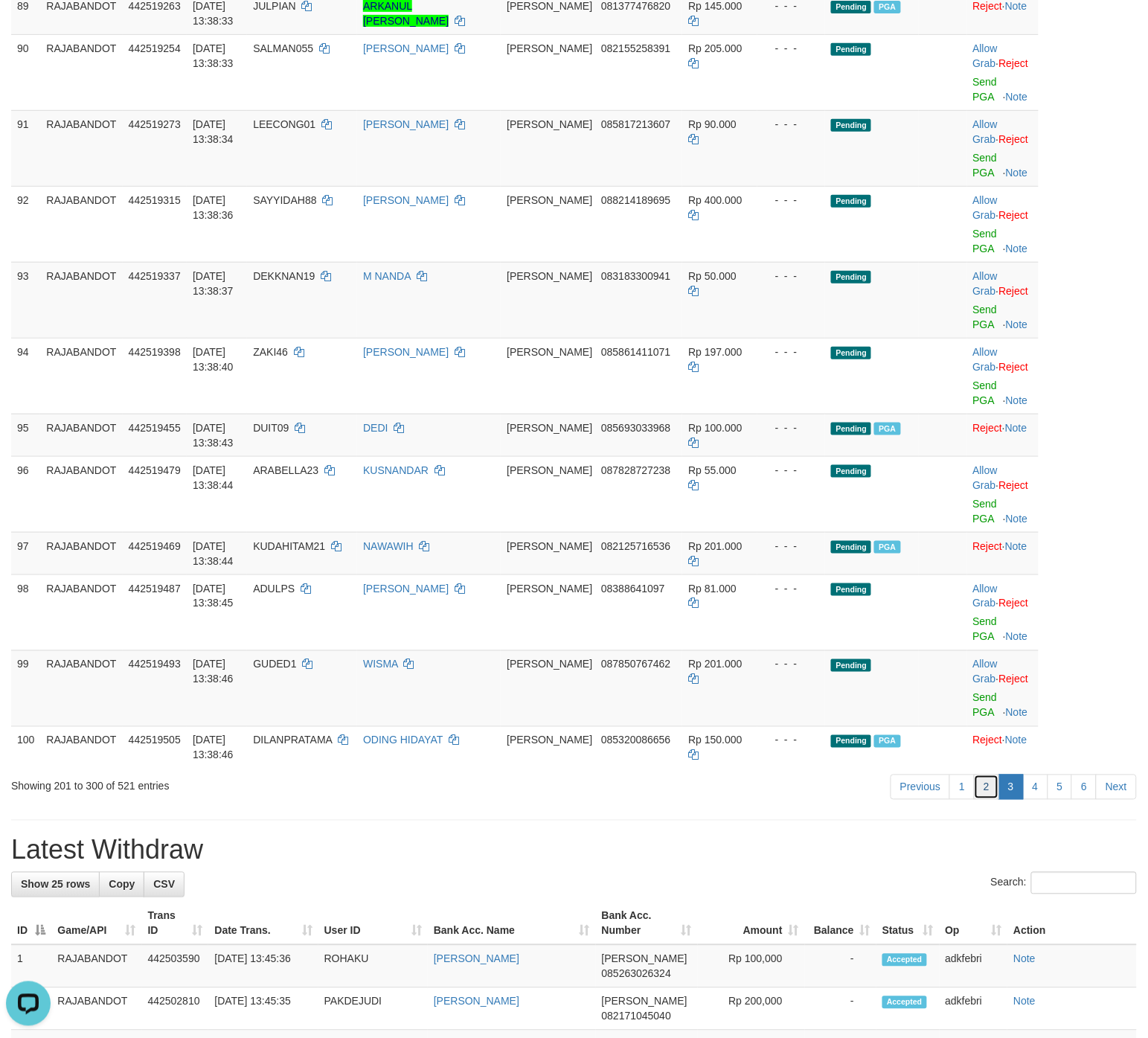
click at [918, 640] on link "2" at bounding box center [986, 787] width 26 height 26
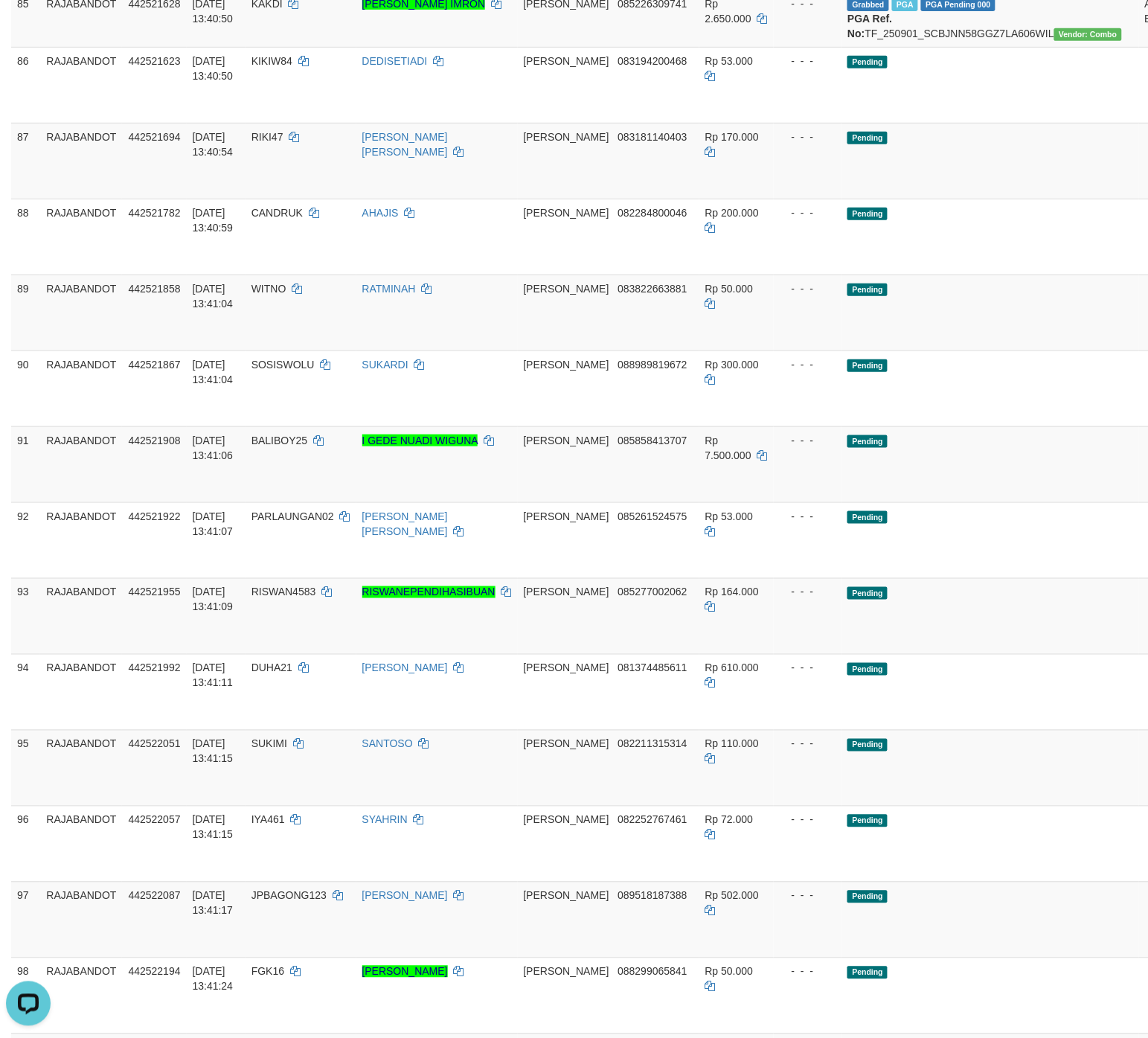
scroll to position [7152, 0]
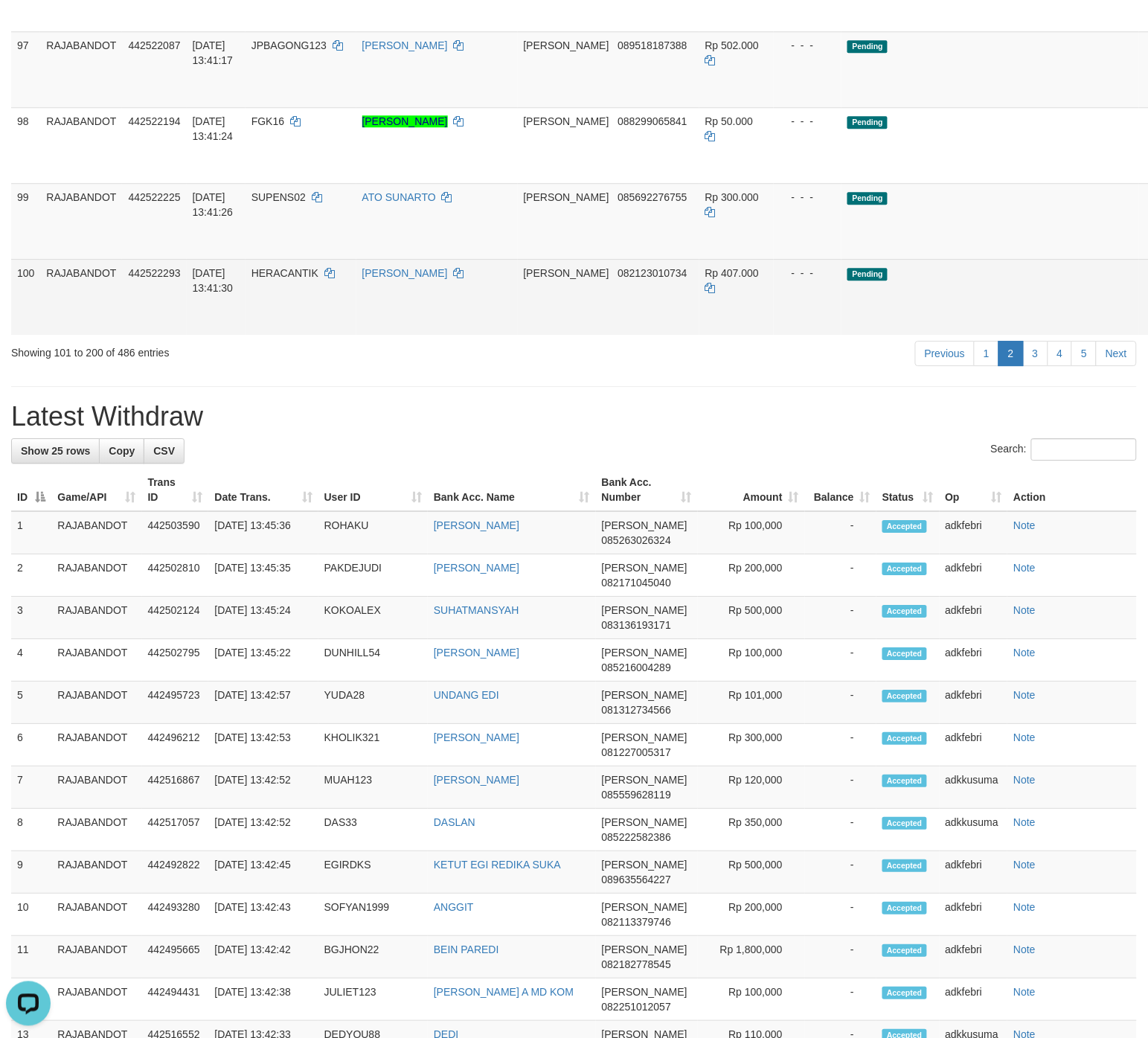
click at [899, 335] on td "Pending" at bounding box center [990, 297] width 297 height 76
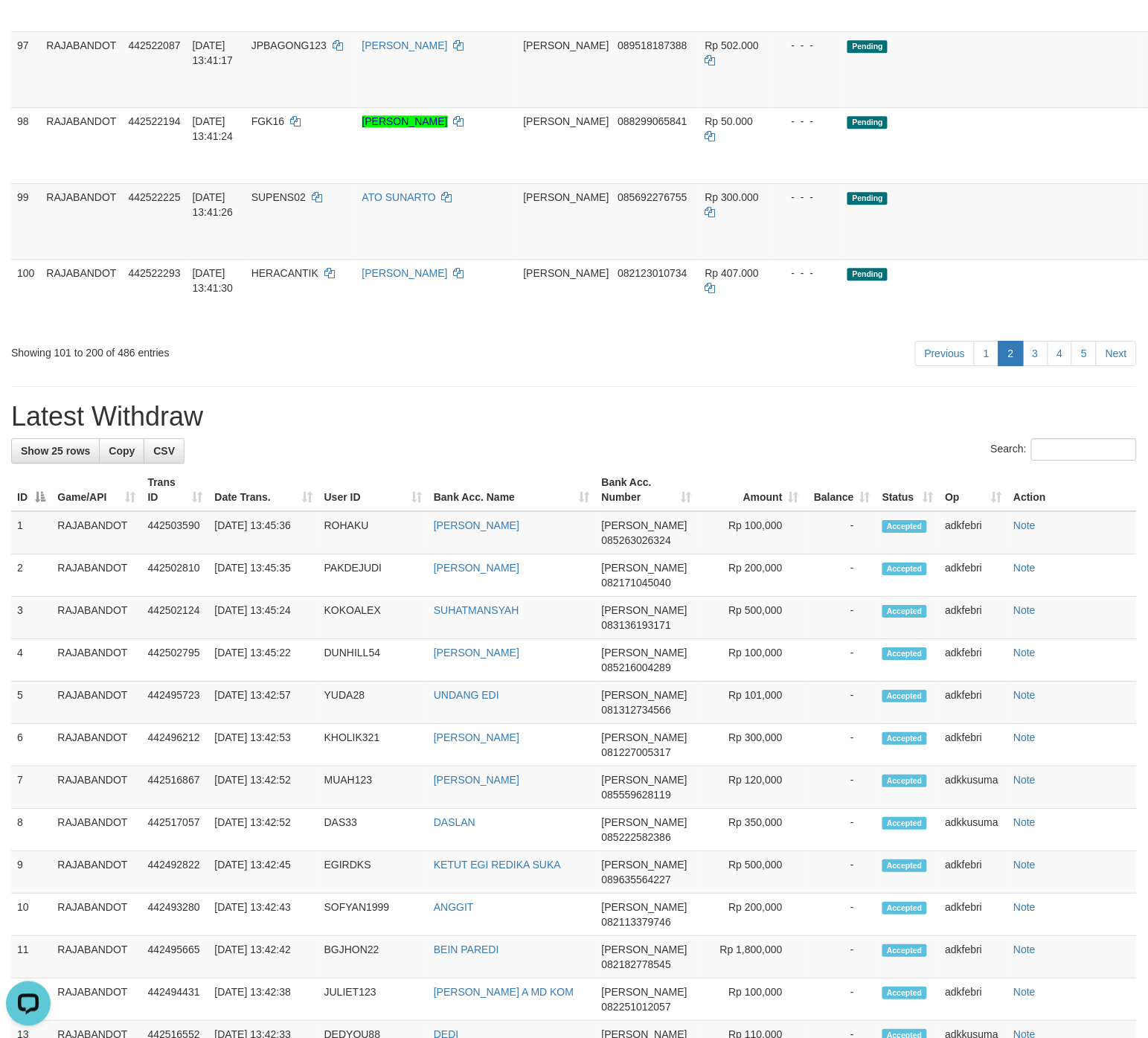
scroll to position [3583, 0]
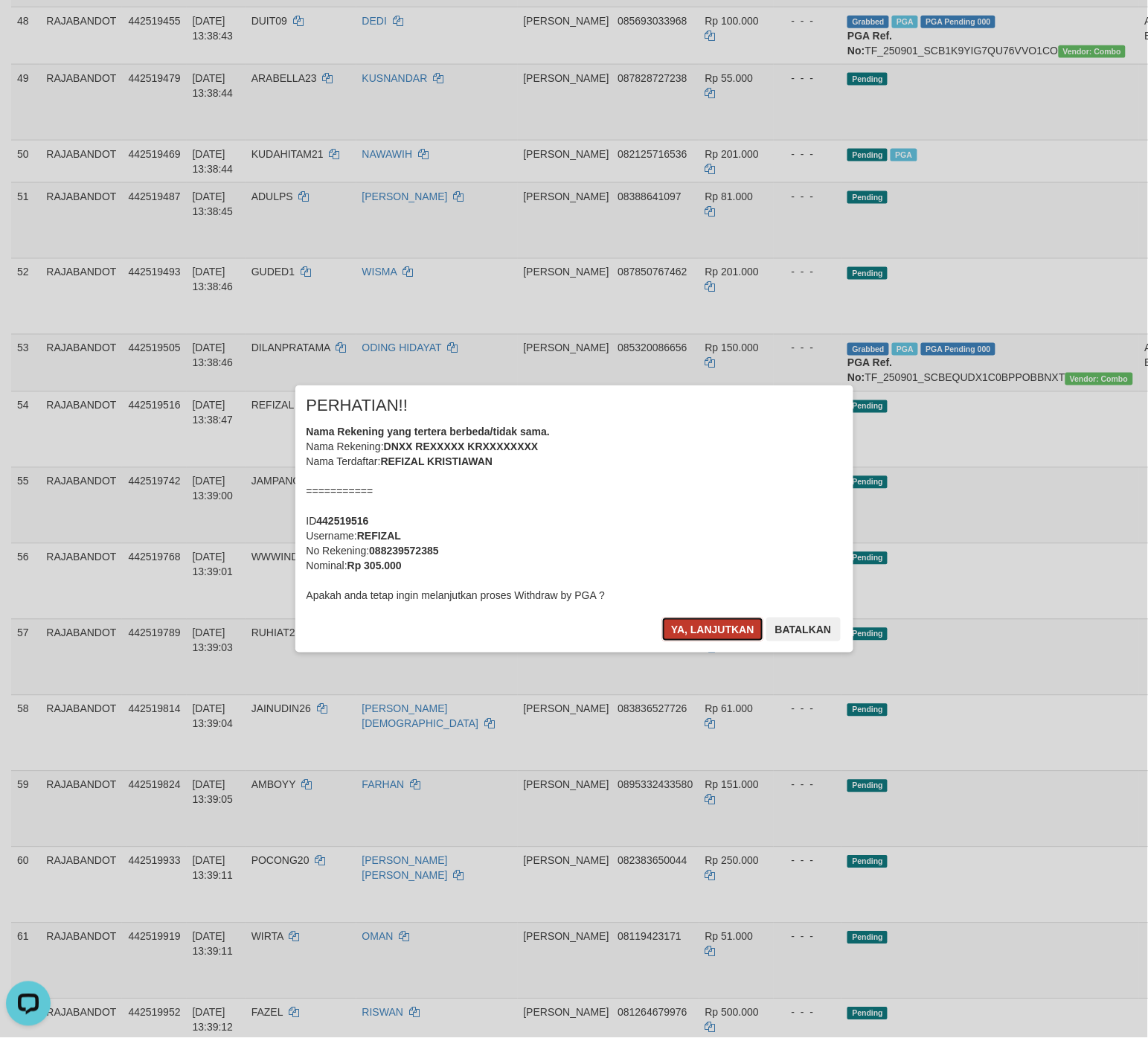
click at [737, 633] on button "Ya, lanjutkan" at bounding box center [712, 630] width 101 height 24
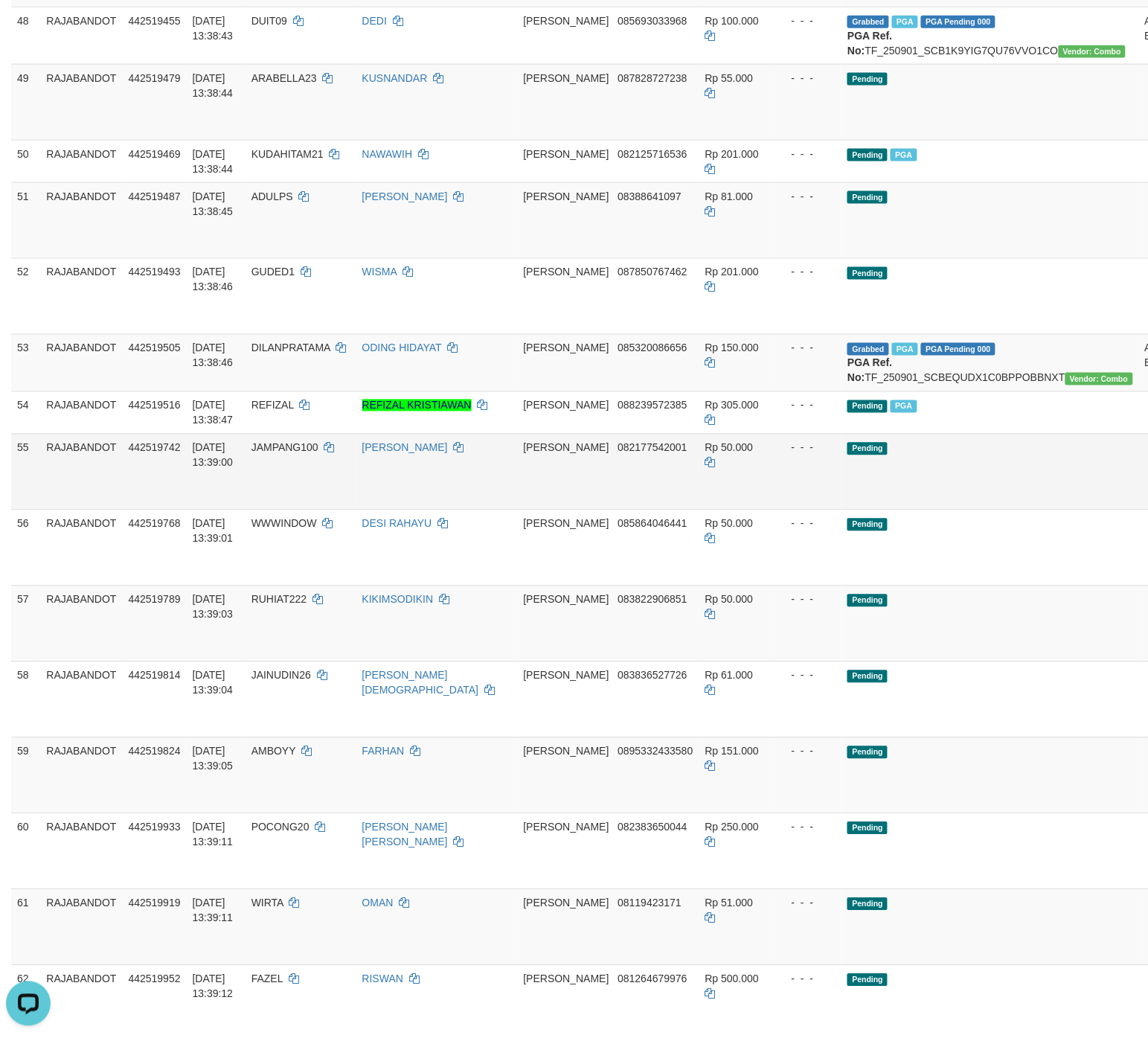
click at [918, 510] on td at bounding box center [1170, 472] width 62 height 76
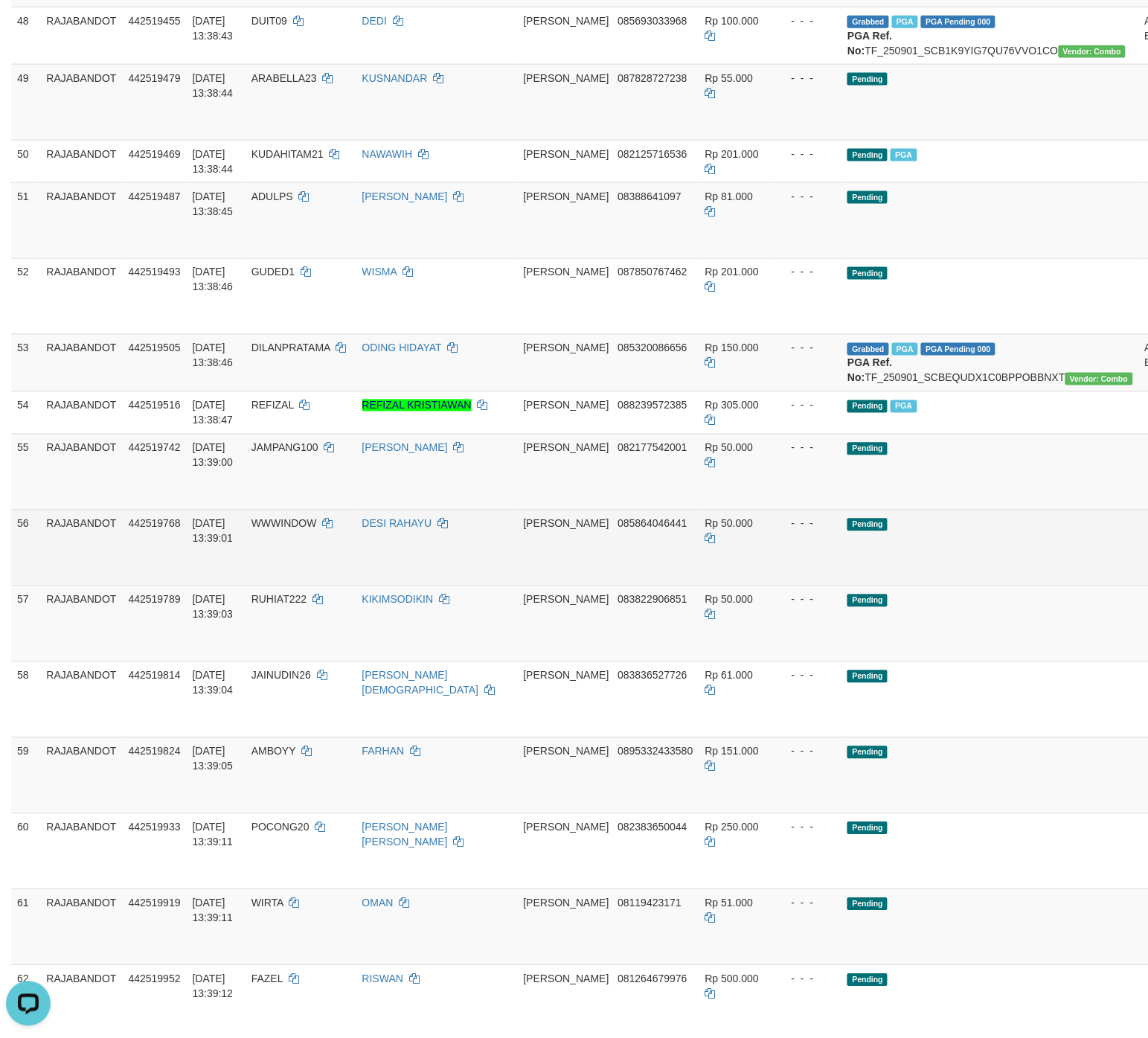
click at [918, 586] on td "Pending" at bounding box center [990, 548] width 297 height 76
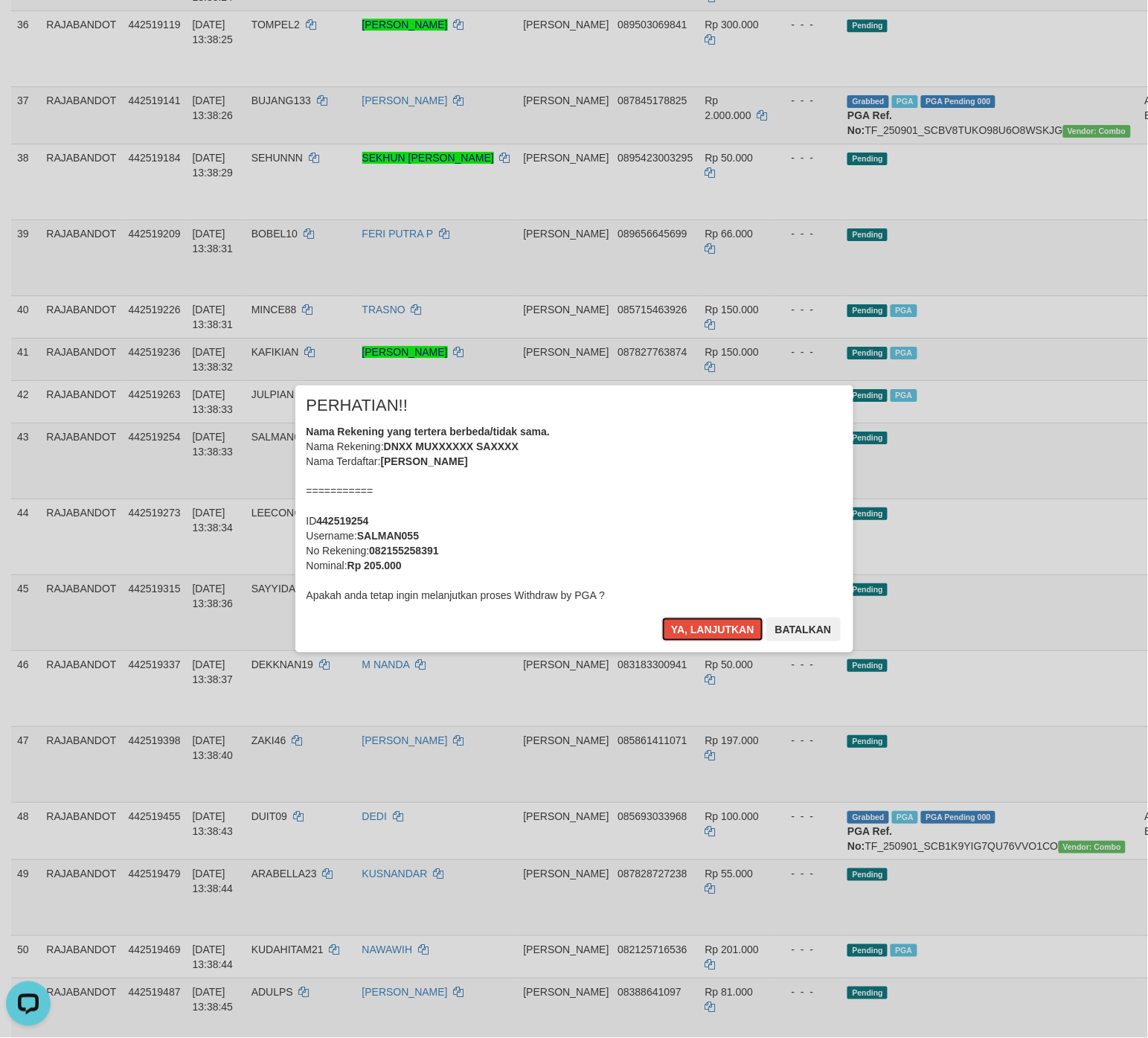
drag, startPoint x: 742, startPoint y: 627, endPoint x: 791, endPoint y: 618, distance: 49.8
click at [742, 627] on button "Ya, lanjutkan" at bounding box center [712, 630] width 101 height 24
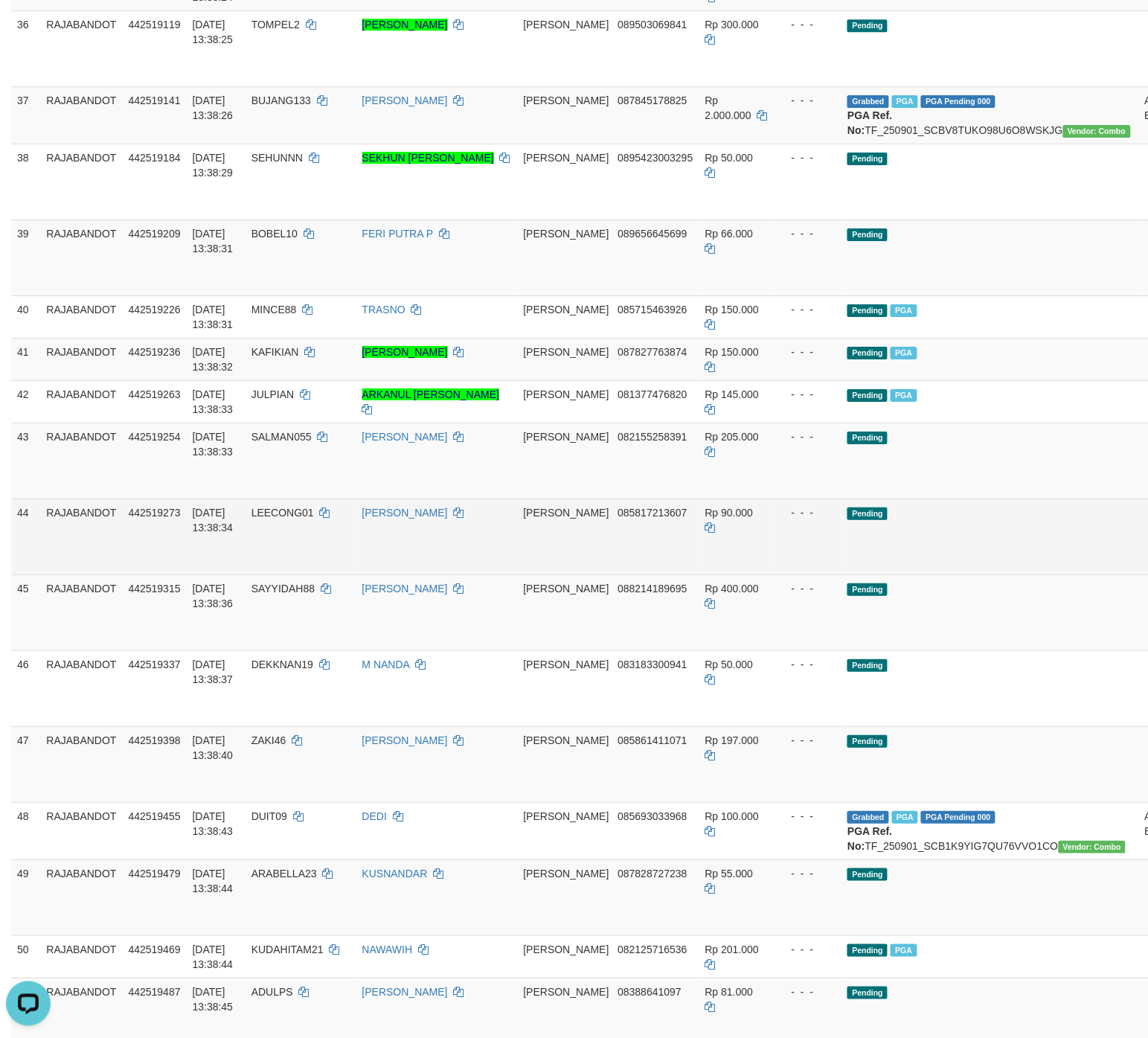
click at [915, 575] on td "Pending" at bounding box center [990, 537] width 297 height 76
click at [918, 575] on td "Pending" at bounding box center [990, 537] width 297 height 76
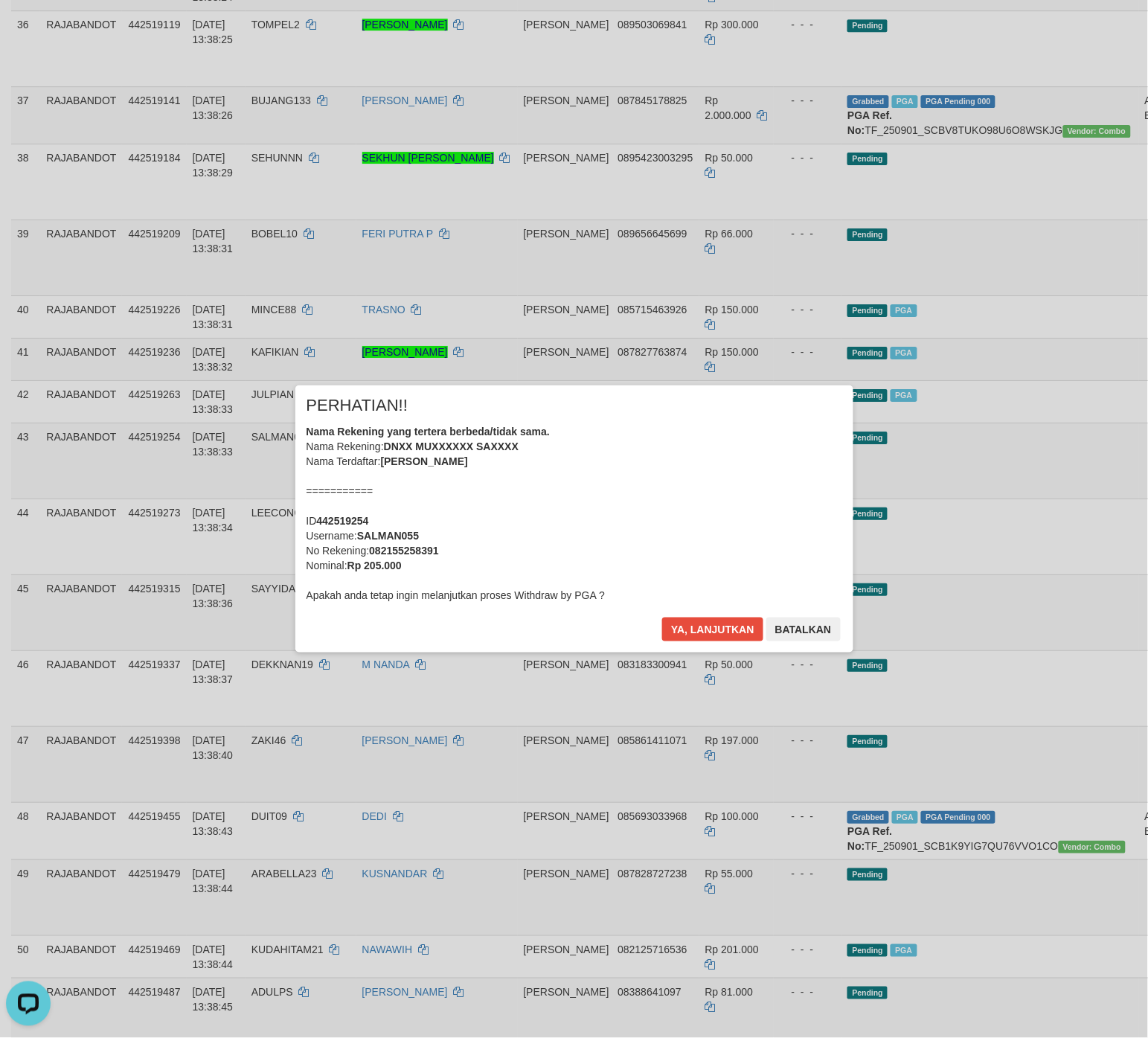
click at [704, 640] on div "Ya, lanjutkan Batalkan" at bounding box center [751, 635] width 181 height 35
click at [708, 630] on button "Ya, lanjutkan" at bounding box center [712, 630] width 101 height 24
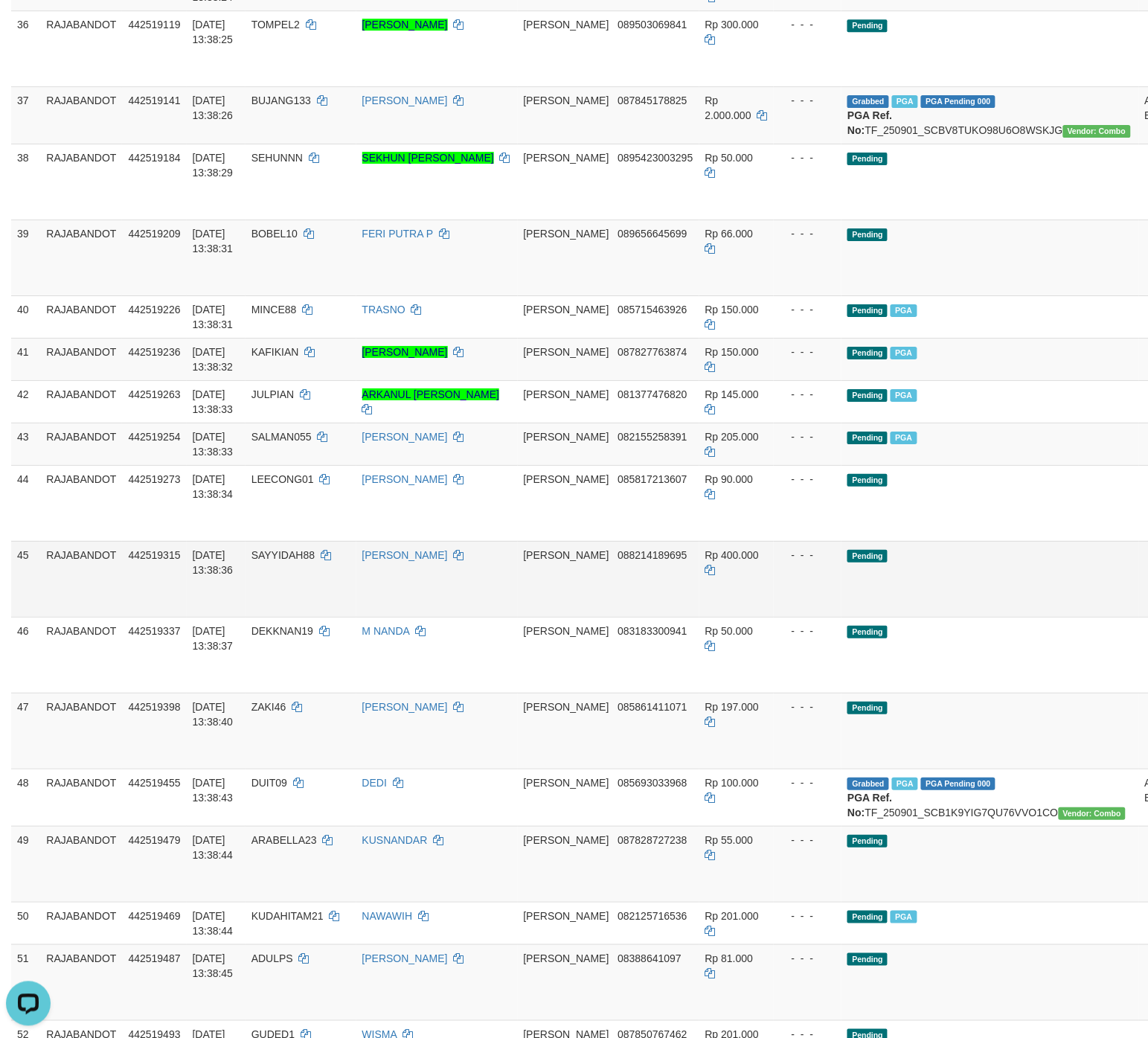
click at [918, 617] on td "Pending" at bounding box center [990, 579] width 297 height 76
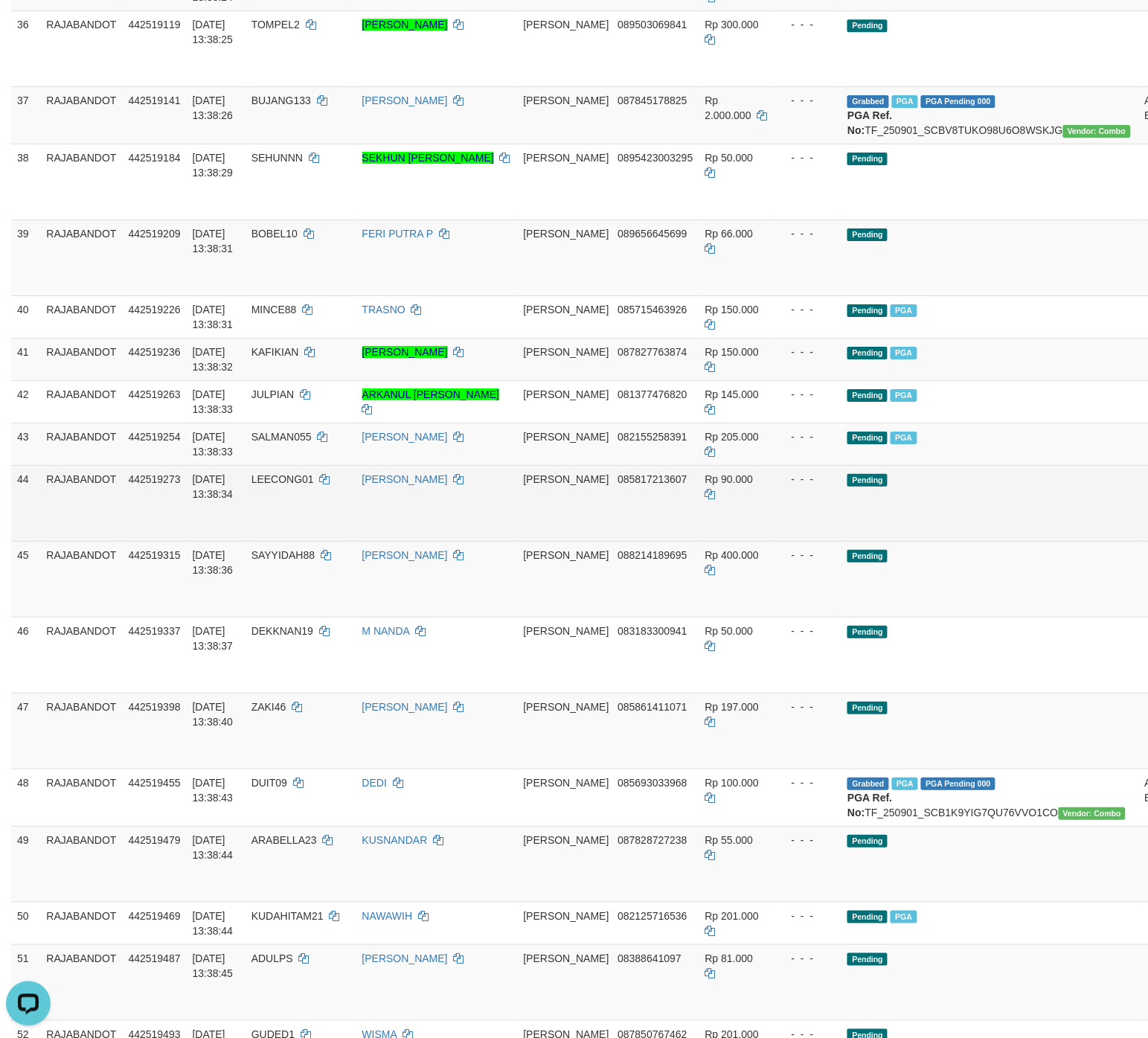
click at [918, 541] on td "Pending" at bounding box center [990, 503] width 297 height 76
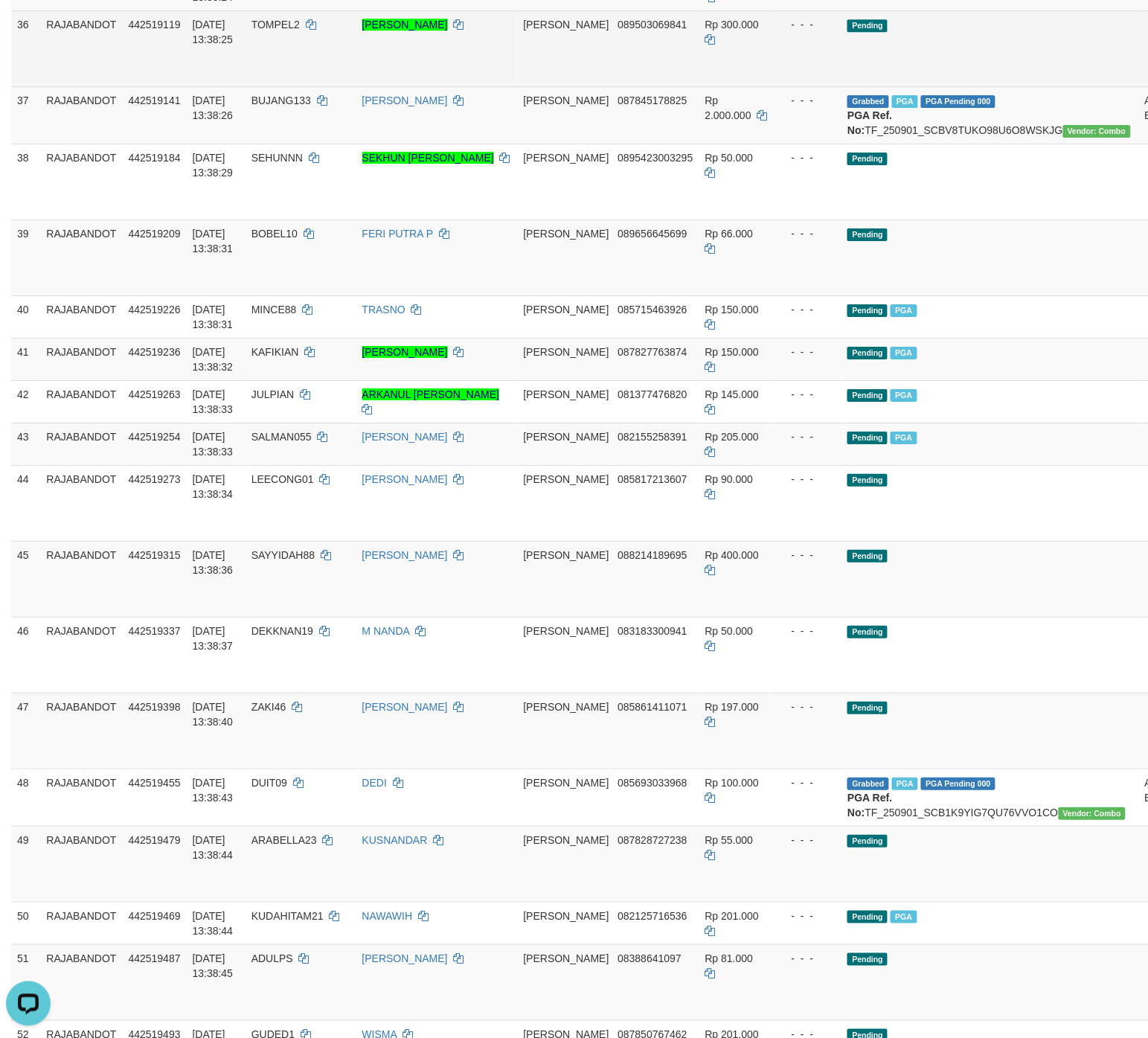
click at [918, 87] on td "Pending" at bounding box center [990, 48] width 297 height 76
drag, startPoint x: 1065, startPoint y: 128, endPoint x: 1073, endPoint y: 132, distance: 8.9
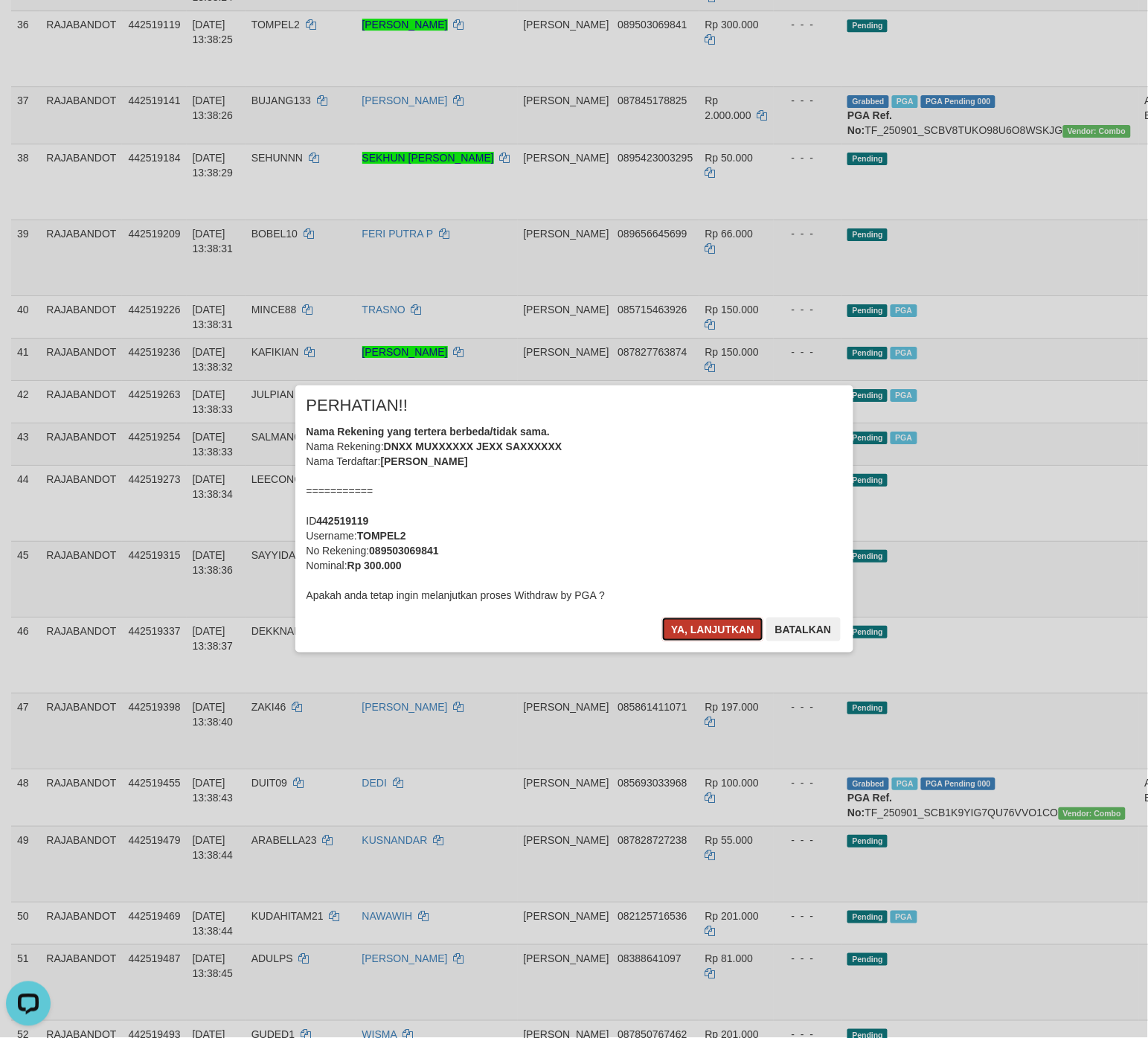
click at [691, 627] on button "Ya, lanjutkan" at bounding box center [712, 630] width 101 height 24
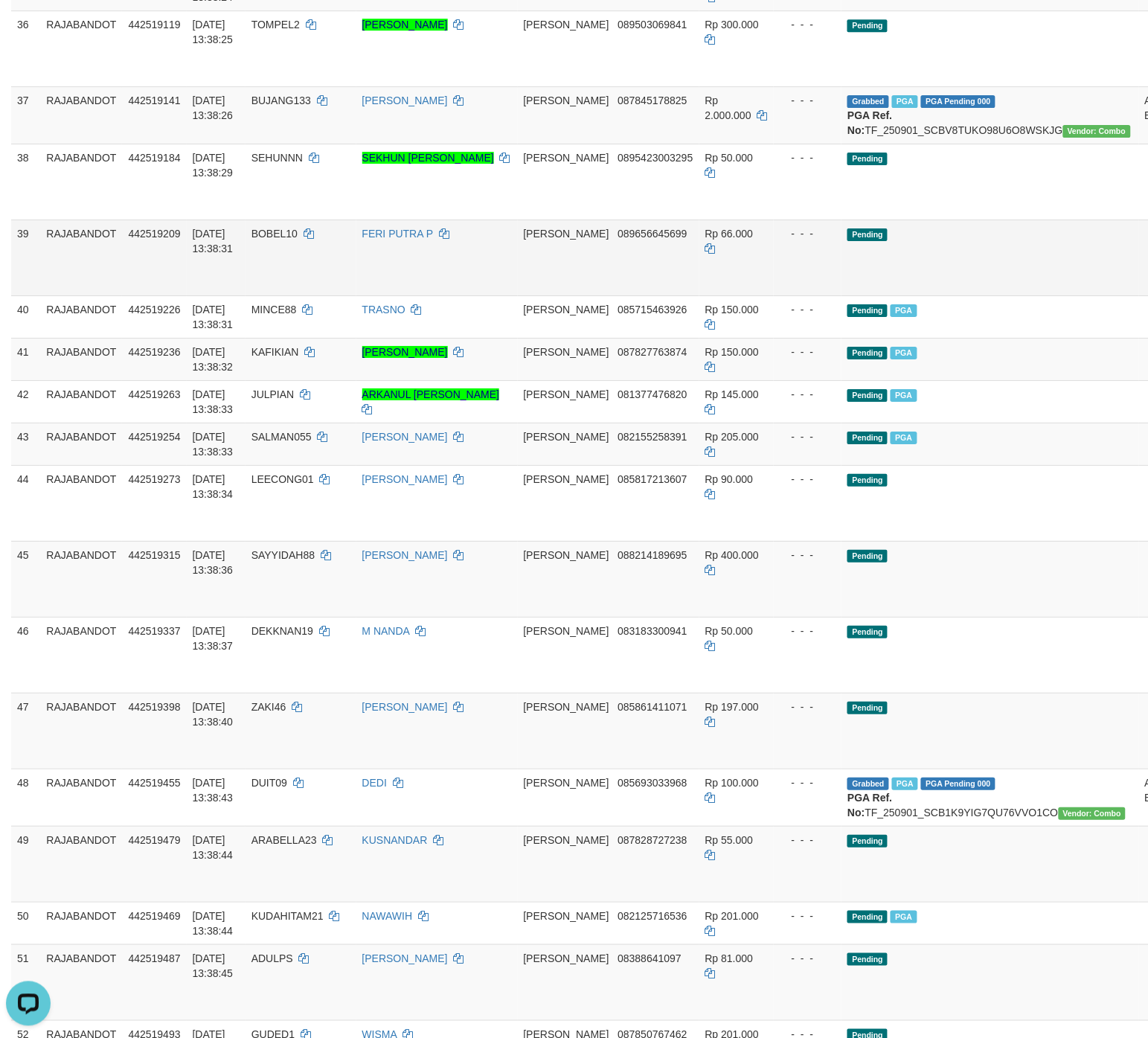
click at [918, 295] on td "Pending" at bounding box center [990, 258] width 297 height 76
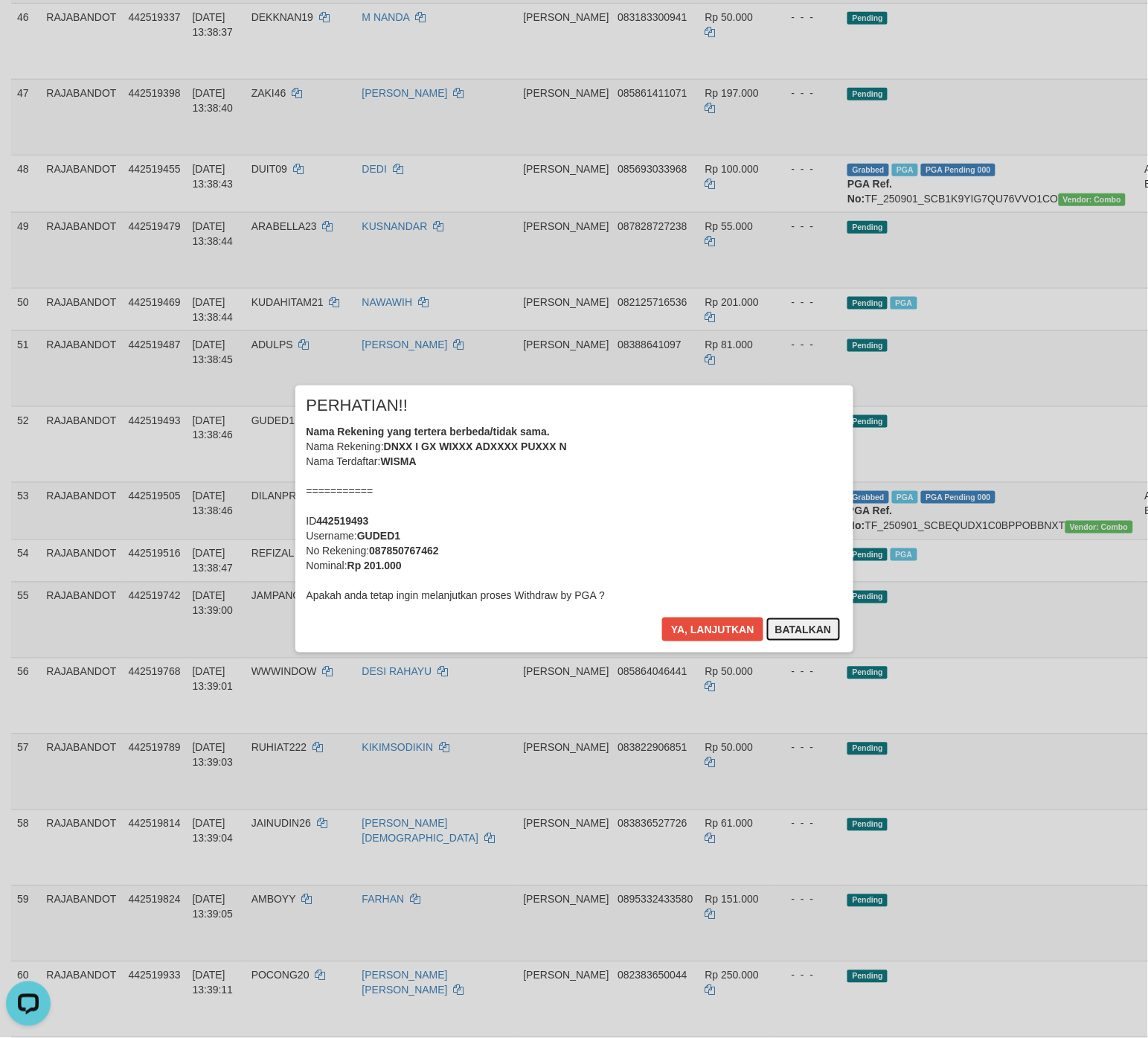
drag, startPoint x: 797, startPoint y: 623, endPoint x: 805, endPoint y: 621, distance: 8.2
click at [796, 623] on button "Batalkan" at bounding box center [804, 630] width 74 height 24
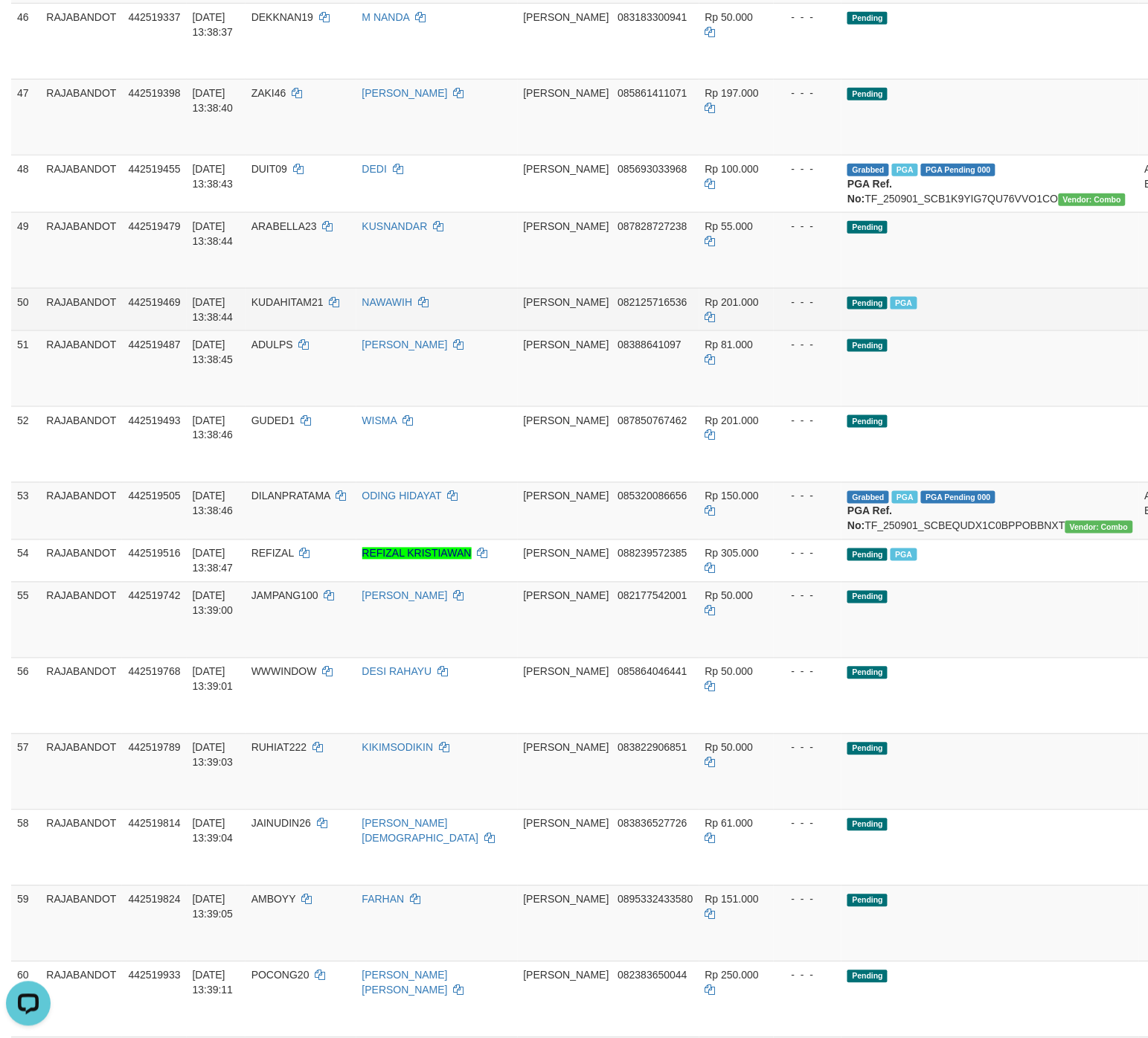
click at [918, 330] on td "Pending PGA" at bounding box center [990, 309] width 297 height 43
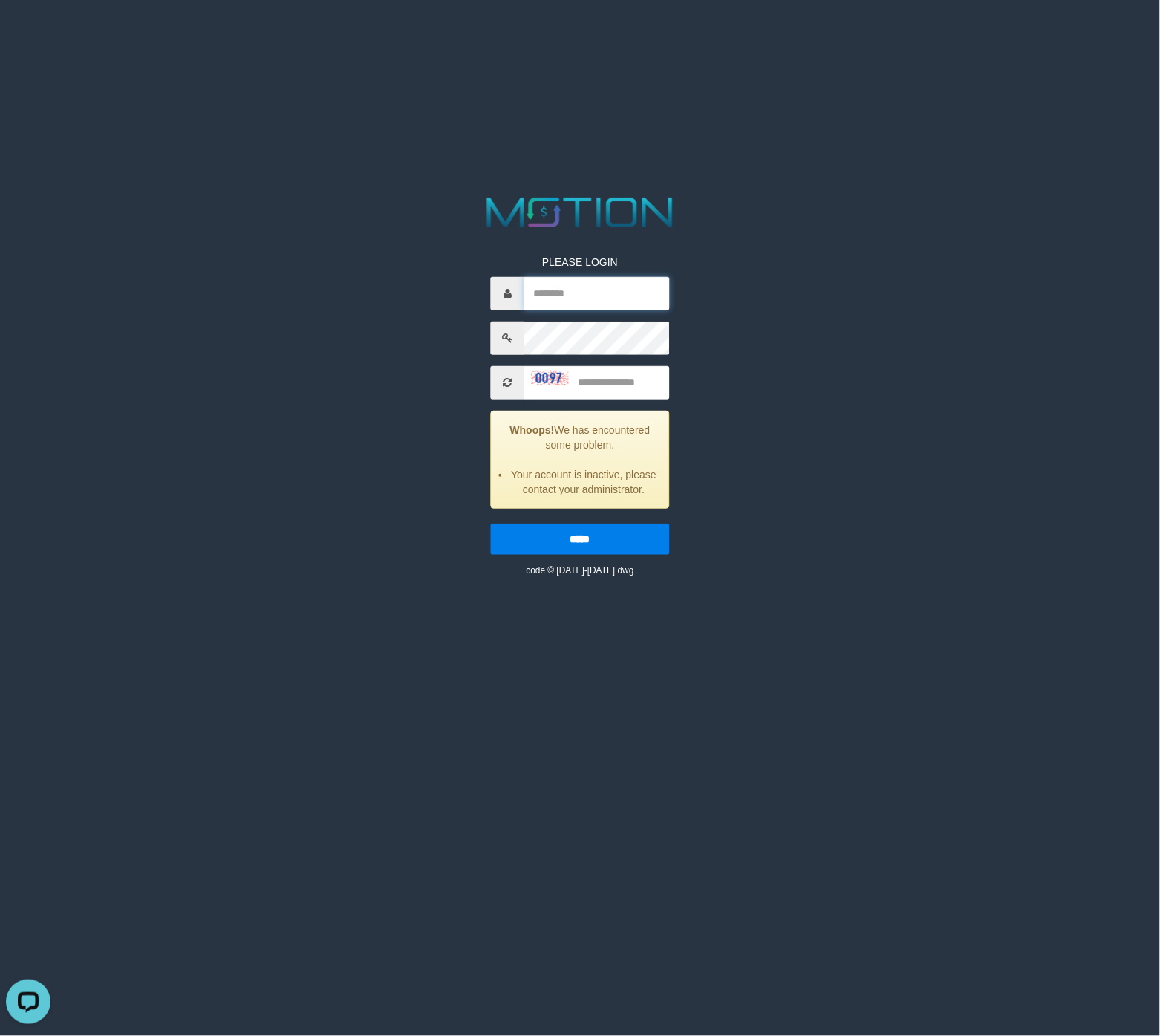
drag, startPoint x: 558, startPoint y: 290, endPoint x: 593, endPoint y: 290, distance: 35.0
click at [558, 290] on input "text" at bounding box center [597, 293] width 145 height 33
type input "*********"
click at [600, 374] on input "text" at bounding box center [597, 382] width 145 height 33
type input "****"
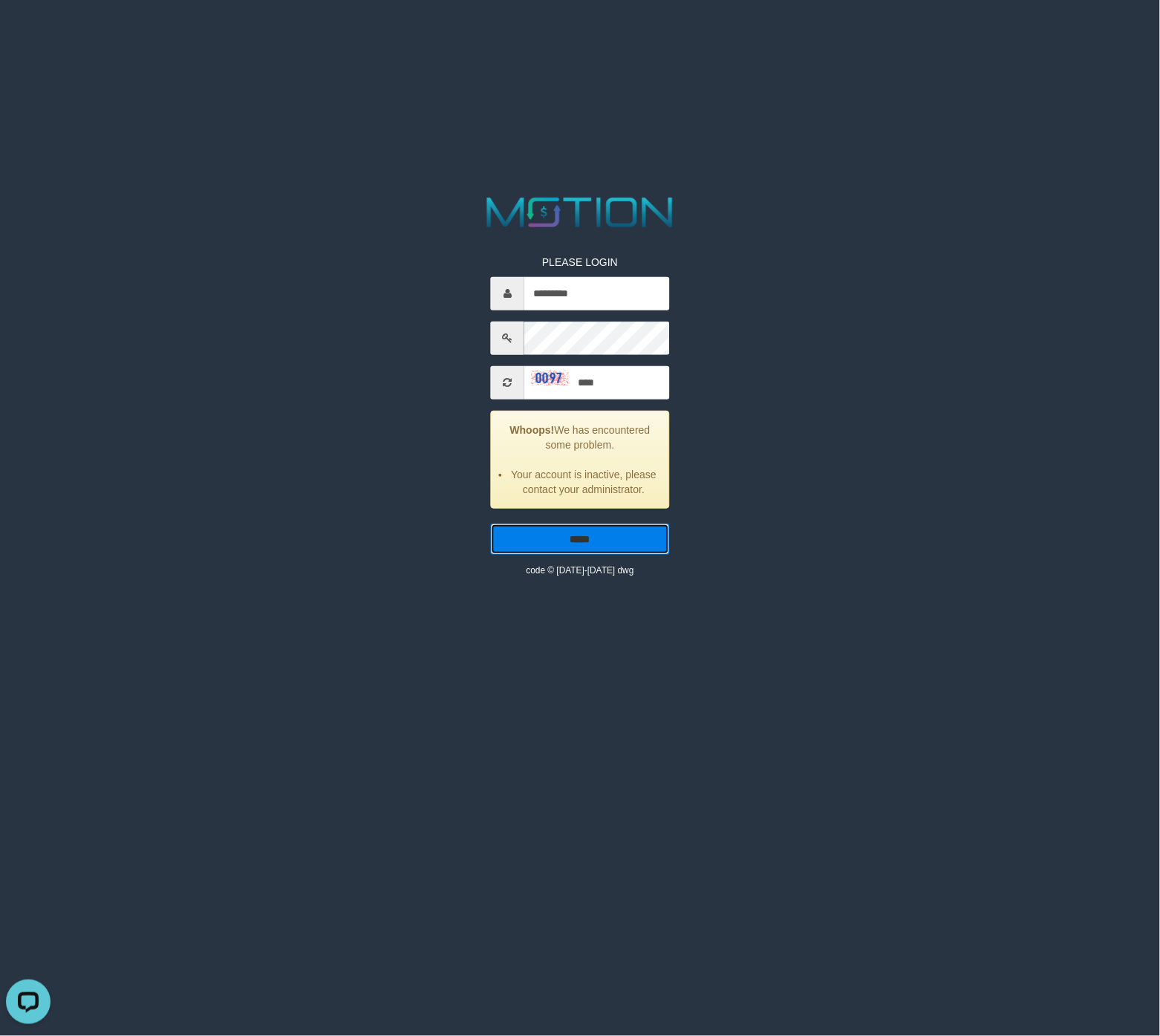
click at [563, 536] on input "*****" at bounding box center [580, 539] width 178 height 31
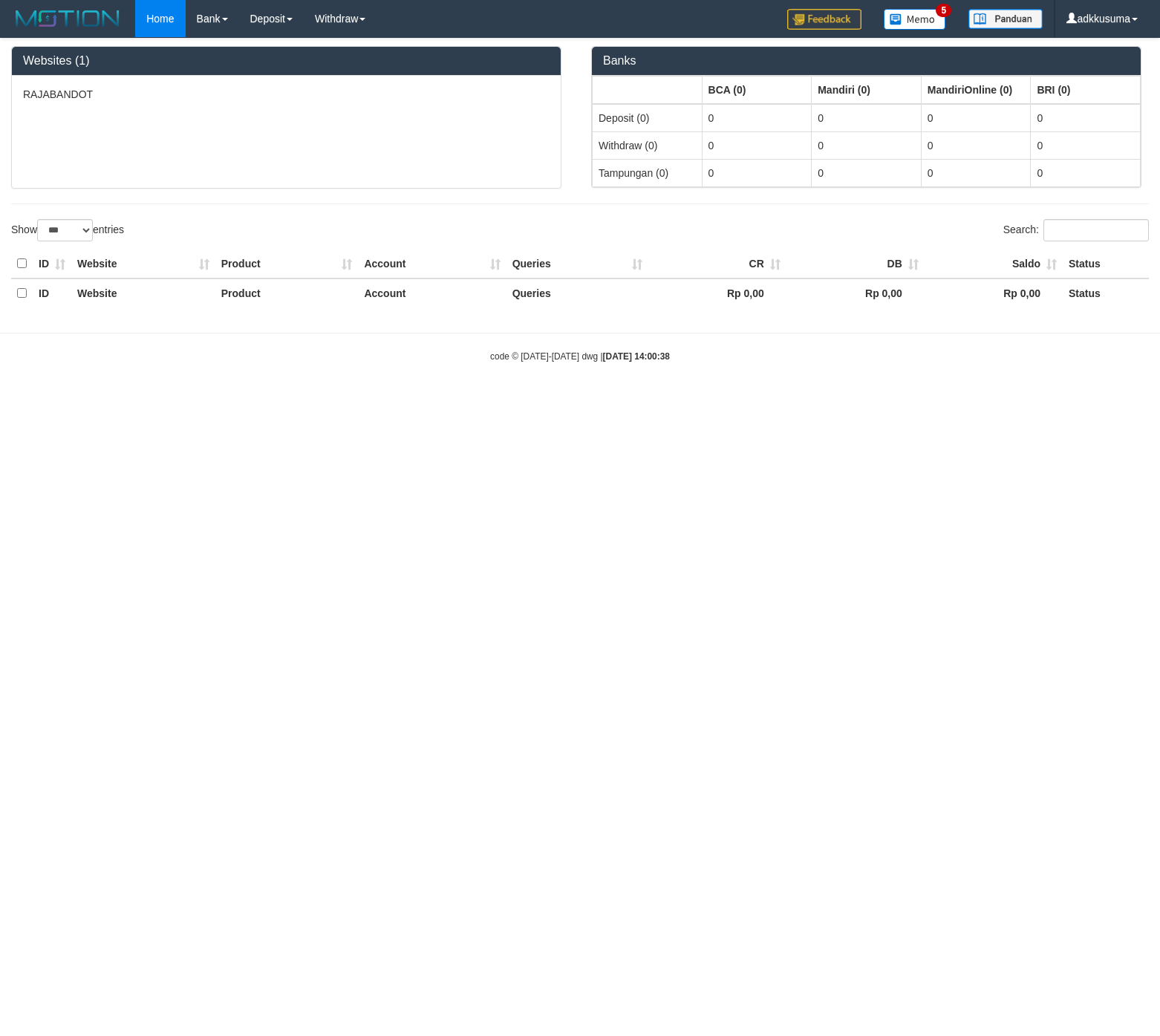
select select "***"
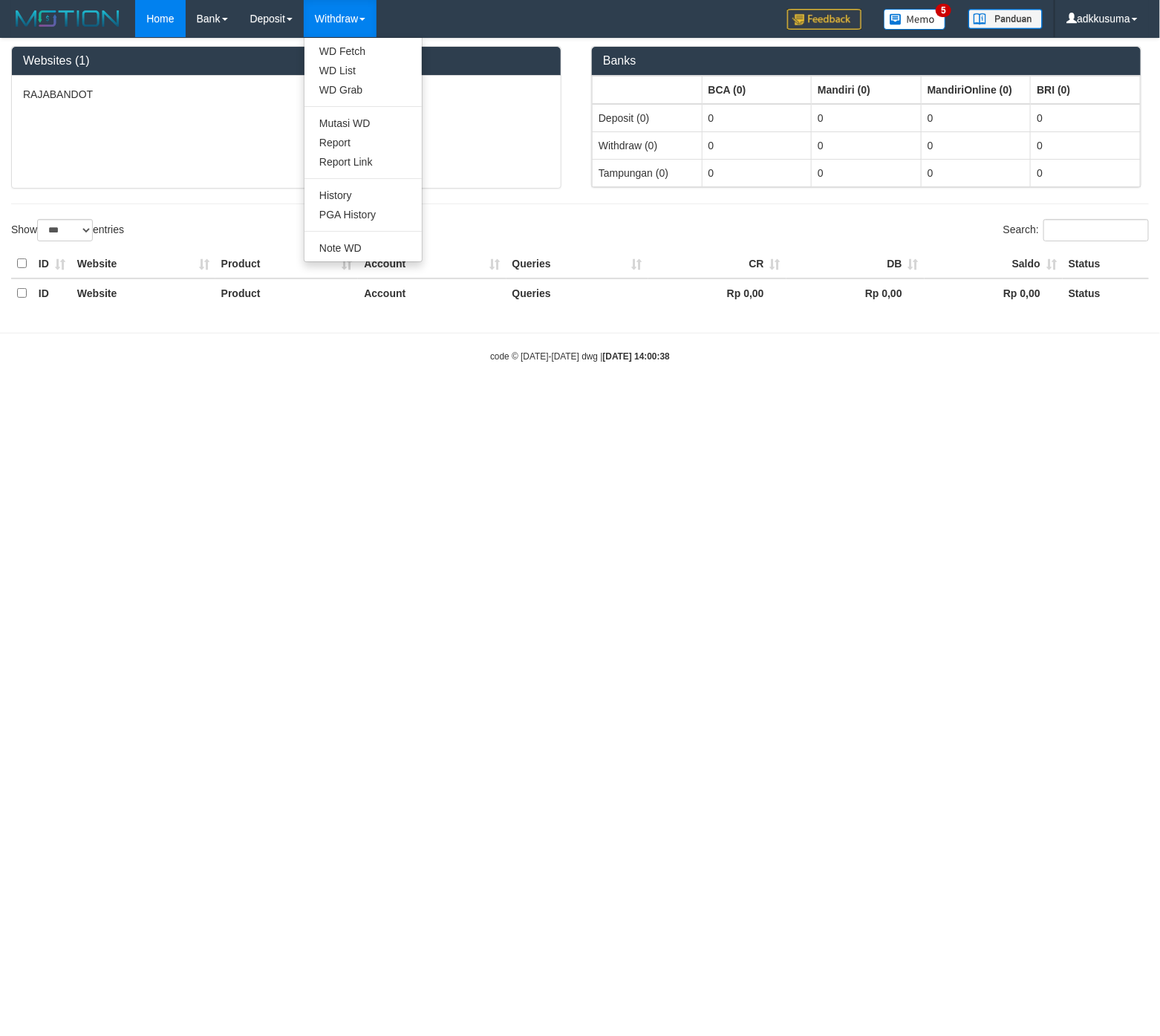
click at [343, 8] on link "Withdraw" at bounding box center [340, 19] width 73 height 37
click at [343, 19] on link "Withdraw" at bounding box center [340, 19] width 73 height 37
click at [351, 64] on link "WD List" at bounding box center [363, 70] width 117 height 19
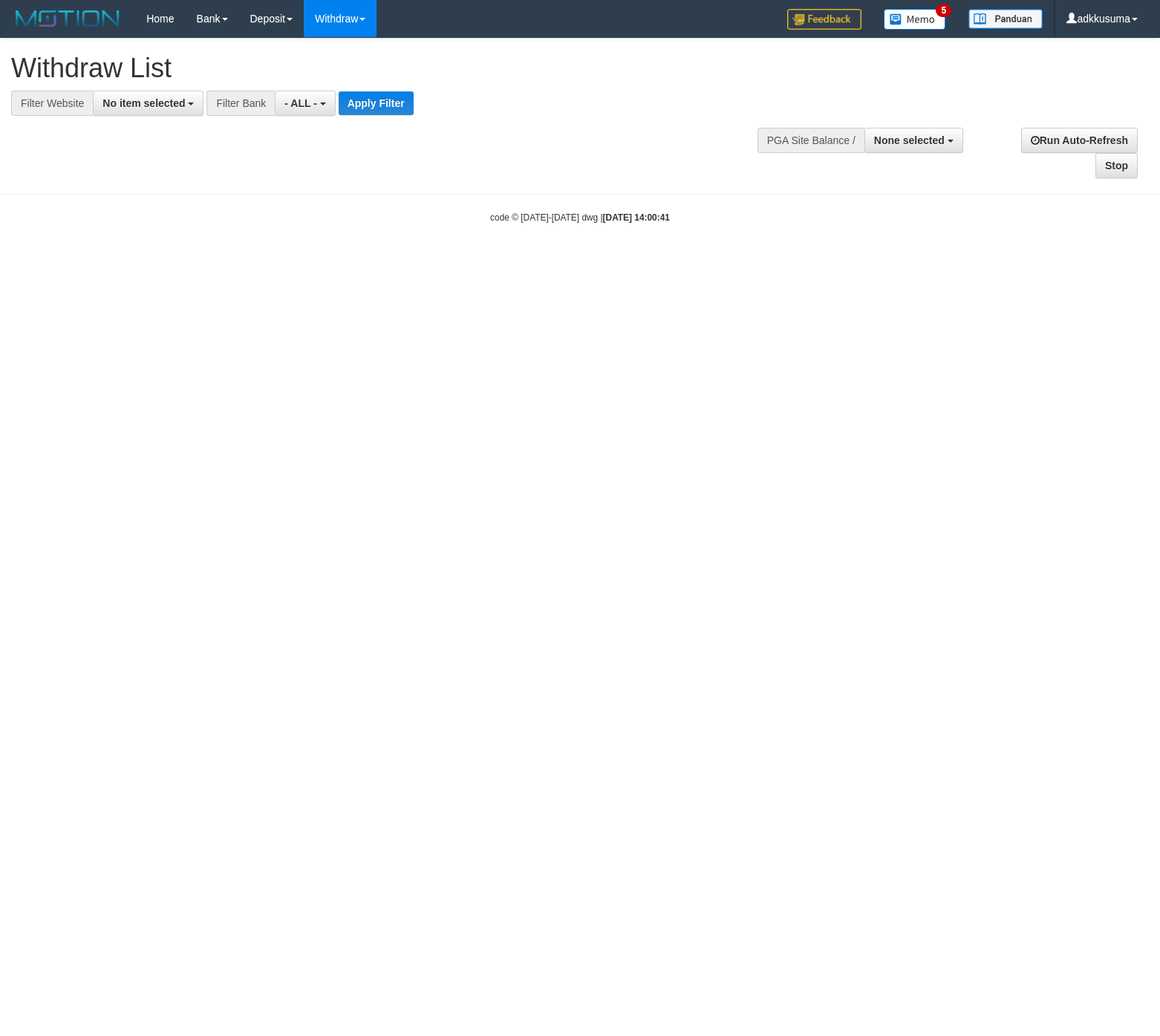
select select
click at [326, 117] on div at bounding box center [580, 116] width 1138 height 1
click at [313, 104] on span "- ALL -" at bounding box center [300, 103] width 32 height 12
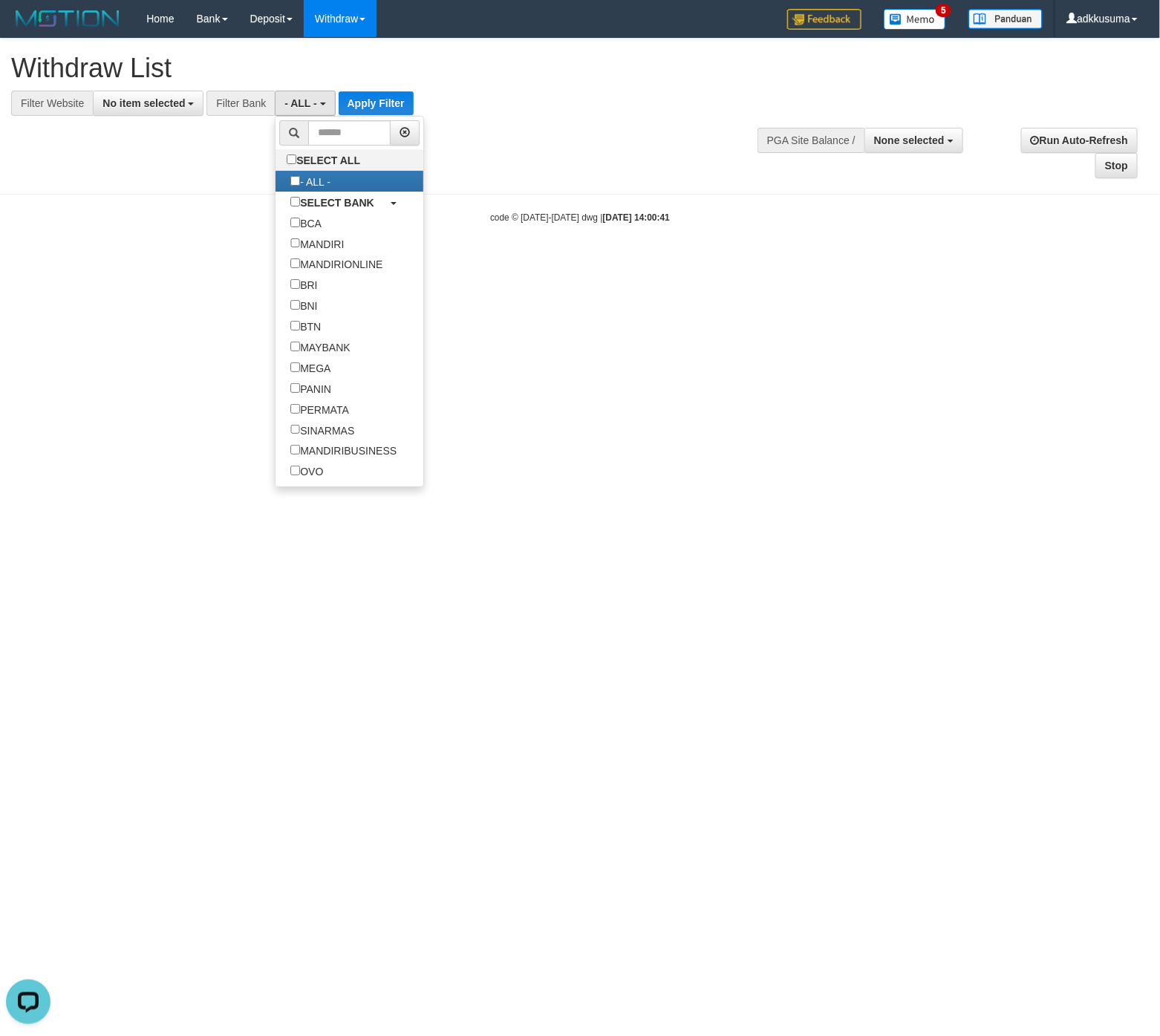
click at [306, 125] on span at bounding box center [294, 133] width 29 height 25
click at [323, 131] on input "text" at bounding box center [349, 133] width 83 height 25
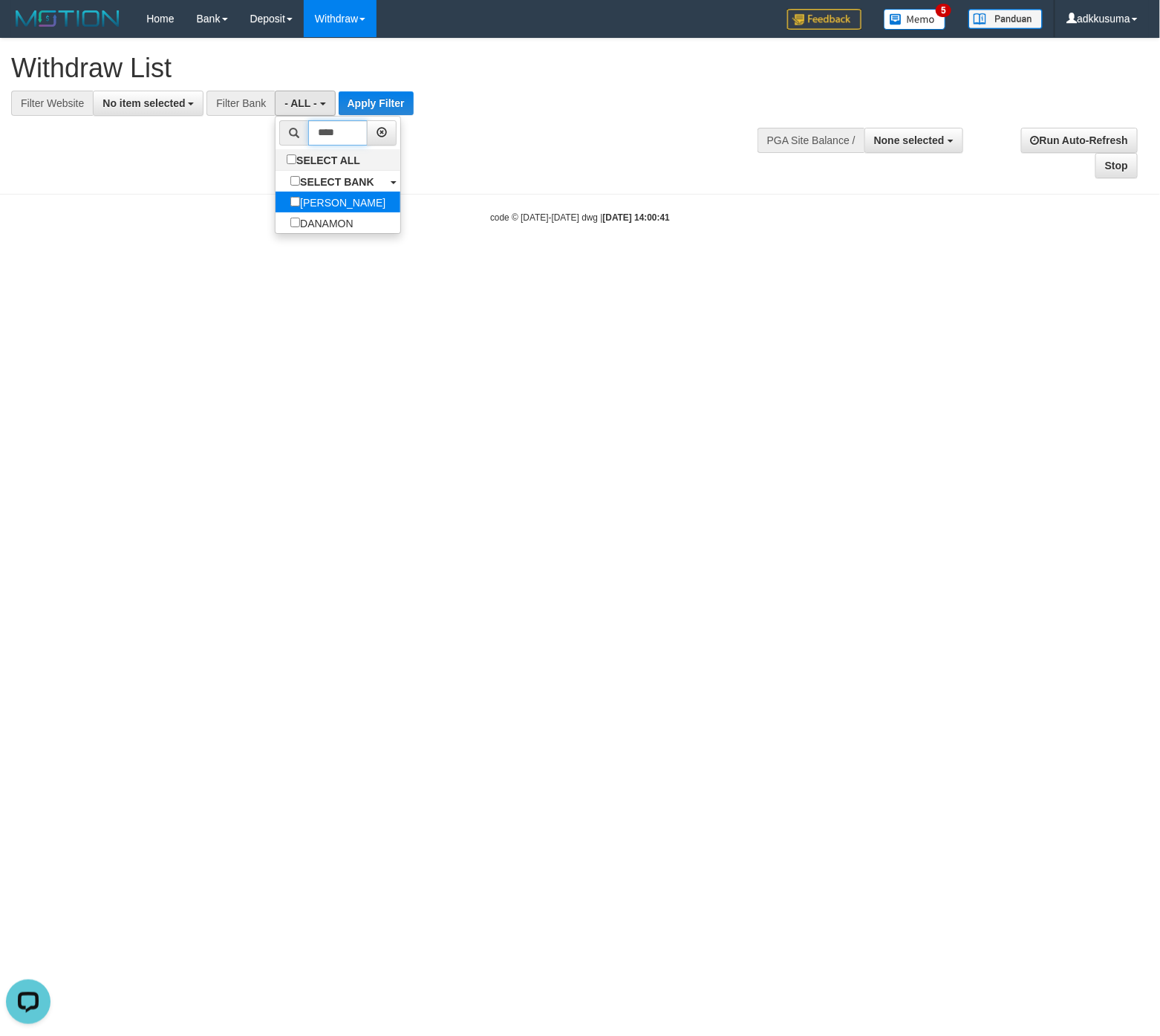
type input "****"
click at [343, 206] on label "DANA" at bounding box center [338, 201] width 125 height 21
select select "****"
click at [141, 102] on span "No item selected" at bounding box center [144, 103] width 83 height 12
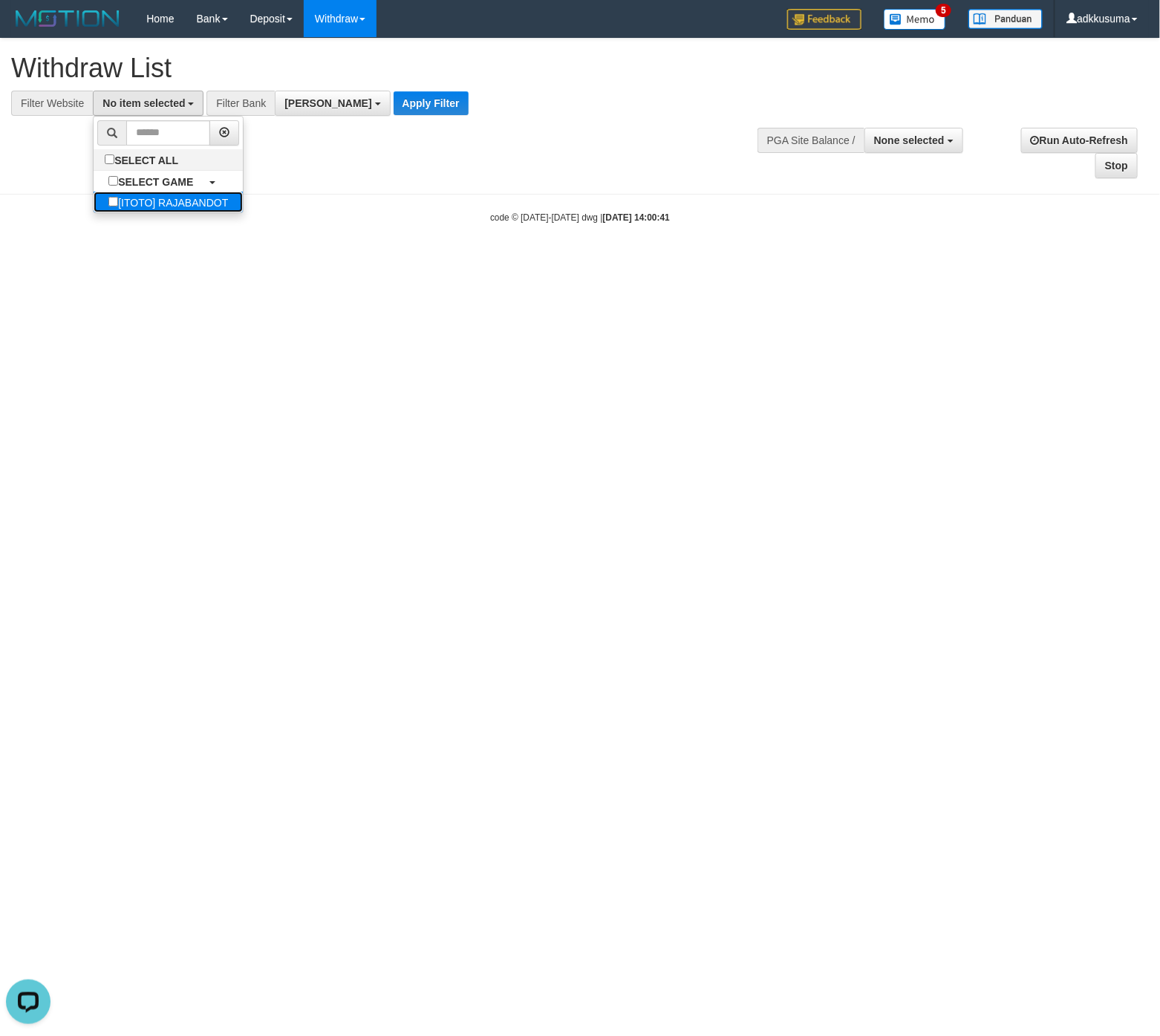
click at [146, 197] on label "[ITOTO] RAJABANDOT" at bounding box center [167, 201] width 149 height 21
select select "***"
click at [428, 100] on button "Apply Filter" at bounding box center [462, 103] width 75 height 24
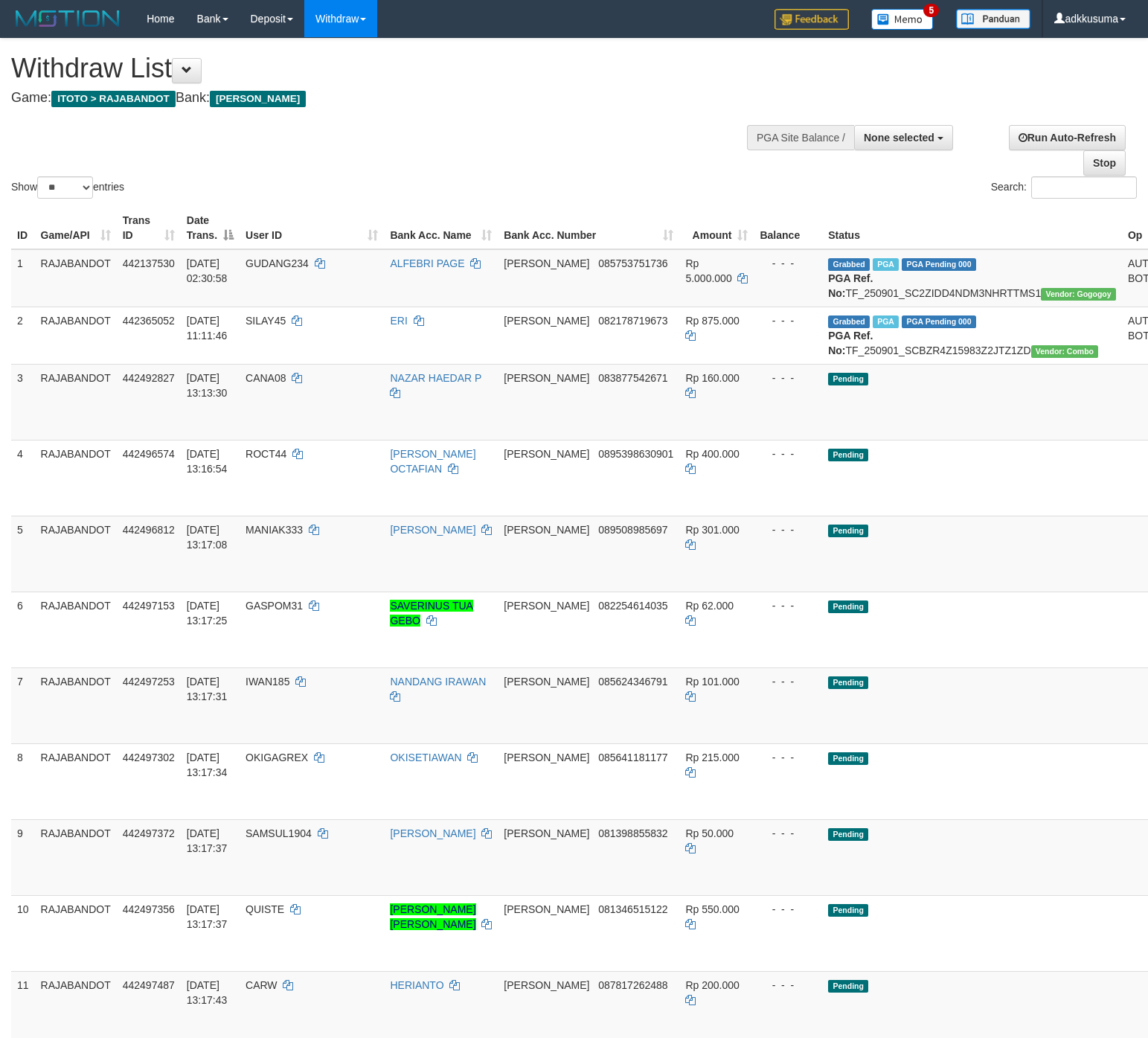
select select
click at [46, 194] on select "** ** ** ***" at bounding box center [65, 187] width 56 height 22
select select "***"
click at [39, 176] on select "** ** ** ***" at bounding box center [65, 187] width 56 height 22
click at [958, 592] on td "Pending" at bounding box center [972, 554] width 300 height 76
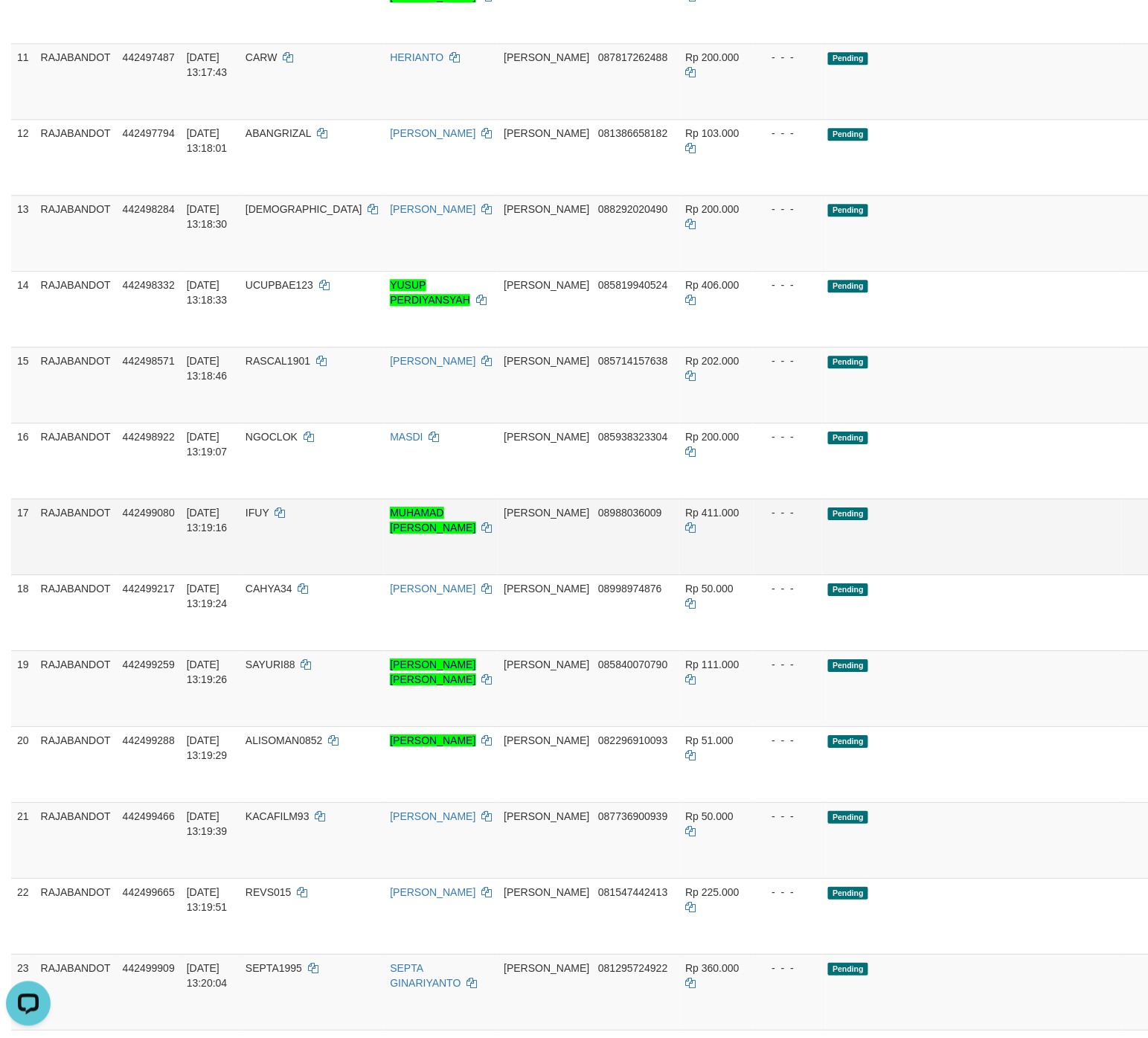
scroll to position [1414, 0]
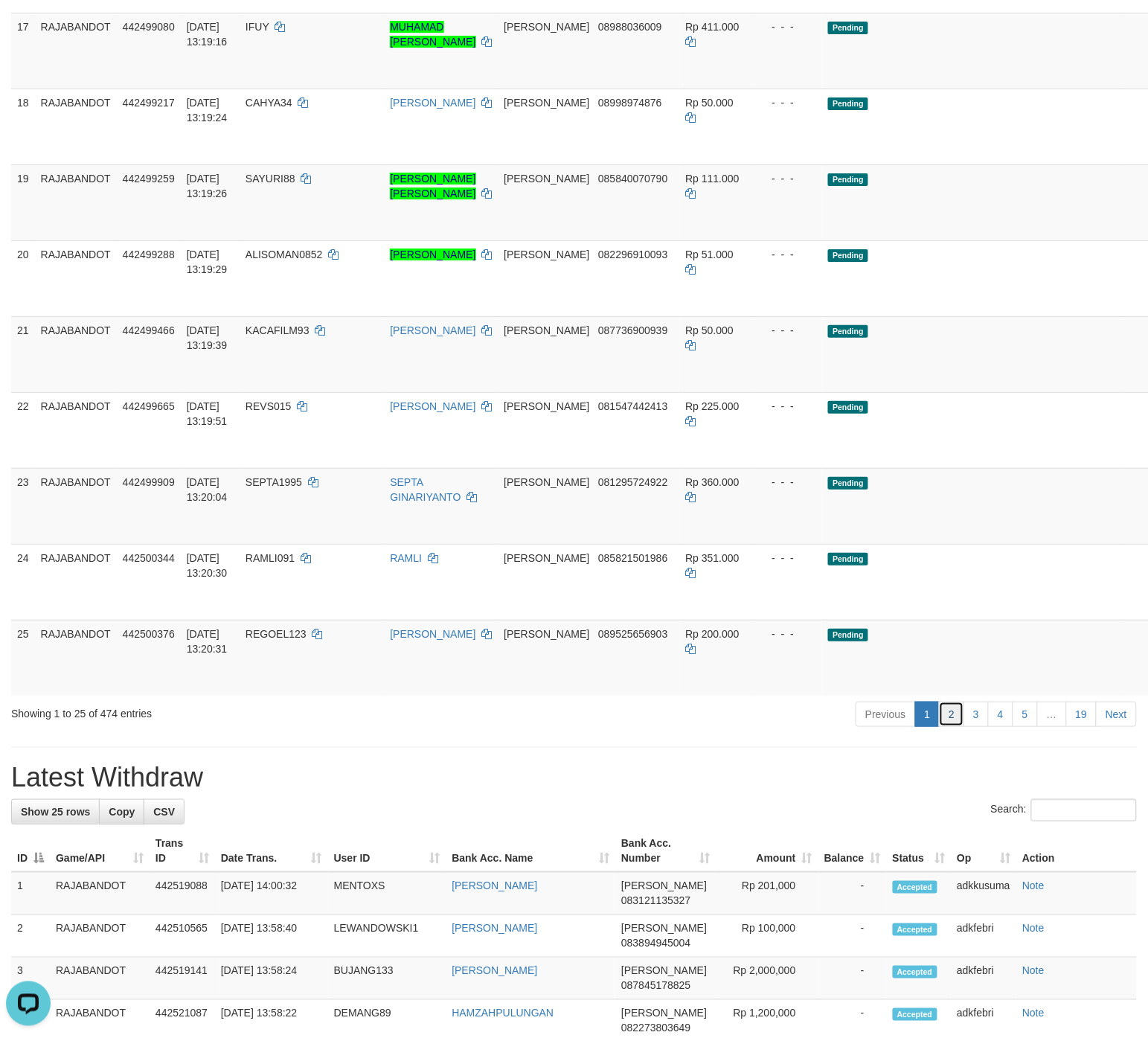
click at [951, 727] on link "2" at bounding box center [952, 714] width 26 height 26
click at [938, 514] on td "Pending" at bounding box center [972, 506] width 300 height 76
click at [955, 727] on link "2" at bounding box center [952, 714] width 26 height 26
click at [951, 727] on link "2" at bounding box center [952, 714] width 26 height 26
click at [946, 727] on link "2" at bounding box center [952, 714] width 26 height 26
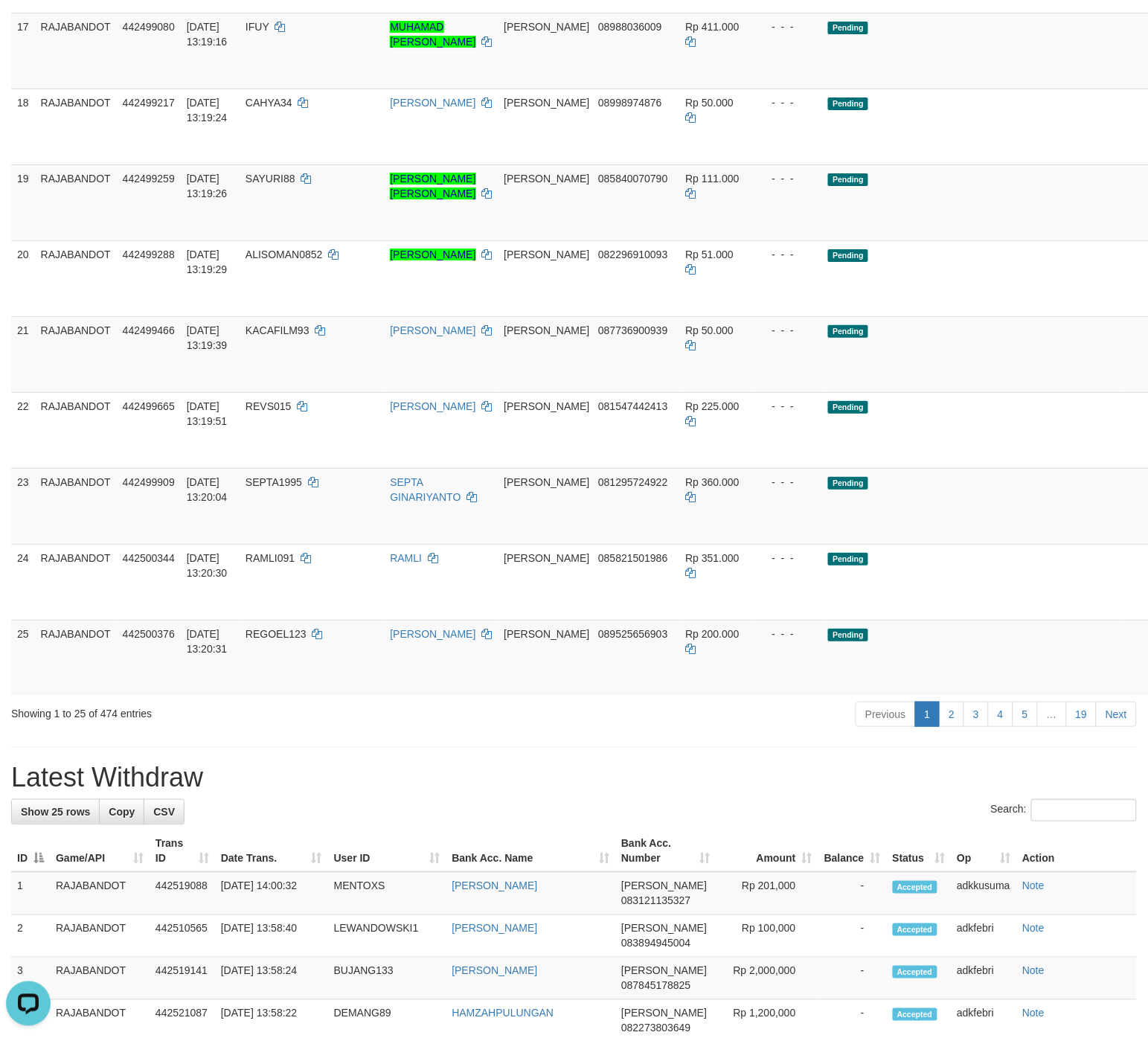
drag, startPoint x: 1029, startPoint y: 722, endPoint x: 1161, endPoint y: 701, distance: 133.7
click at [1133, 696] on tr "25 RAJABANDOT 442500376 01/09/2025 13:20:31 REGOEL123 BAMBANG SUTIKNO DANA 0895…" at bounding box center [634, 657] width 1246 height 76
click at [1122, 696] on td at bounding box center [1153, 657] width 62 height 76
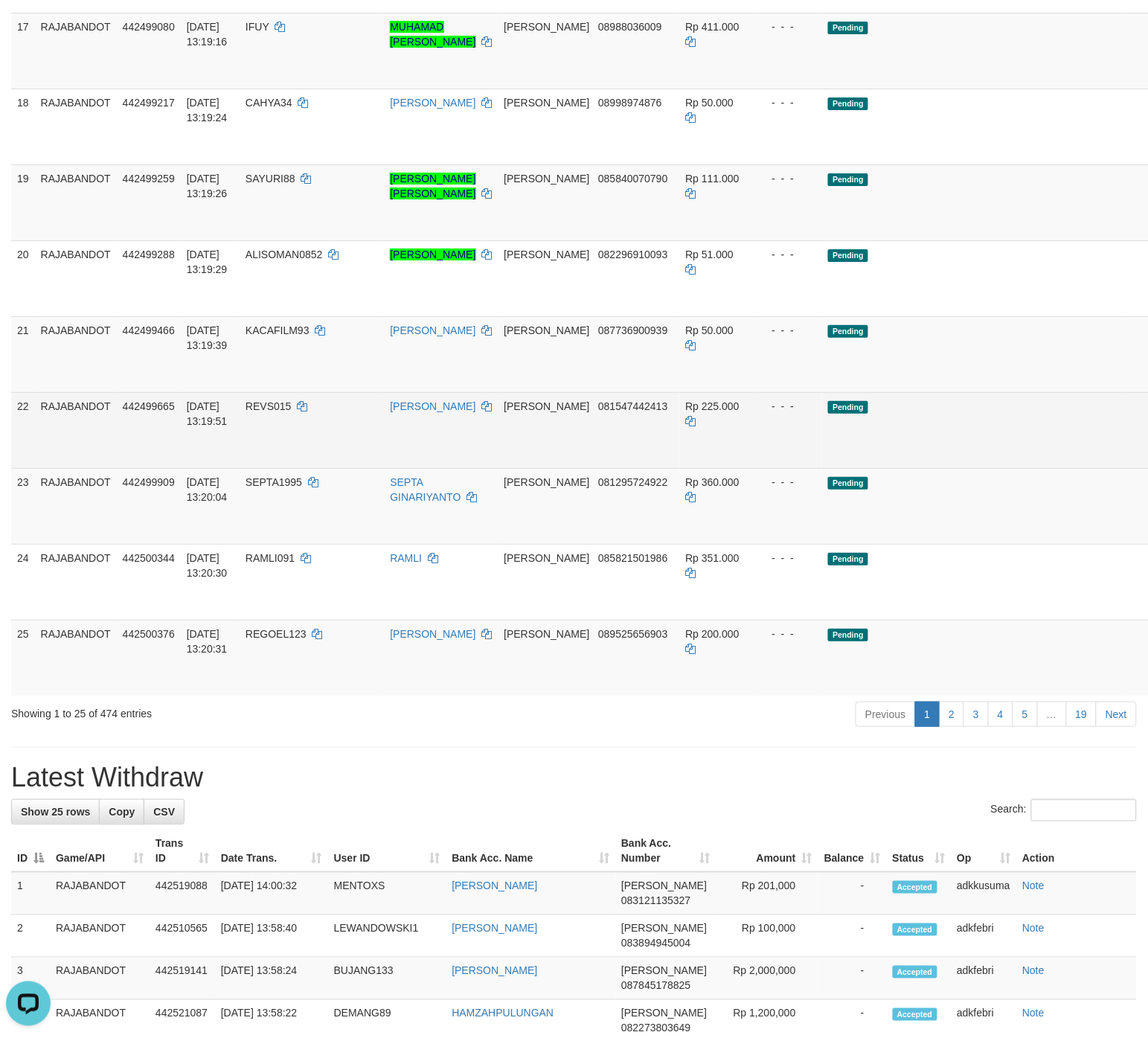
click at [890, 451] on td "Pending" at bounding box center [972, 430] width 300 height 76
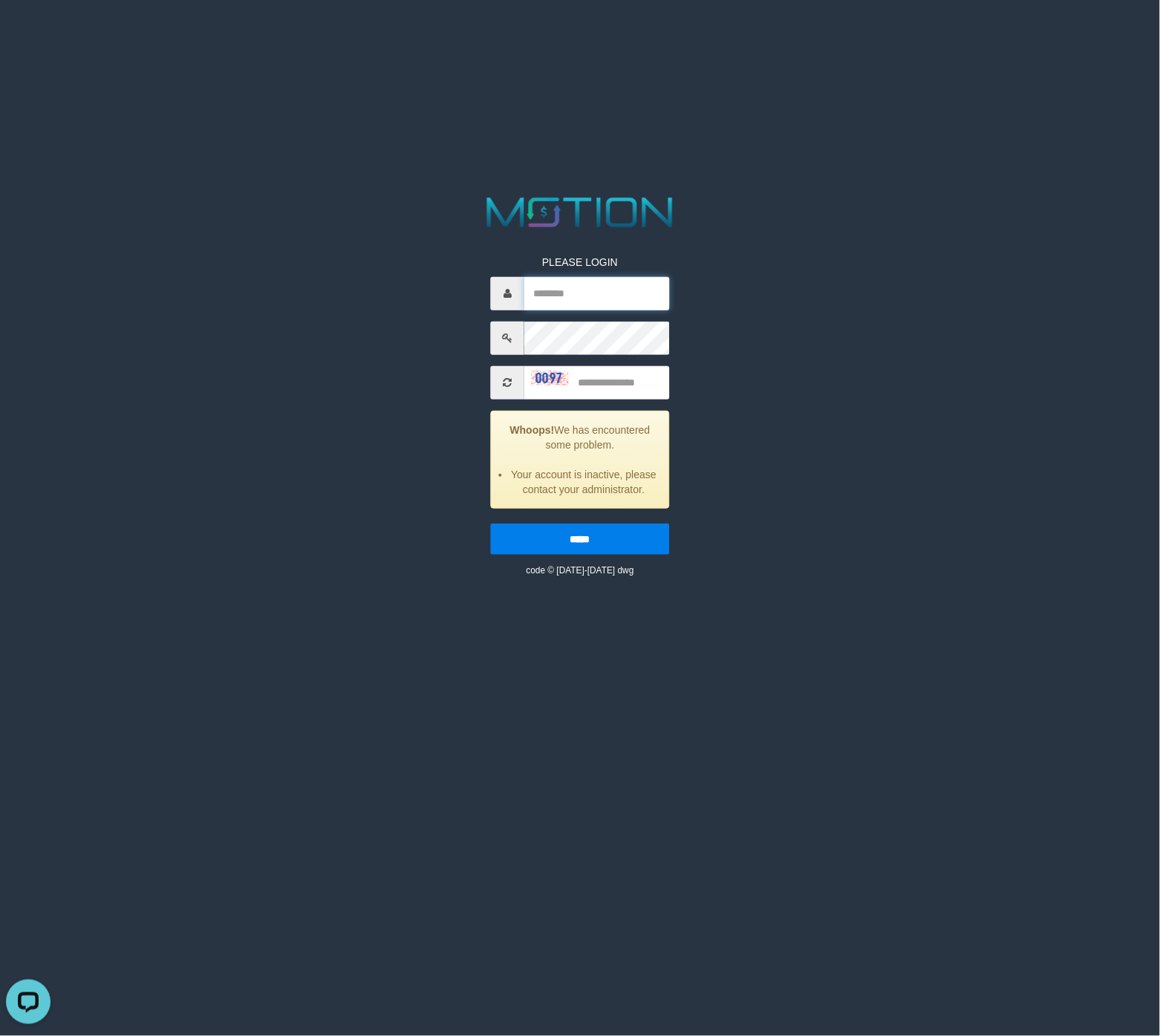
click at [578, 294] on input "text" at bounding box center [597, 293] width 145 height 33
paste input "*********"
type input "*********"
click at [630, 387] on input "text" at bounding box center [597, 382] width 145 height 33
type input "****"
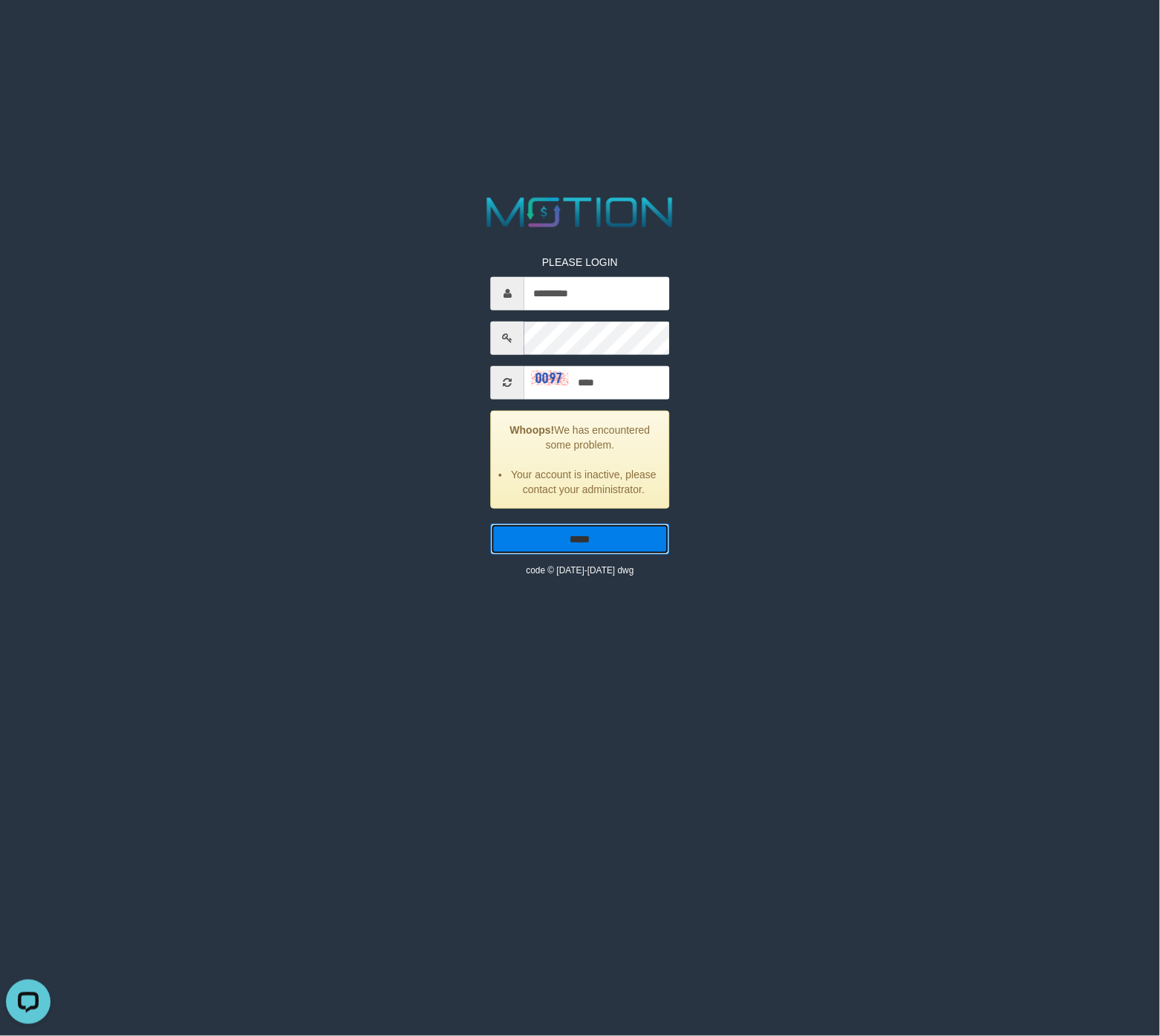
click at [587, 533] on input "*****" at bounding box center [580, 539] width 178 height 31
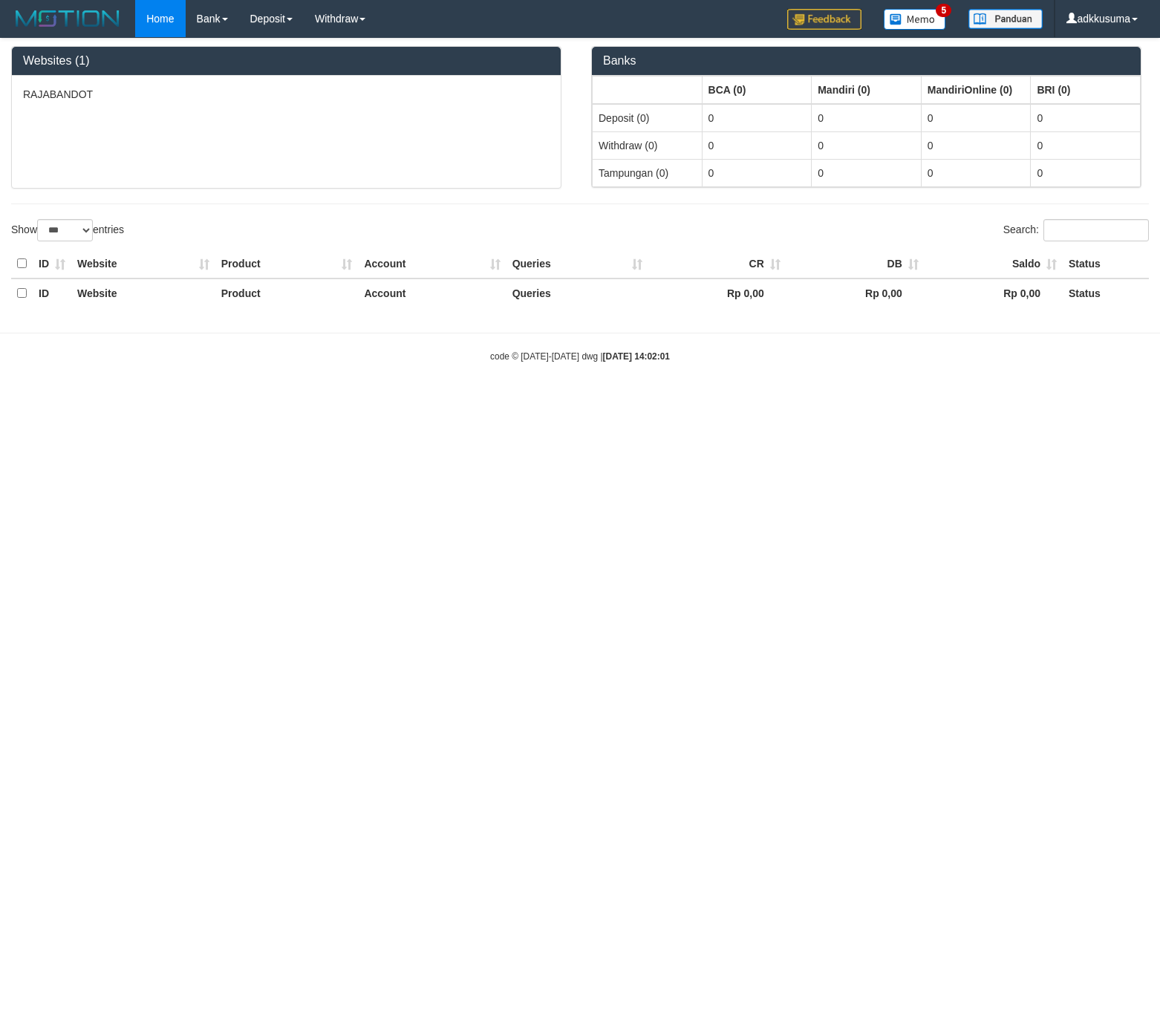
select select "***"
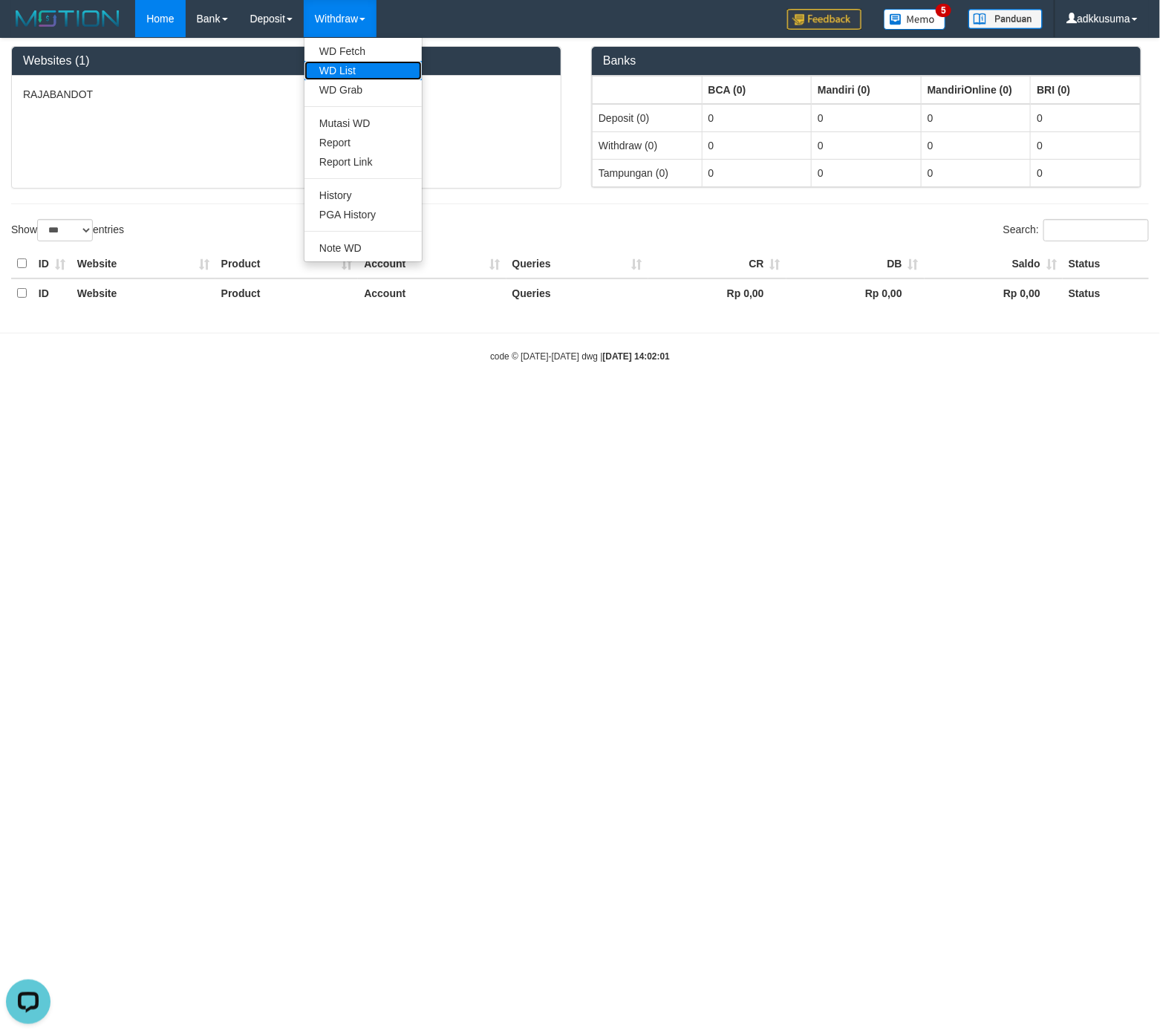
click at [360, 78] on link "WD List" at bounding box center [363, 70] width 117 height 19
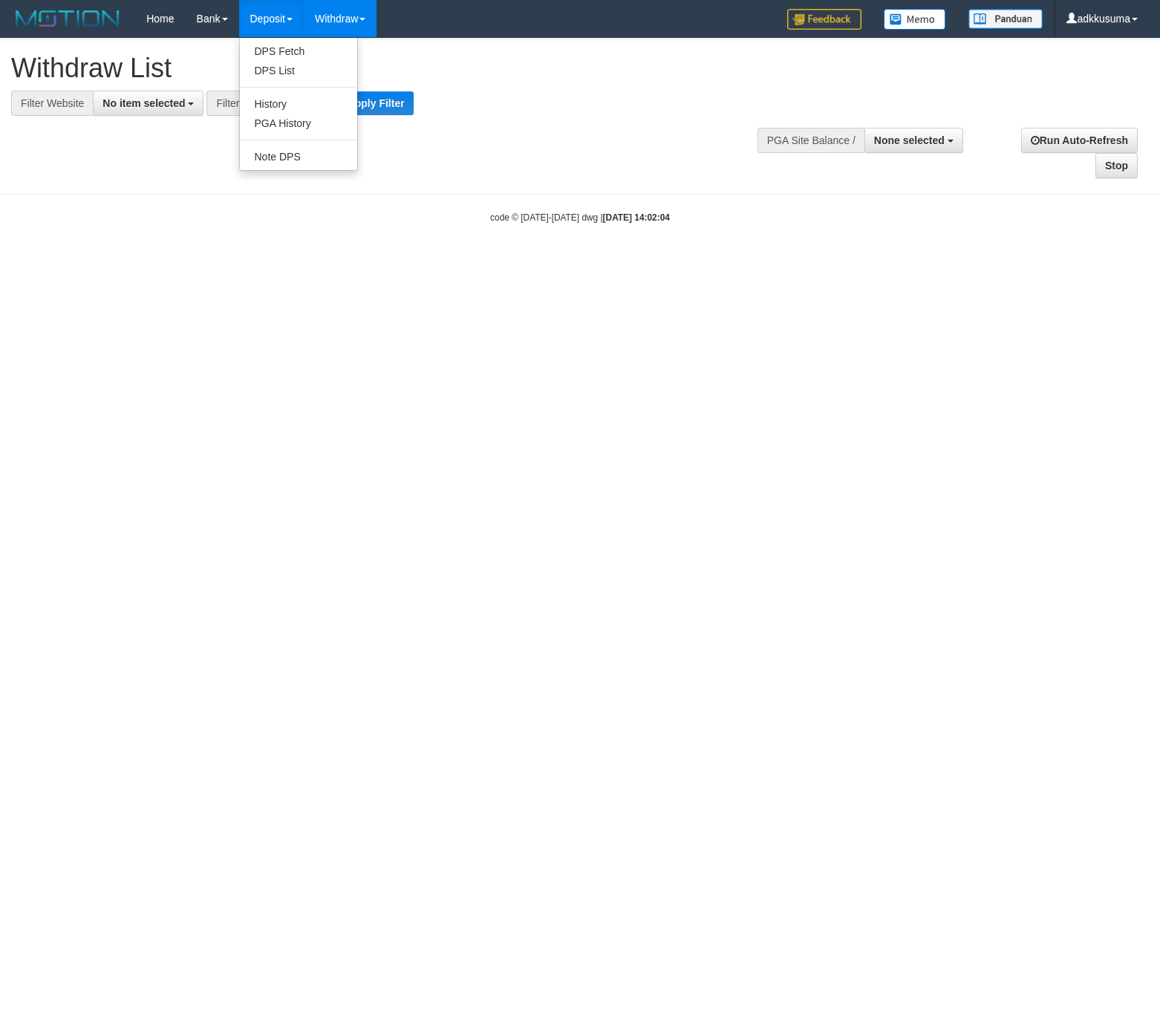
select select
click at [293, 20] on span at bounding box center [289, 19] width 6 height 3
click at [297, 98] on span "- ALL -" at bounding box center [300, 103] width 32 height 12
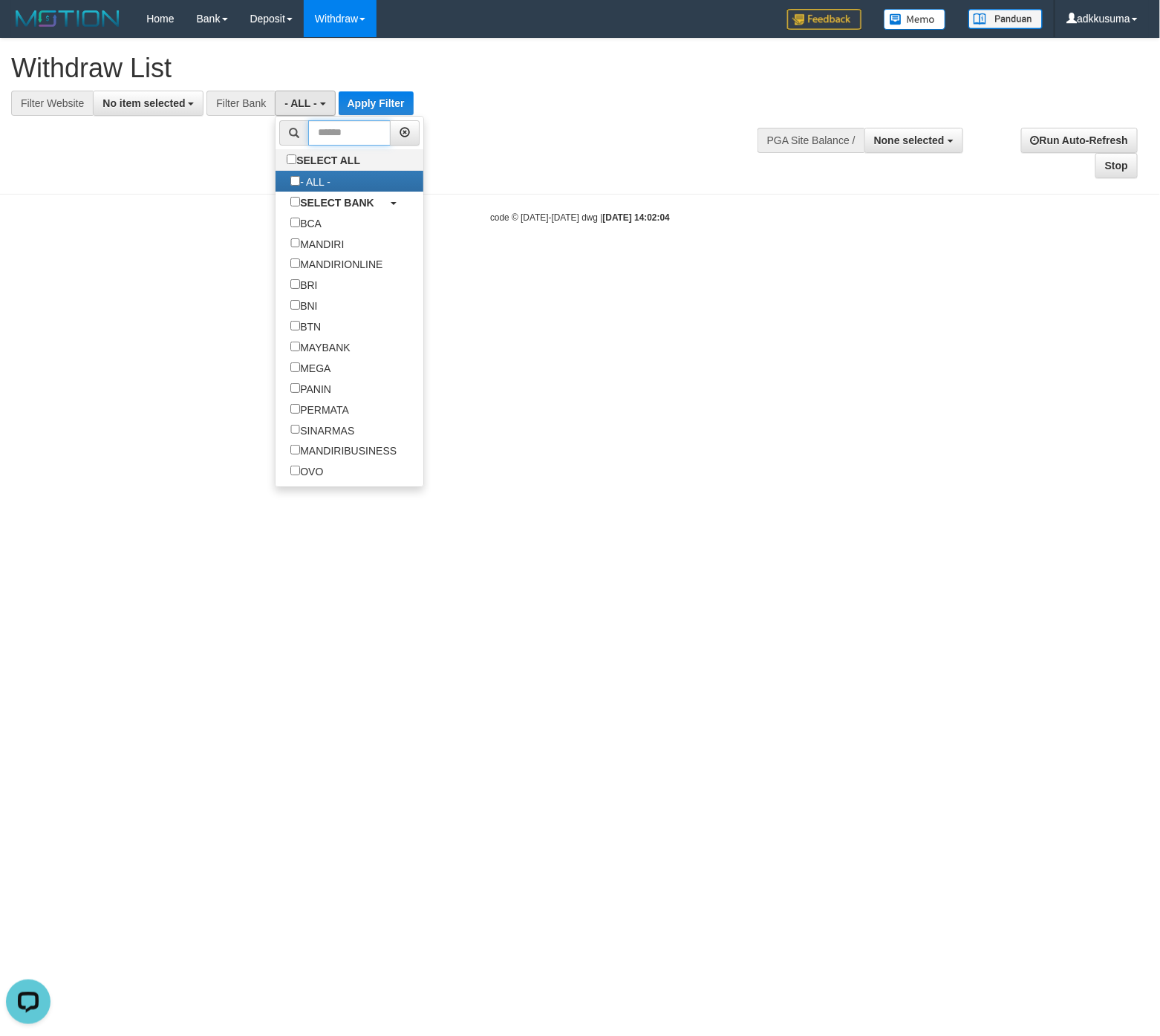
click at [332, 139] on input "text" at bounding box center [349, 133] width 83 height 25
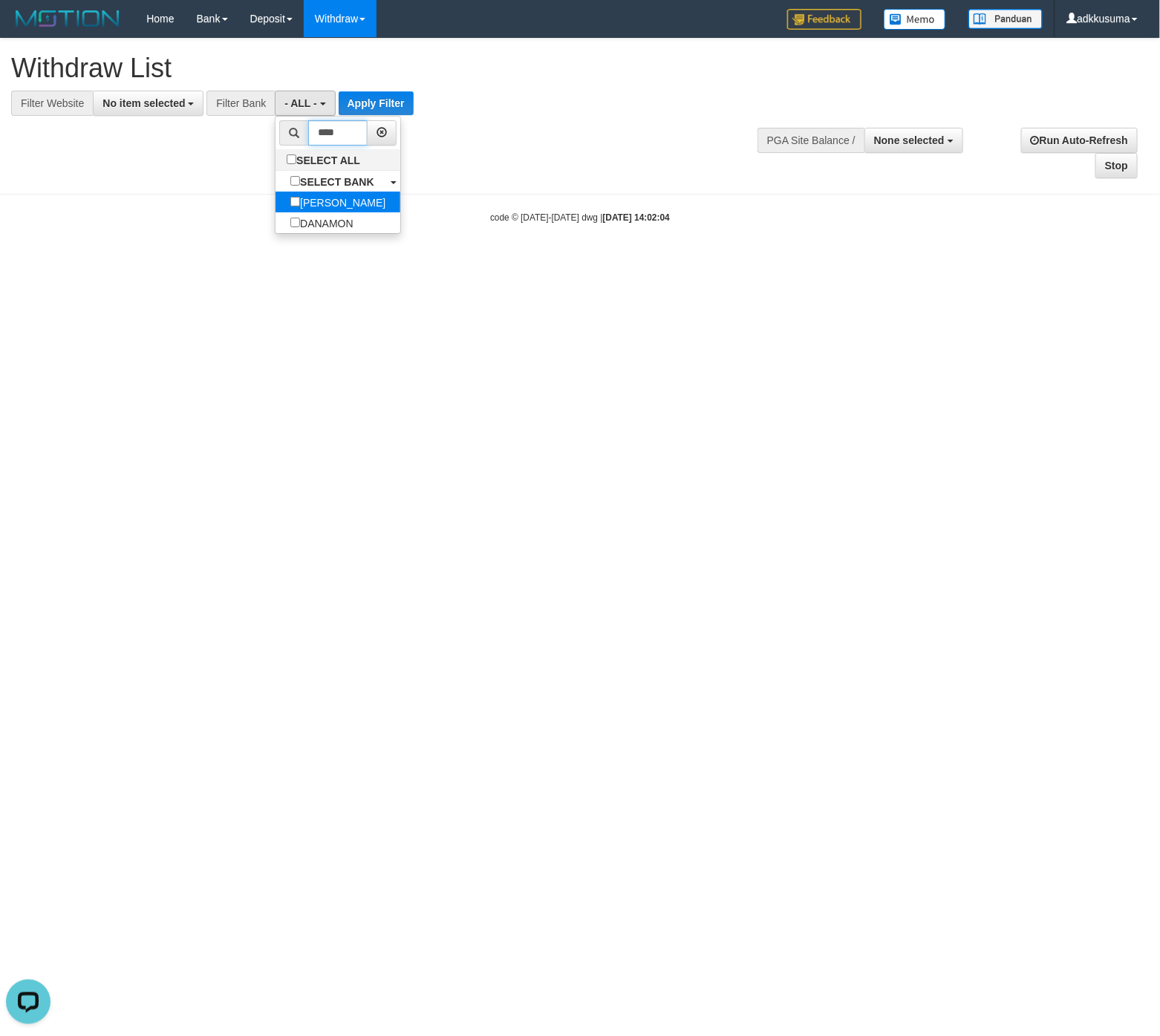
type input "****"
drag, startPoint x: 335, startPoint y: 199, endPoint x: 327, endPoint y: 191, distance: 11.3
click at [335, 199] on label "DANA" at bounding box center [338, 201] width 125 height 21
select select "****"
click at [193, 102] on button "No item selected" at bounding box center [147, 103] width 110 height 25
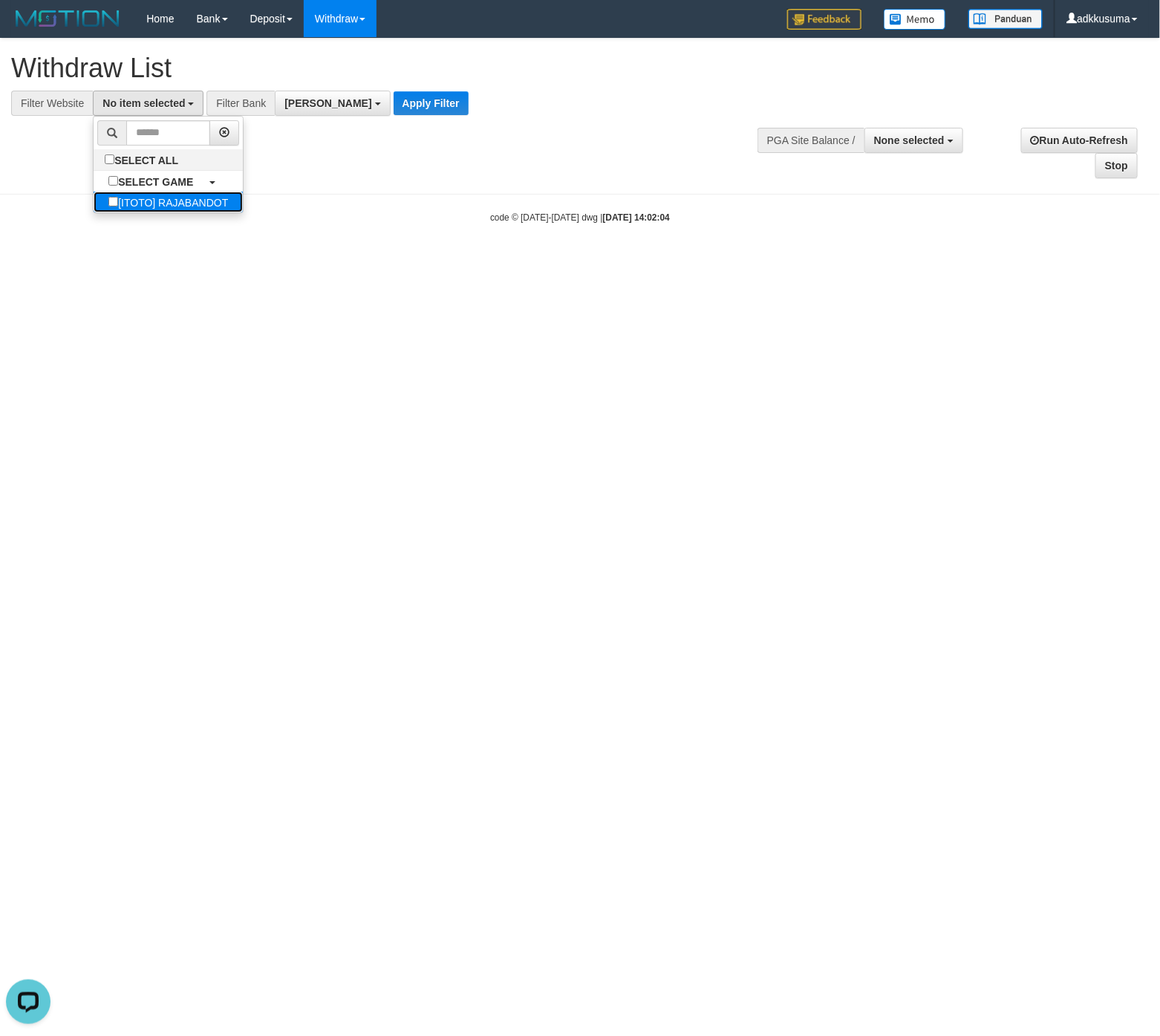
click at [169, 199] on label "[ITOTO] RAJABANDOT" at bounding box center [167, 201] width 149 height 21
select select "***"
click at [424, 99] on button "Apply Filter" at bounding box center [462, 103] width 75 height 24
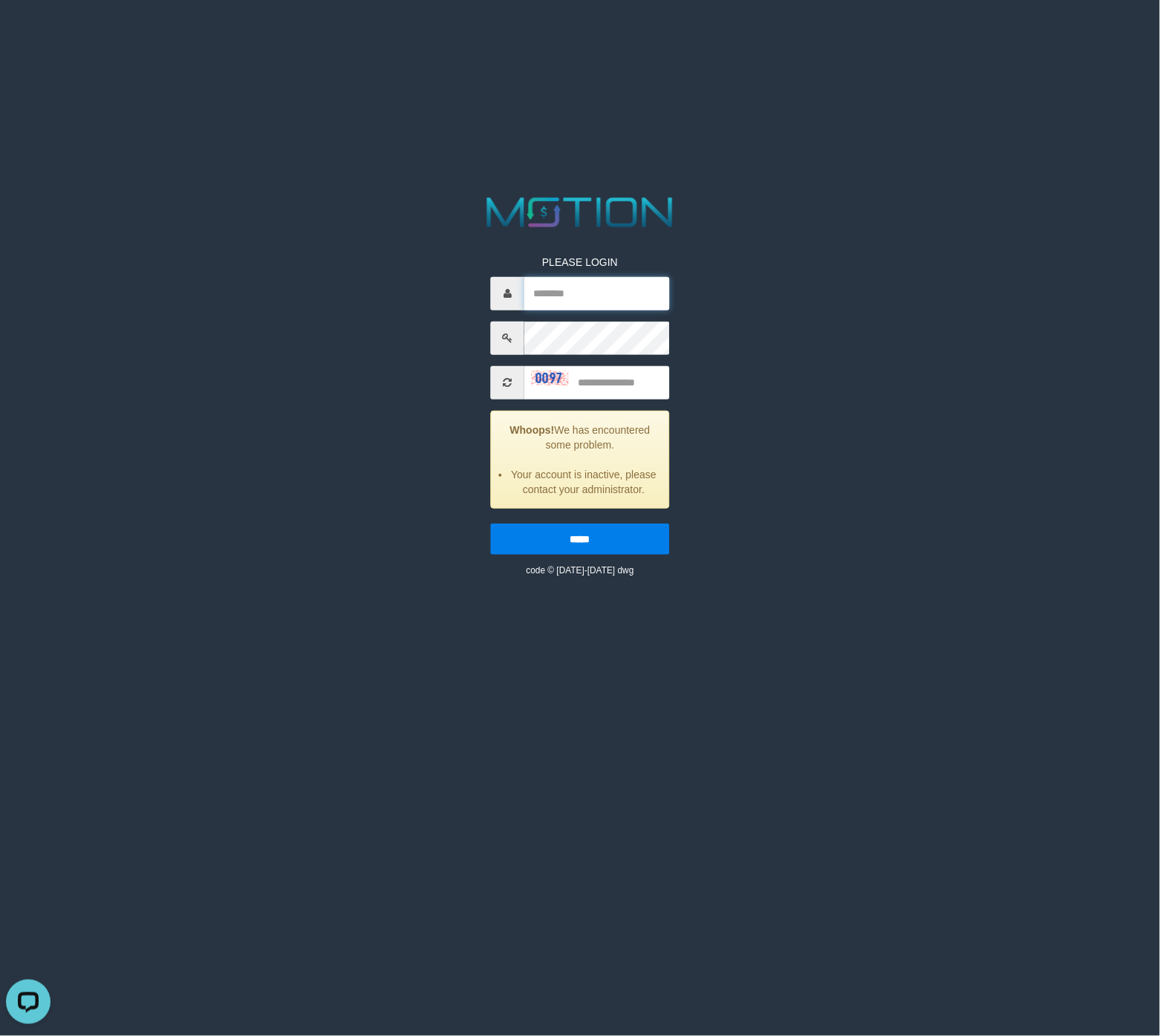
click at [583, 297] on input "text" at bounding box center [597, 293] width 145 height 33
drag, startPoint x: 585, startPoint y: 299, endPoint x: 631, endPoint y: 294, distance: 46.3
click at [592, 303] on input "text" at bounding box center [597, 293] width 145 height 33
drag, startPoint x: 637, startPoint y: 293, endPoint x: 639, endPoint y: 383, distance: 90.0
click at [639, 367] on div "PLEASE LOGIN Whoops! We has encountered some problem. Your account is inactive,…" at bounding box center [580, 405] width 201 height 344
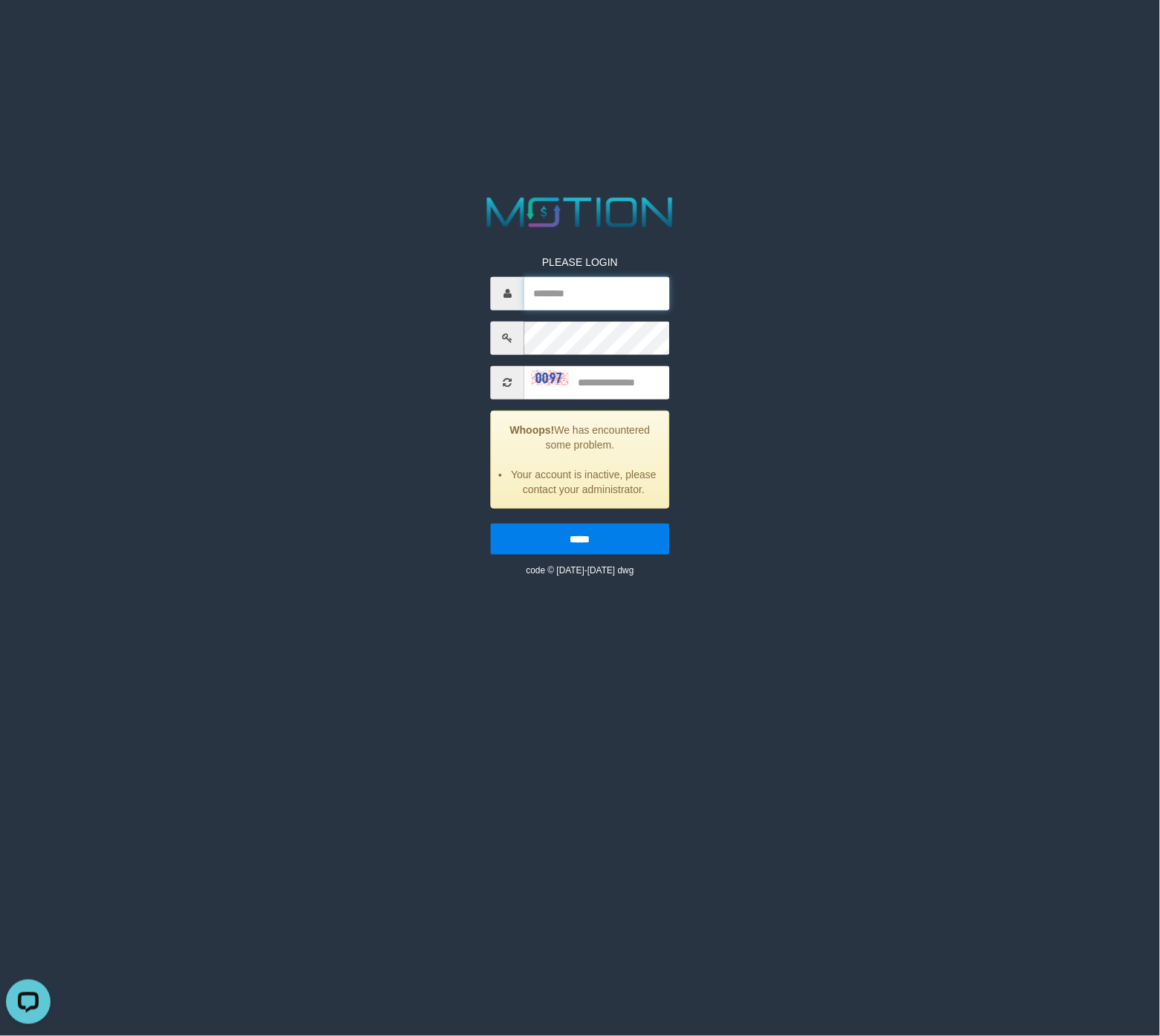
type input "*********"
click at [610, 381] on input "text" at bounding box center [597, 382] width 145 height 33
type input "****"
click at [637, 535] on input "*****" at bounding box center [580, 539] width 178 height 31
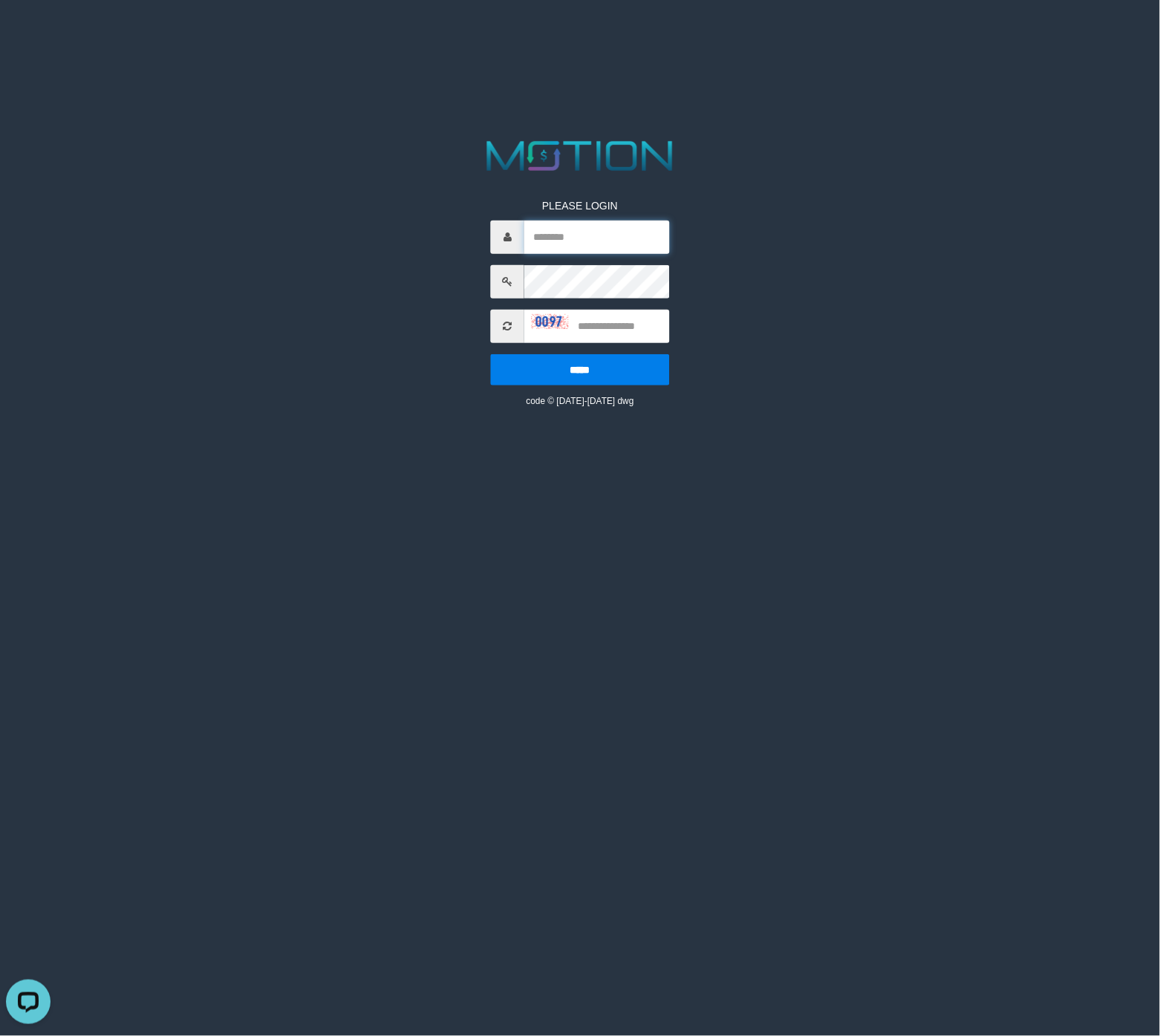
click at [593, 236] on input "text" at bounding box center [597, 237] width 145 height 33
paste input "*********"
type input "*********"
click at [610, 327] on input "text" at bounding box center [597, 326] width 145 height 33
type input "****"
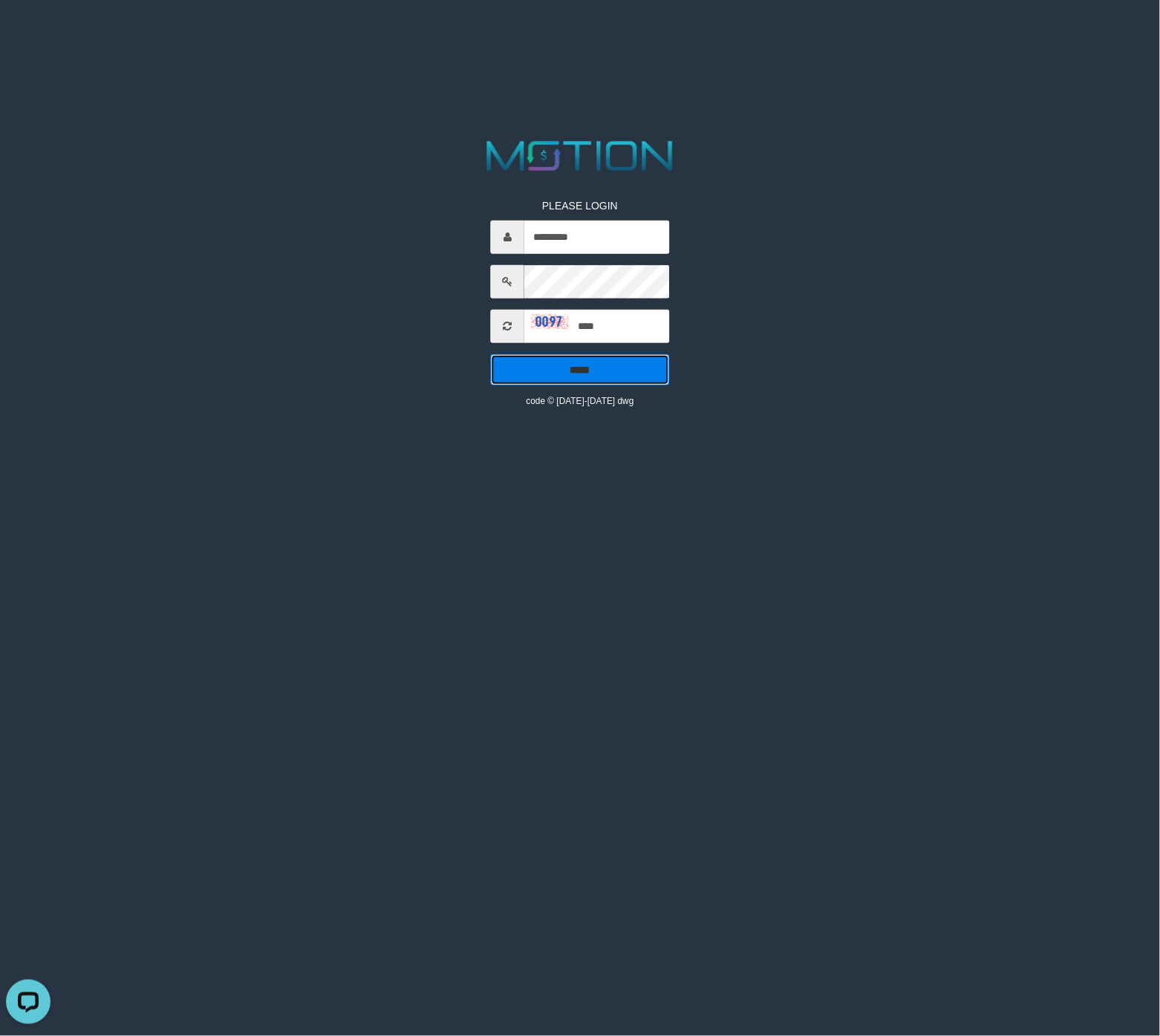
click at [647, 359] on input "*****" at bounding box center [580, 370] width 178 height 31
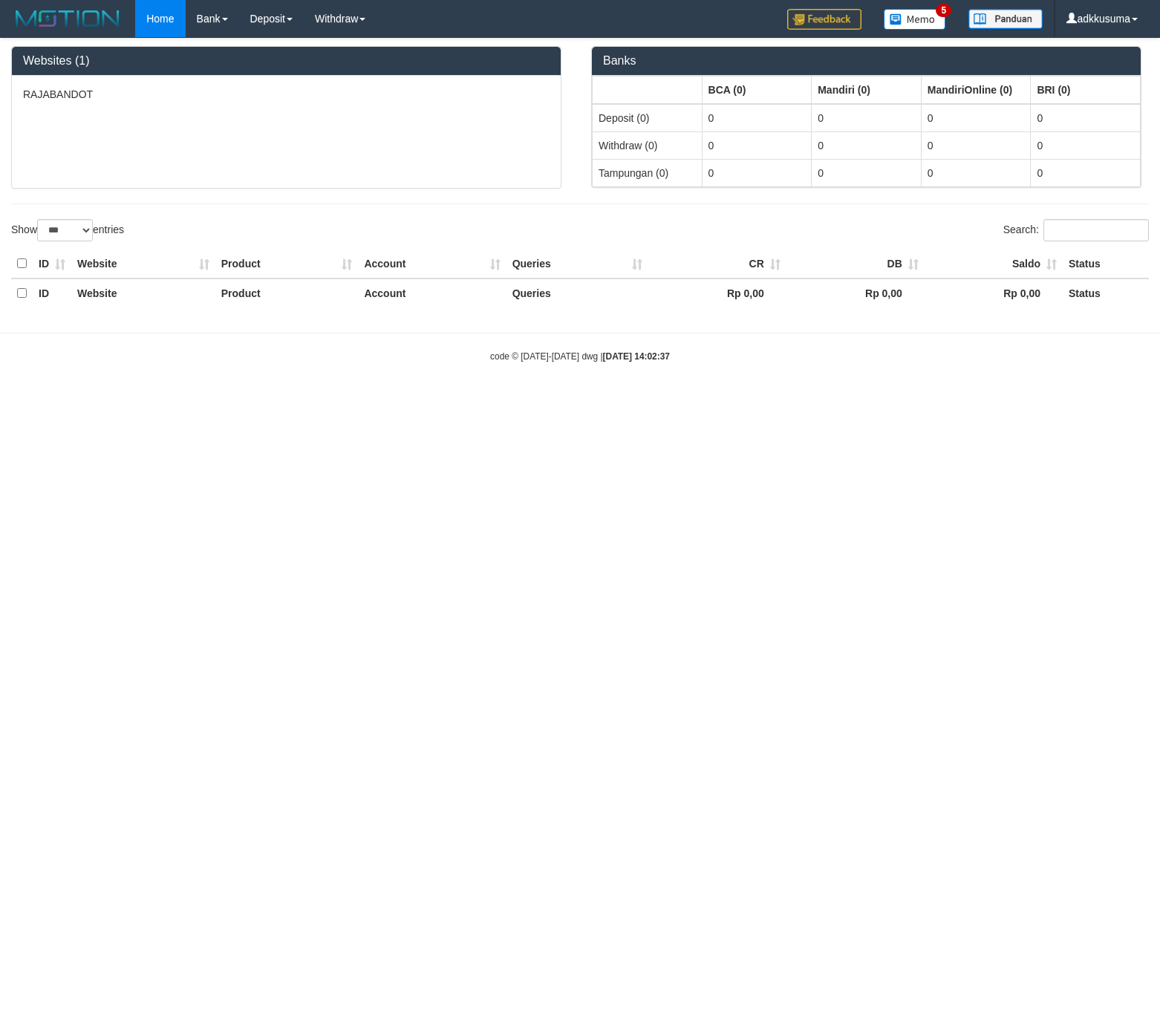
select select "***"
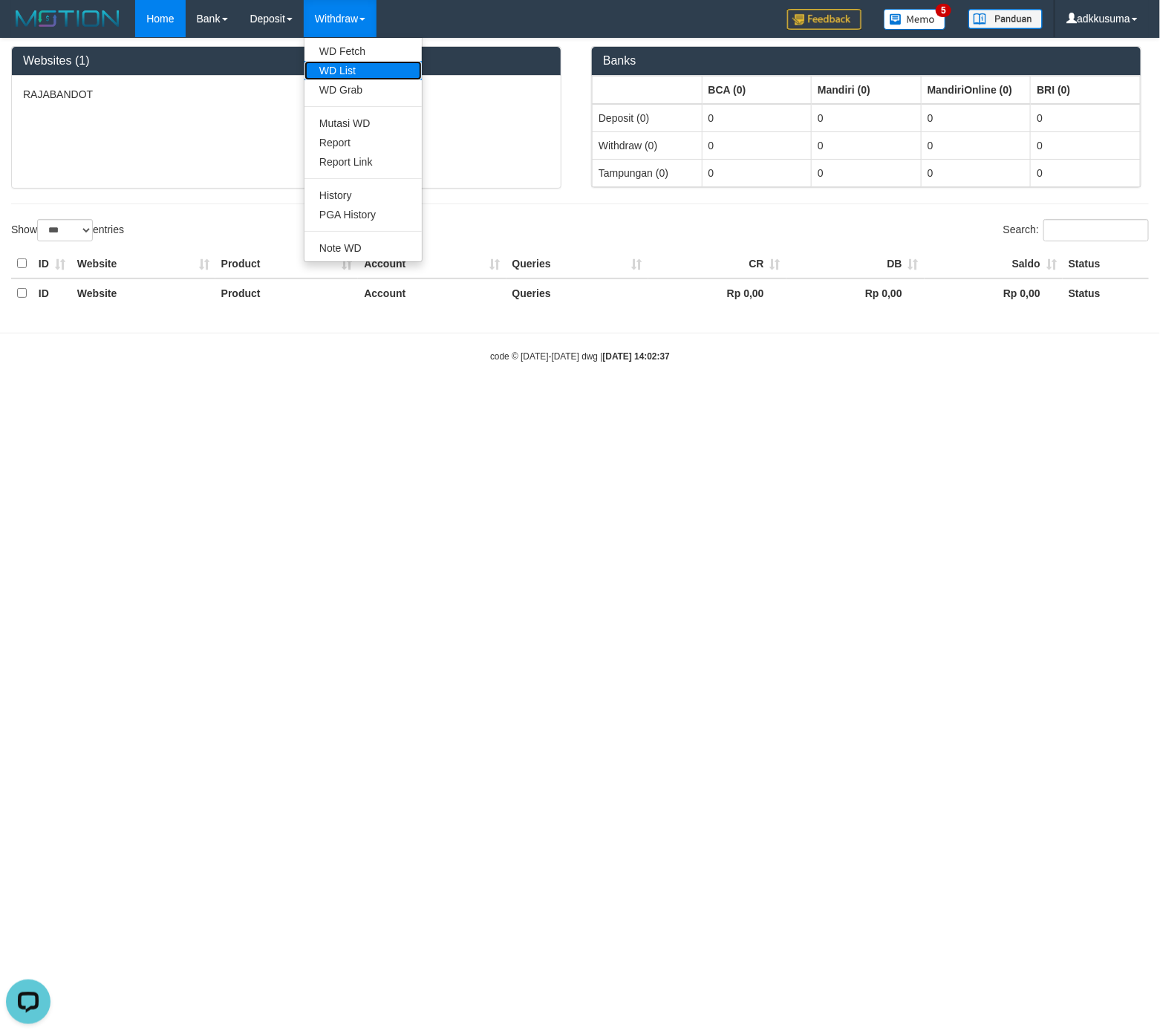
click at [357, 75] on link "WD List" at bounding box center [363, 70] width 117 height 19
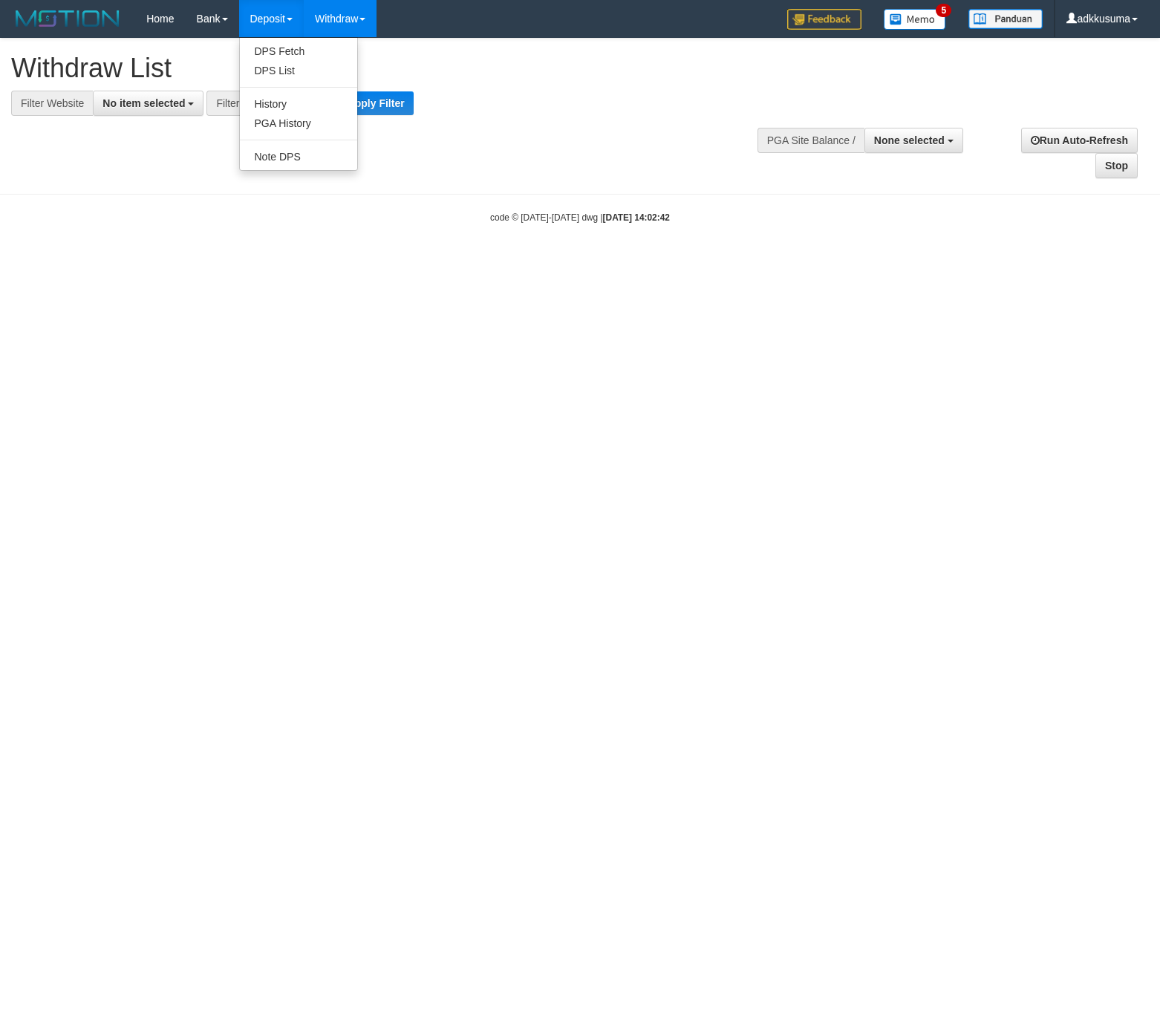
select select
click at [282, 17] on link "Deposit" at bounding box center [272, 19] width 65 height 37
click at [308, 100] on span "- ALL -" at bounding box center [300, 103] width 32 height 12
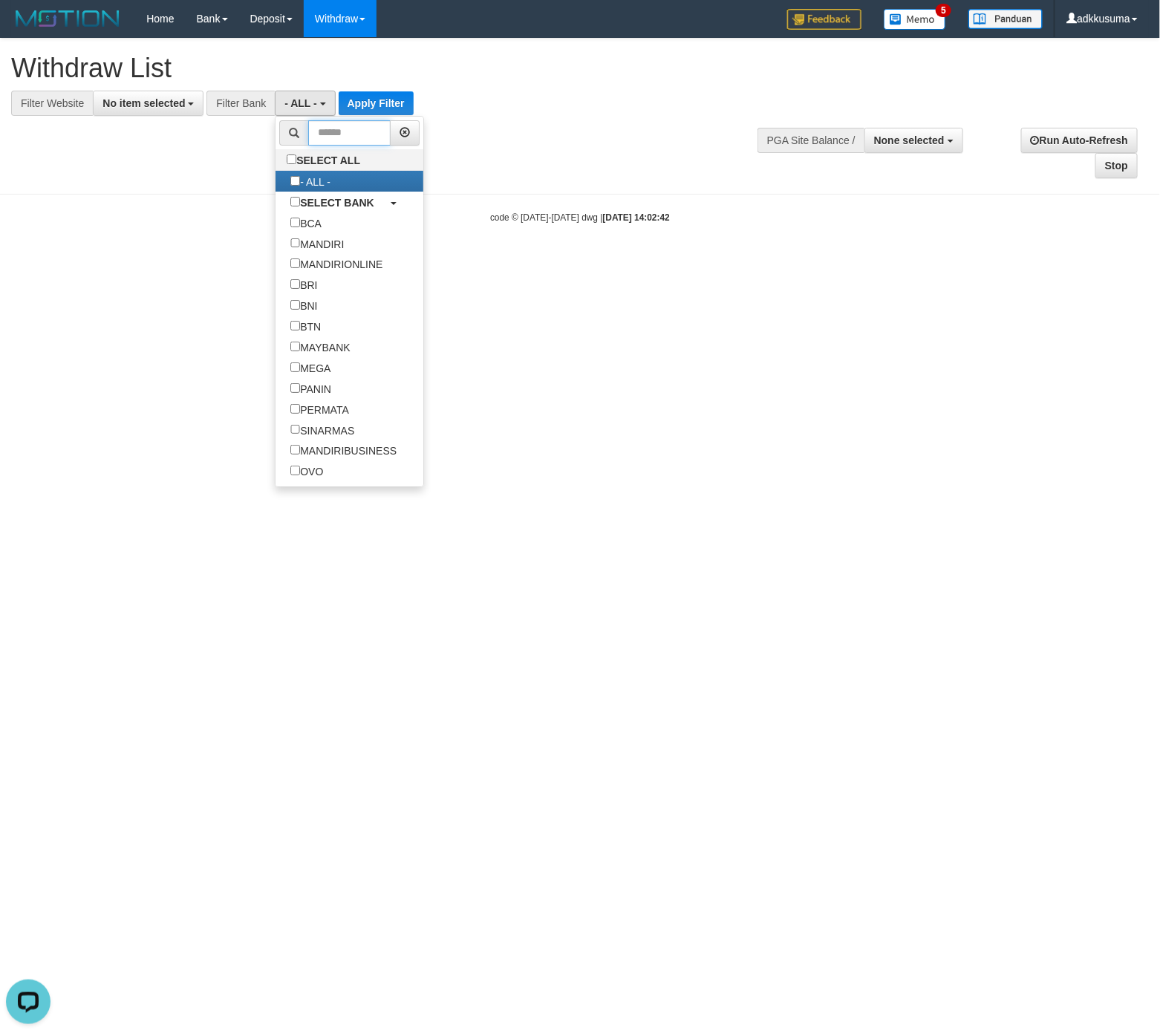
click at [354, 139] on input "text" at bounding box center [349, 133] width 83 height 25
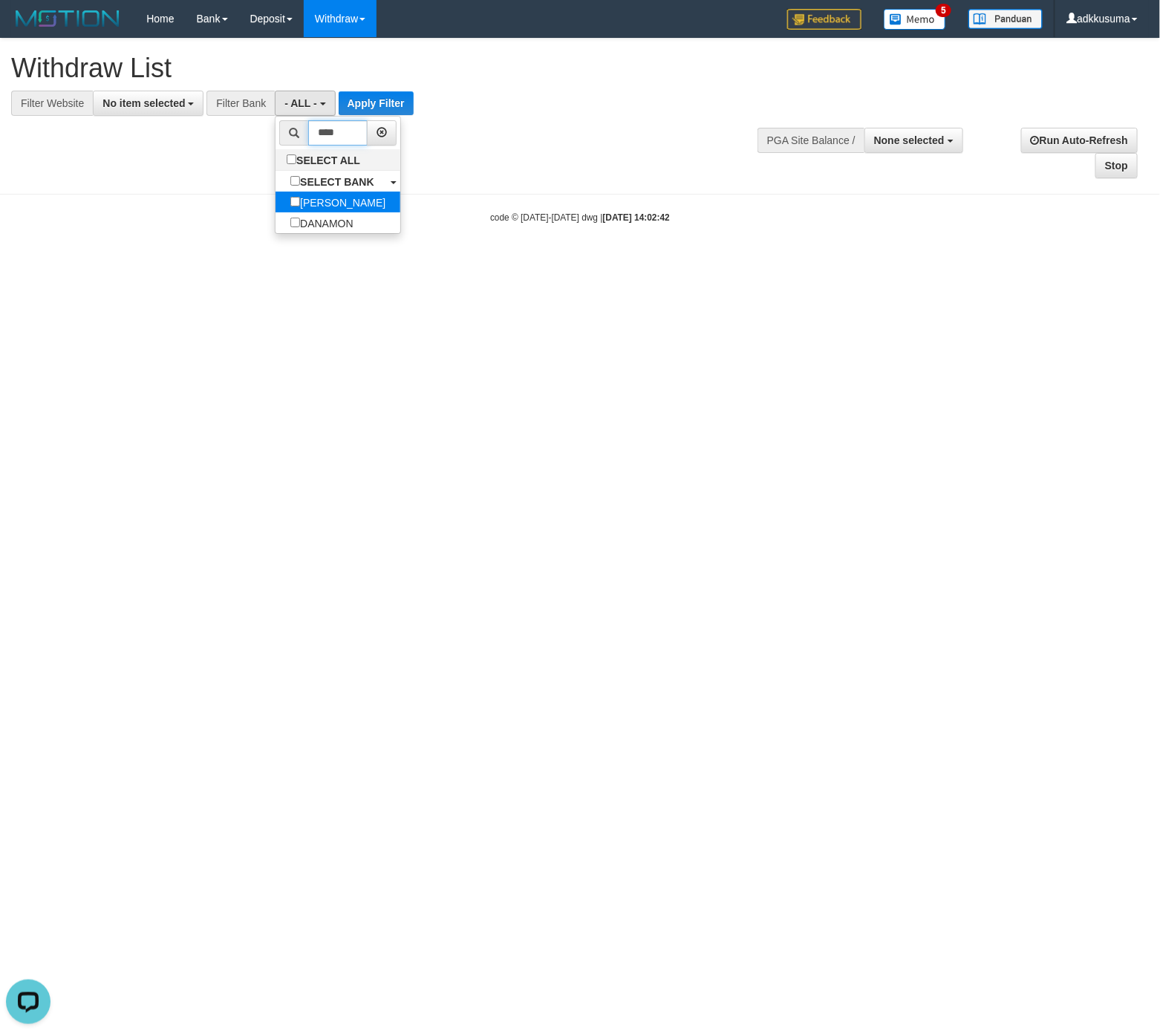
type input "****"
click at [357, 195] on link "[PERSON_NAME]" at bounding box center [338, 201] width 125 height 21
click at [138, 109] on button "No item selected" at bounding box center [147, 103] width 110 height 25
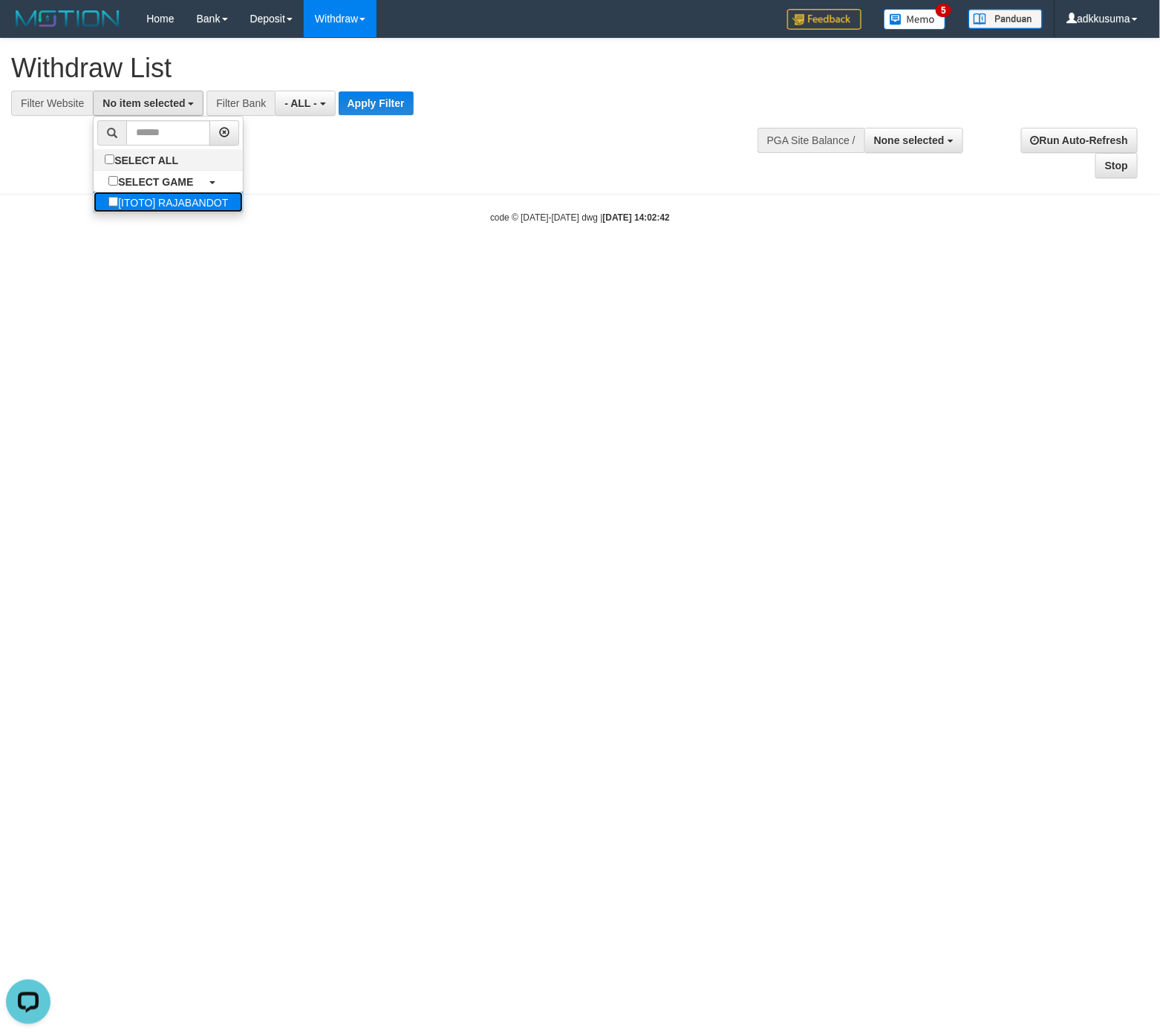
click at [134, 198] on label "[ITOTO] RAJABANDOT" at bounding box center [167, 201] width 149 height 21
select select "***"
click at [361, 108] on button "- ALL -" at bounding box center [337, 103] width 60 height 25
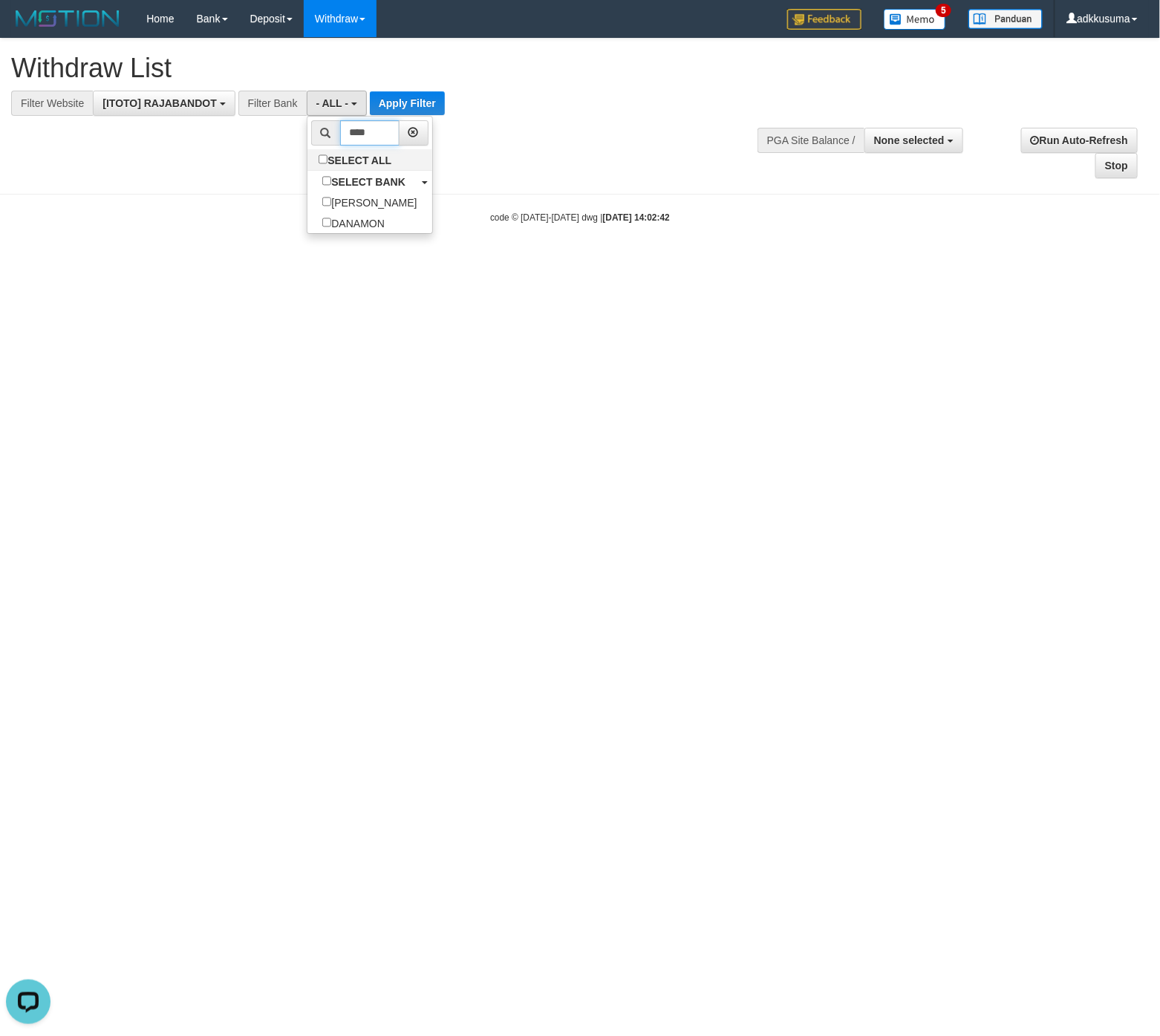
click at [377, 142] on input "****" at bounding box center [370, 133] width 59 height 25
click at [424, 103] on button "Apply Filter" at bounding box center [407, 103] width 75 height 24
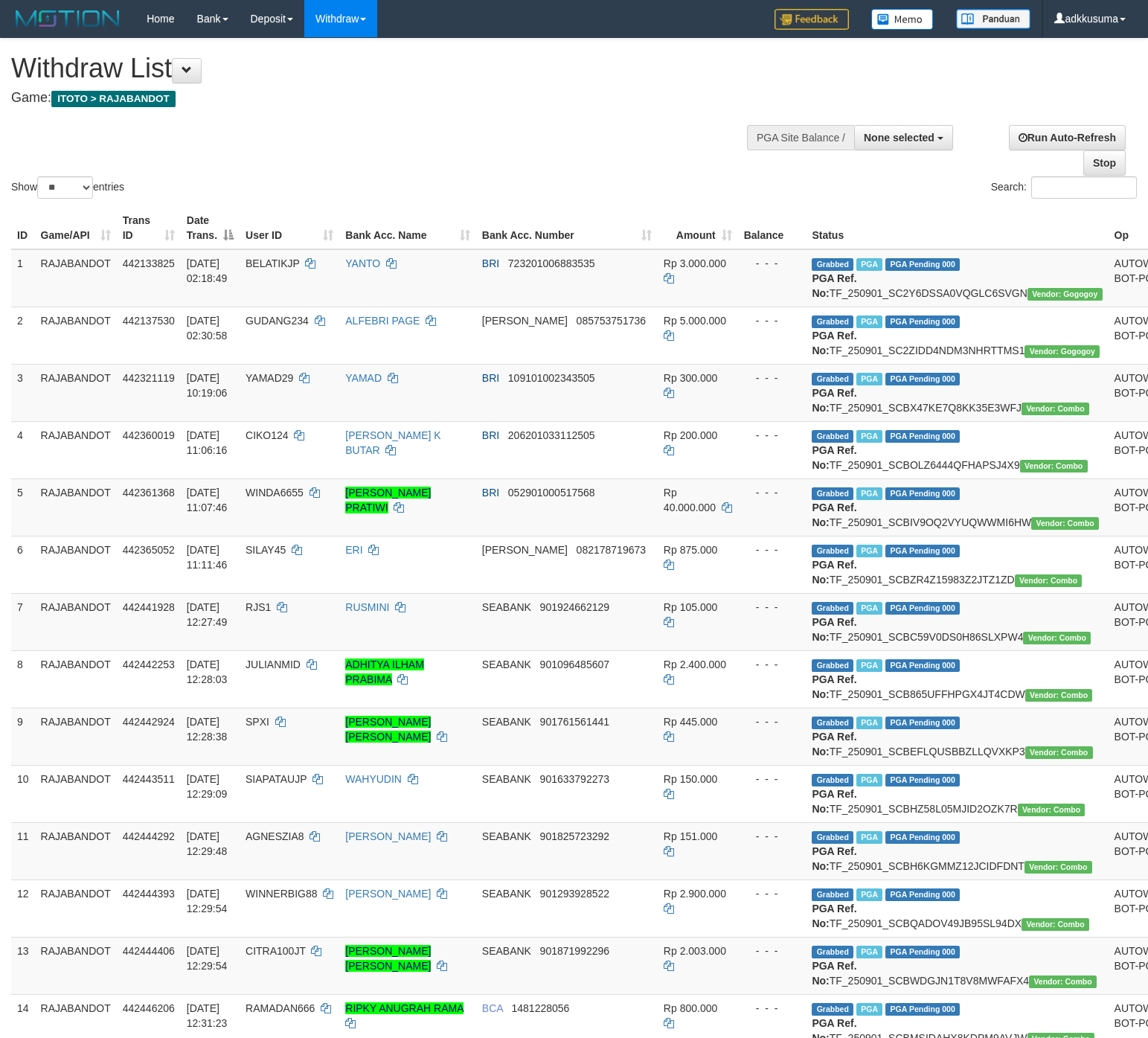
select select
click at [73, 186] on select "** ** ** ***" at bounding box center [65, 187] width 56 height 22
select select "***"
click at [39, 176] on select "** ** ** ***" at bounding box center [65, 187] width 56 height 22
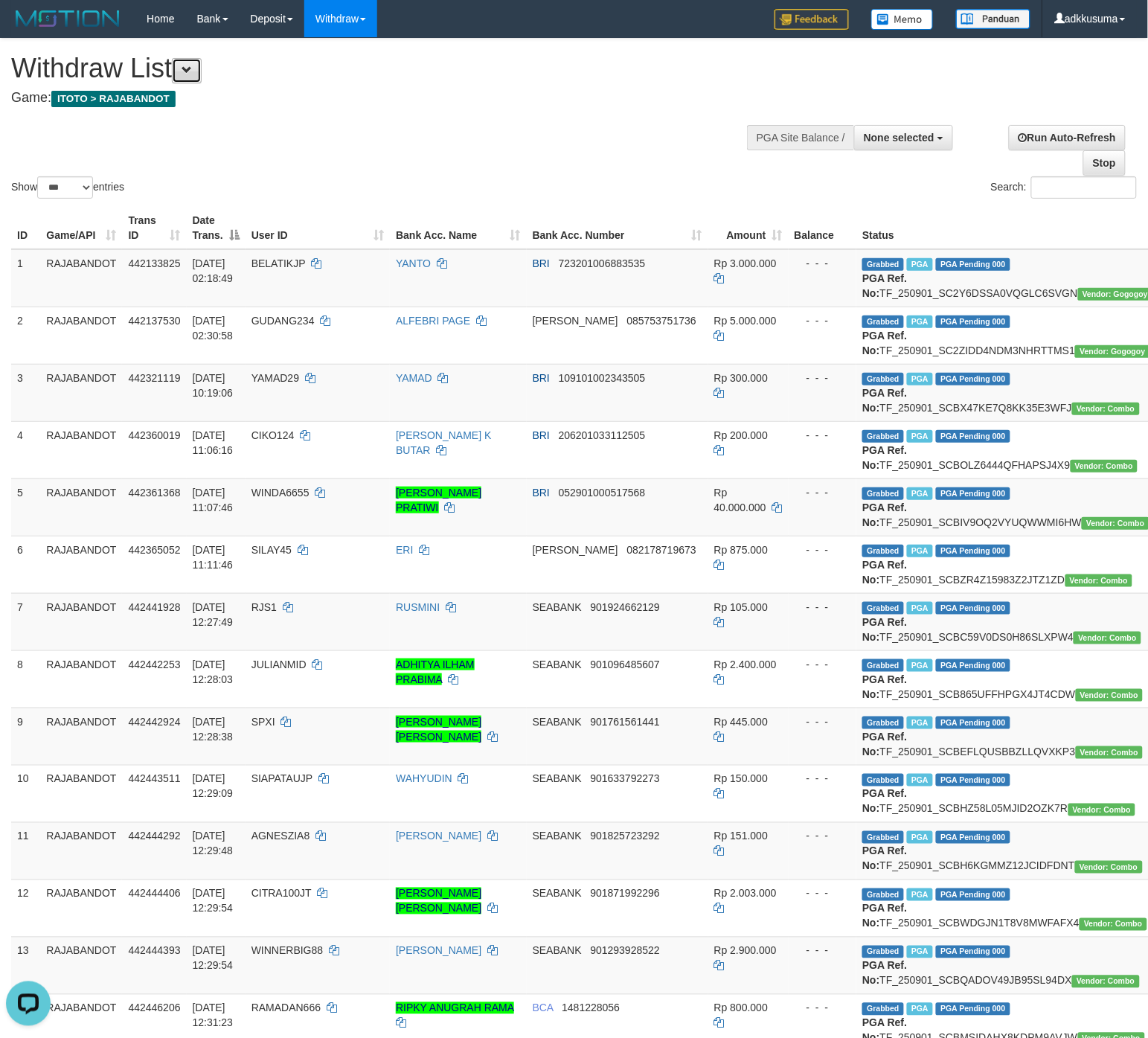
click at [190, 69] on span at bounding box center [186, 70] width 10 height 10
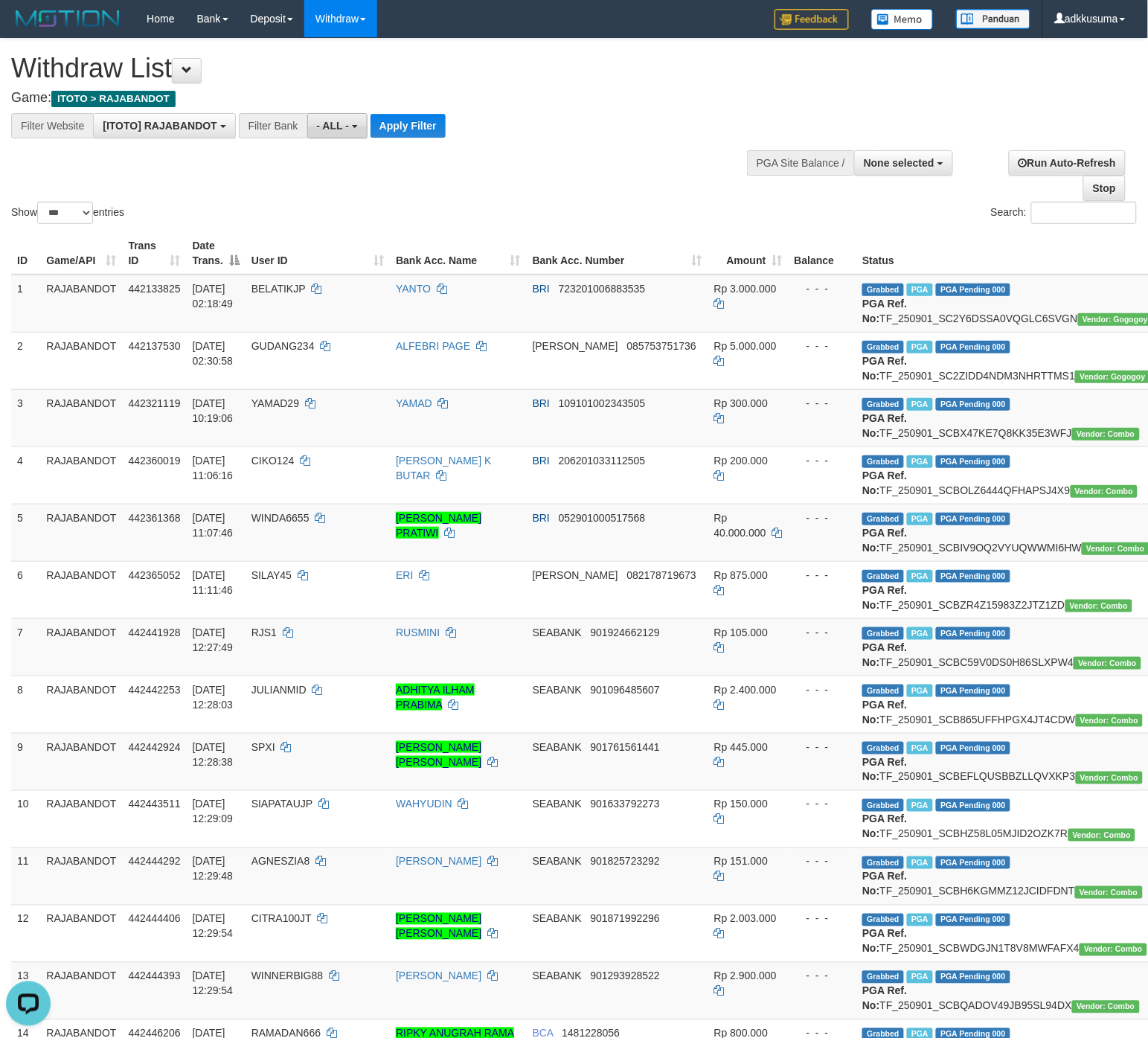
click at [333, 116] on button "- ALL -" at bounding box center [337, 125] width 60 height 26
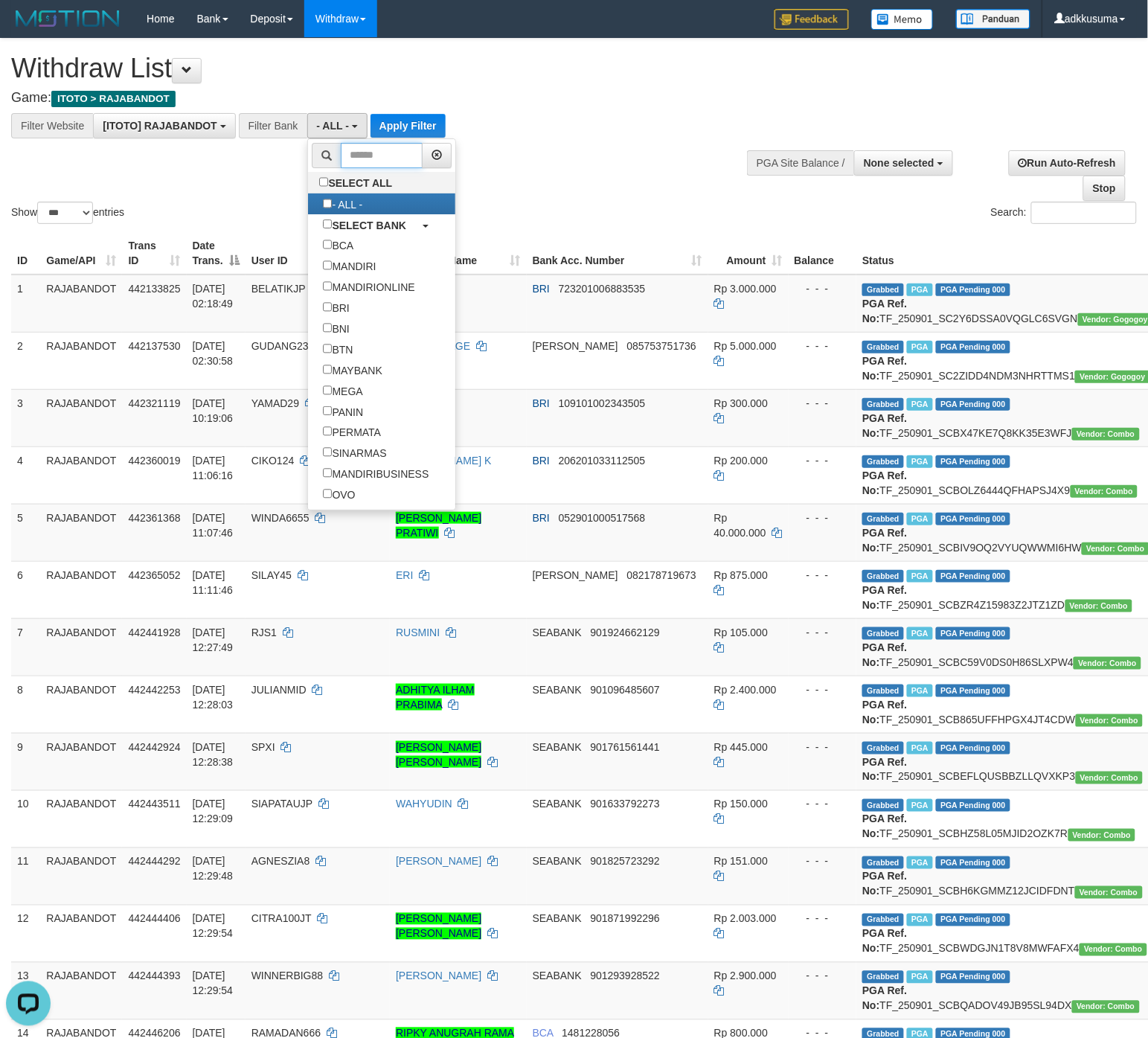
click at [391, 157] on input "text" at bounding box center [382, 155] width 83 height 26
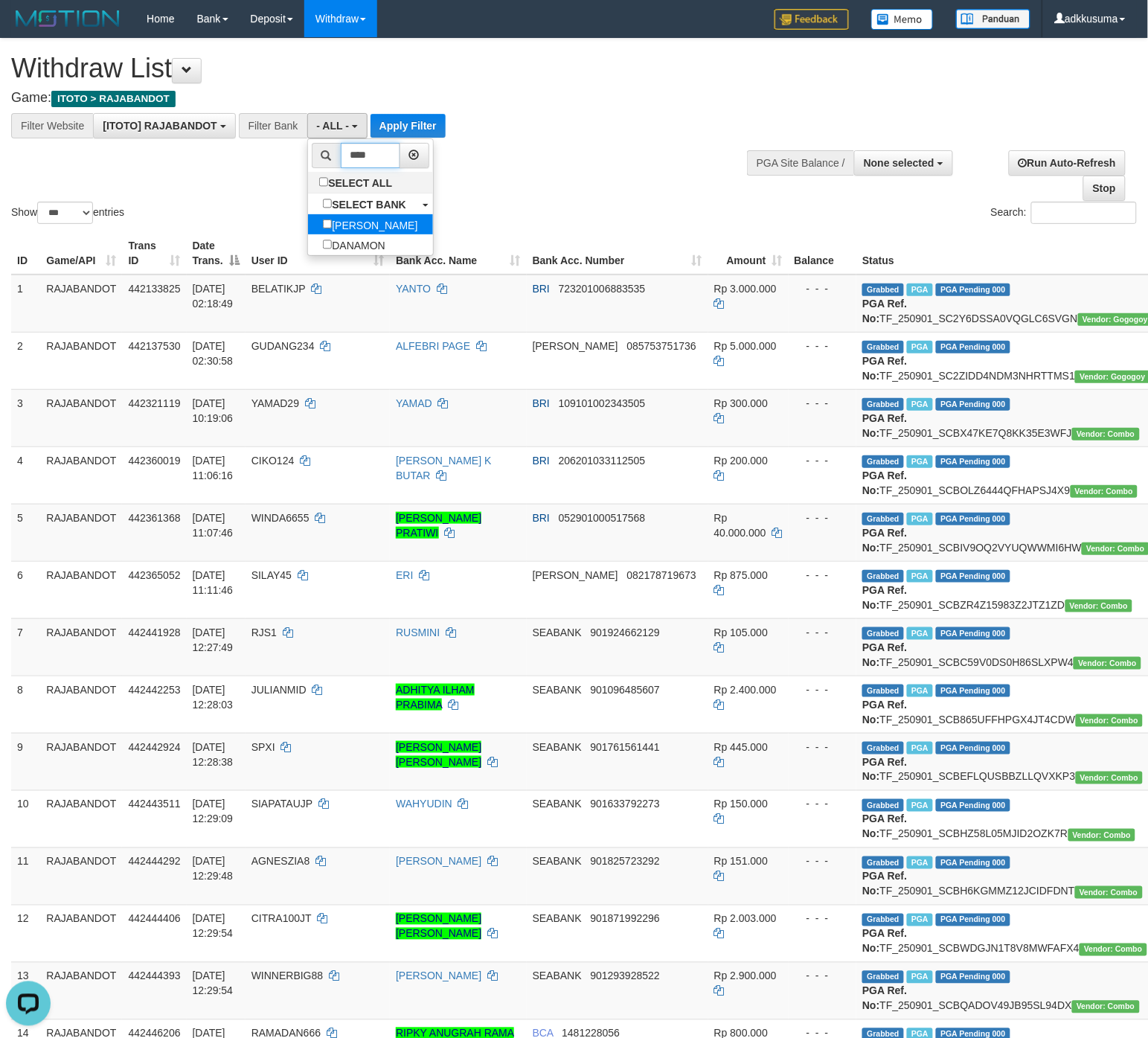
type input "****"
click at [395, 220] on link "DANA" at bounding box center [371, 224] width 125 height 21
click at [396, 225] on link "DANA" at bounding box center [371, 224] width 125 height 21
click at [335, 228] on label "DANA" at bounding box center [371, 224] width 125 height 21
select select "****"
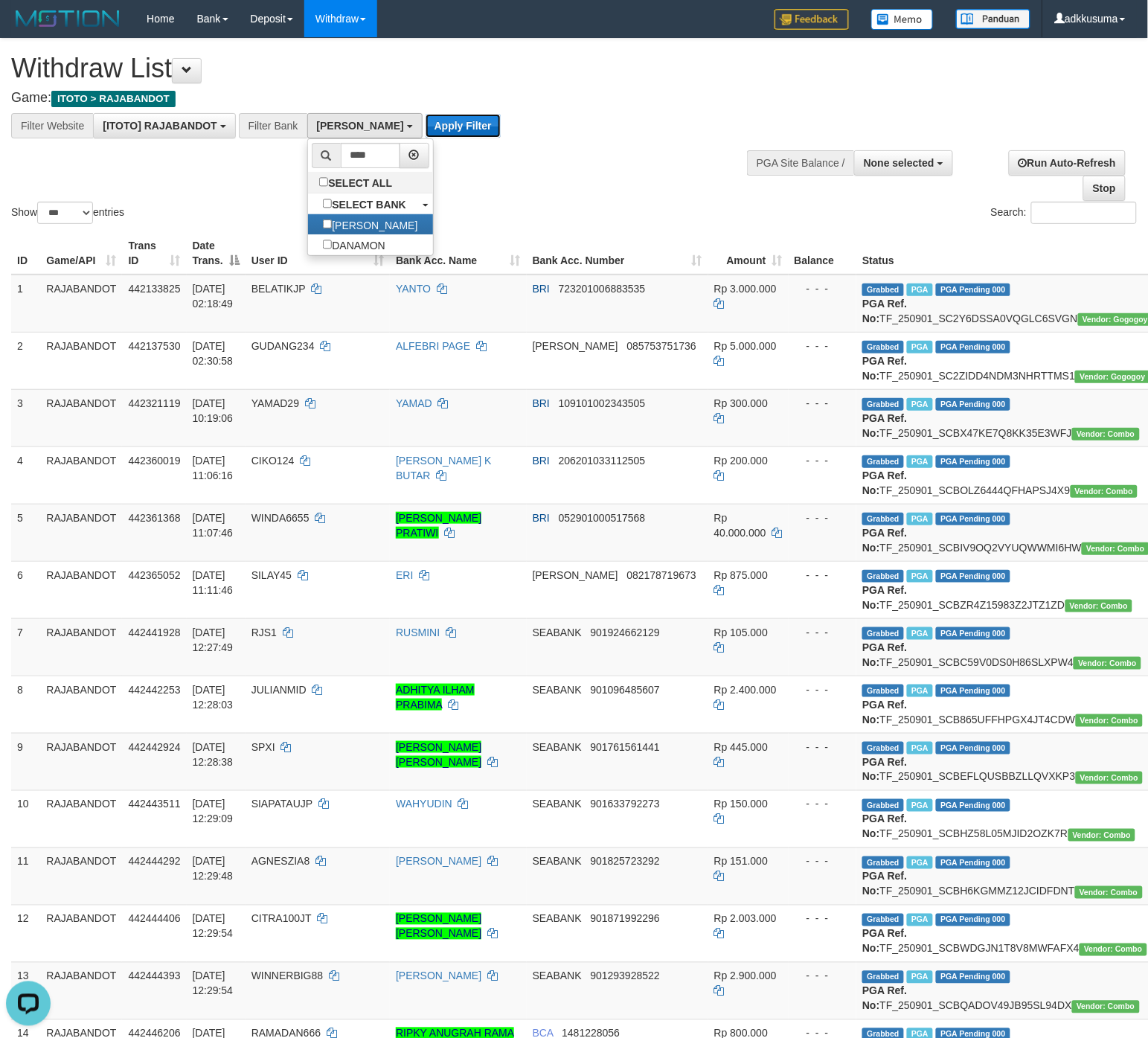
click at [425, 130] on button "Apply Filter" at bounding box center [463, 125] width 75 height 24
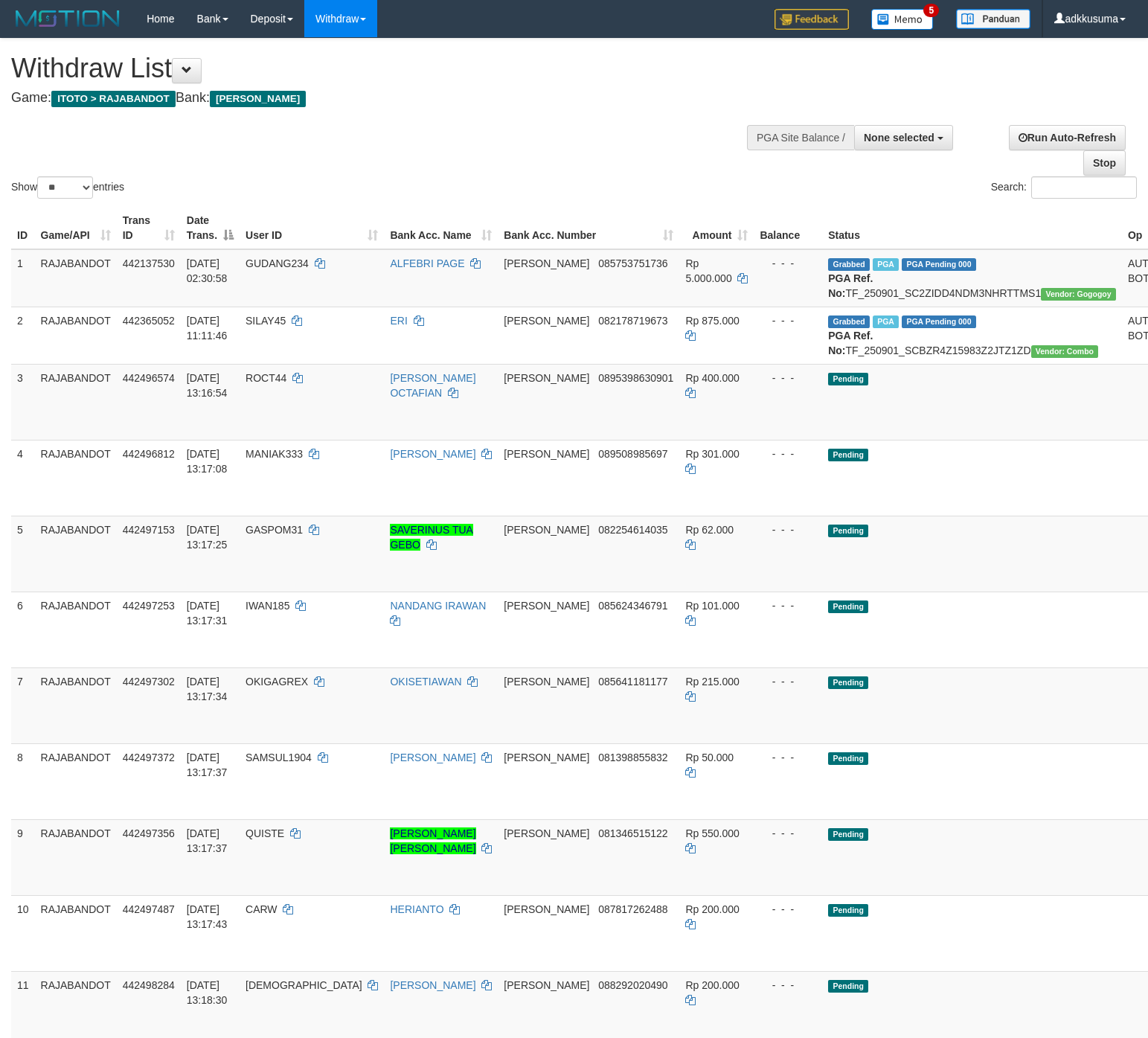
select select
click at [966, 582] on td "Pending" at bounding box center [972, 554] width 300 height 76
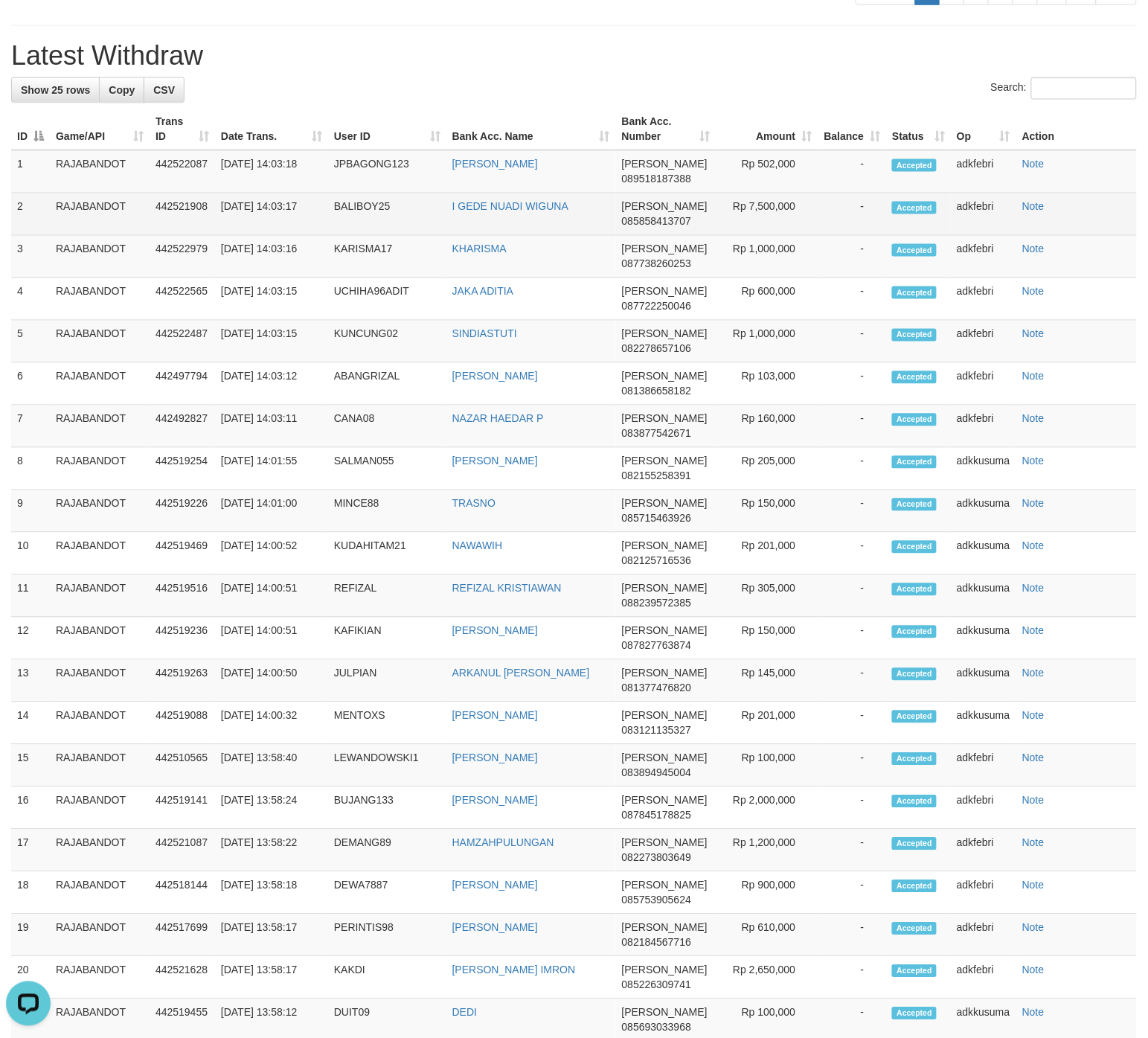
scroll to position [1786, 0]
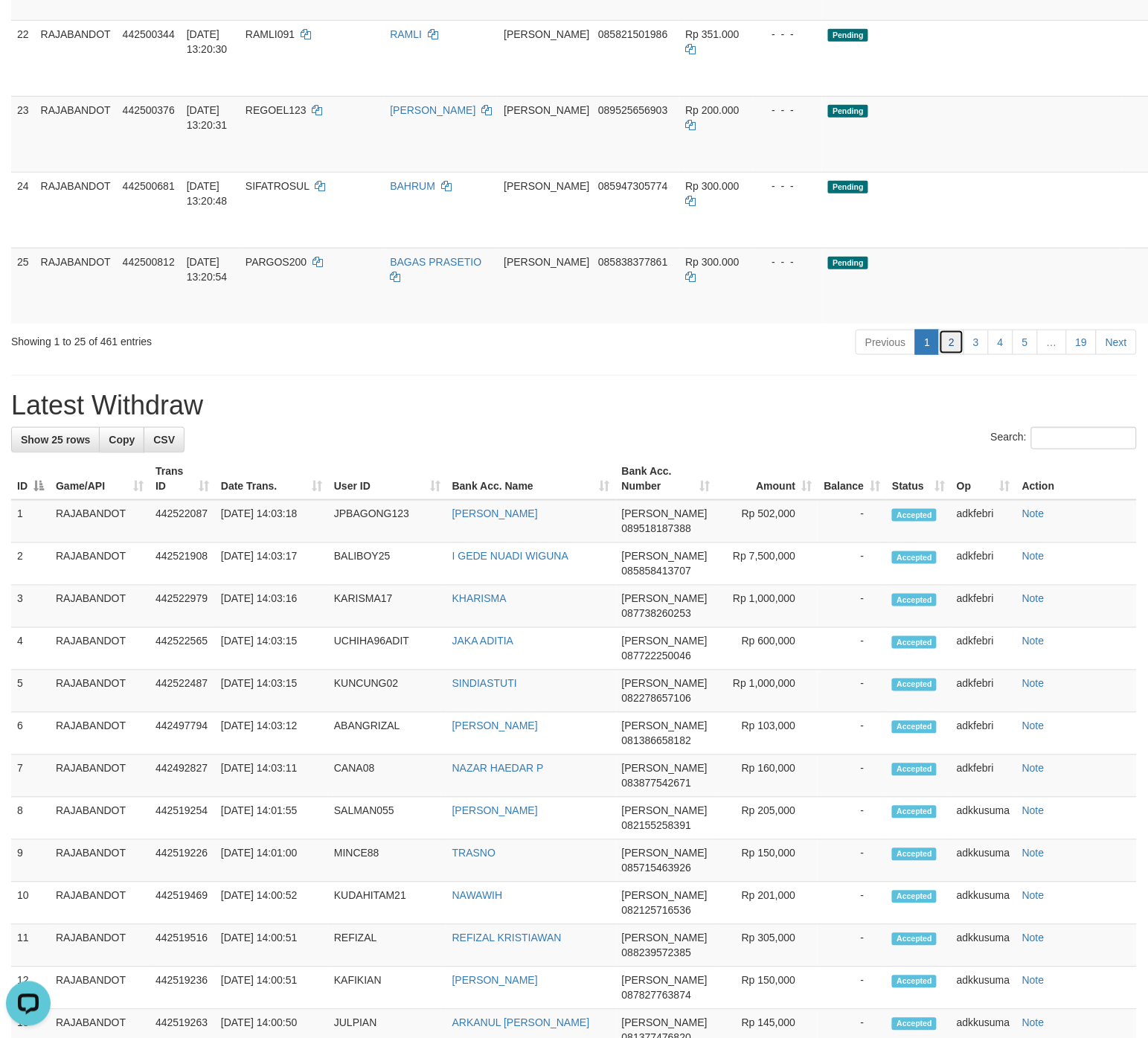
click at [945, 355] on link "2" at bounding box center [952, 342] width 26 height 26
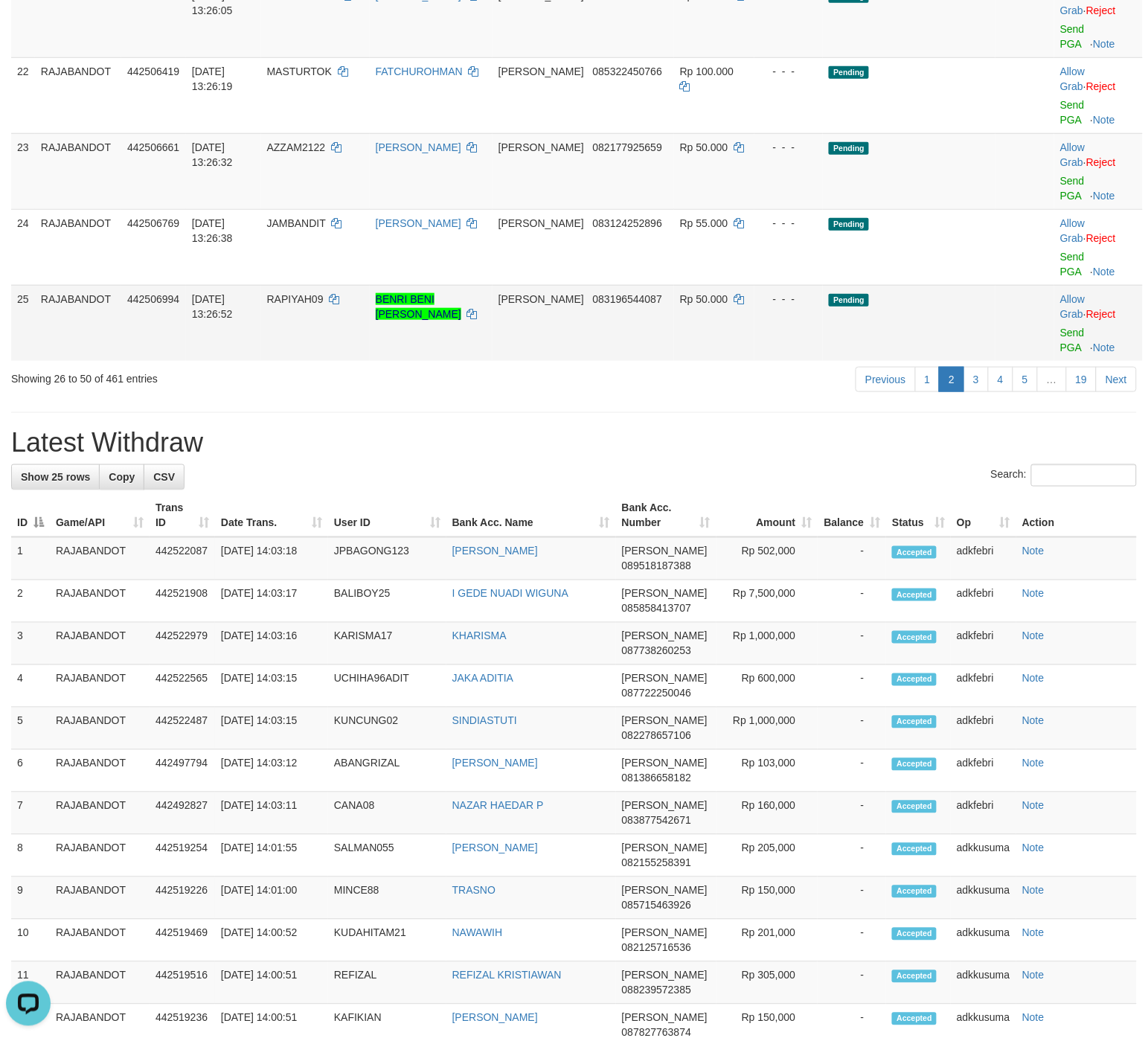
click at [958, 320] on td "Pending" at bounding box center [909, 323] width 173 height 76
click at [976, 388] on link "3" at bounding box center [976, 379] width 26 height 26
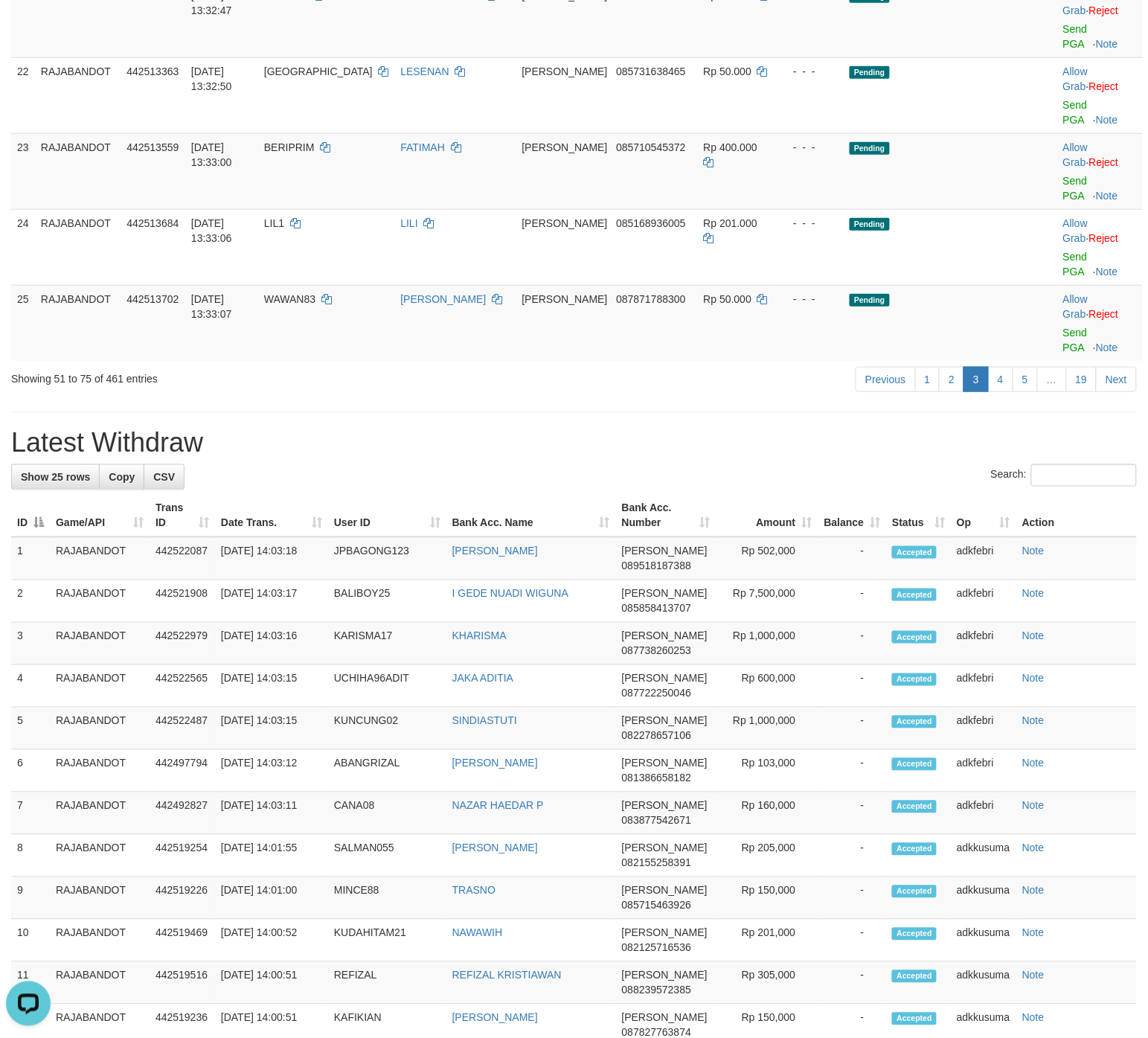
click at [972, 323] on td "Pending" at bounding box center [922, 323] width 157 height 76
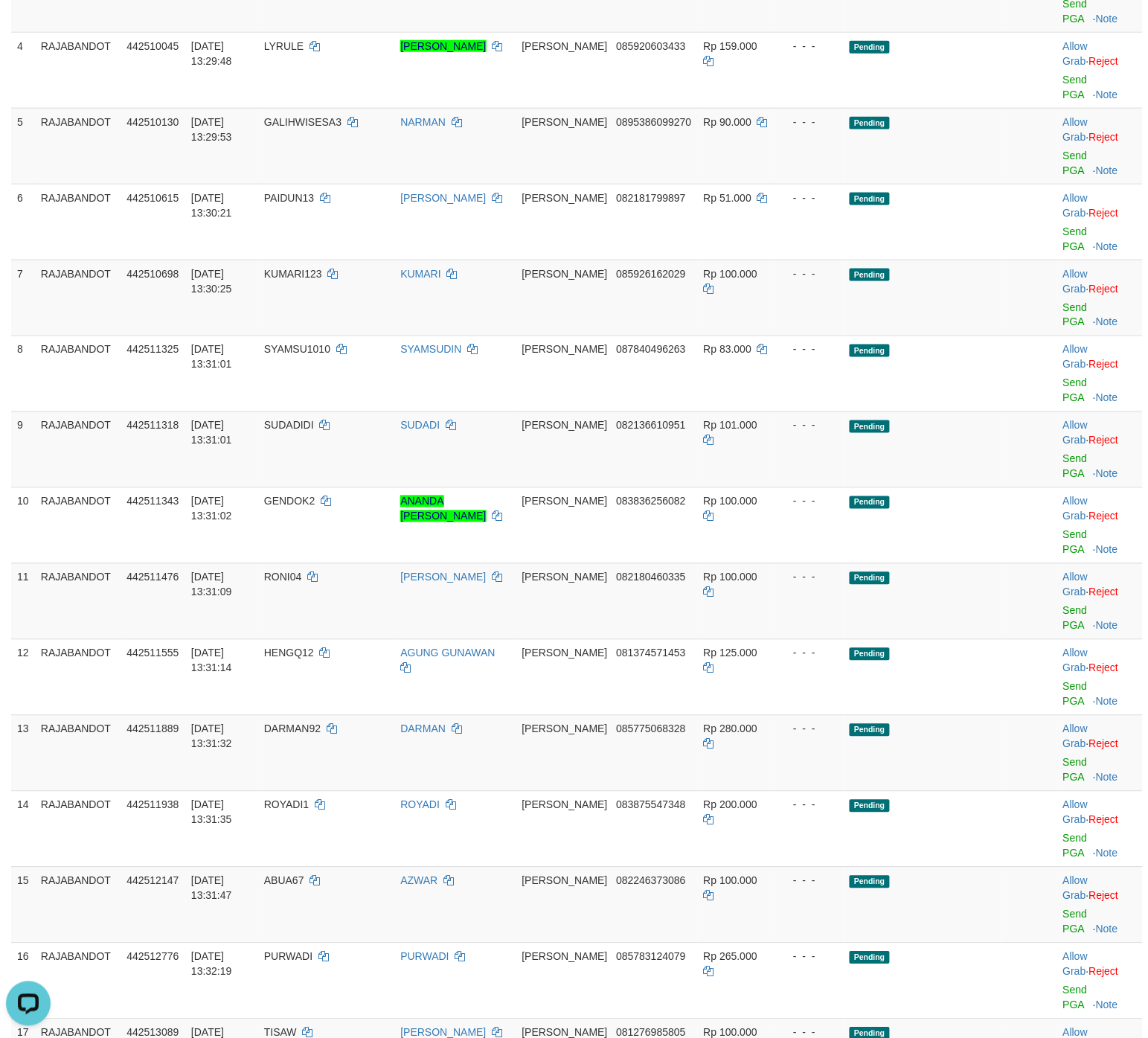
scroll to position [0, 0]
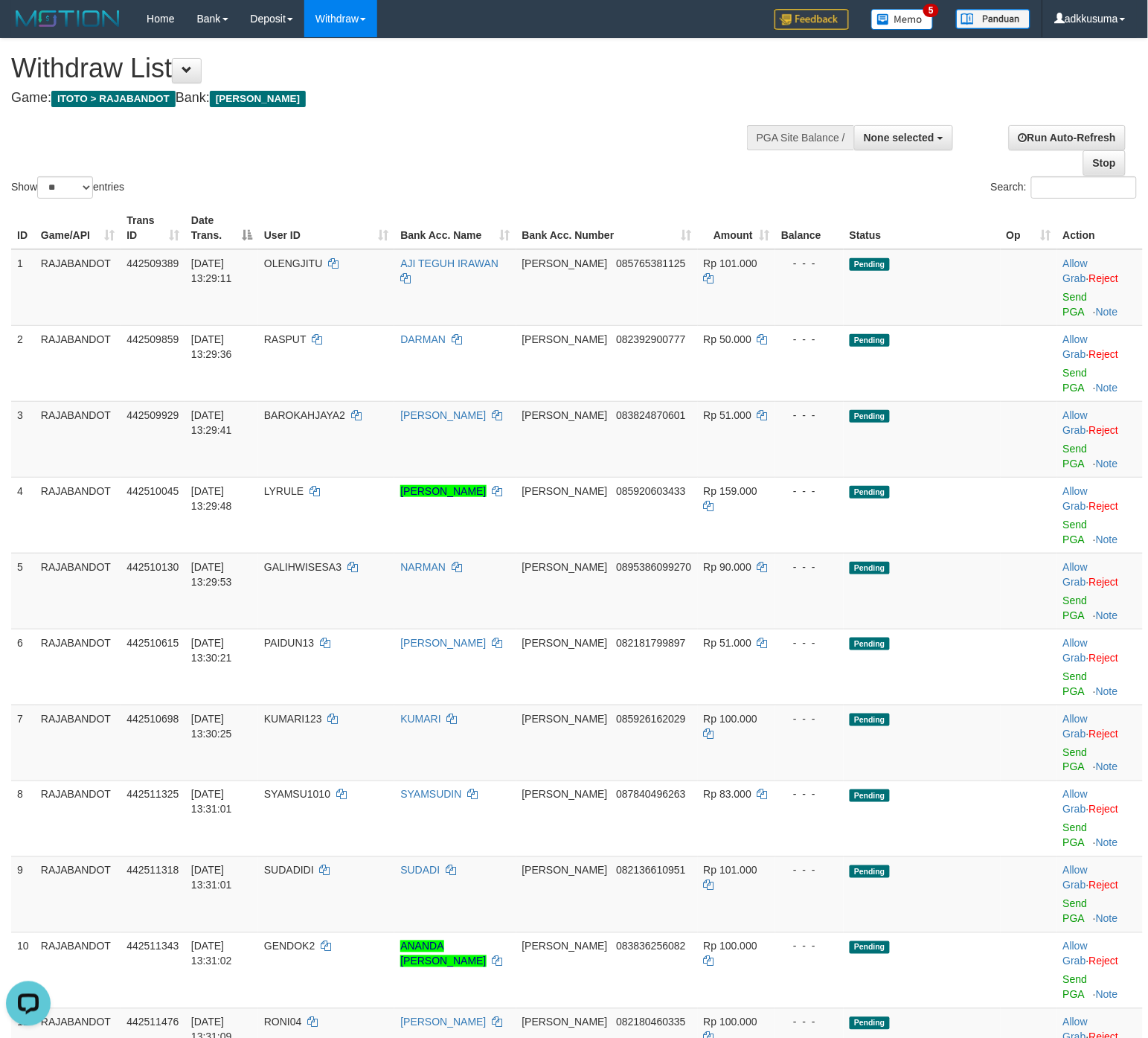
click at [102, 190] on label "Show ** ** ** *** entries" at bounding box center [67, 187] width 113 height 22
click at [93, 190] on select "** ** ** ***" at bounding box center [65, 187] width 56 height 22
click at [87, 192] on select "** ** ** ***" at bounding box center [65, 187] width 56 height 22
select select "***"
click at [39, 176] on select "** ** ** ***" at bounding box center [65, 187] width 56 height 22
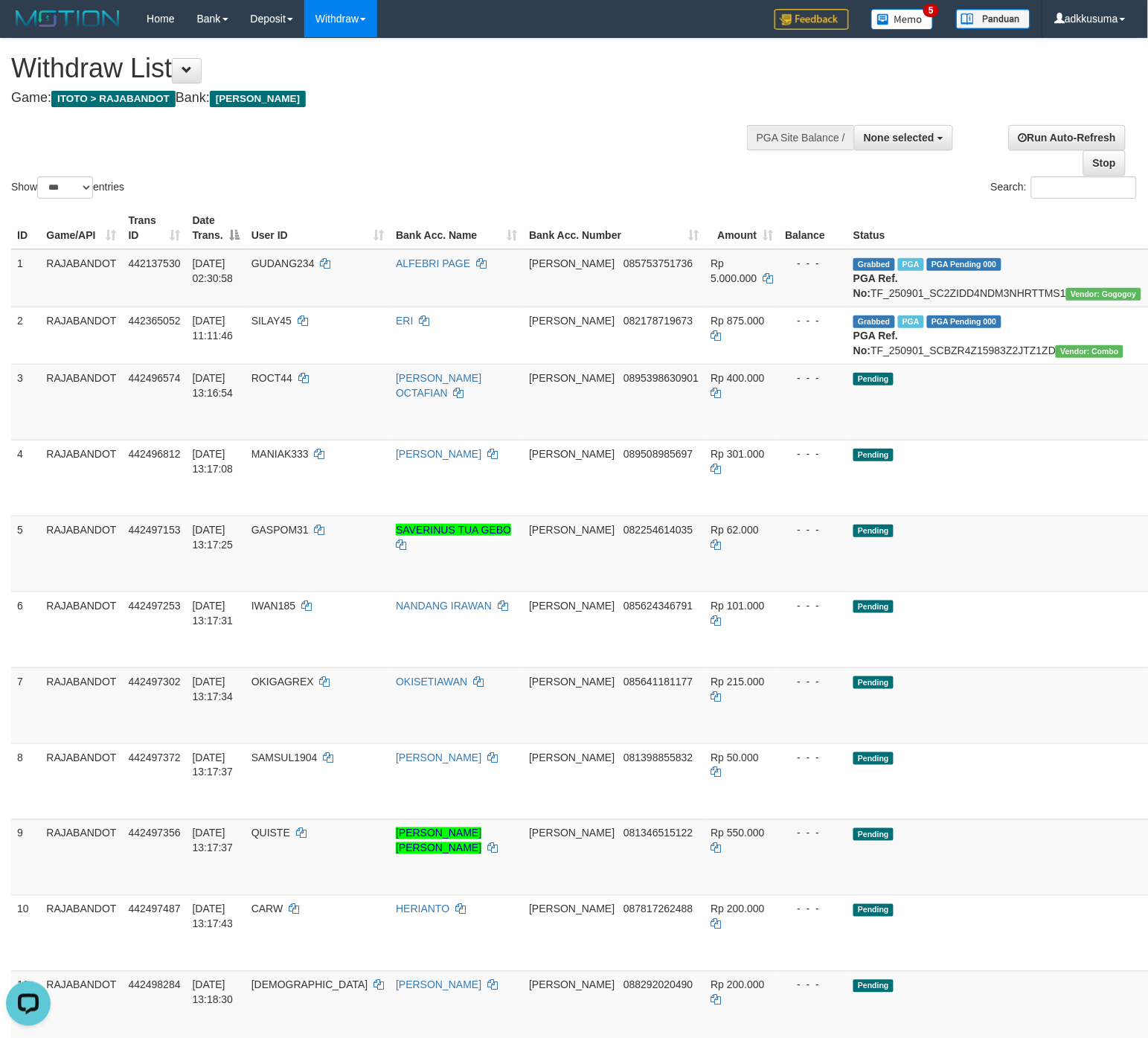
click at [340, 138] on div "Show ** ** ** *** entries Search:" at bounding box center [574, 120] width 1148 height 163
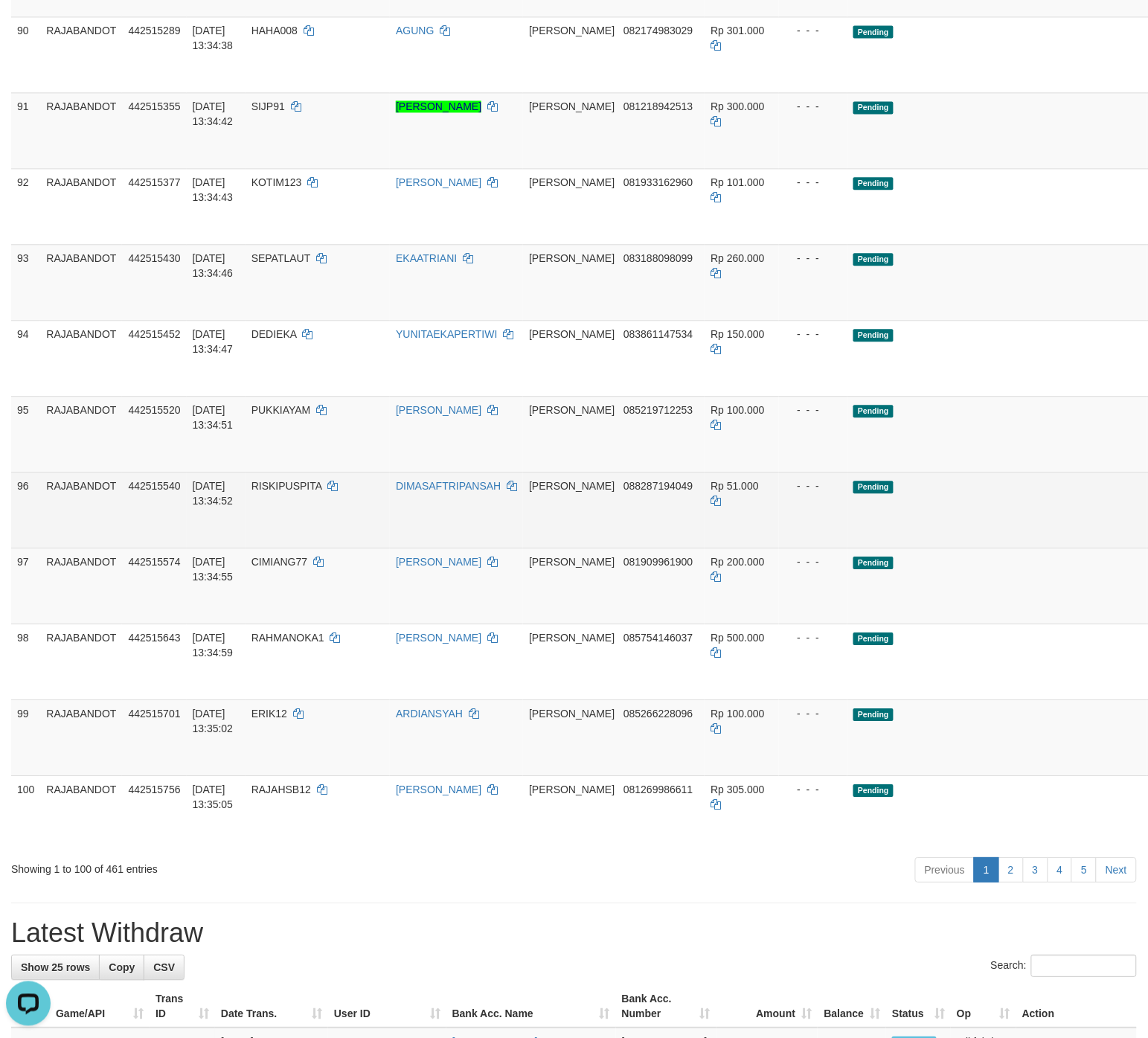
scroll to position [7442, 0]
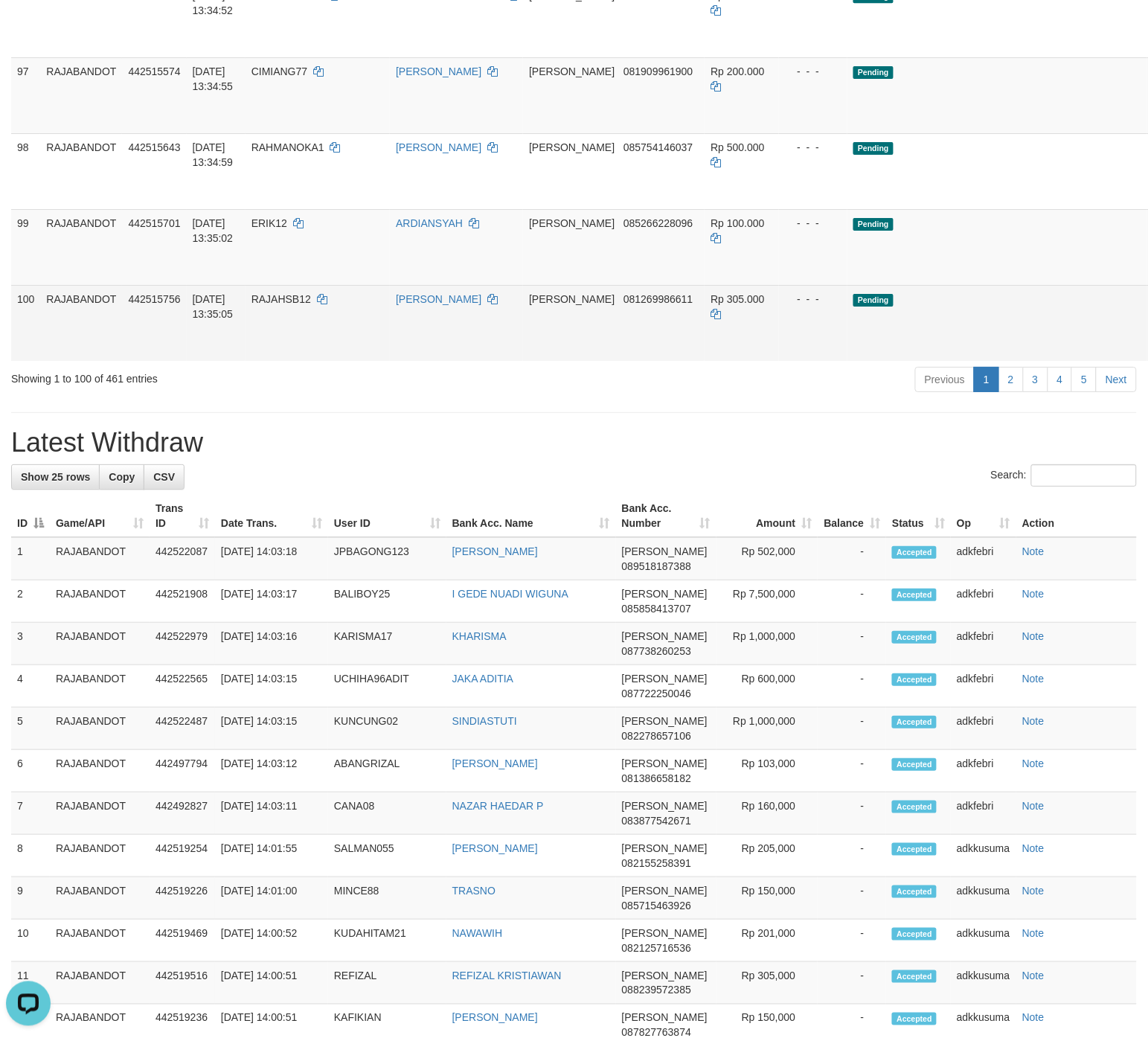
click at [948, 336] on td "Pending" at bounding box center [998, 323] width 300 height 76
click at [945, 335] on td "Pending" at bounding box center [998, 323] width 300 height 76
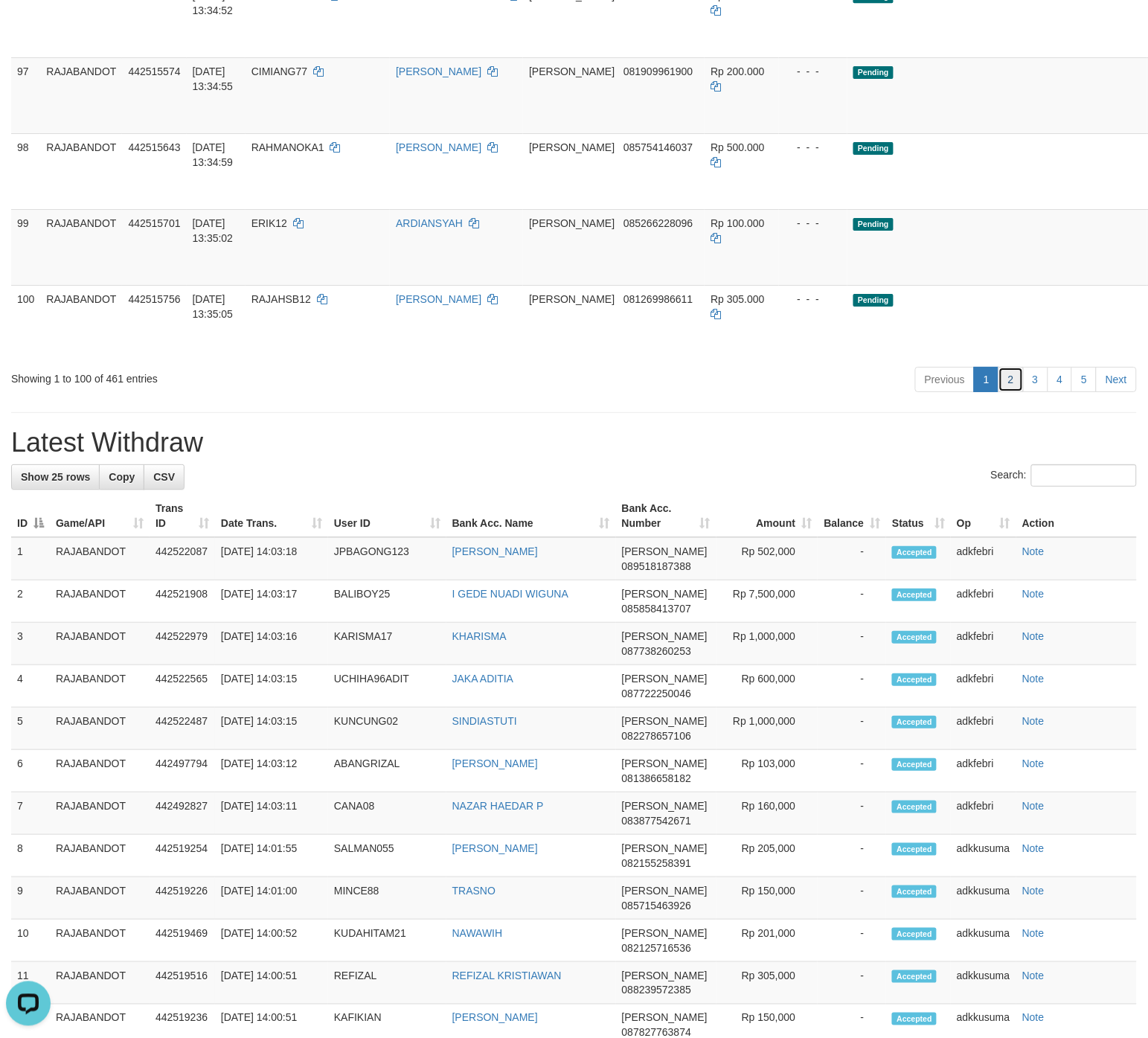
click at [1009, 392] on link "2" at bounding box center [1011, 379] width 26 height 26
click at [1013, 392] on link "2" at bounding box center [1011, 379] width 26 height 26
click at [1011, 392] on link "2" at bounding box center [1011, 379] width 26 height 26
click at [1009, 392] on link "2" at bounding box center [1011, 379] width 26 height 26
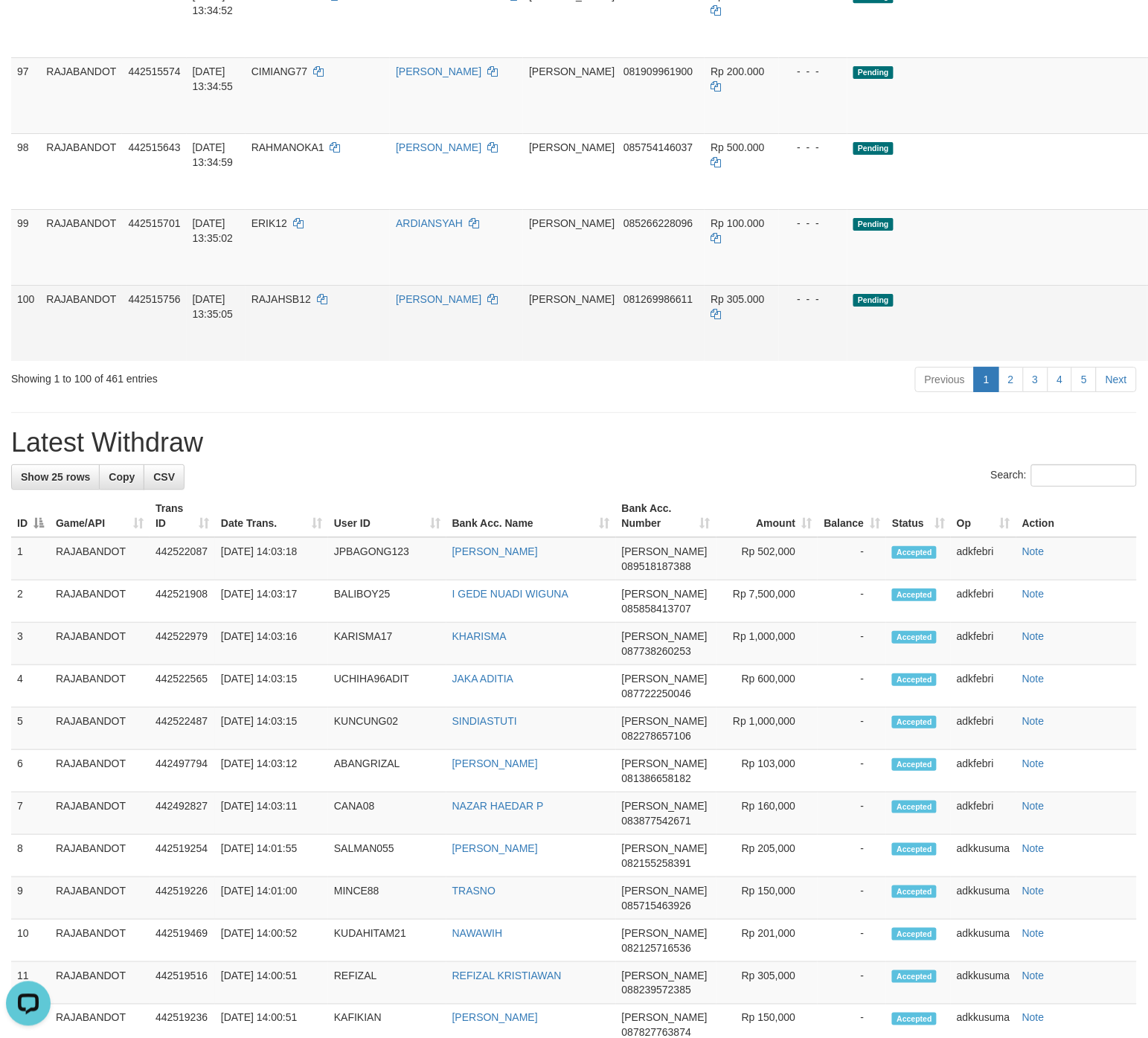
click at [932, 361] on td "Pending" at bounding box center [998, 323] width 300 height 76
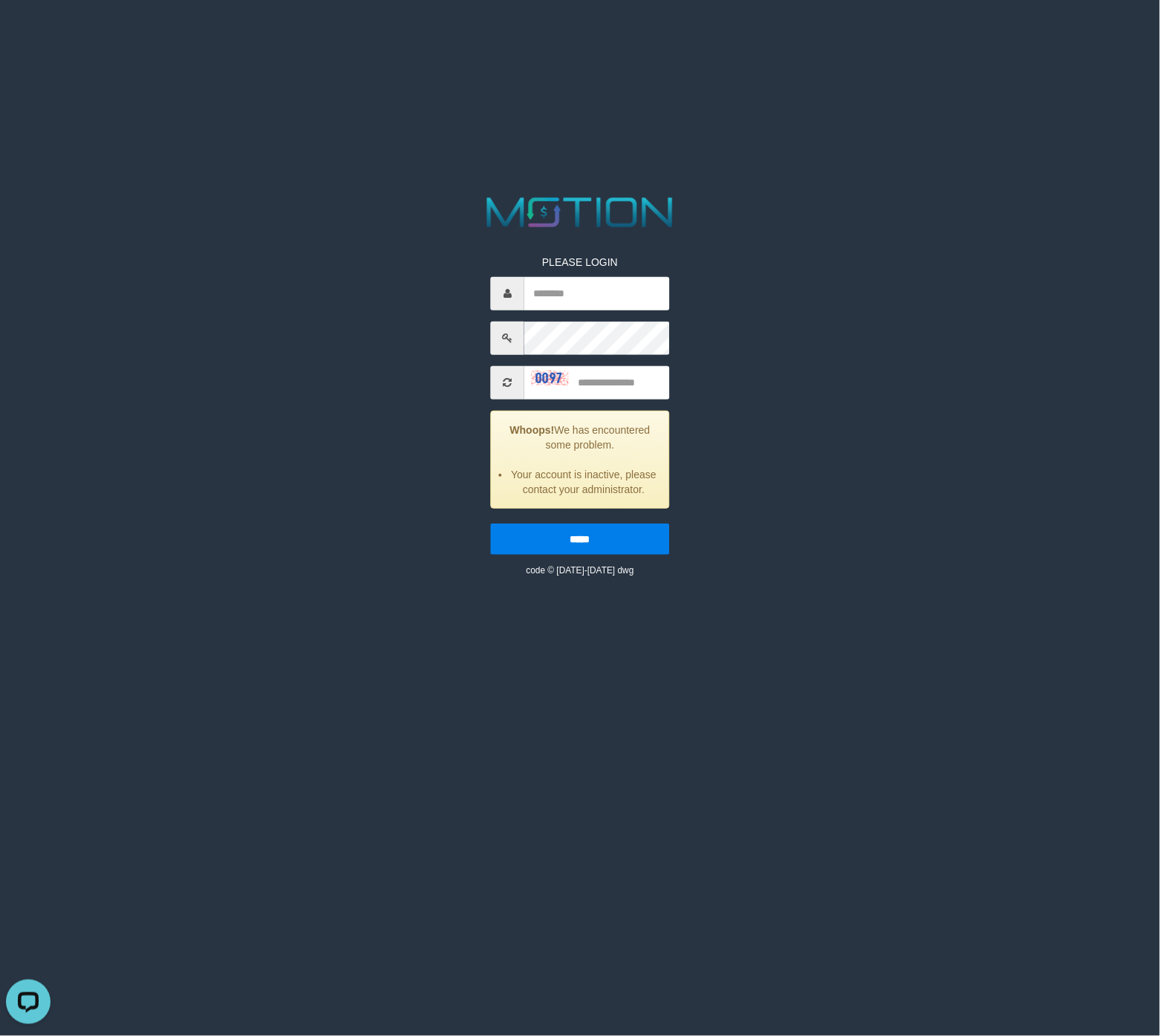
click at [800, 37] on html "PLEASE LOGIN Whoops! We has encountered some problem. Your account is inactive,…" at bounding box center [580, 19] width 1160 height 37
